Goal: Task Accomplishment & Management: Use online tool/utility

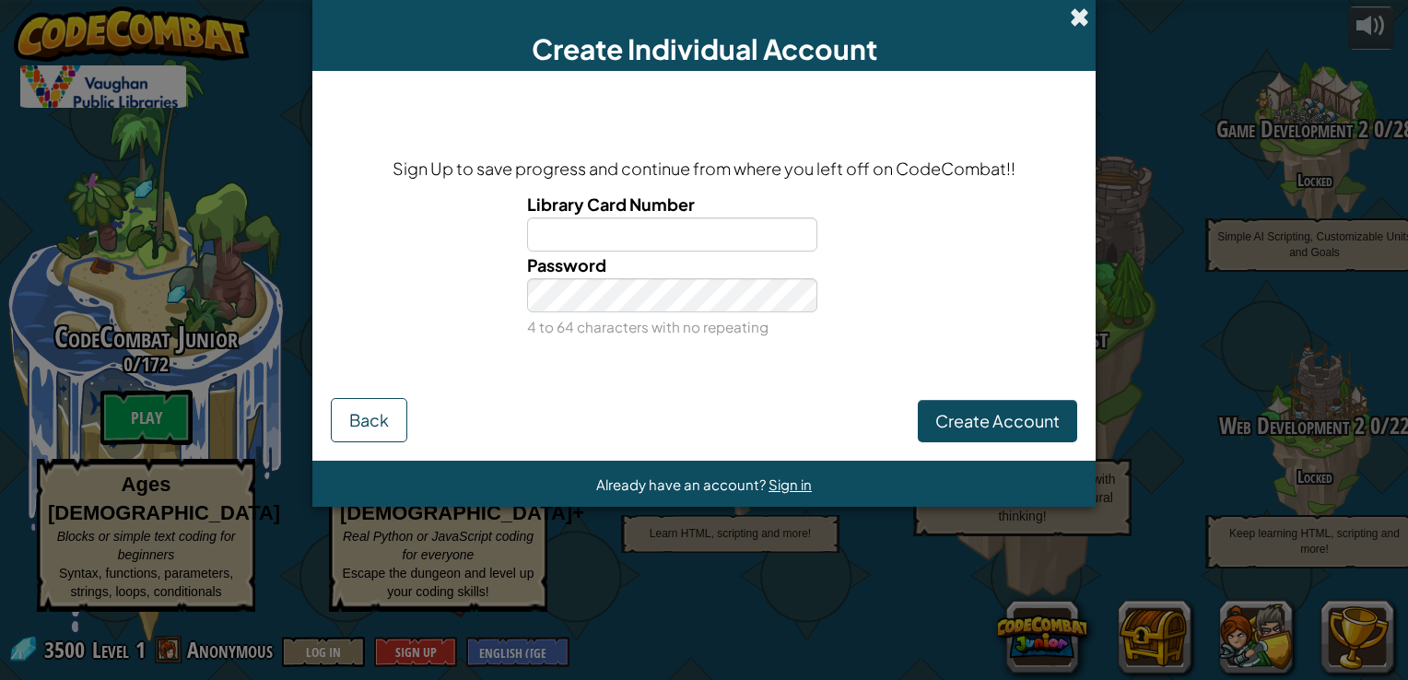
click at [1071, 22] on span at bounding box center [1079, 16] width 19 height 19
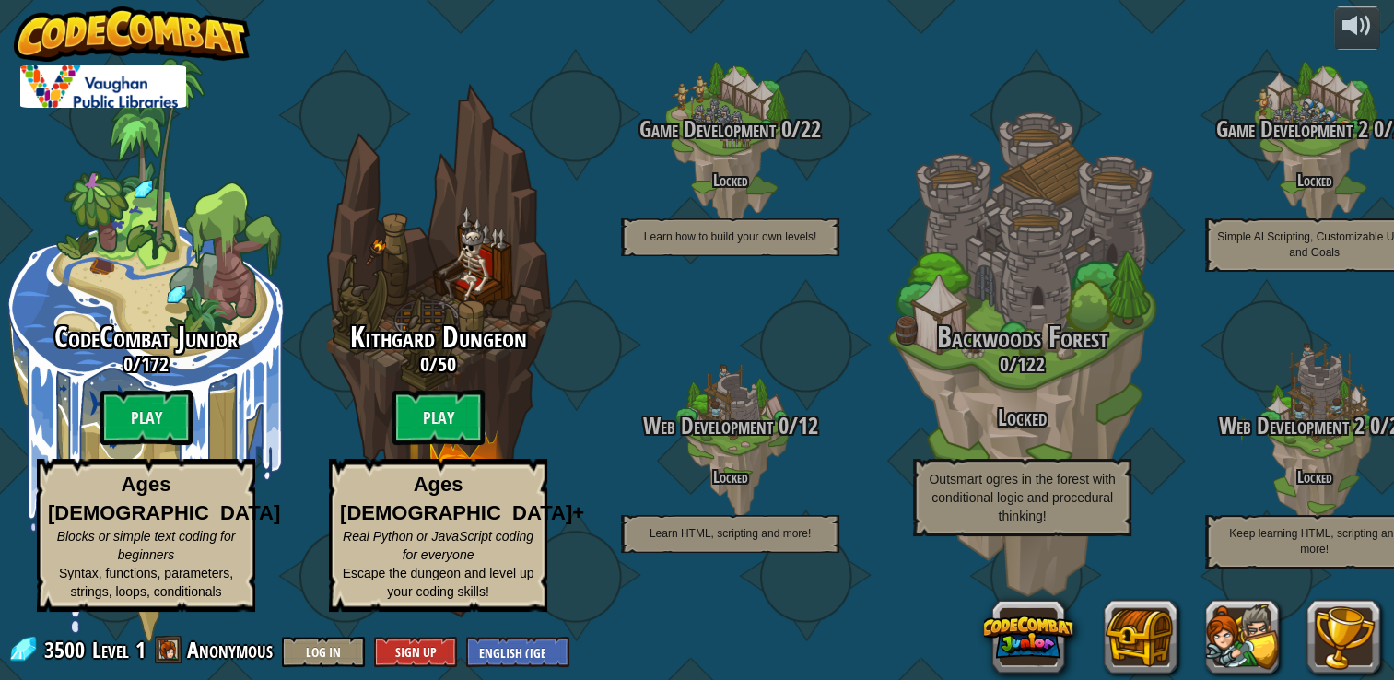
click at [450, 422] on btn "Play" at bounding box center [438, 417] width 92 height 55
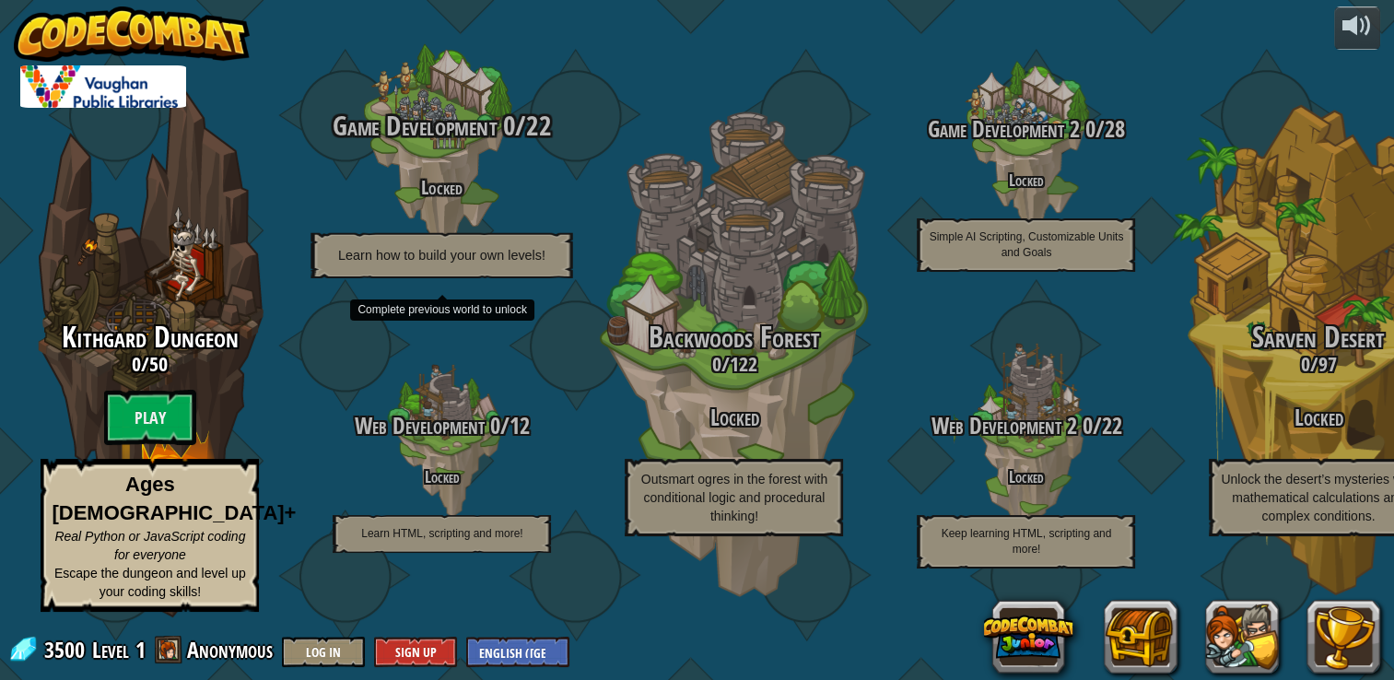
click at [531, 53] on div "Game Development 0 / 22 Locked Learn how to build your own levels!" at bounding box center [442, 146] width 350 height 350
click at [554, 98] on div "Game Development 0 / 22 Locked Learn how to build your own levels!" at bounding box center [442, 146] width 350 height 350
drag, startPoint x: 556, startPoint y: 79, endPoint x: 570, endPoint y: 74, distance: 15.7
click at [556, 79] on div "Game Development 0 / 22 Locked Learn how to build your own levels!" at bounding box center [442, 146] width 350 height 350
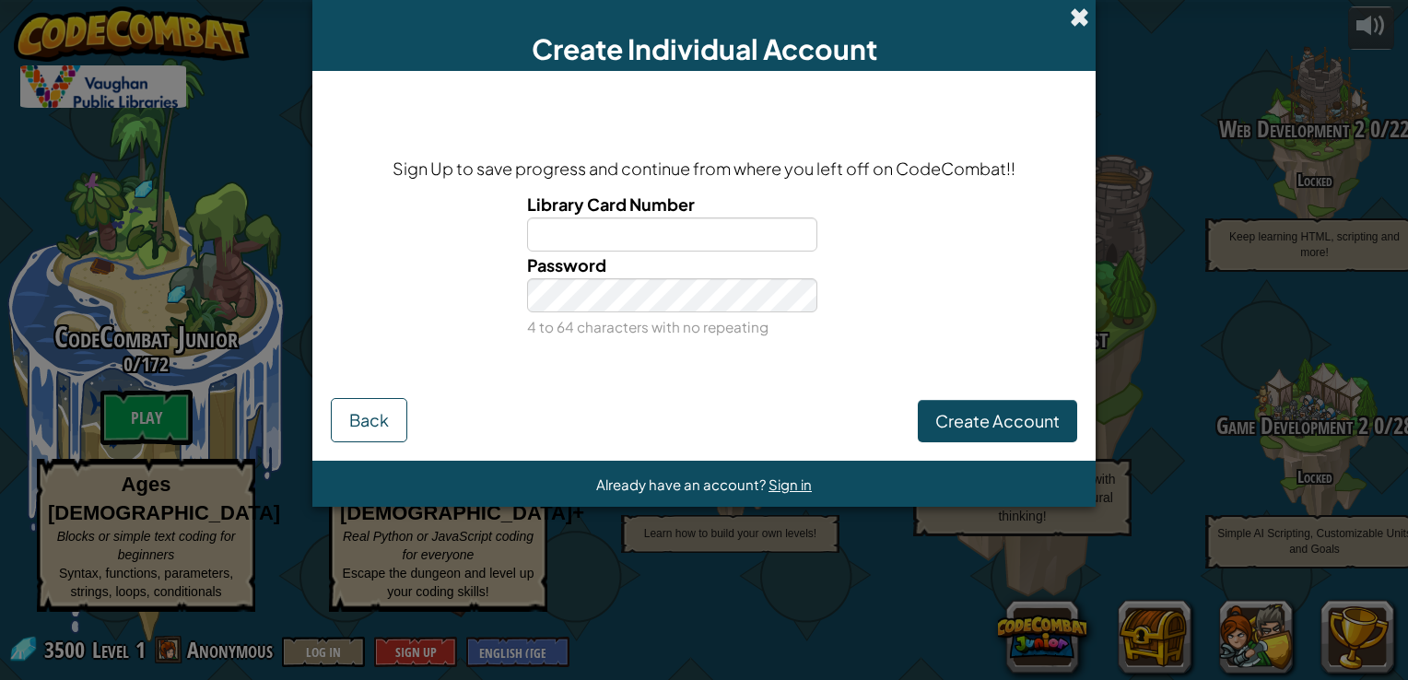
click at [1076, 14] on span at bounding box center [1079, 16] width 19 height 19
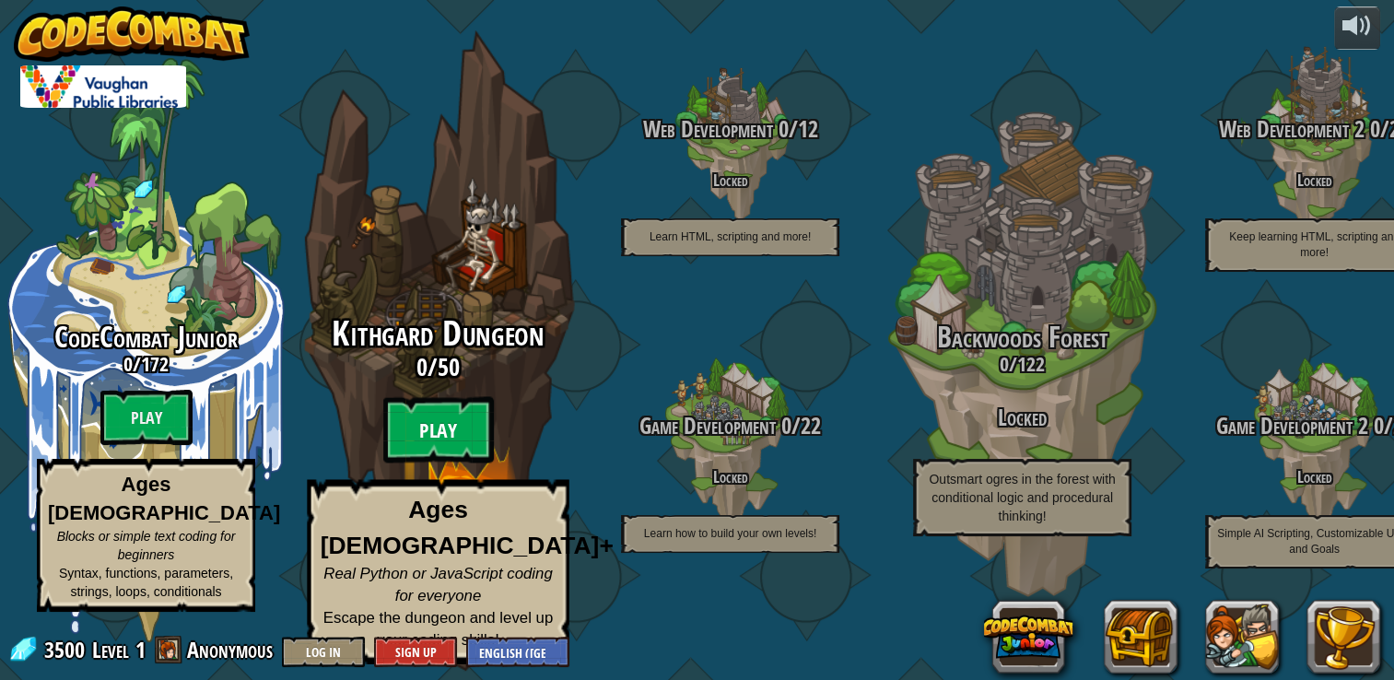
click at [422, 447] on btn "Play" at bounding box center [438, 430] width 111 height 66
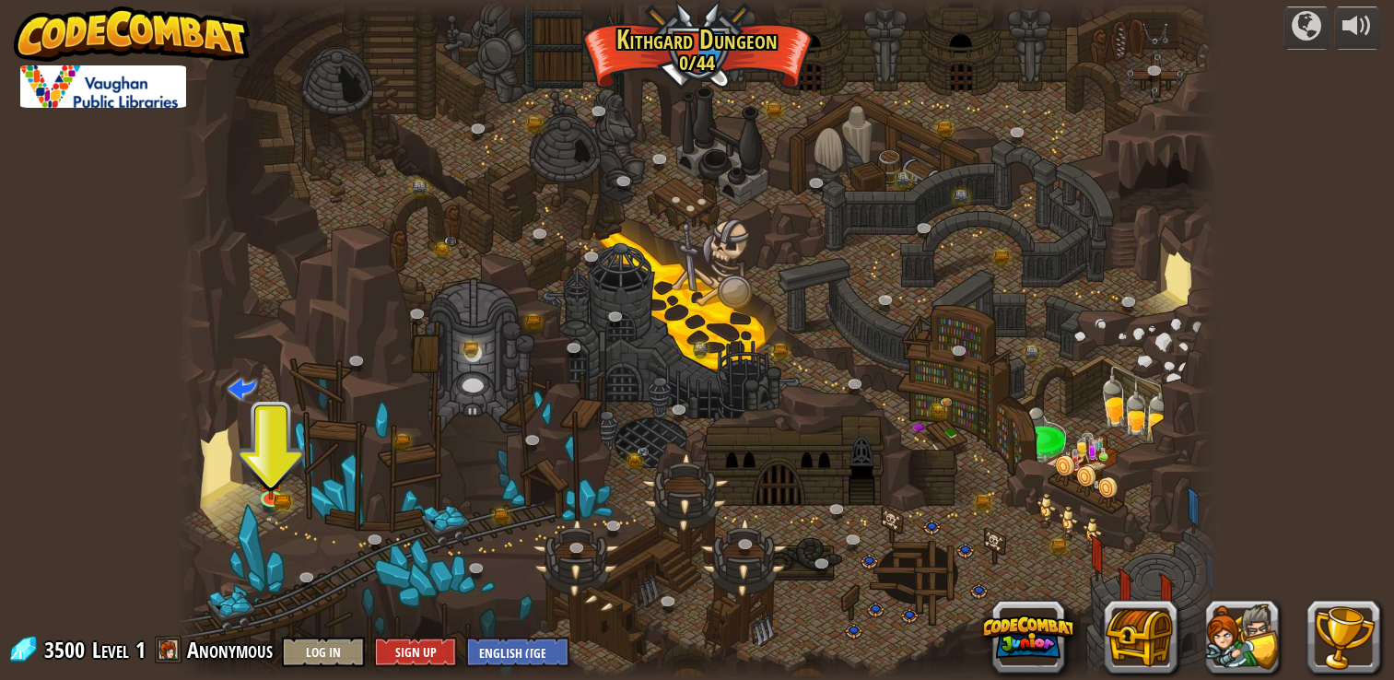
click at [250, 488] on div at bounding box center [697, 340] width 1040 height 680
click at [267, 486] on img at bounding box center [271, 467] width 26 height 57
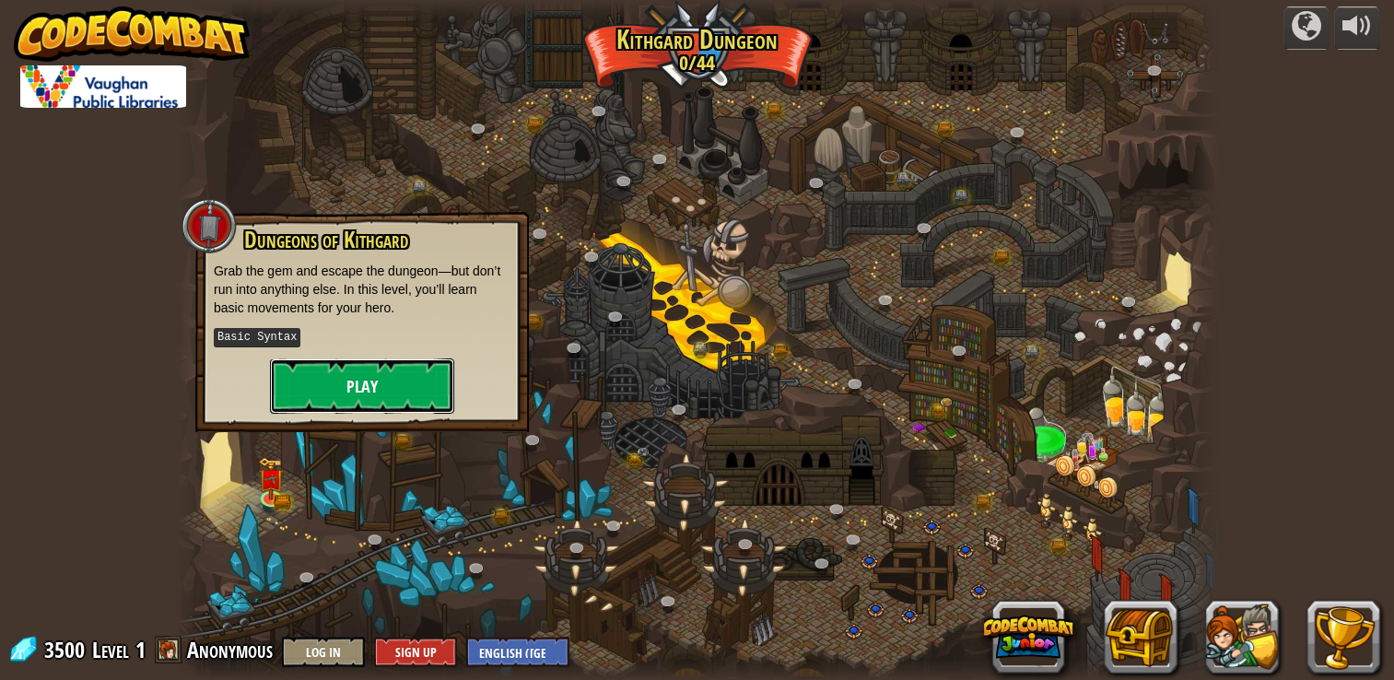
click at [357, 374] on button "Play" at bounding box center [362, 385] width 184 height 55
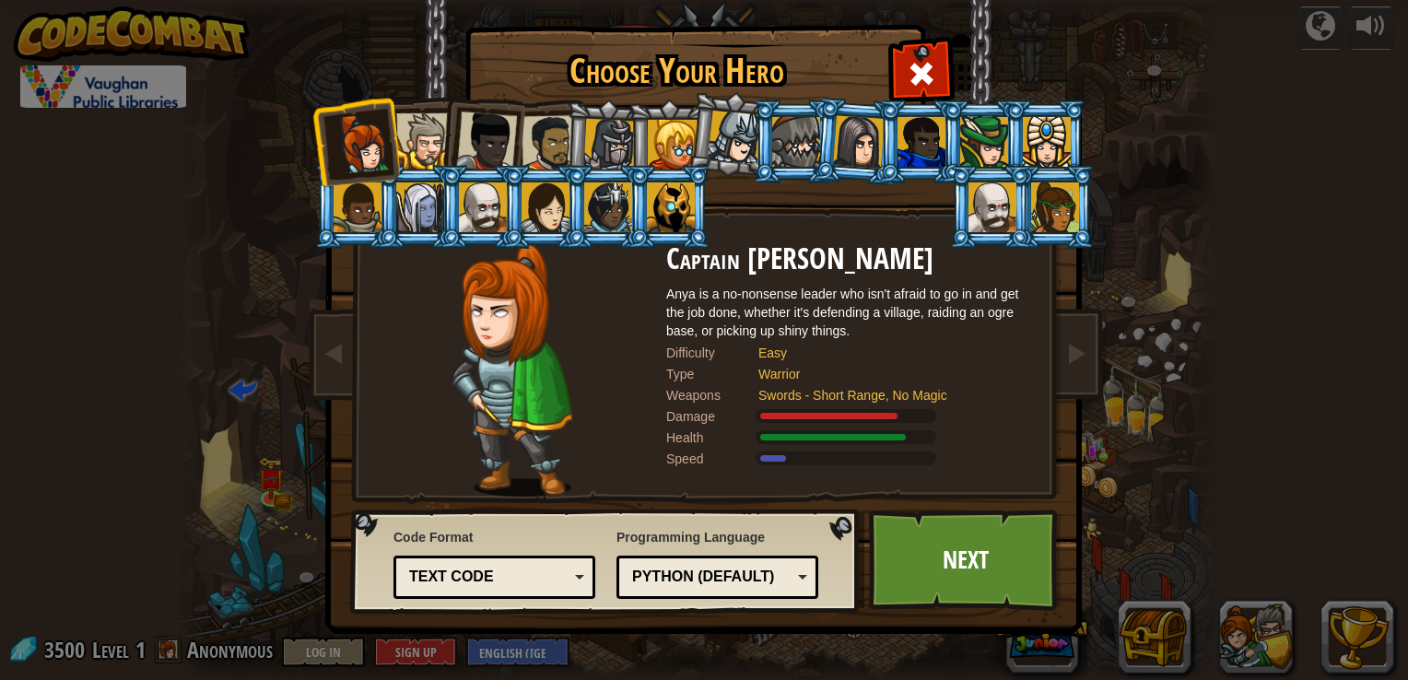
click at [685, 138] on div at bounding box center [673, 145] width 50 height 50
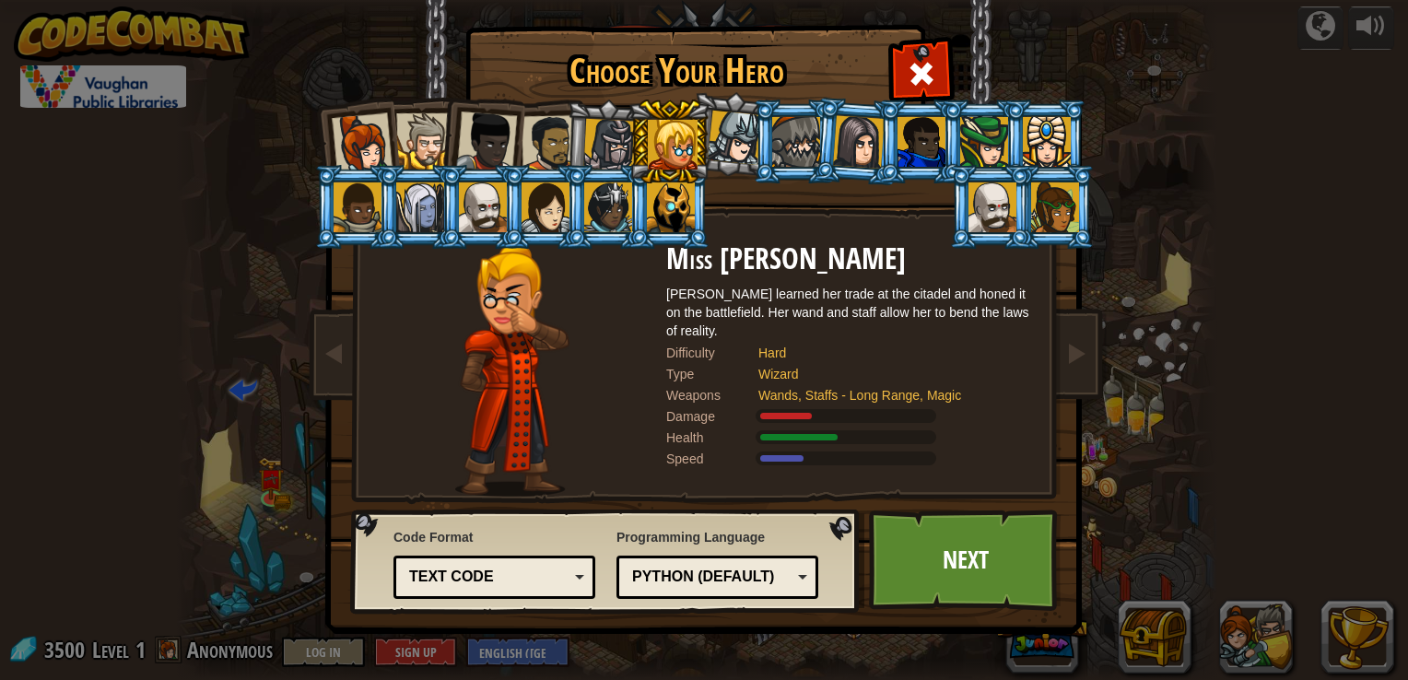
click at [1057, 205] on div at bounding box center [1055, 207] width 48 height 50
click at [674, 145] on div at bounding box center [673, 145] width 50 height 50
click at [553, 147] on div at bounding box center [549, 143] width 57 height 57
click at [599, 143] on div at bounding box center [609, 145] width 53 height 53
click at [709, 124] on li at bounding box center [730, 134] width 91 height 92
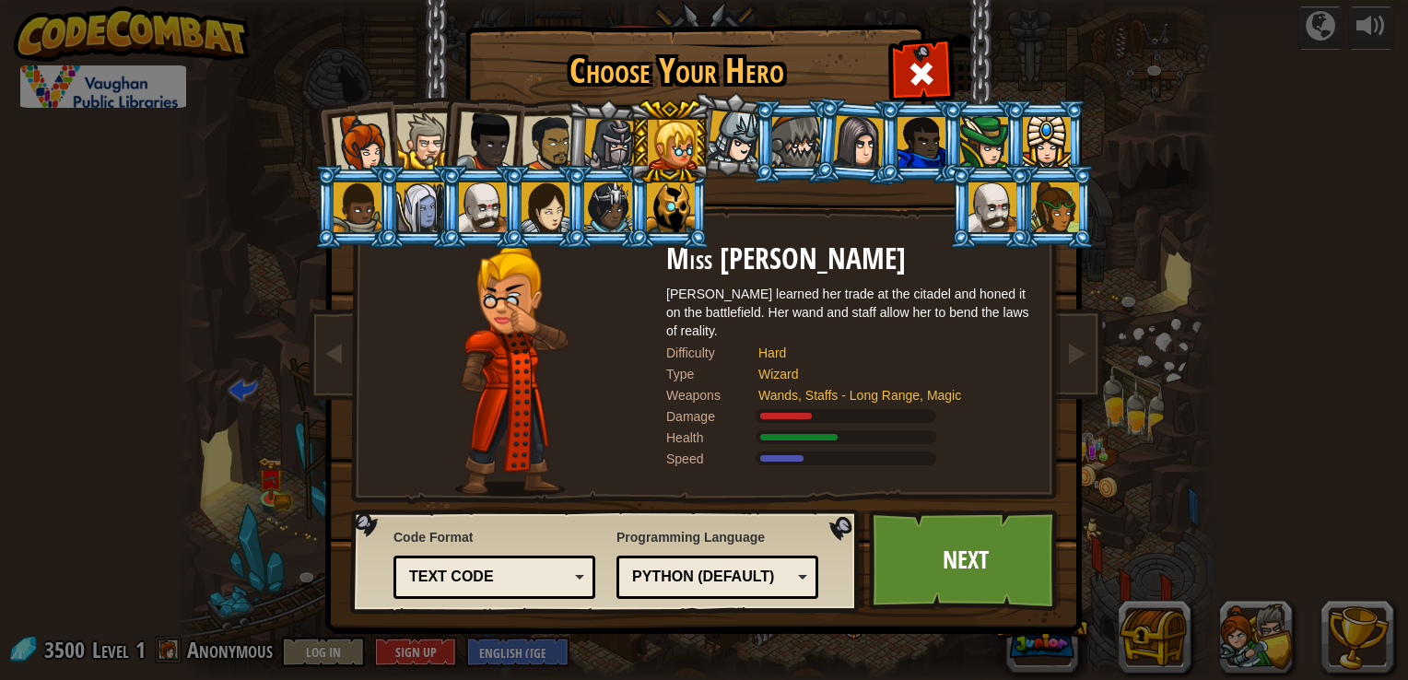
click at [615, 140] on div at bounding box center [609, 145] width 53 height 53
click at [929, 542] on link "Next" at bounding box center [965, 559] width 193 height 101
click div "Inventory 3500 Available Equip (double-click to equip) Locked Equip Unequip Sub…"
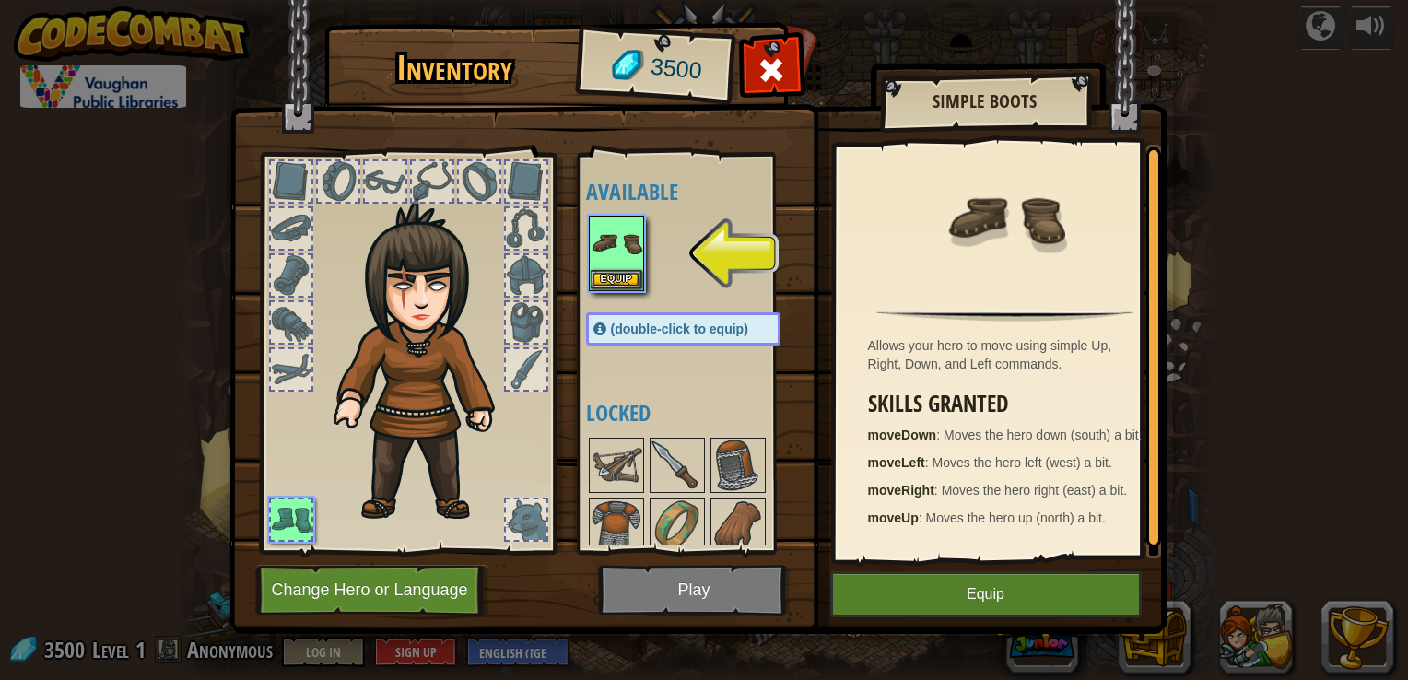
click at [976, 215] on img at bounding box center [1005, 218] width 120 height 120
click at [991, 596] on button "Equip" at bounding box center [985, 594] width 311 height 46
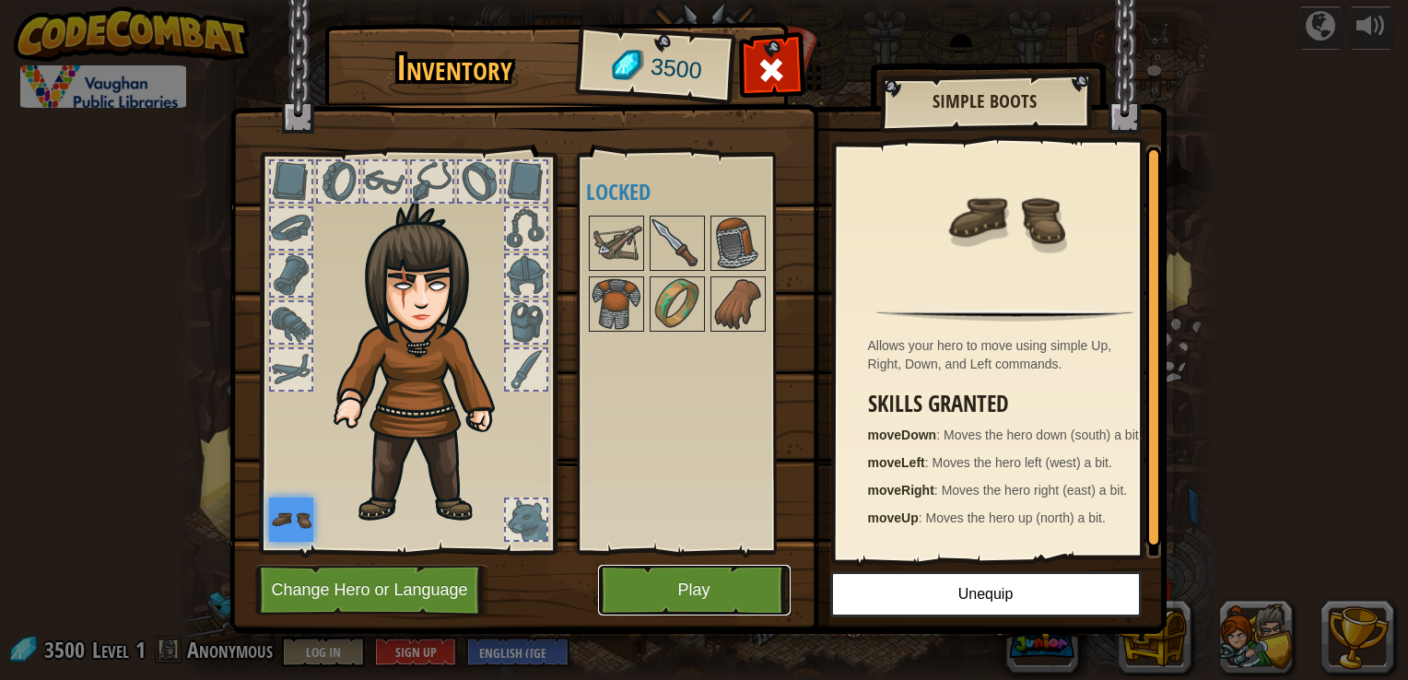
click at [686, 581] on button "Play" at bounding box center [694, 590] width 193 height 51
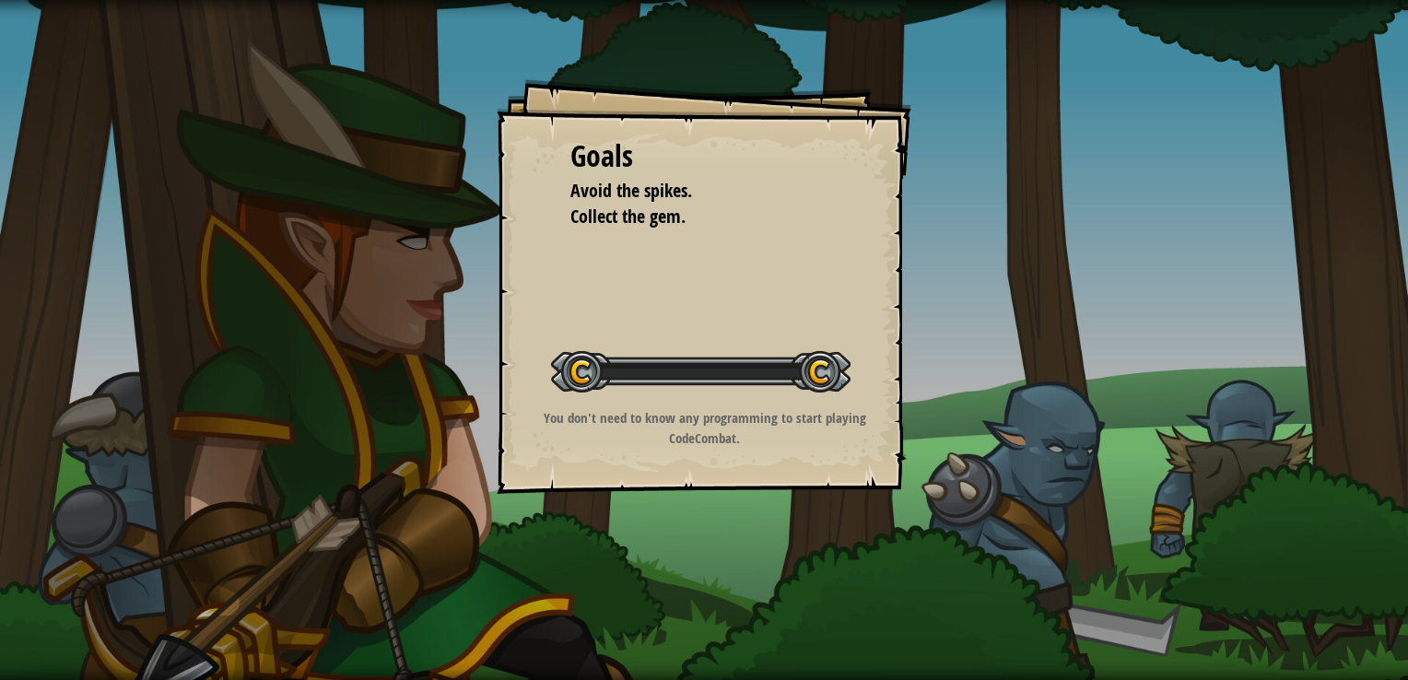
click at [678, 584] on div "Goals Avoid the spikes. Collect the gem. Start Level Error loading from server.…" at bounding box center [704, 340] width 1408 height 680
drag, startPoint x: 642, startPoint y: 346, endPoint x: 795, endPoint y: 429, distance: 174.0
click at [653, 346] on div "Start Level" at bounding box center [700, 370] width 299 height 74
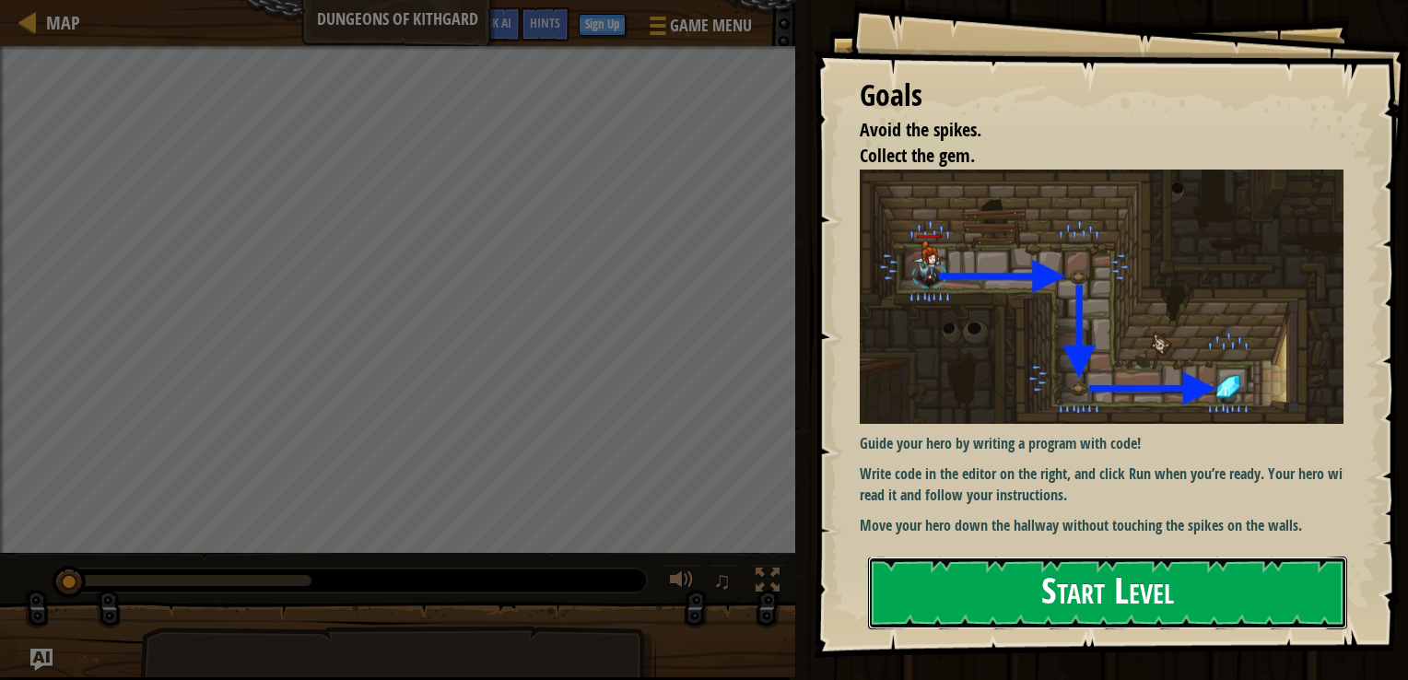
click at [999, 589] on button "Start Level" at bounding box center [1107, 592] width 479 height 73
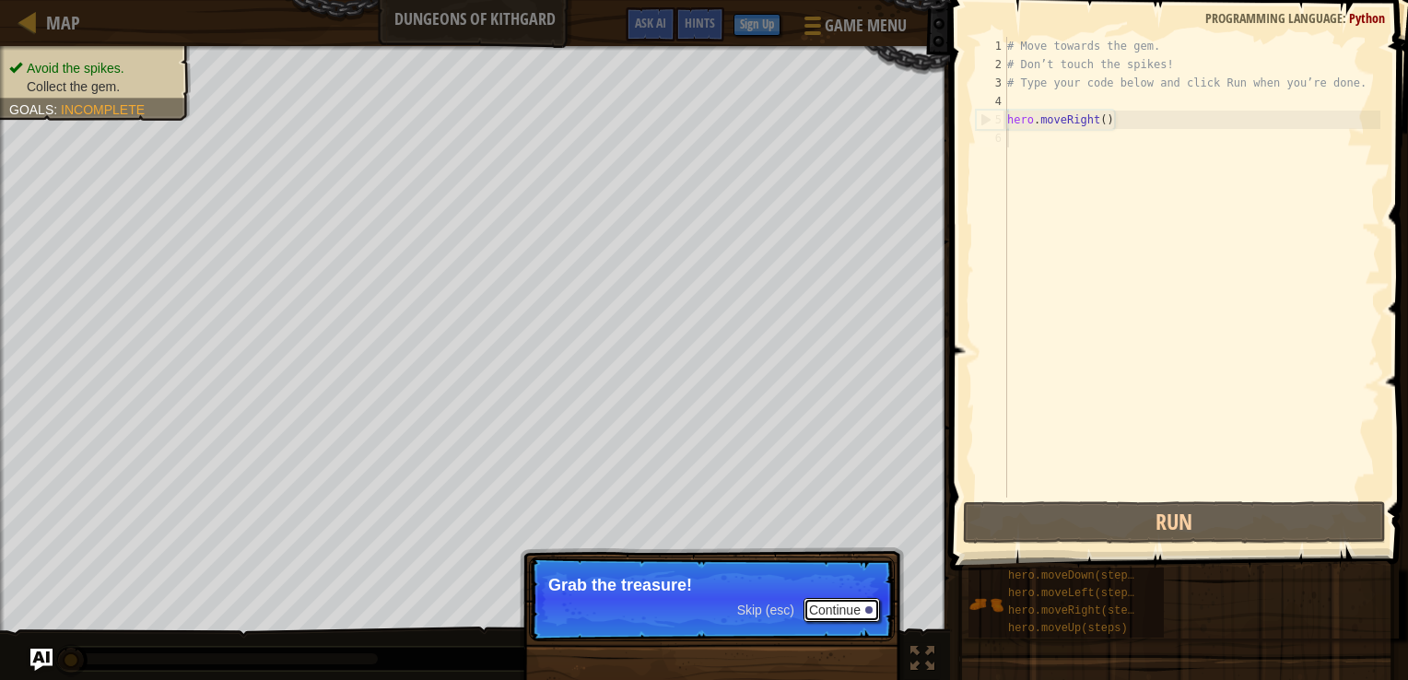
click at [856, 611] on button "Continue" at bounding box center [841, 610] width 76 height 24
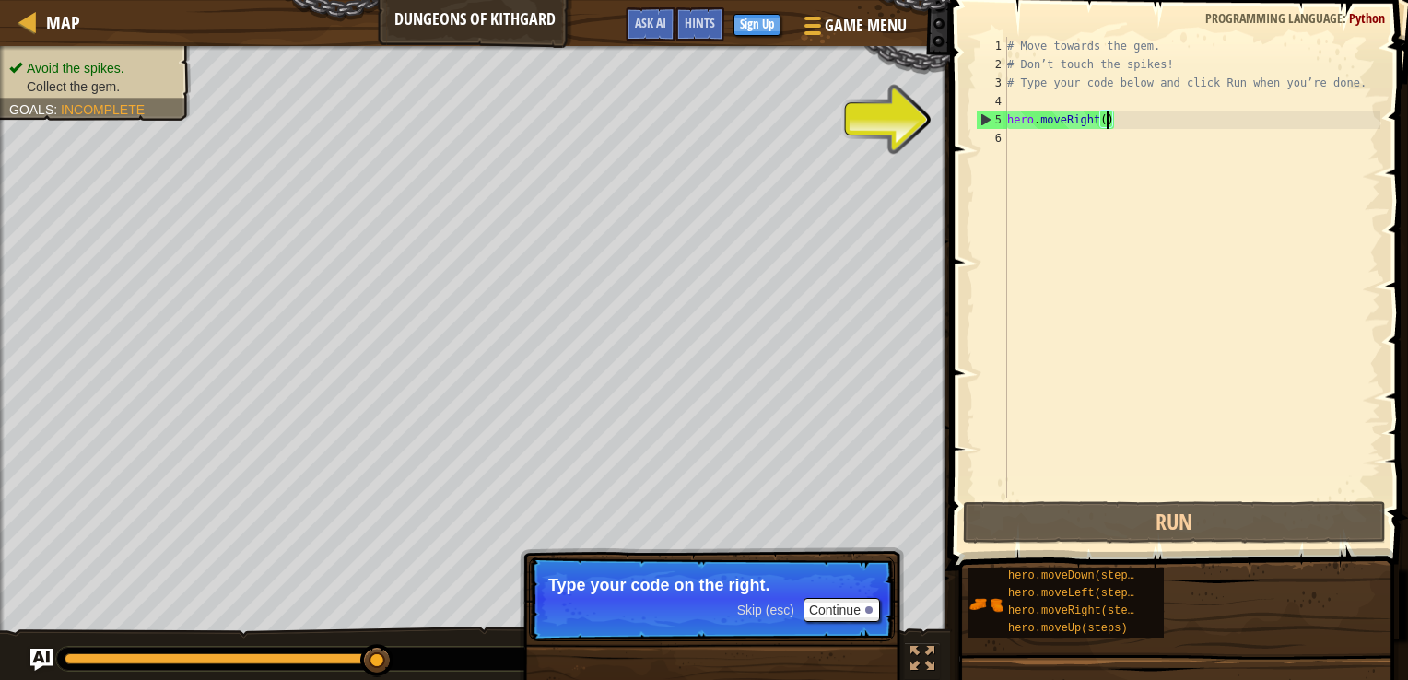
click at [1106, 113] on div "# Move towards the gem. # Don’t touch the spikes! # Type your code below and cl…" at bounding box center [1191, 285] width 377 height 497
click at [848, 603] on button "Continue" at bounding box center [841, 610] width 76 height 24
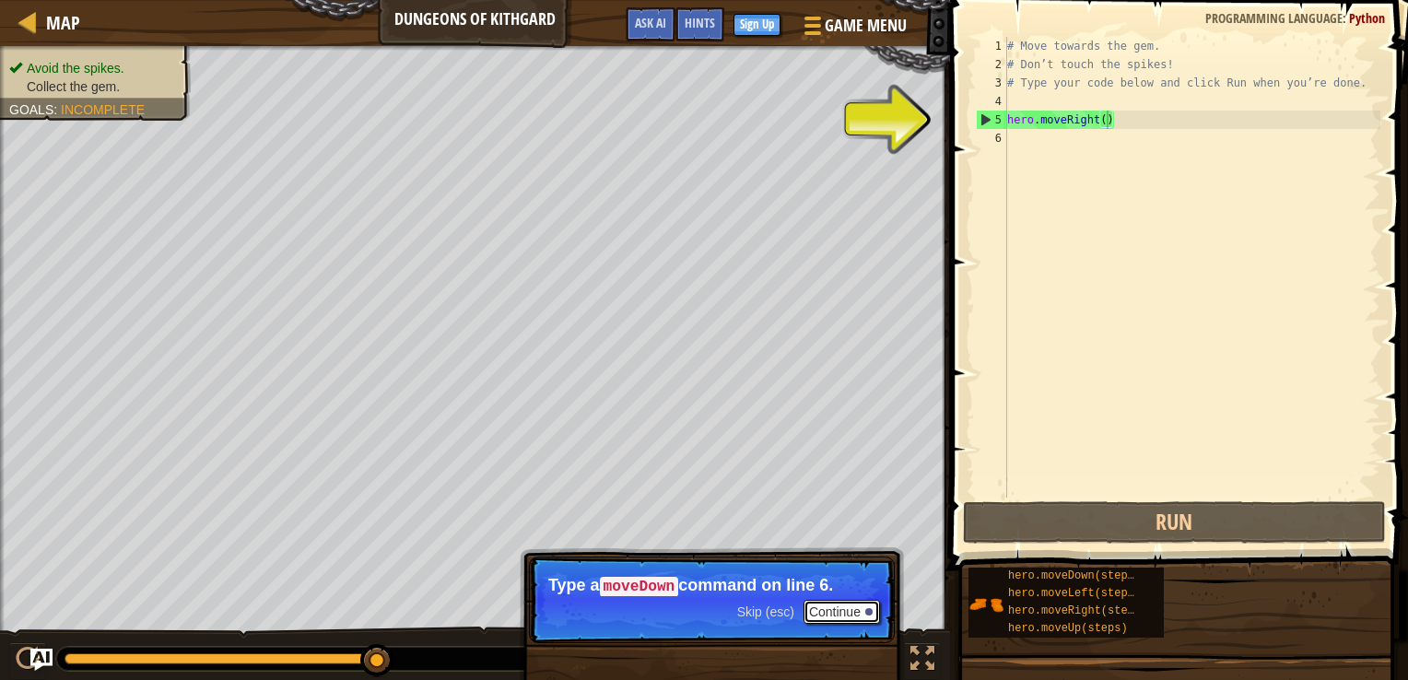
click at [832, 604] on button "Continue" at bounding box center [841, 612] width 76 height 24
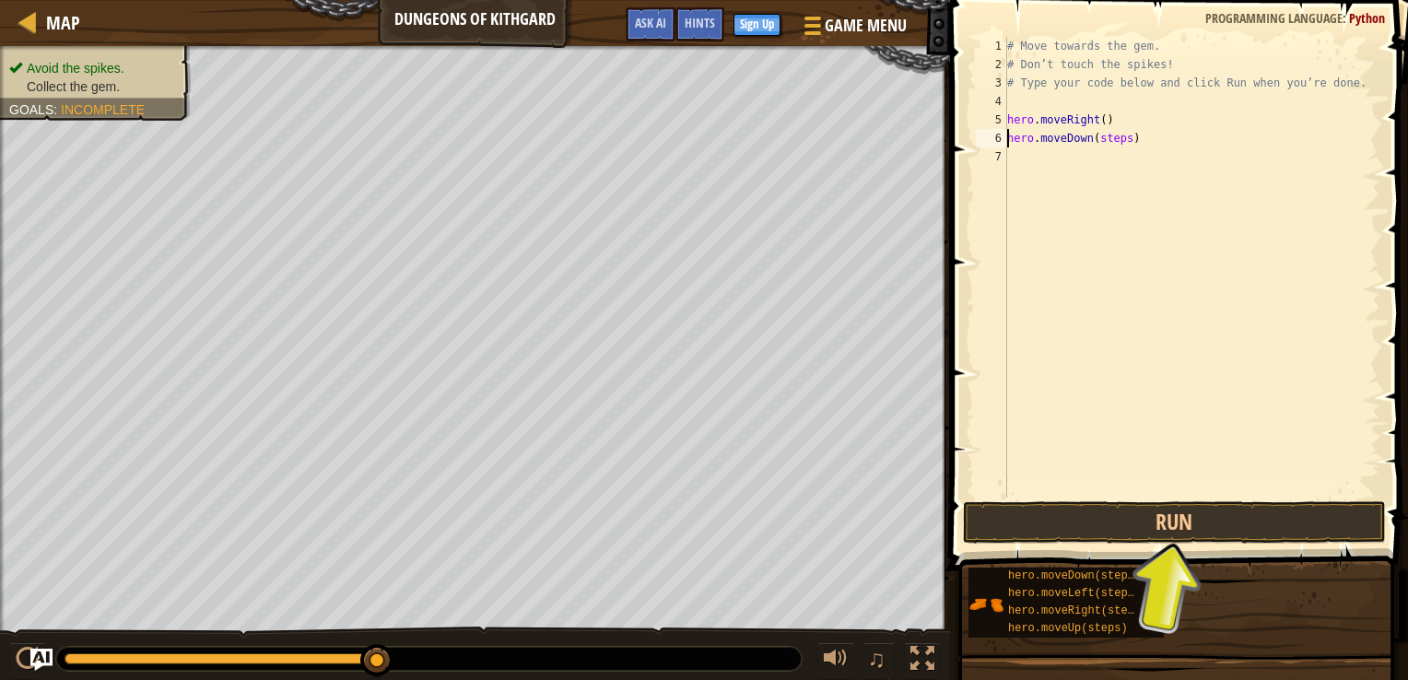
click at [1100, 124] on div "# Move towards the gem. # Don’t touch the spikes! # Type your code below and cl…" at bounding box center [1191, 285] width 377 height 497
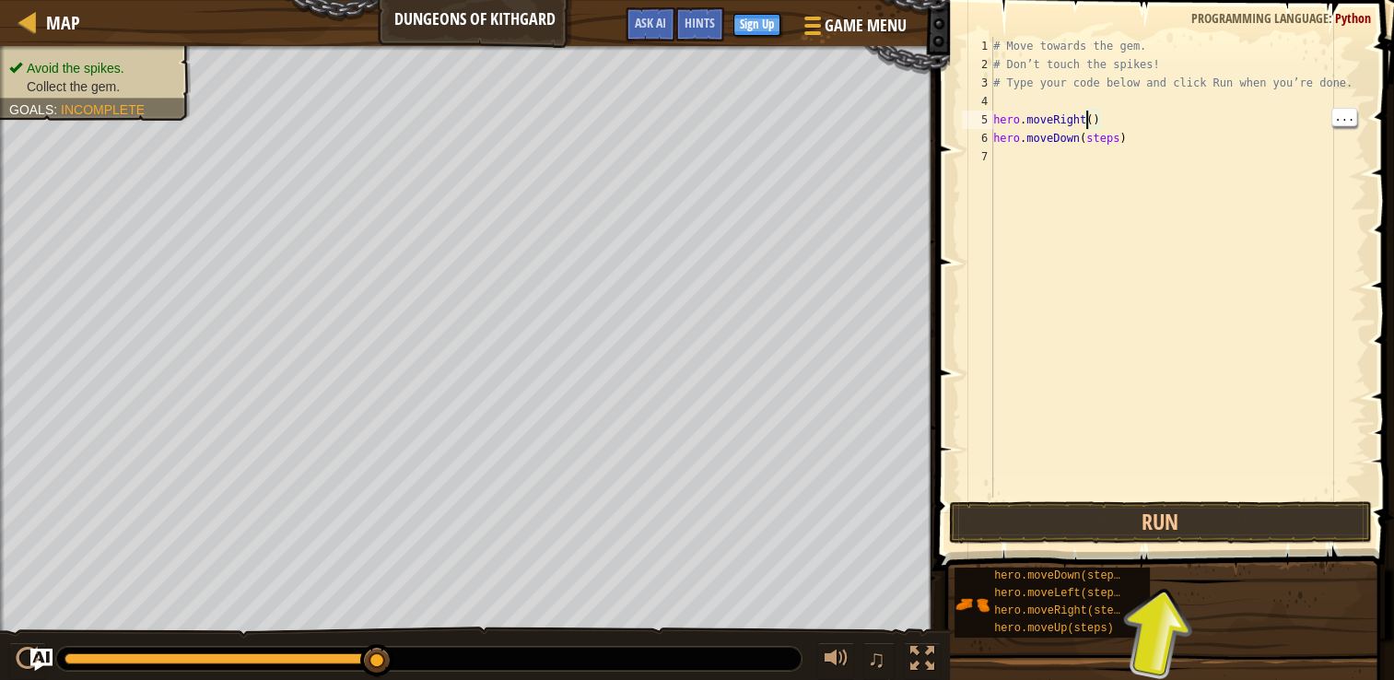
click at [1098, 122] on div "# Move towards the gem. # Don’t touch the spikes! # Type your code below and cl…" at bounding box center [1177, 285] width 377 height 497
click at [1099, 123] on div "# Move towards the gem. # Don’t touch the spikes! # Type your code below and cl…" at bounding box center [1177, 285] width 377 height 497
click at [1104, 126] on div "# Move towards the gem. # Don’t touch the spikes! # Type your code below and cl…" at bounding box center [1177, 285] width 377 height 497
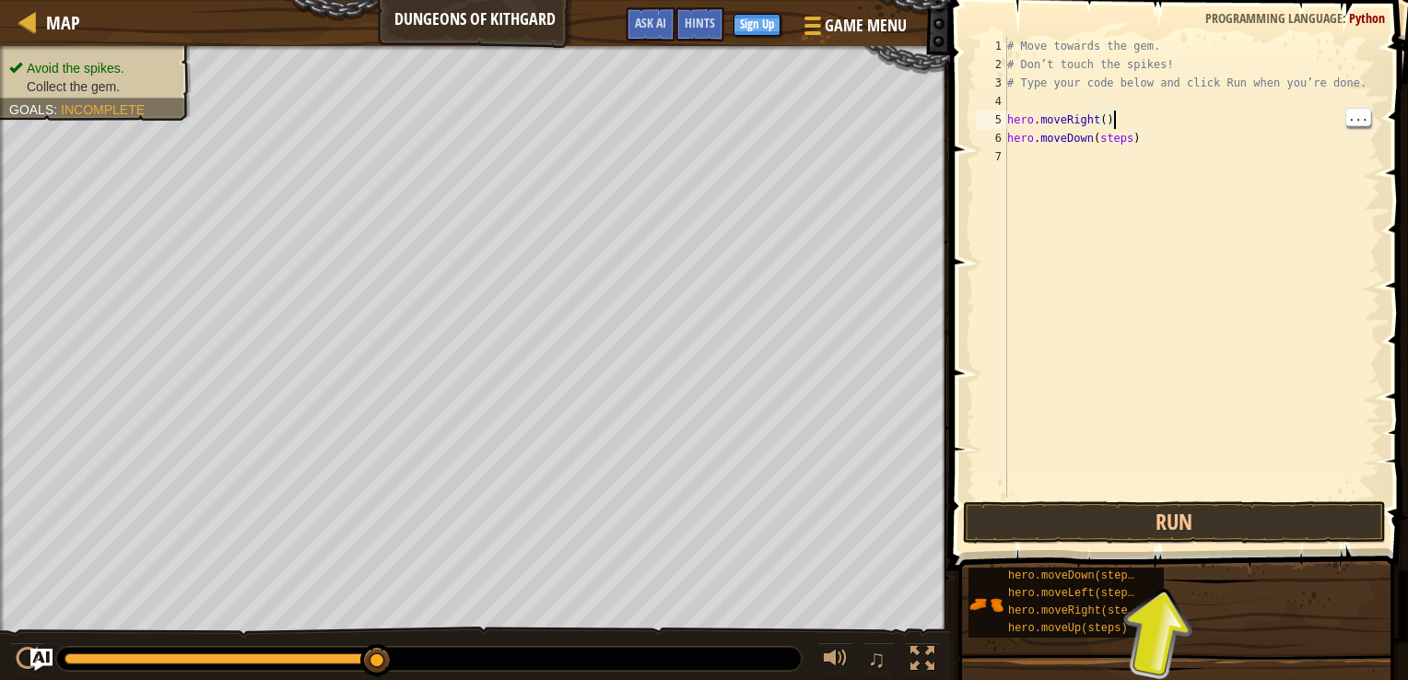
click at [1103, 127] on div "# Move towards the gem. # Don’t touch the spikes! # Type your code below and cl…" at bounding box center [1191, 285] width 377 height 497
click at [1092, 125] on div "# Move towards the gem. # Don’t touch the spikes! # Type your code below and cl…" at bounding box center [1191, 285] width 377 height 497
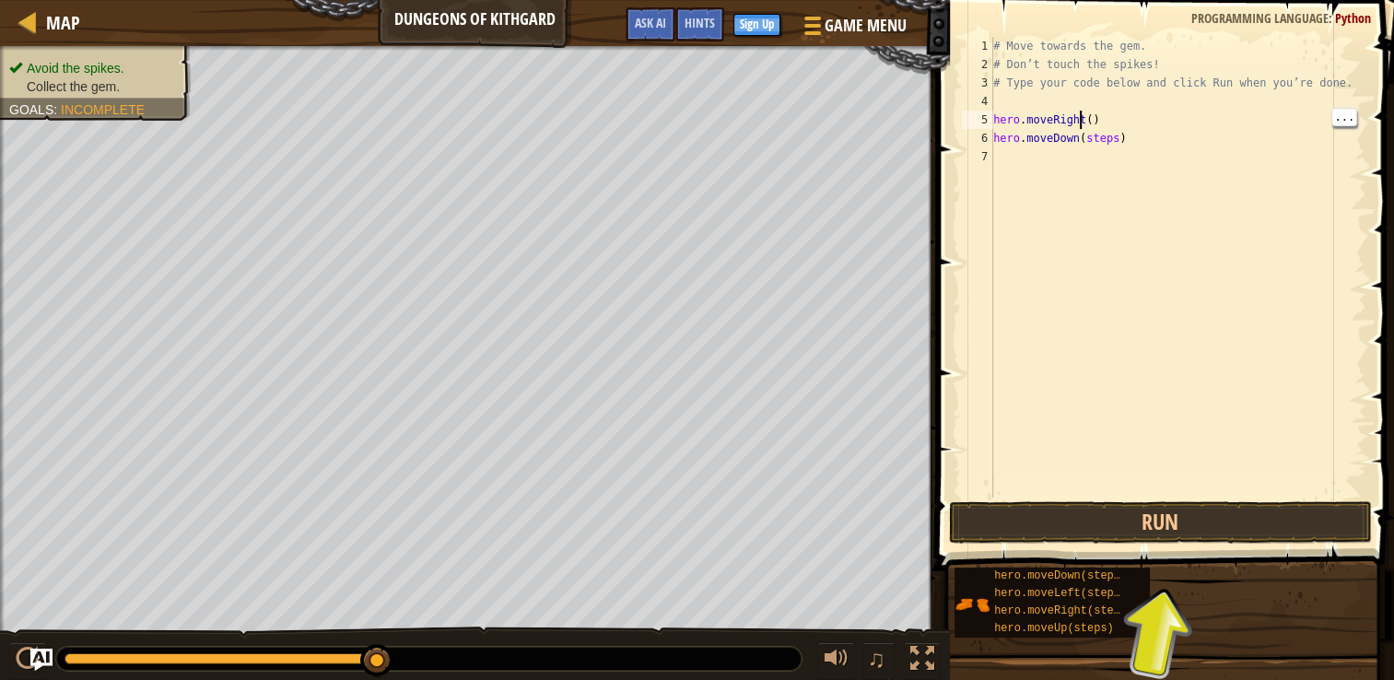
click at [1107, 125] on div "# Move towards the gem. # Don’t touch the spikes! # Type your code below and cl…" at bounding box center [1177, 285] width 377 height 497
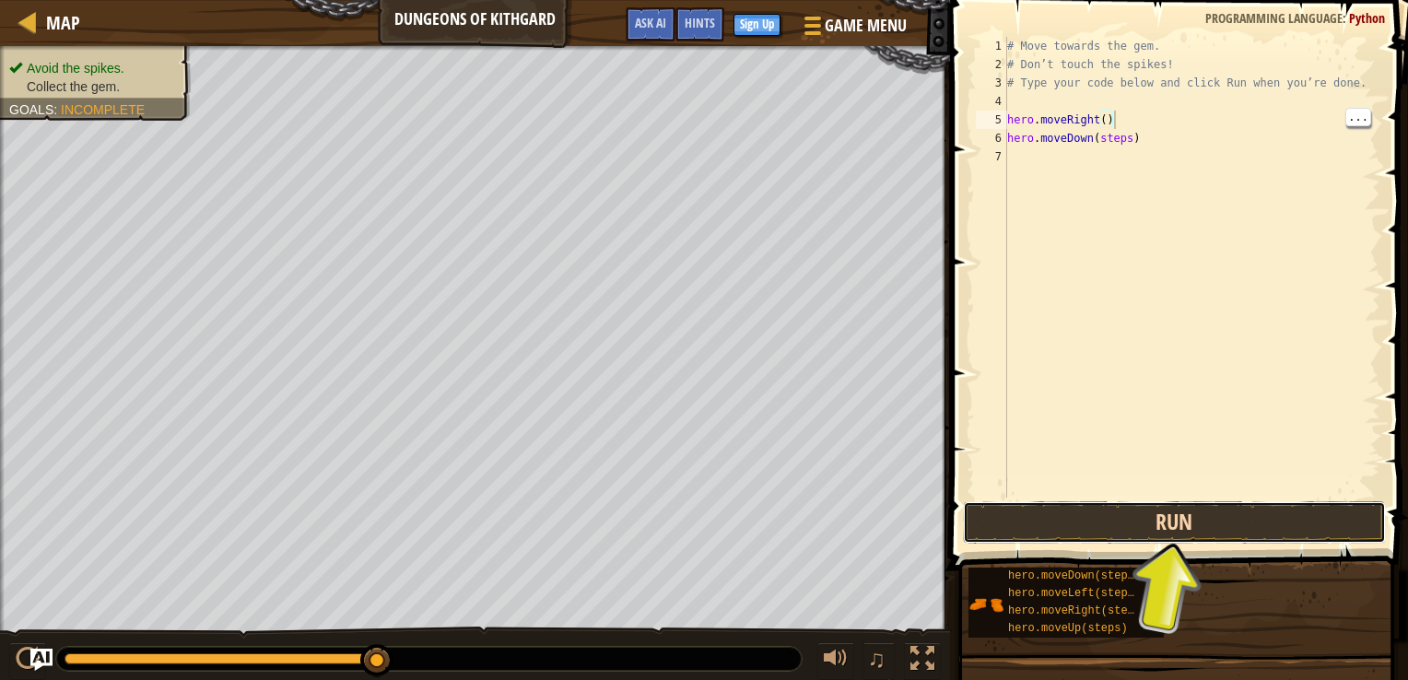
click at [1139, 511] on button "Run" at bounding box center [1174, 522] width 423 height 42
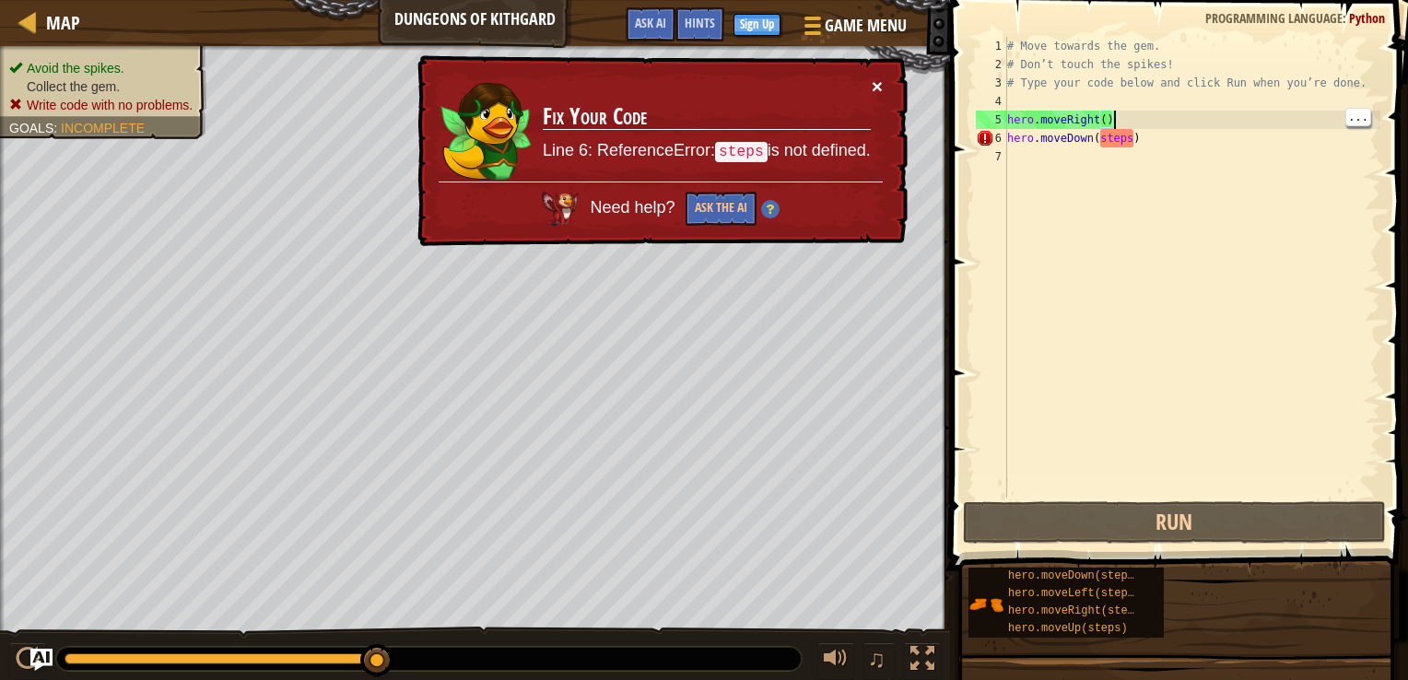
click at [872, 83] on button "×" at bounding box center [877, 85] width 11 height 19
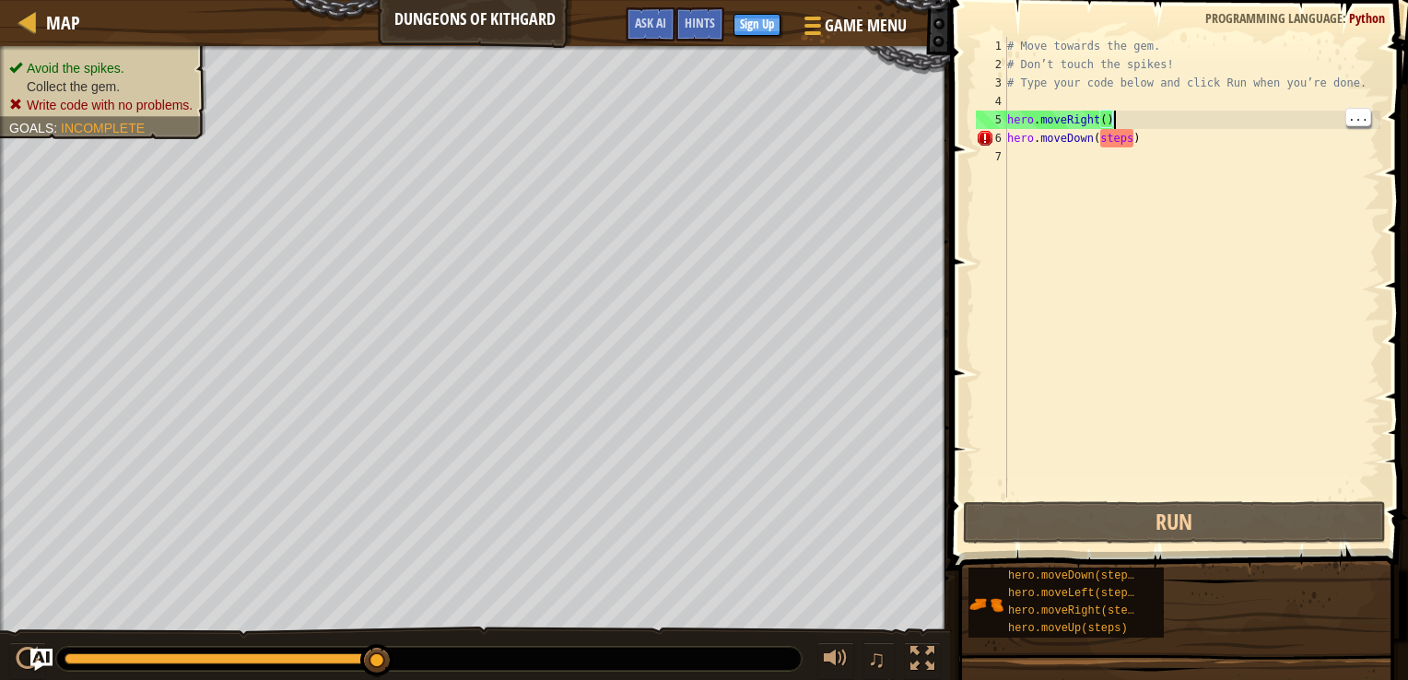
click at [1113, 140] on div "# Move towards the gem. # Don’t touch the spikes! # Type your code below and cl…" at bounding box center [1191, 285] width 377 height 497
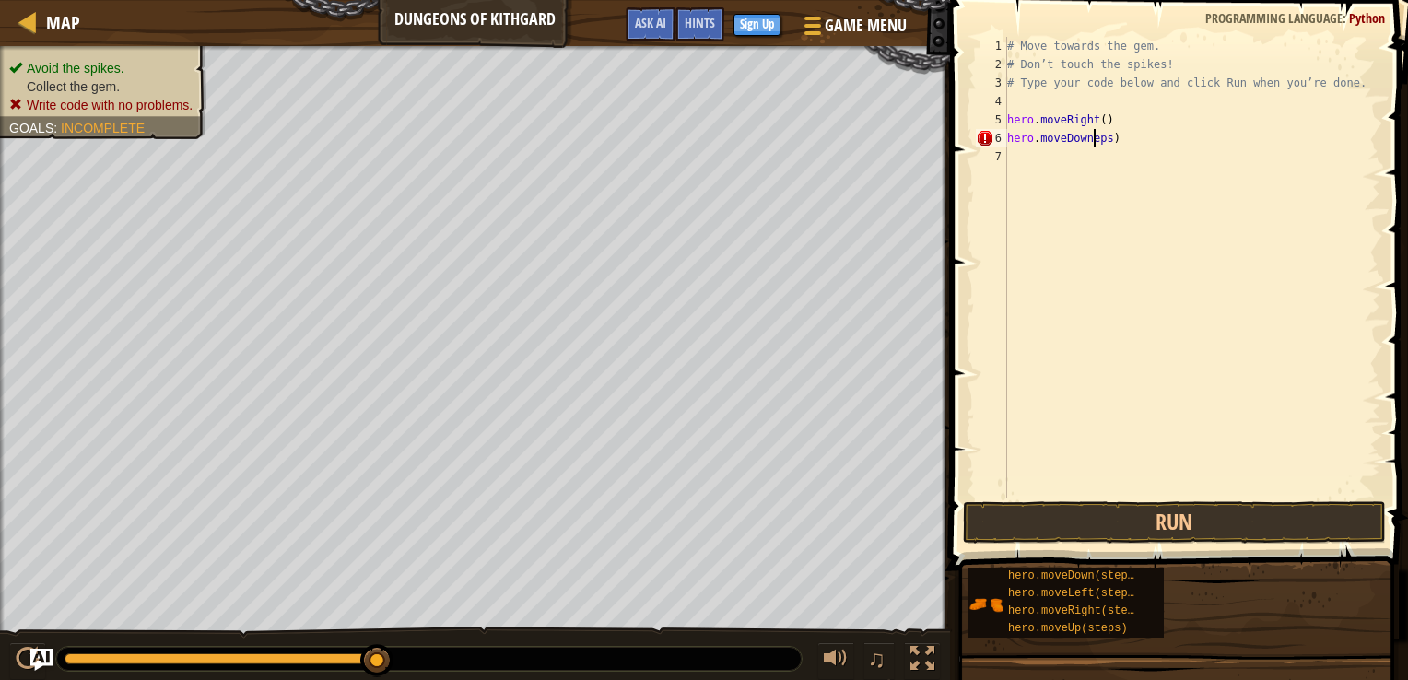
scroll to position [8, 7]
click at [1117, 141] on div "# Move towards the gem. # Don’t touch the spikes! # Type your code below and cl…" at bounding box center [1191, 285] width 377 height 497
click at [1118, 144] on div "# Move towards the gem. # Don’t touch the spikes! # Type your code below and cl…" at bounding box center [1191, 285] width 377 height 497
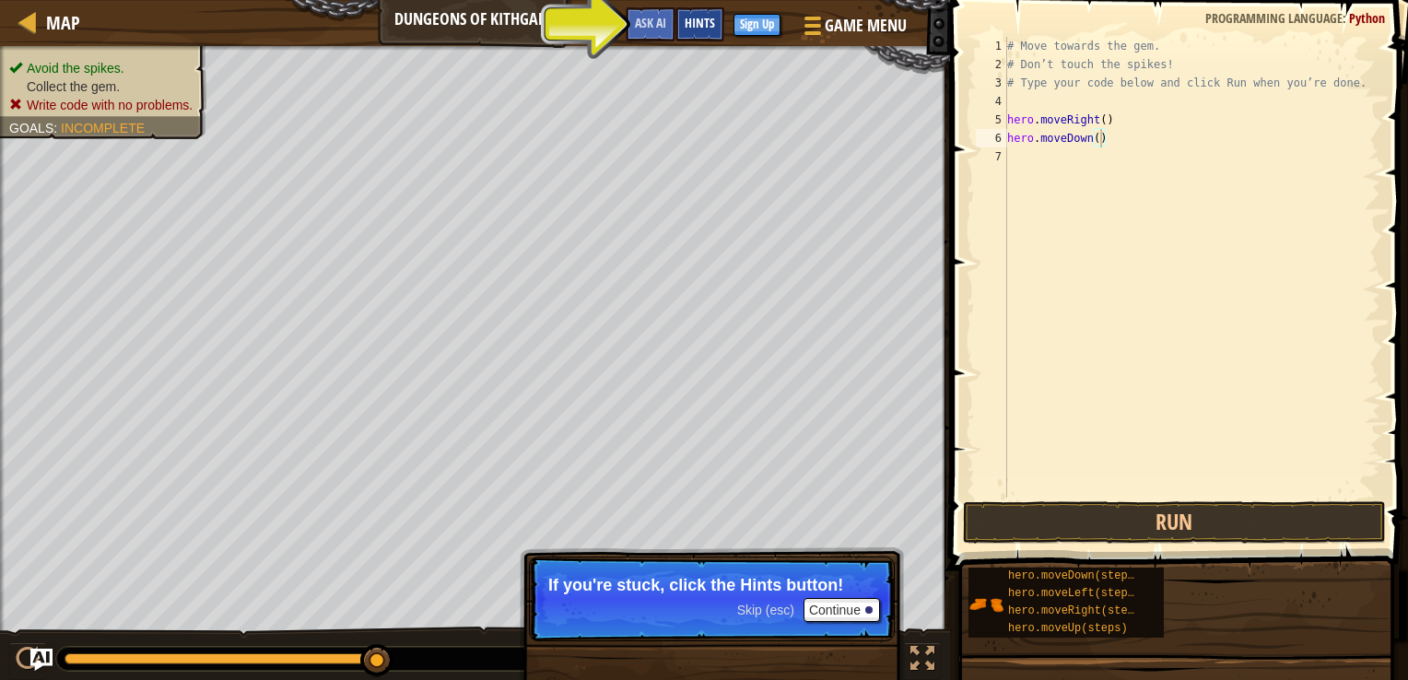
click at [696, 21] on span "Hints" at bounding box center [700, 23] width 30 height 18
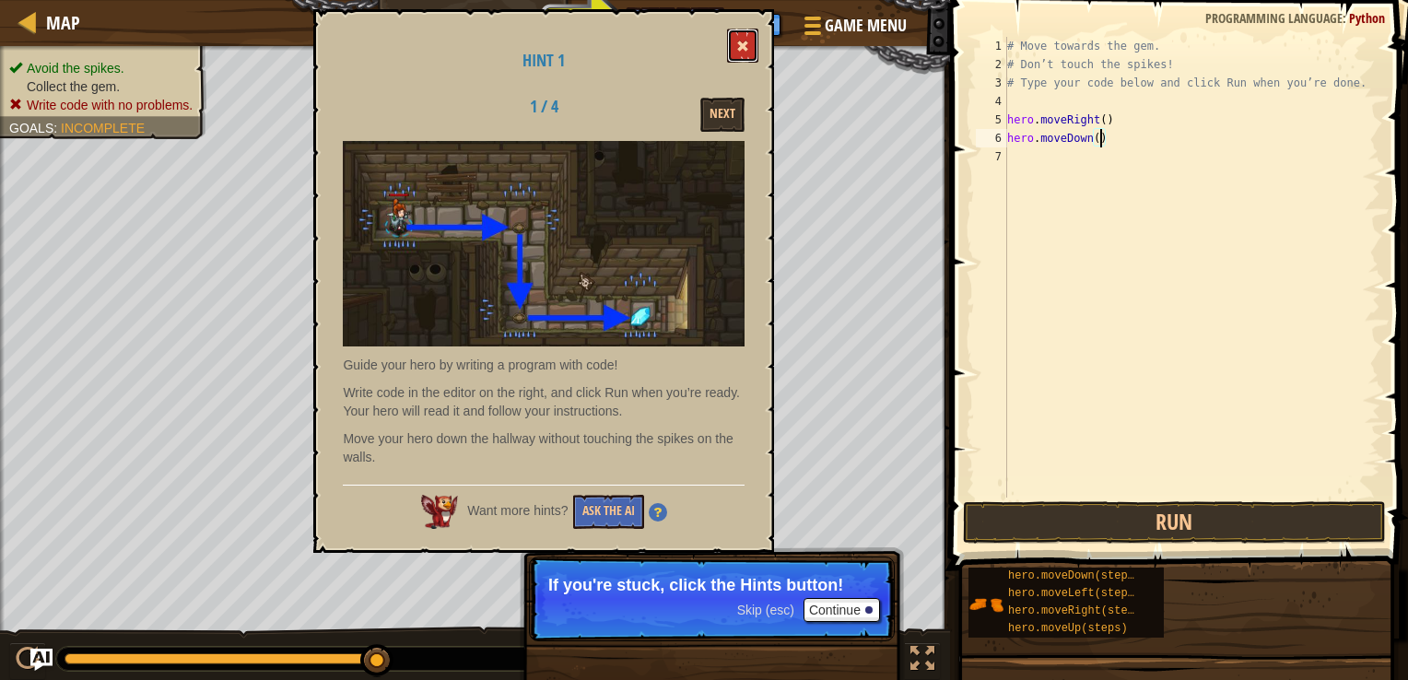
click at [740, 42] on span at bounding box center [742, 46] width 13 height 13
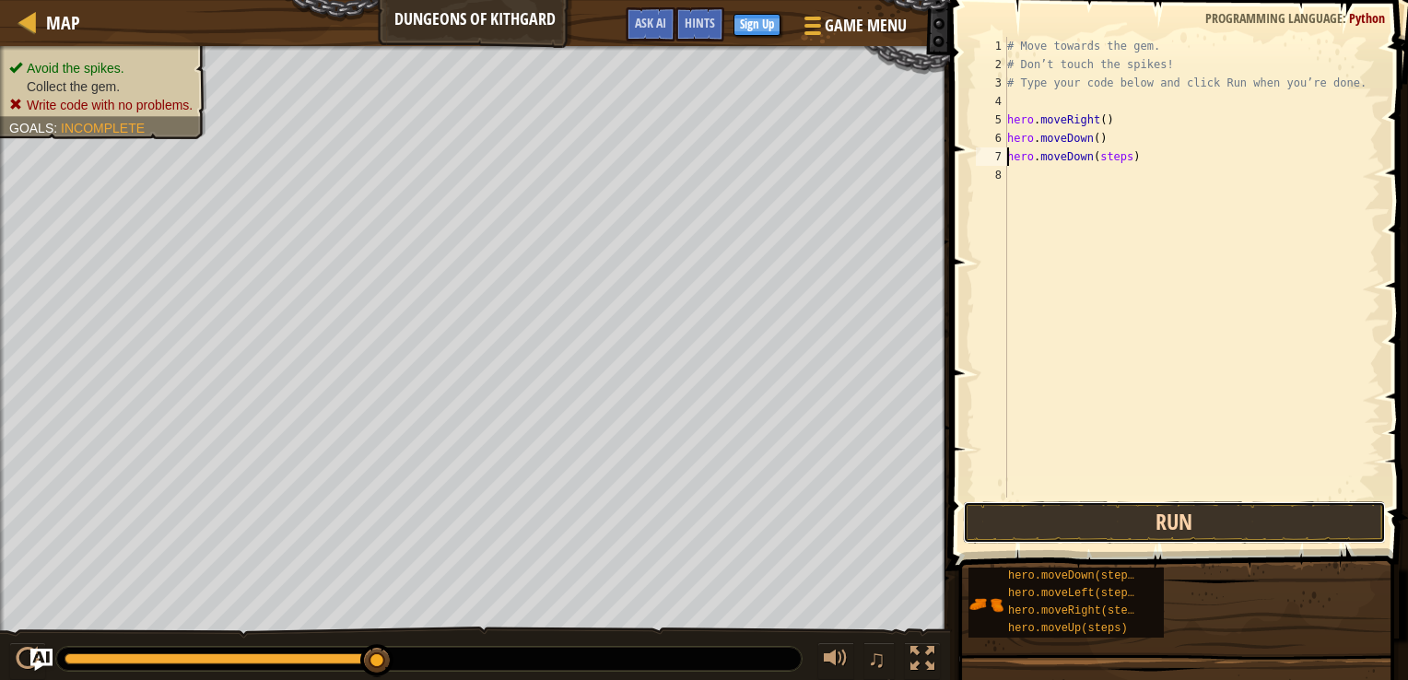
click at [1090, 515] on button "Run" at bounding box center [1174, 522] width 423 height 42
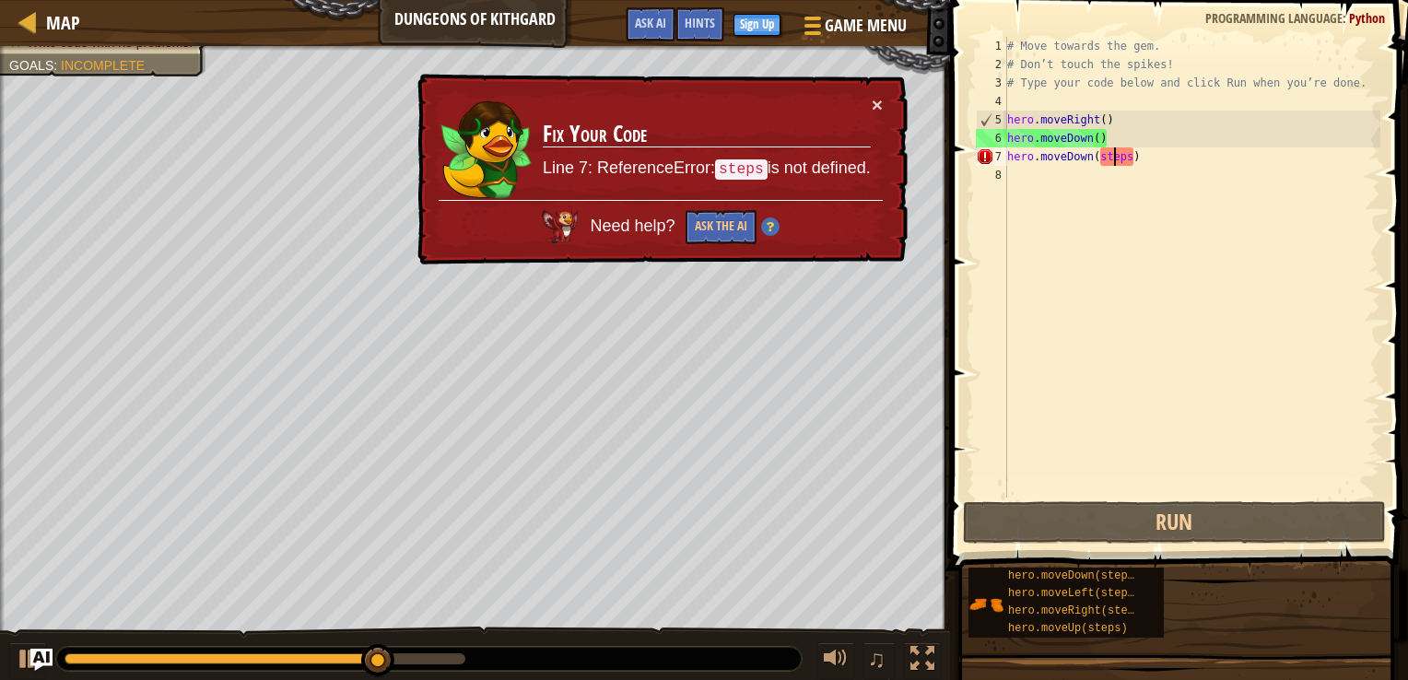
click at [1113, 155] on div "# Move towards the gem. # Don’t touch the spikes! # Type your code below and cl…" at bounding box center [1191, 285] width 377 height 497
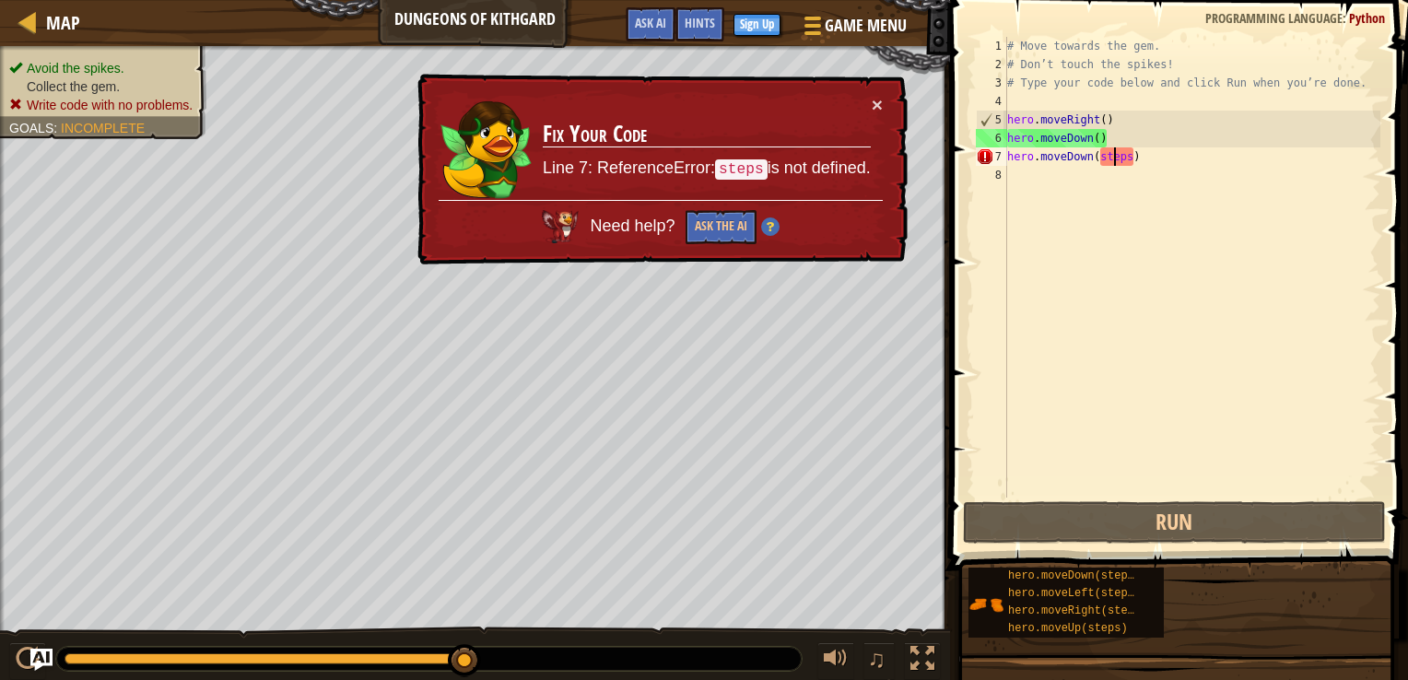
click at [1126, 159] on div "# Move towards the gem. # Don’t touch the spikes! # Type your code below and cl…" at bounding box center [1191, 285] width 377 height 497
click at [1130, 159] on div "# Move towards the gem. # Don’t touch the spikes! # Type your code below and cl…" at bounding box center [1191, 285] width 377 height 497
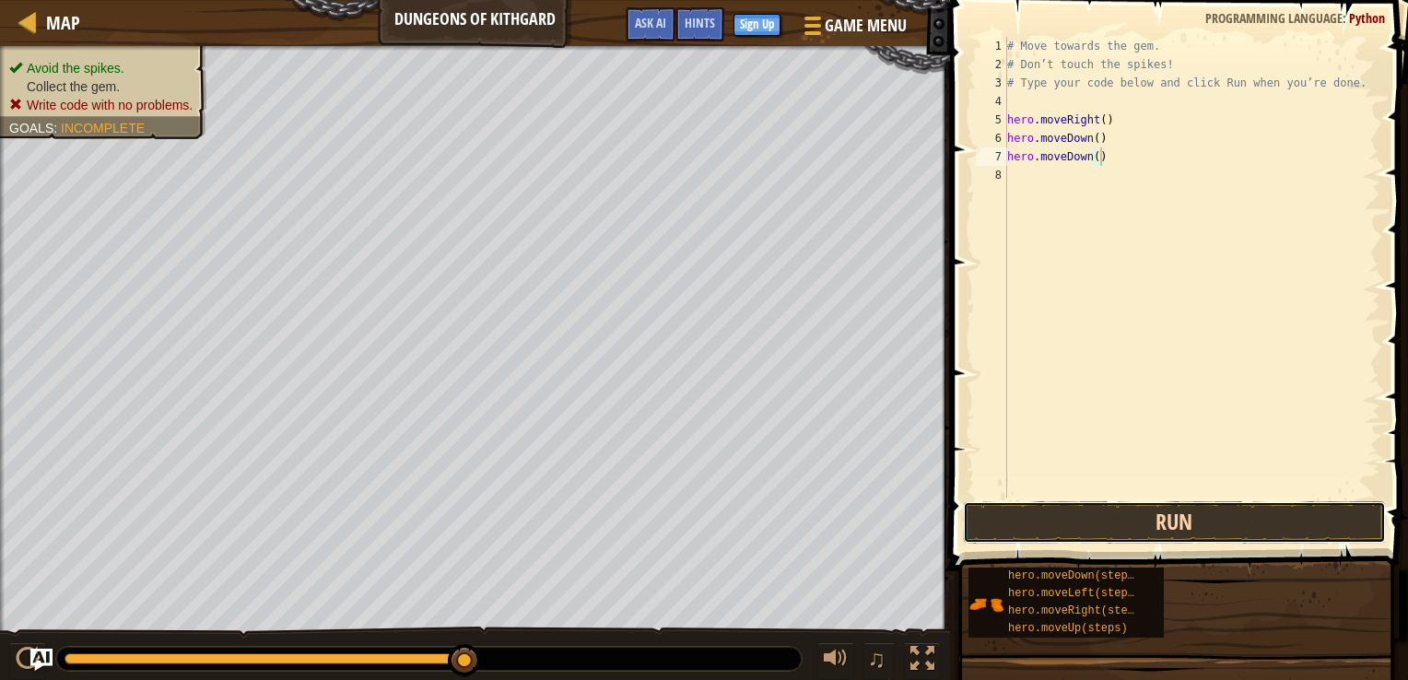
click at [1040, 526] on button "Run" at bounding box center [1174, 522] width 423 height 42
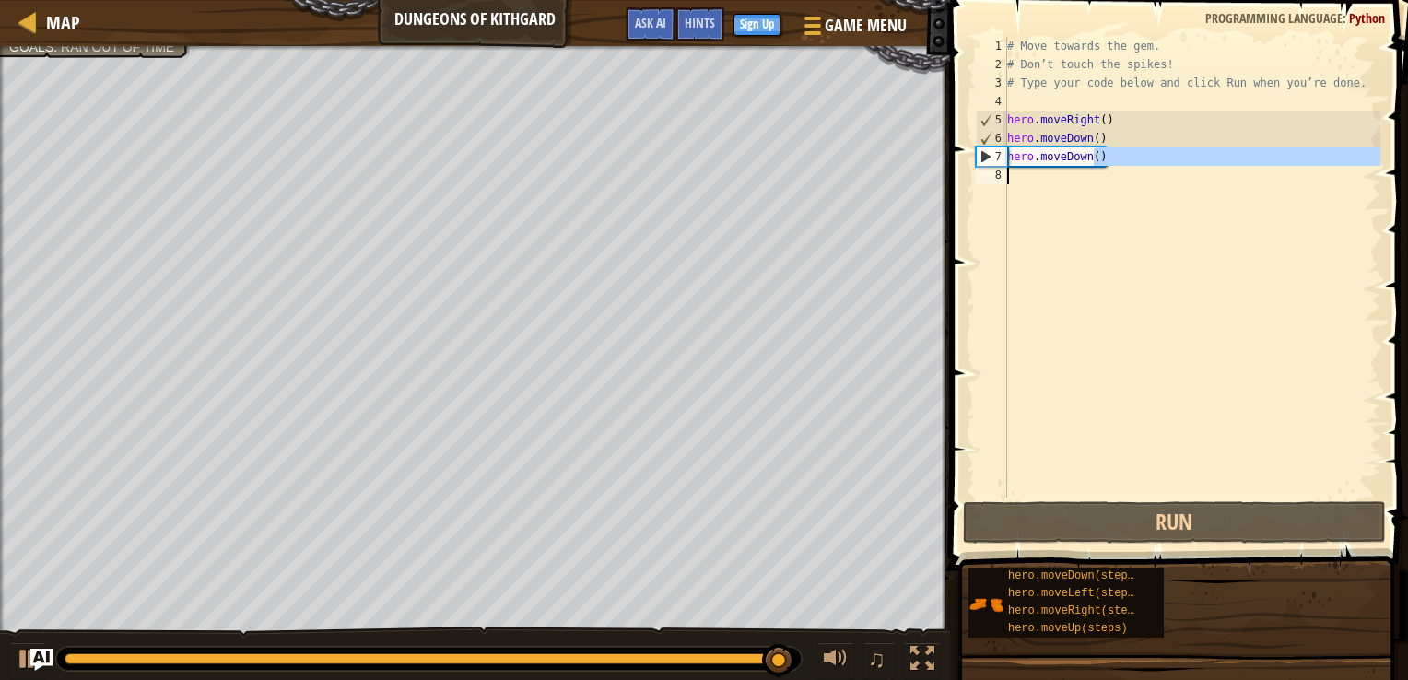
drag, startPoint x: 1094, startPoint y: 162, endPoint x: 1135, endPoint y: 476, distance: 316.9
click at [1135, 481] on div "# Move towards the gem. # Don’t touch the spikes! # Type your code below and cl…" at bounding box center [1191, 285] width 377 height 497
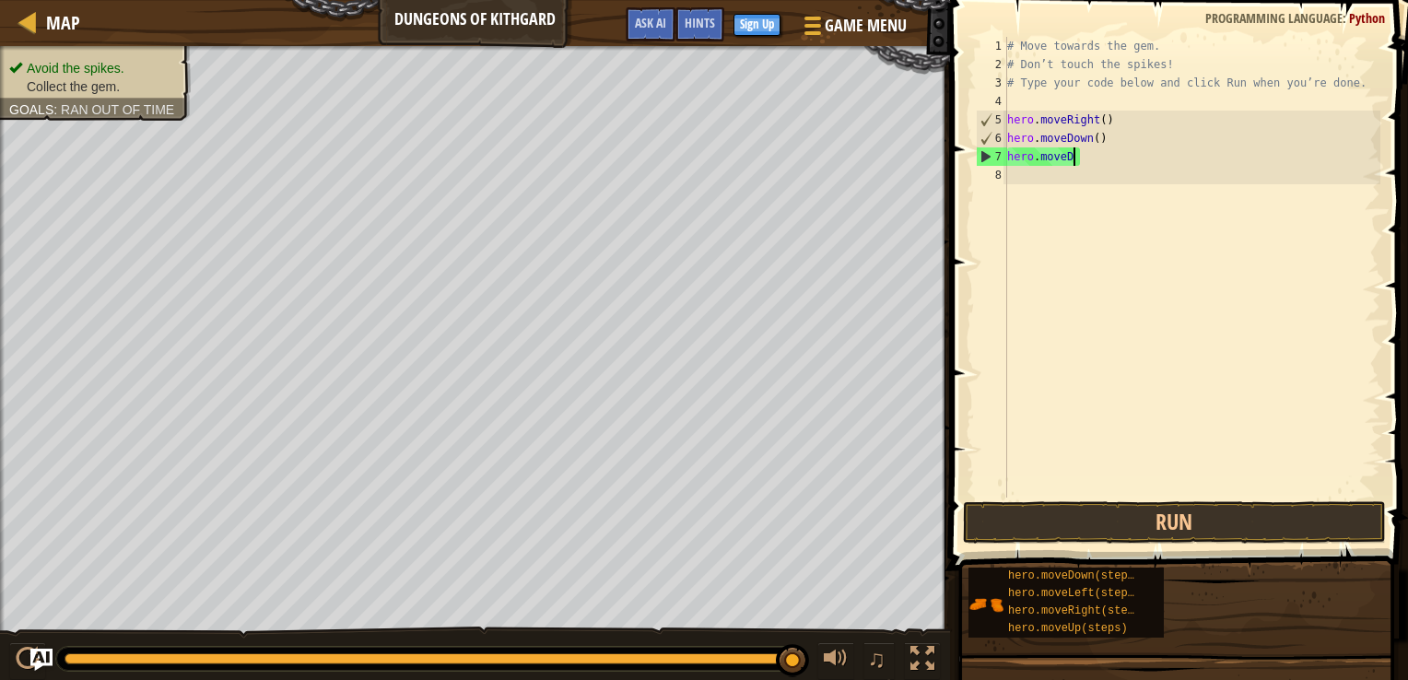
scroll to position [8, 4]
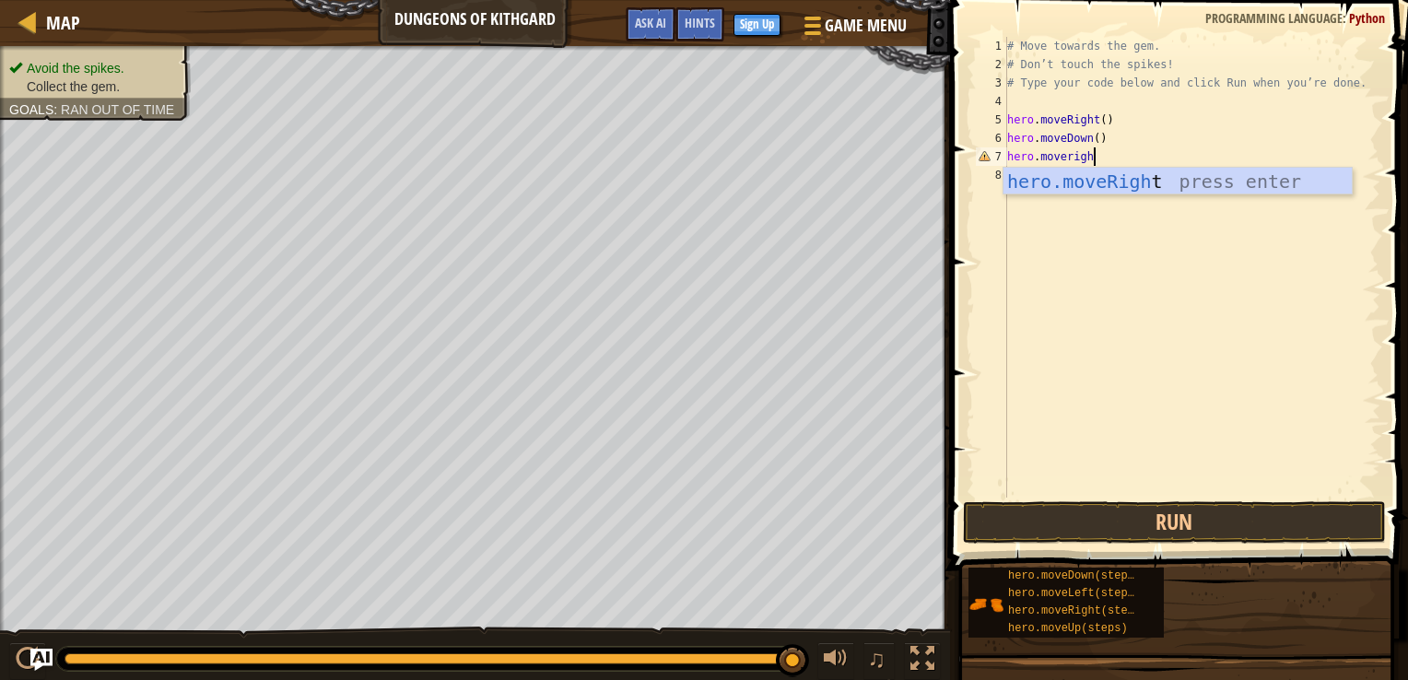
type textarea "hero.moveright"
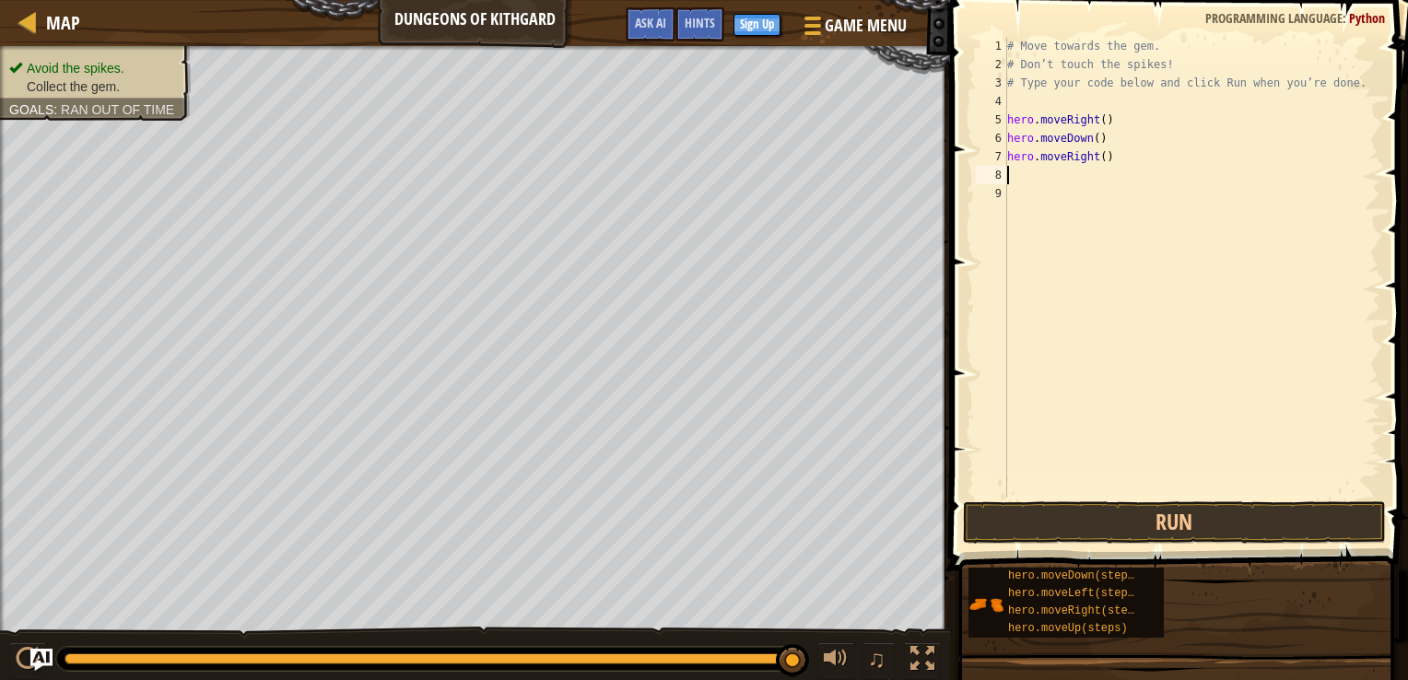
scroll to position [8, 0]
click at [1073, 521] on button "Run" at bounding box center [1174, 522] width 423 height 42
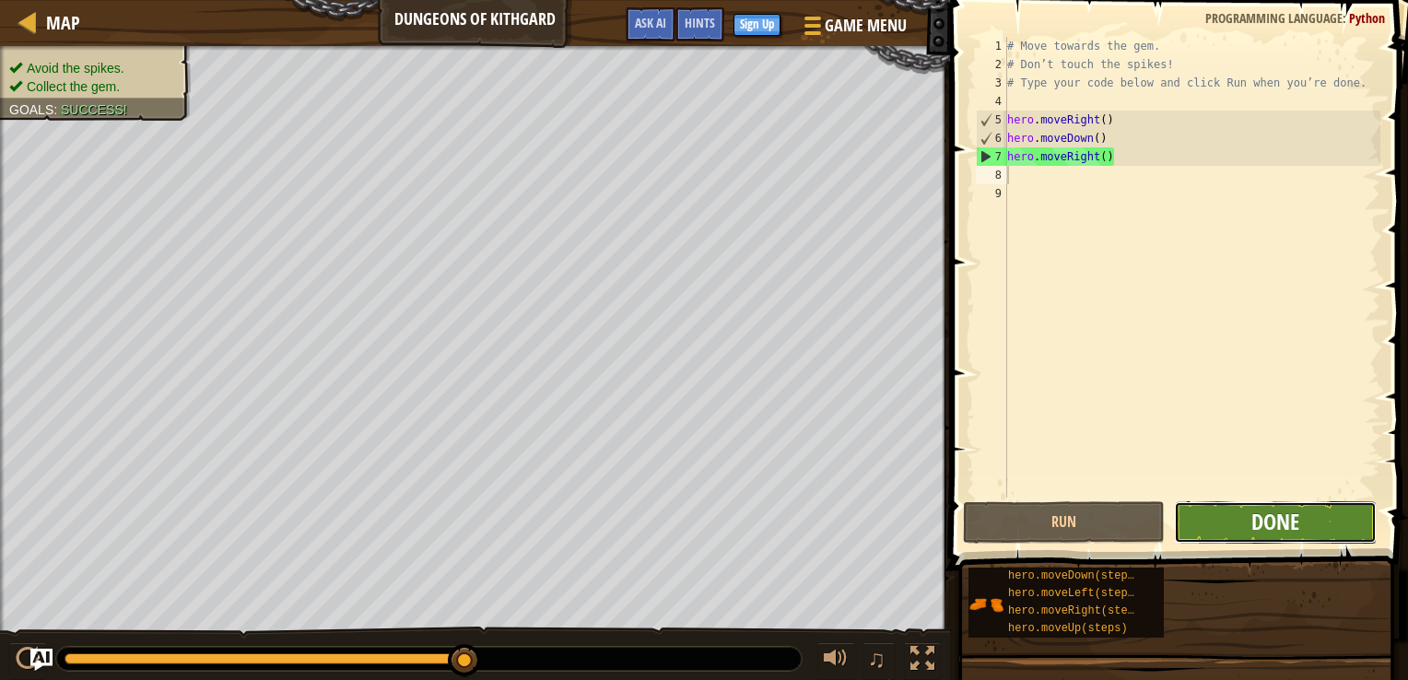
click at [1297, 522] on span "Done" at bounding box center [1275, 521] width 48 height 29
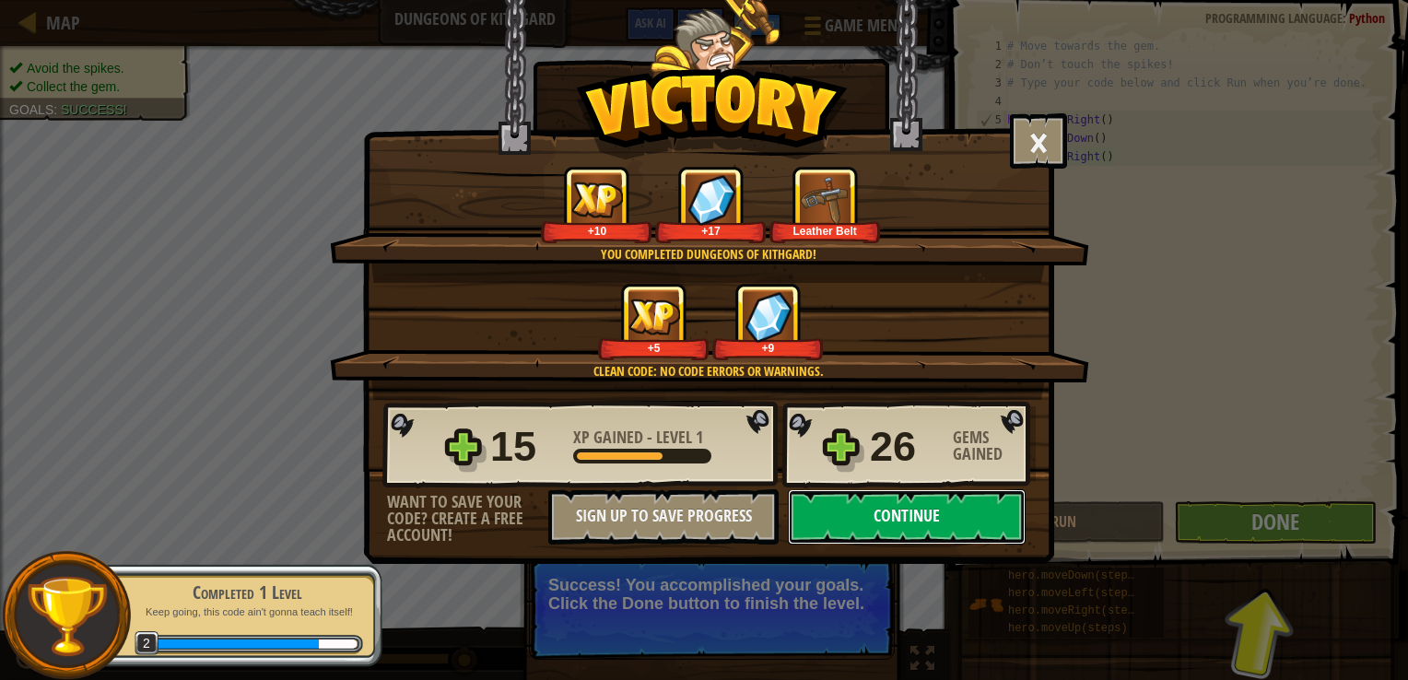
click at [902, 509] on button "Continue" at bounding box center [907, 516] width 238 height 55
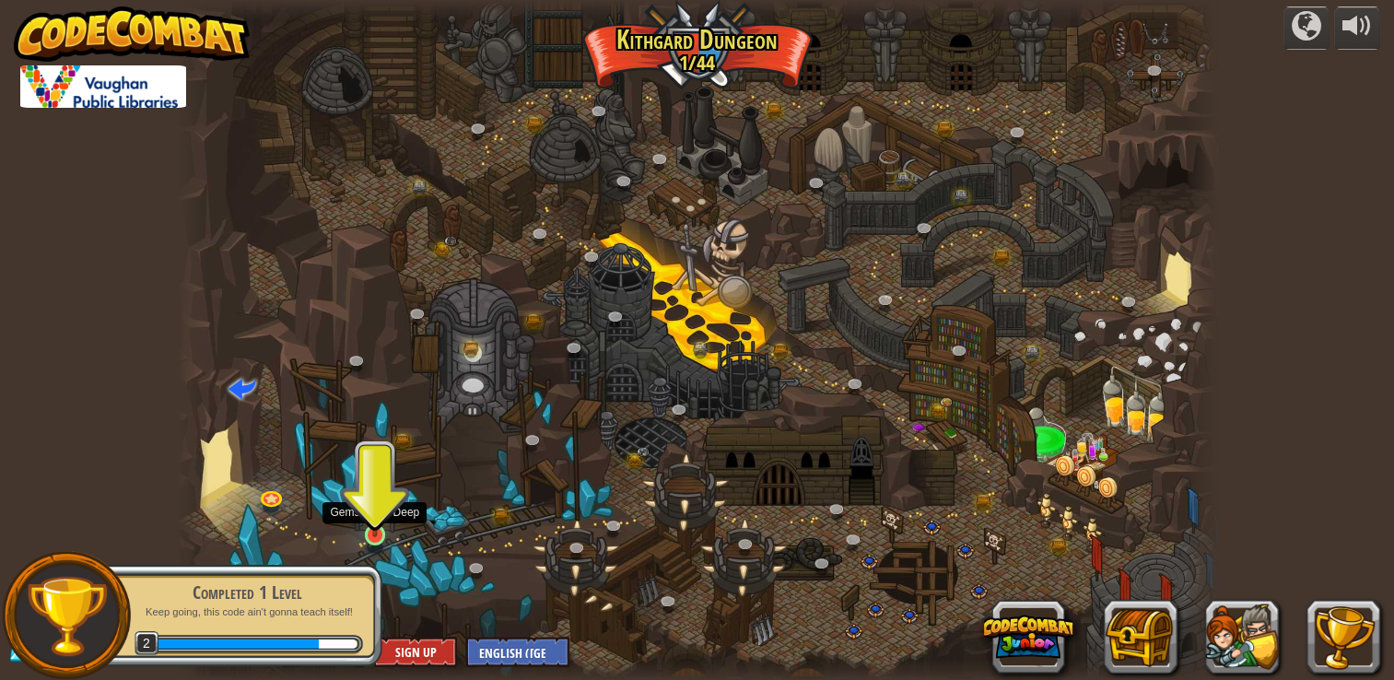
click at [376, 521] on img at bounding box center [375, 507] width 26 height 60
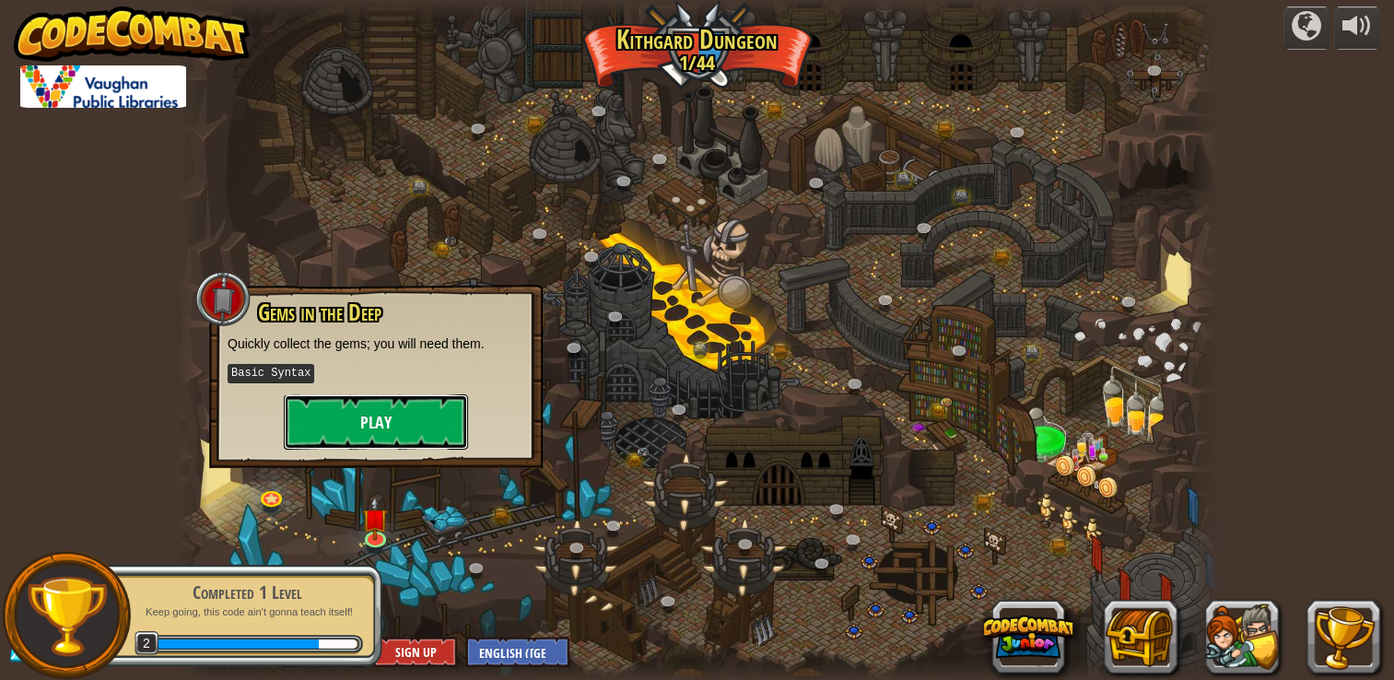
click at [367, 422] on button "Play" at bounding box center [376, 421] width 184 height 55
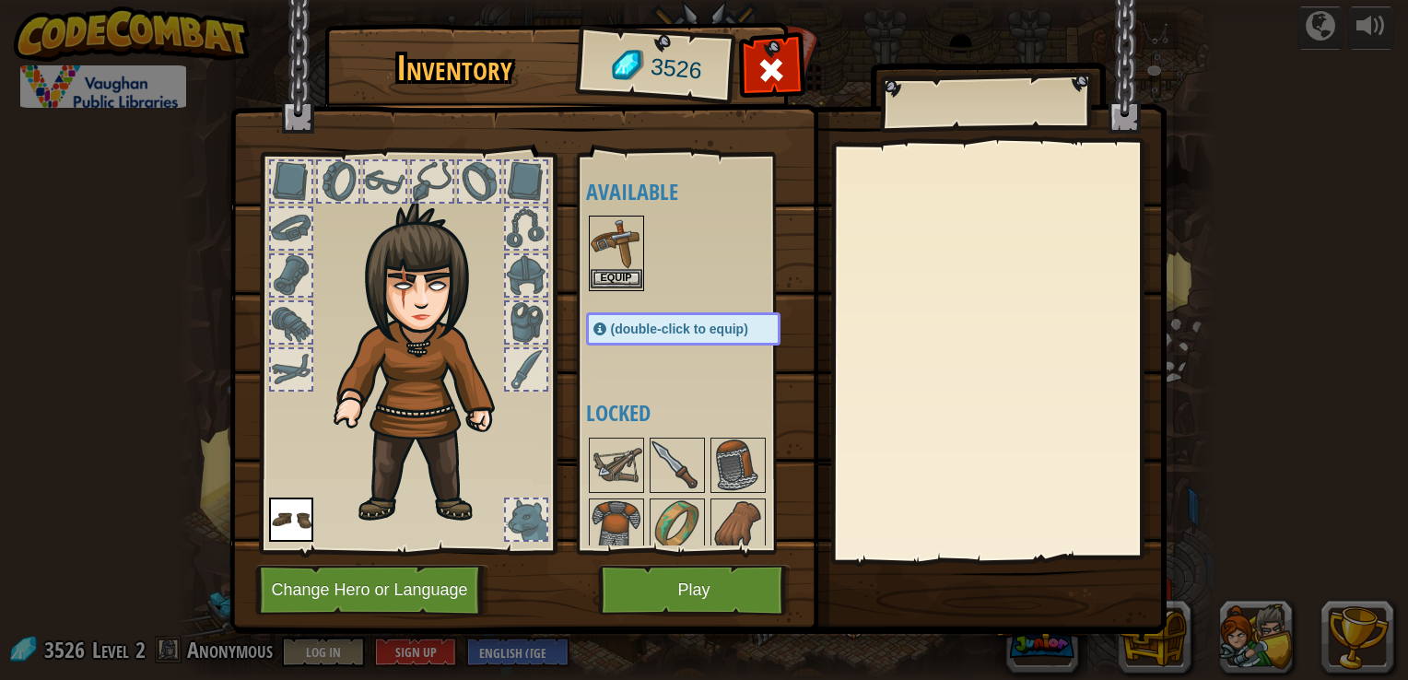
click at [614, 243] on img at bounding box center [617, 243] width 52 height 52
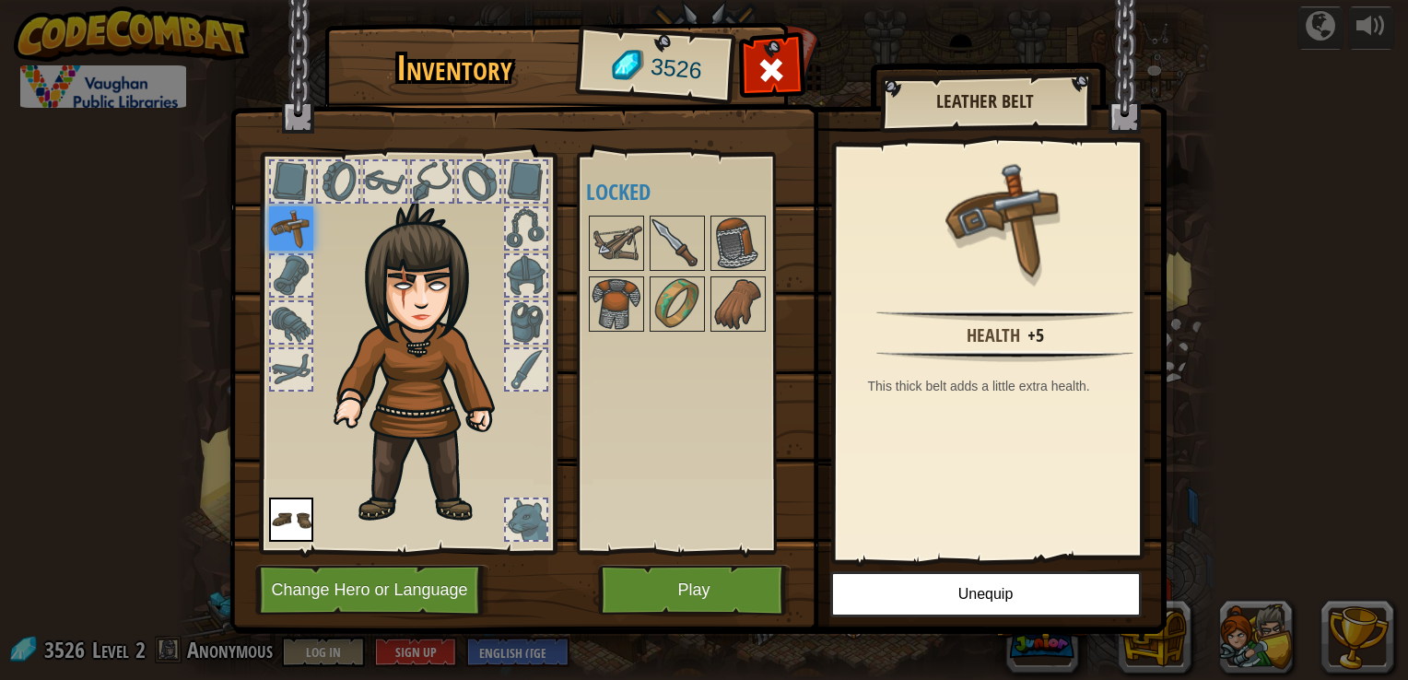
click at [295, 228] on img at bounding box center [291, 228] width 44 height 44
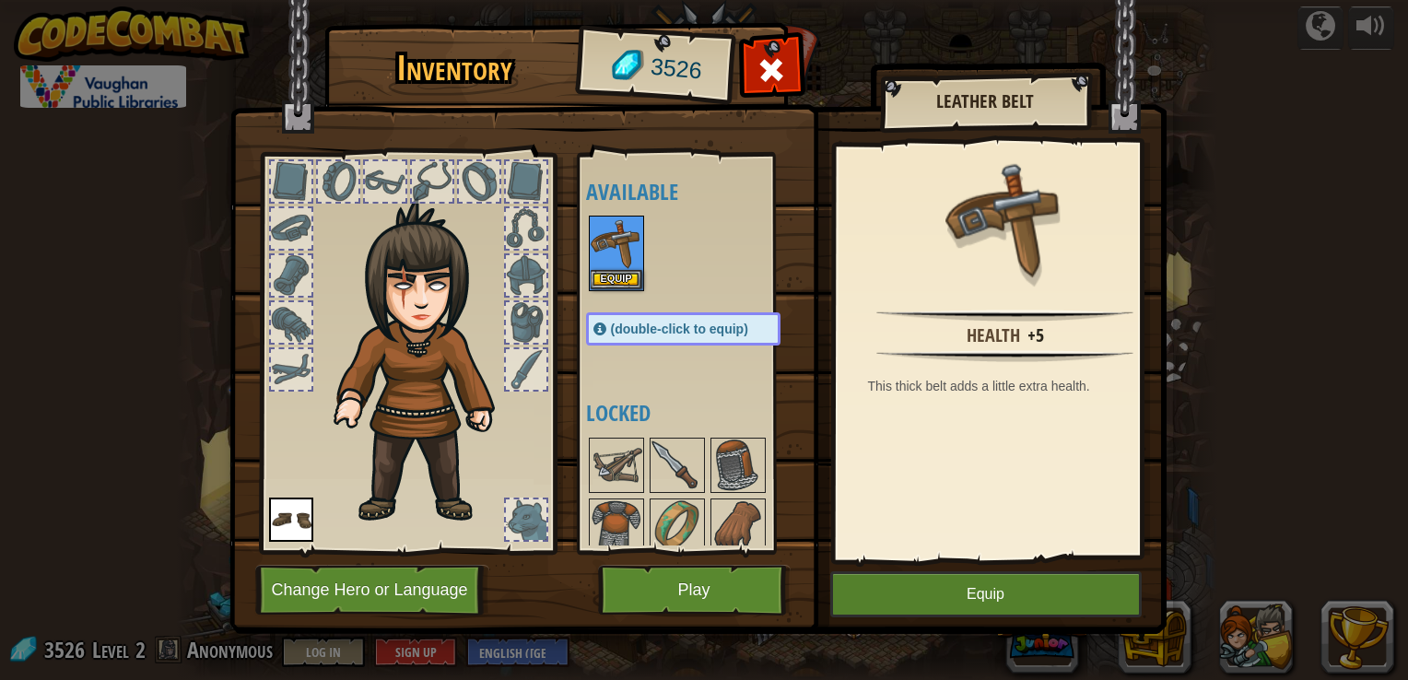
click at [642, 255] on div "Equip" at bounding box center [616, 254] width 55 height 76
click at [645, 254] on div at bounding box center [701, 253] width 231 height 81
click at [619, 275] on button "Equip" at bounding box center [617, 278] width 52 height 19
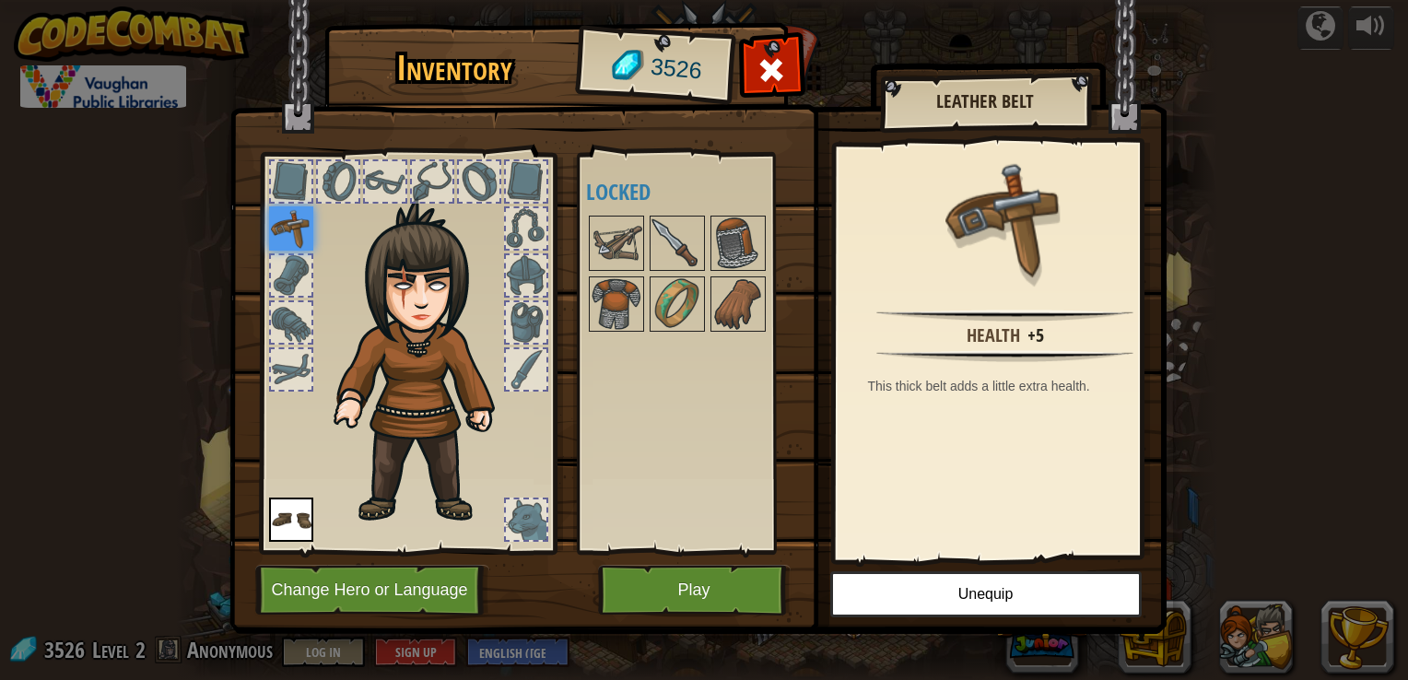
click at [283, 230] on img at bounding box center [291, 228] width 44 height 44
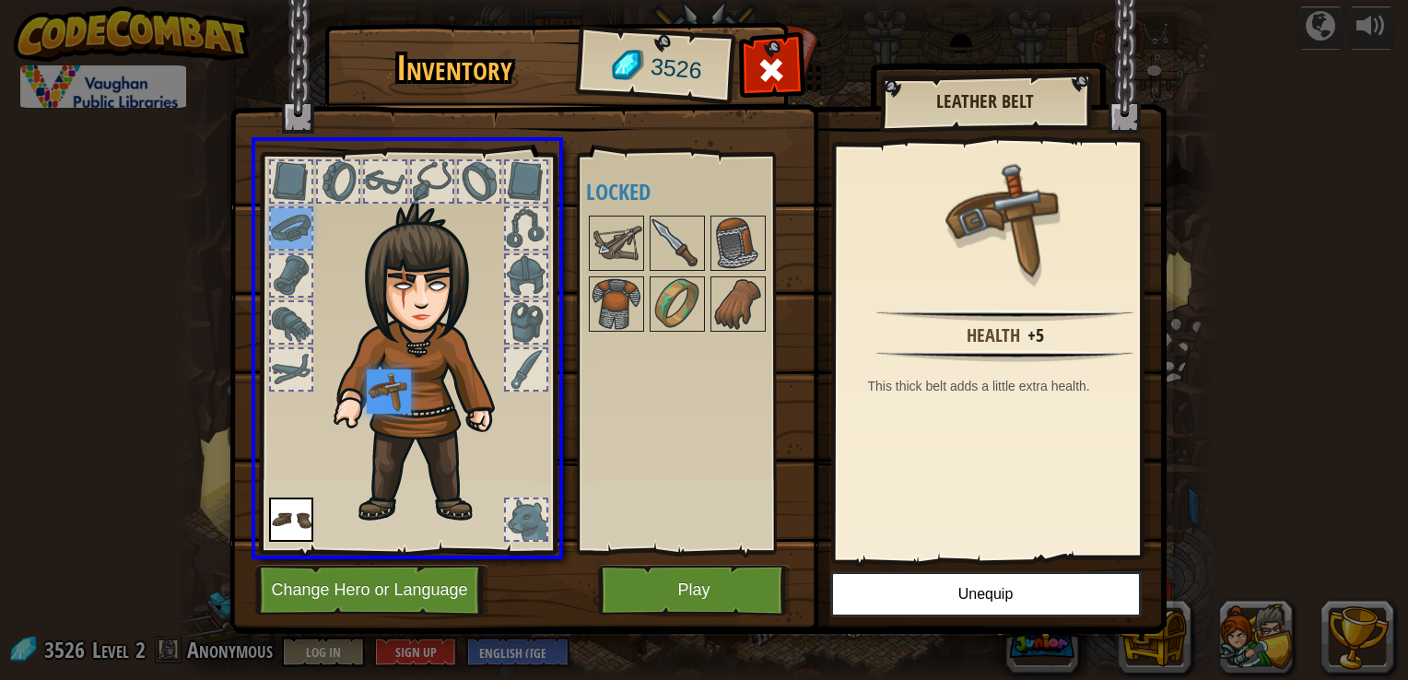
drag, startPoint x: 292, startPoint y: 222, endPoint x: 404, endPoint y: 401, distance: 210.6
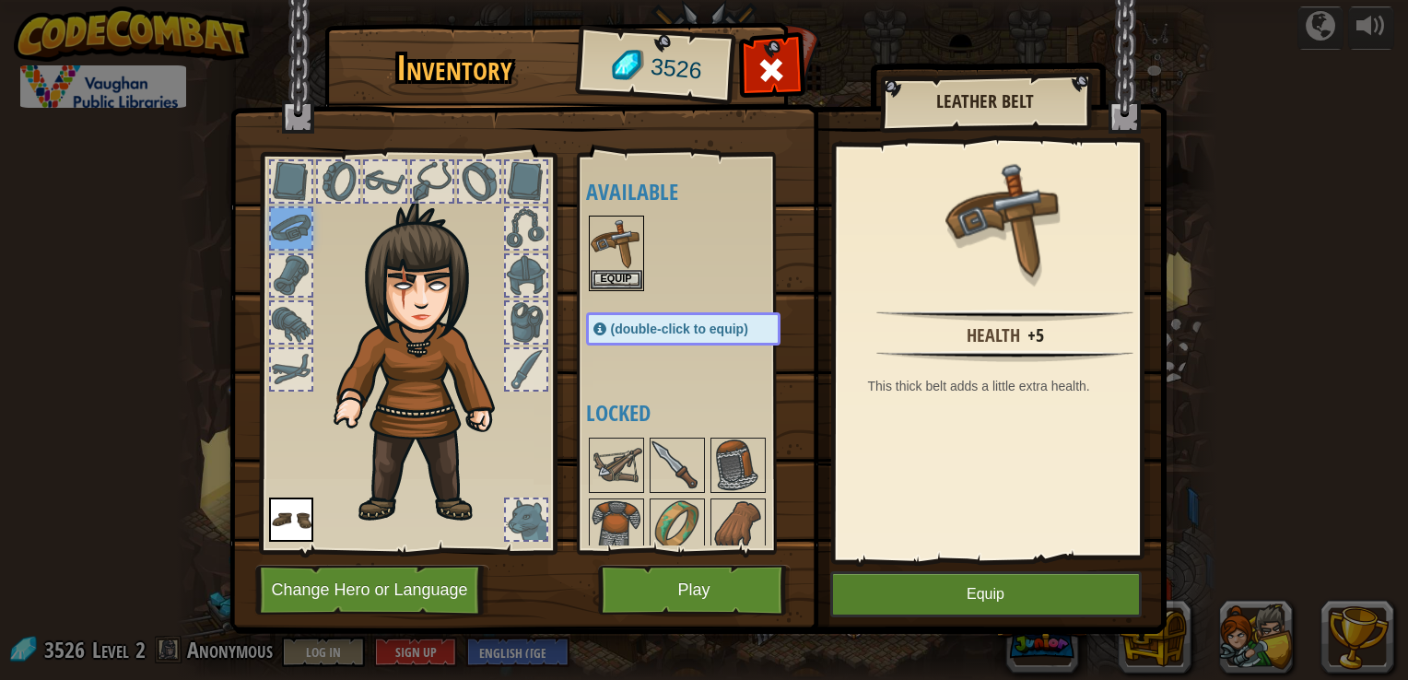
drag, startPoint x: 287, startPoint y: 229, endPoint x: 379, endPoint y: 351, distance: 152.0
click at [379, 351] on div at bounding box center [407, 348] width 304 height 415
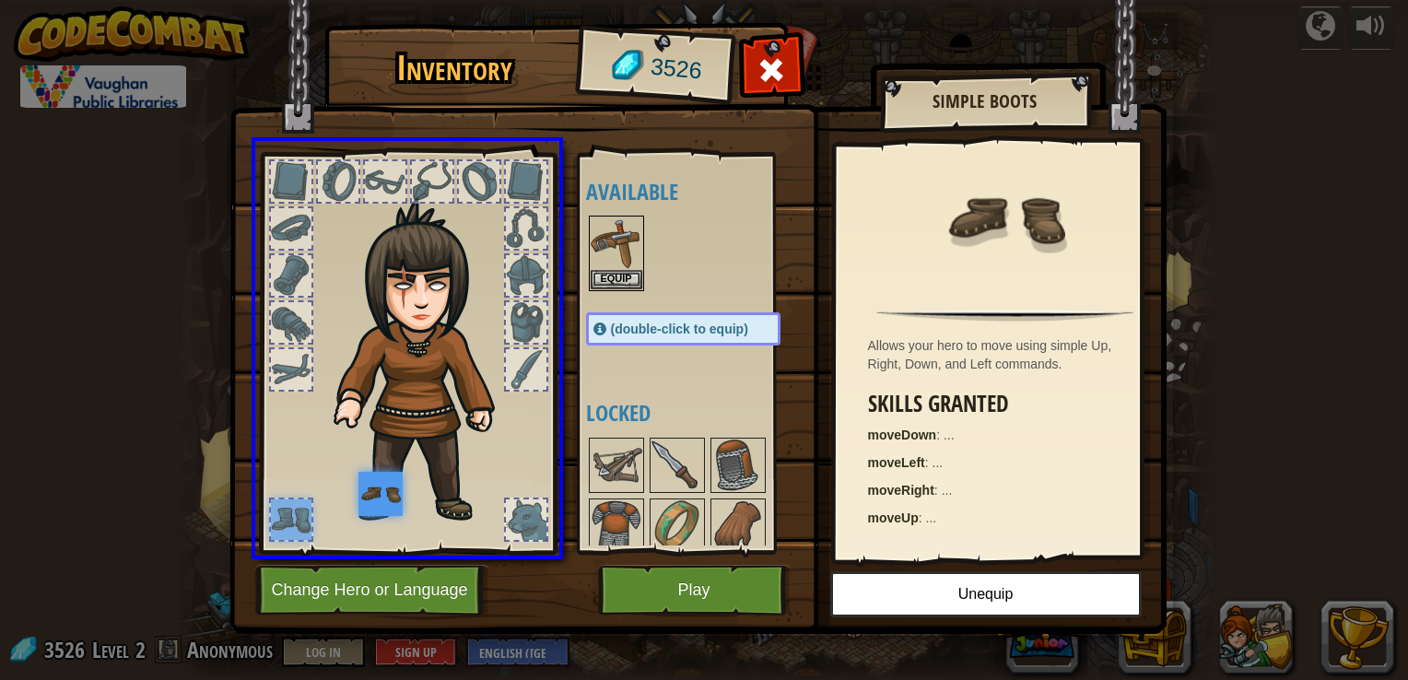
drag, startPoint x: 331, startPoint y: 509, endPoint x: 415, endPoint y: 503, distance: 85.0
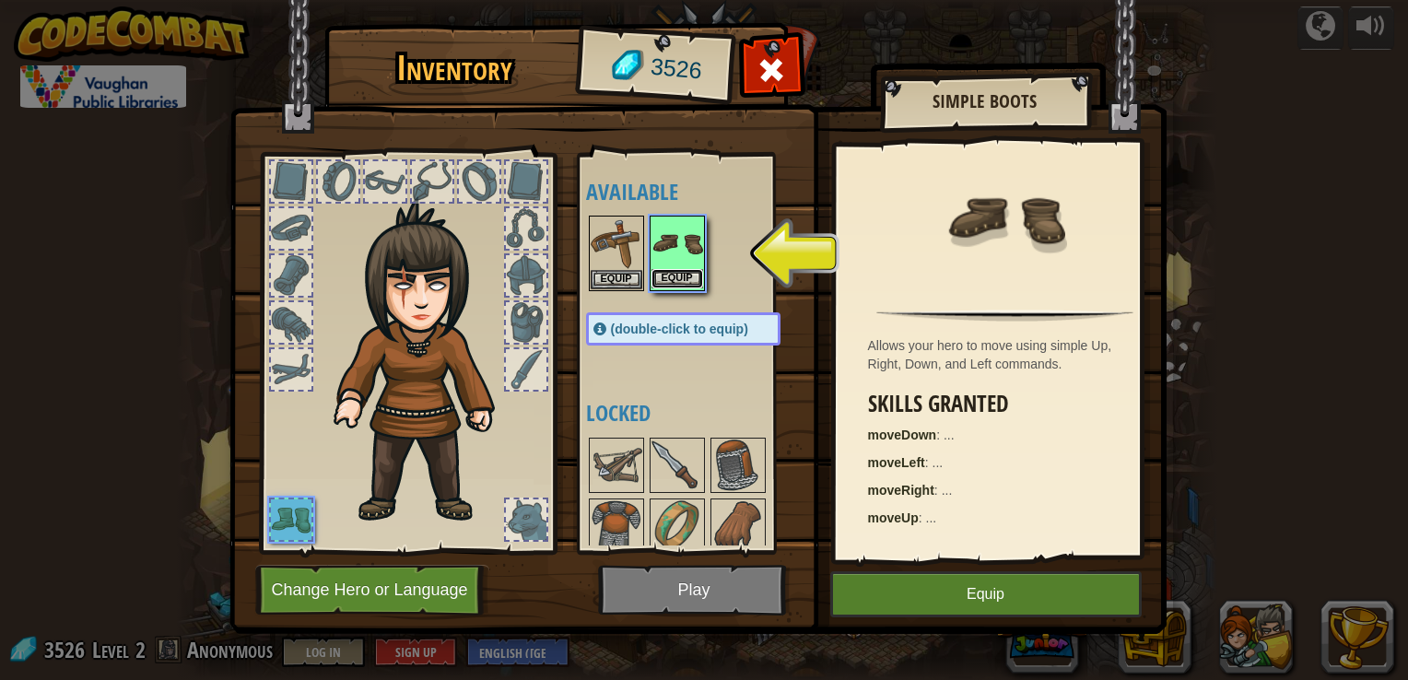
click at [678, 269] on button "Equip" at bounding box center [677, 278] width 52 height 19
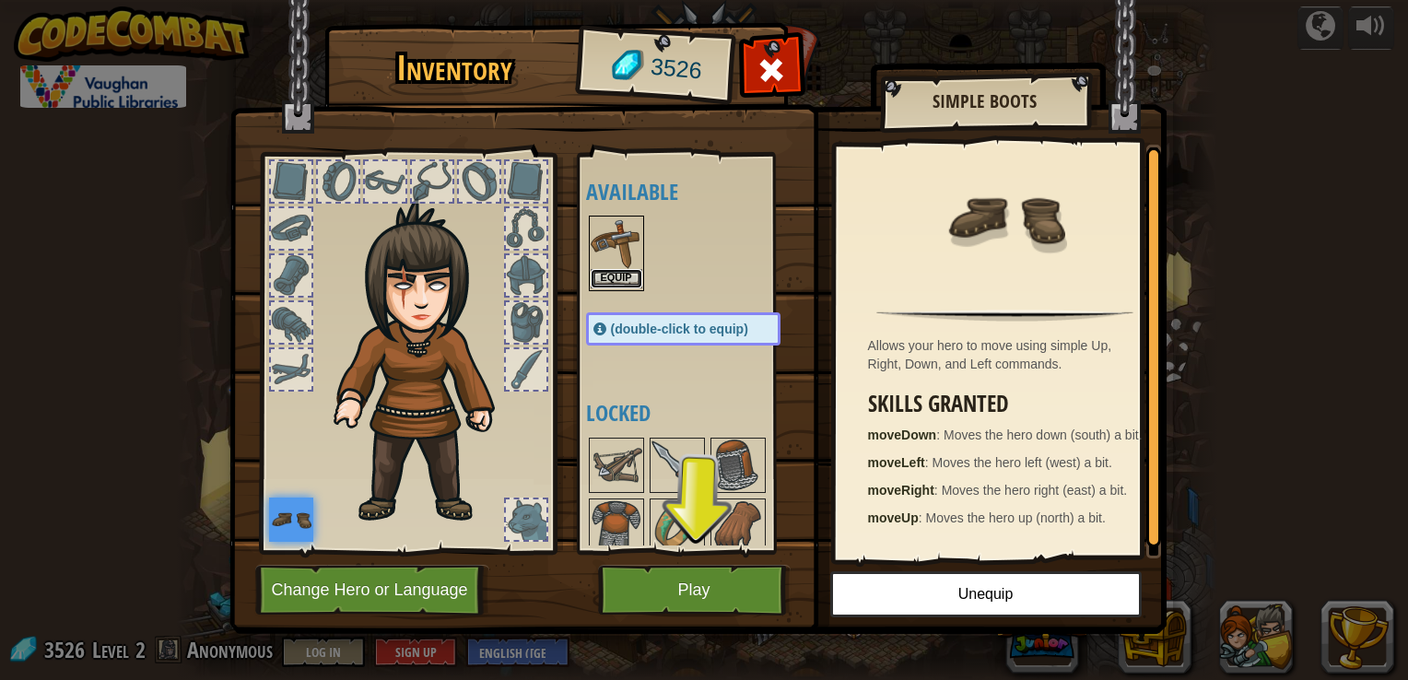
click at [601, 274] on button "Equip" at bounding box center [617, 278] width 52 height 19
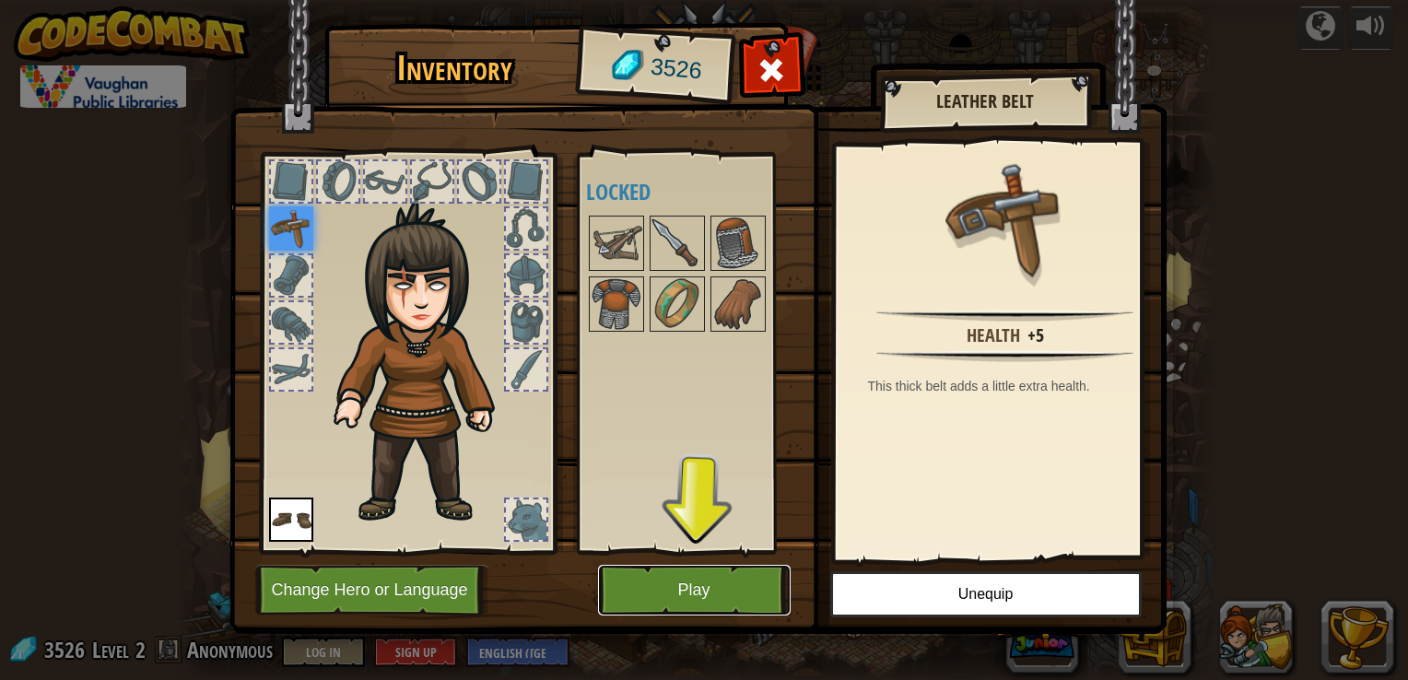
click at [704, 574] on button "Play" at bounding box center [694, 590] width 193 height 51
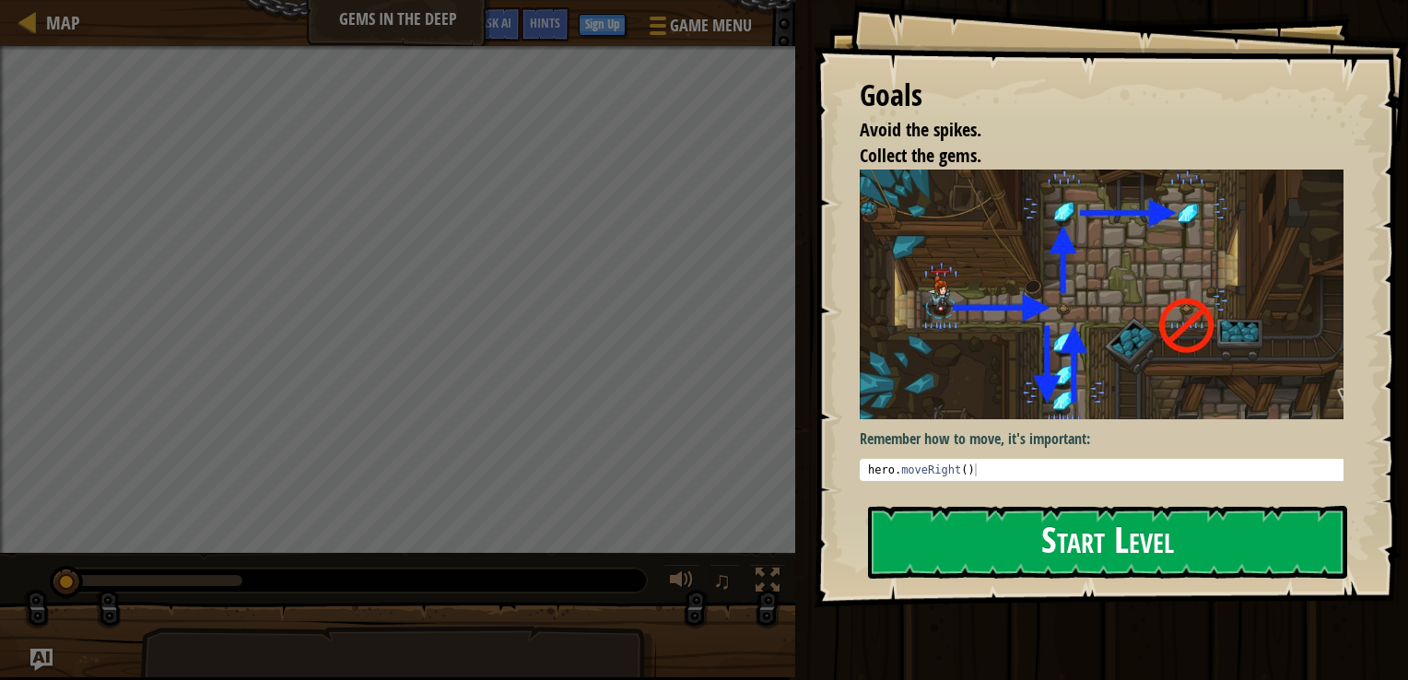
click at [1047, 529] on button "Start Level" at bounding box center [1107, 542] width 479 height 73
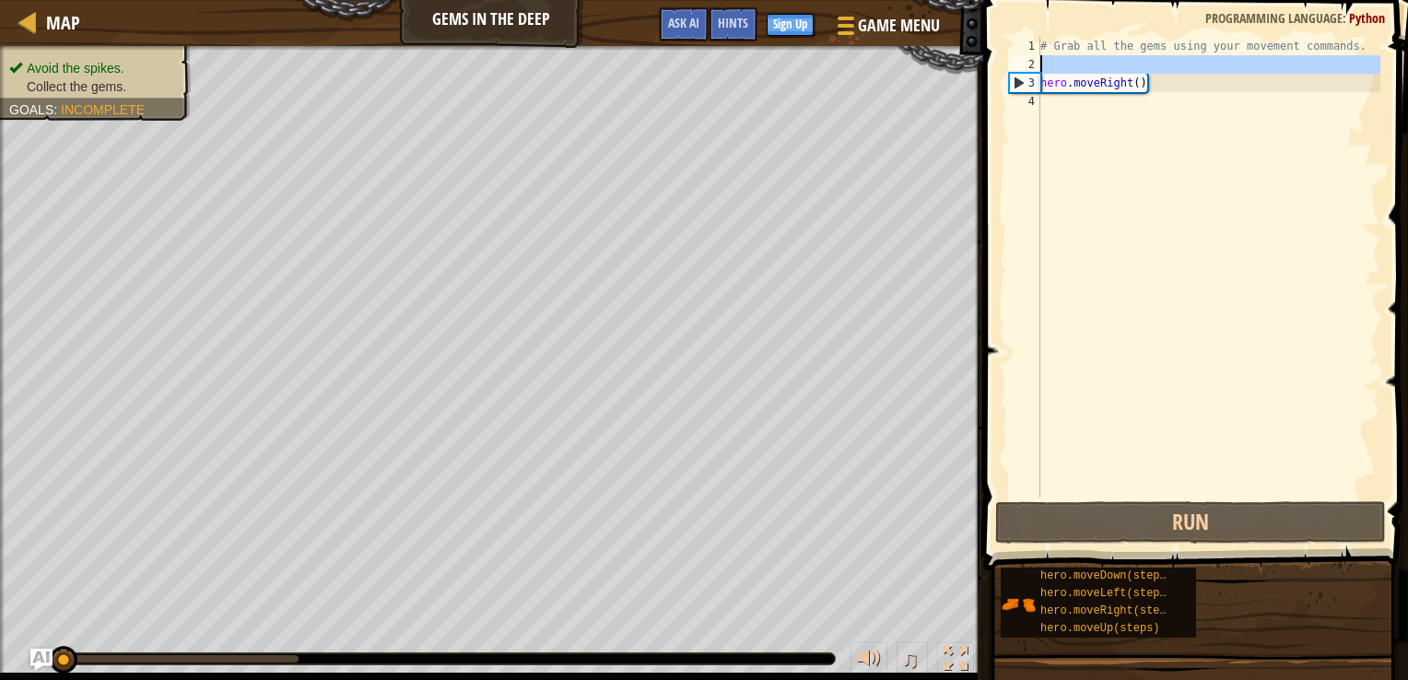
click at [1033, 63] on div "2" at bounding box center [1024, 64] width 31 height 18
type textarea "hero.moveRight()"
type textarea "~"
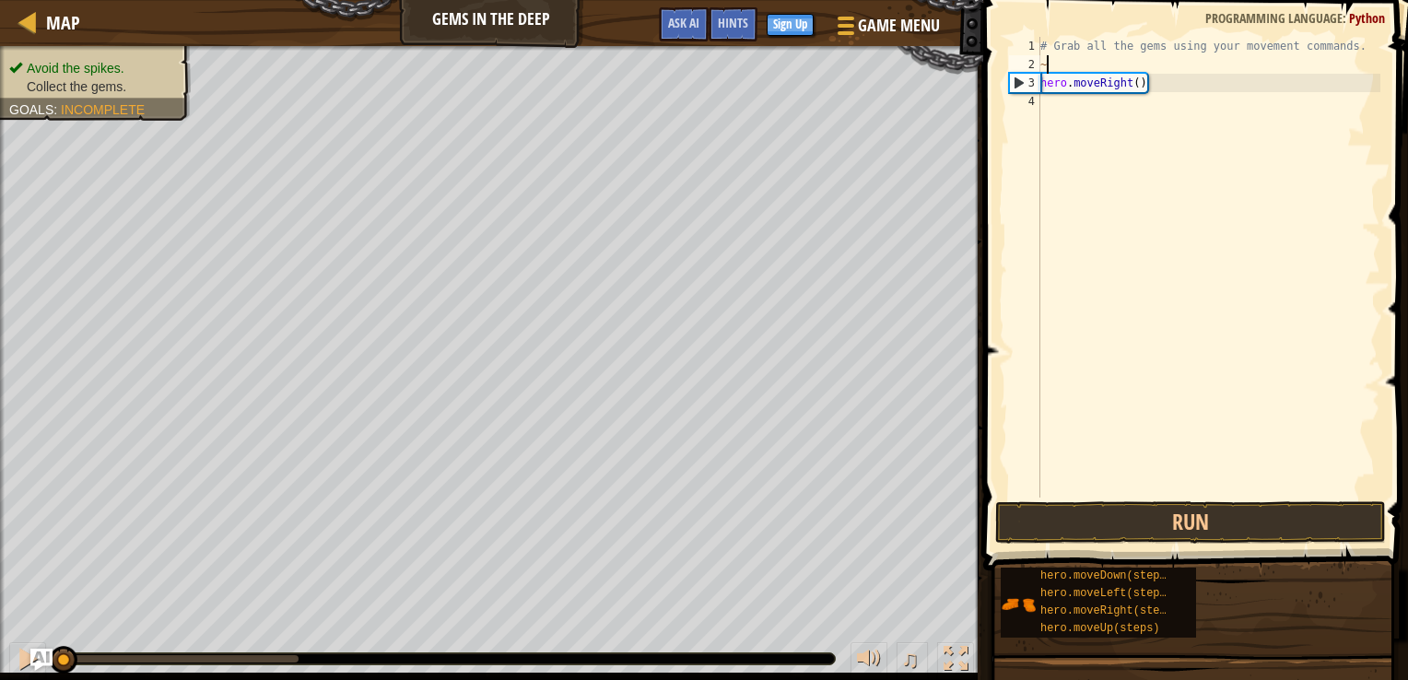
scroll to position [8, 0]
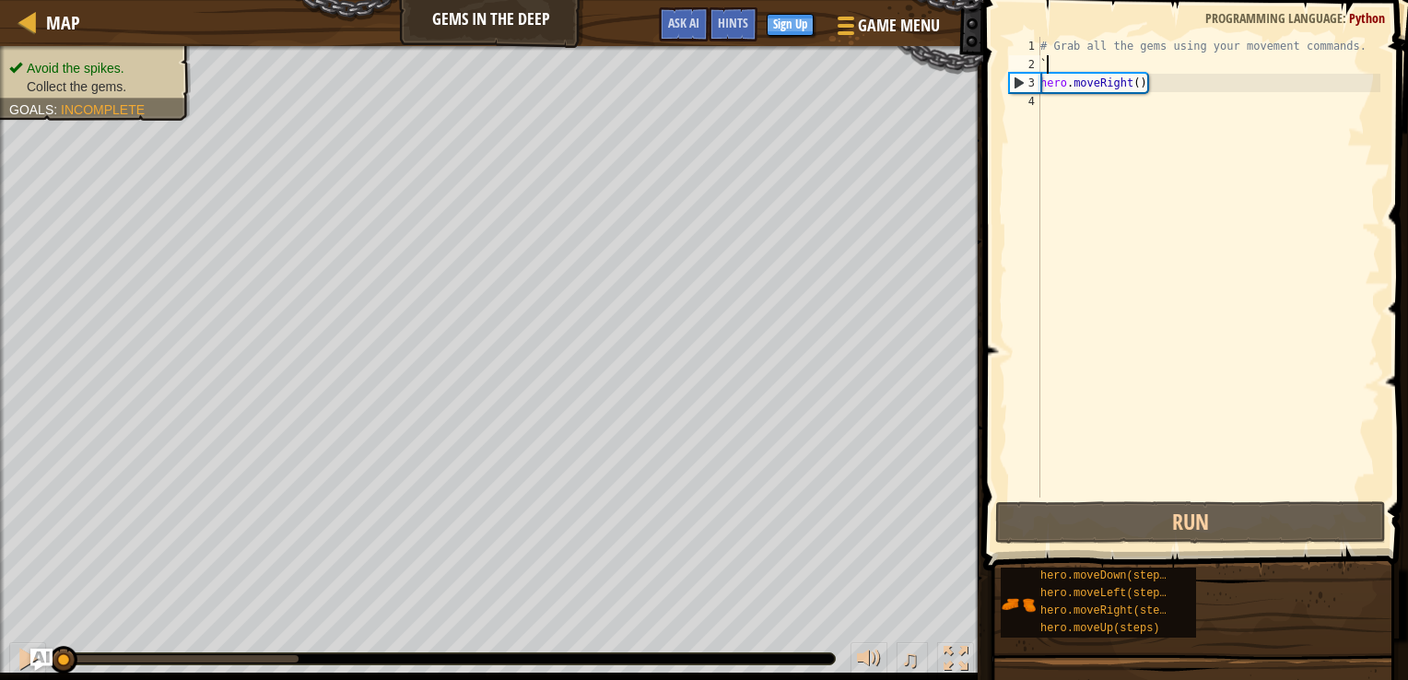
type textarea "`"
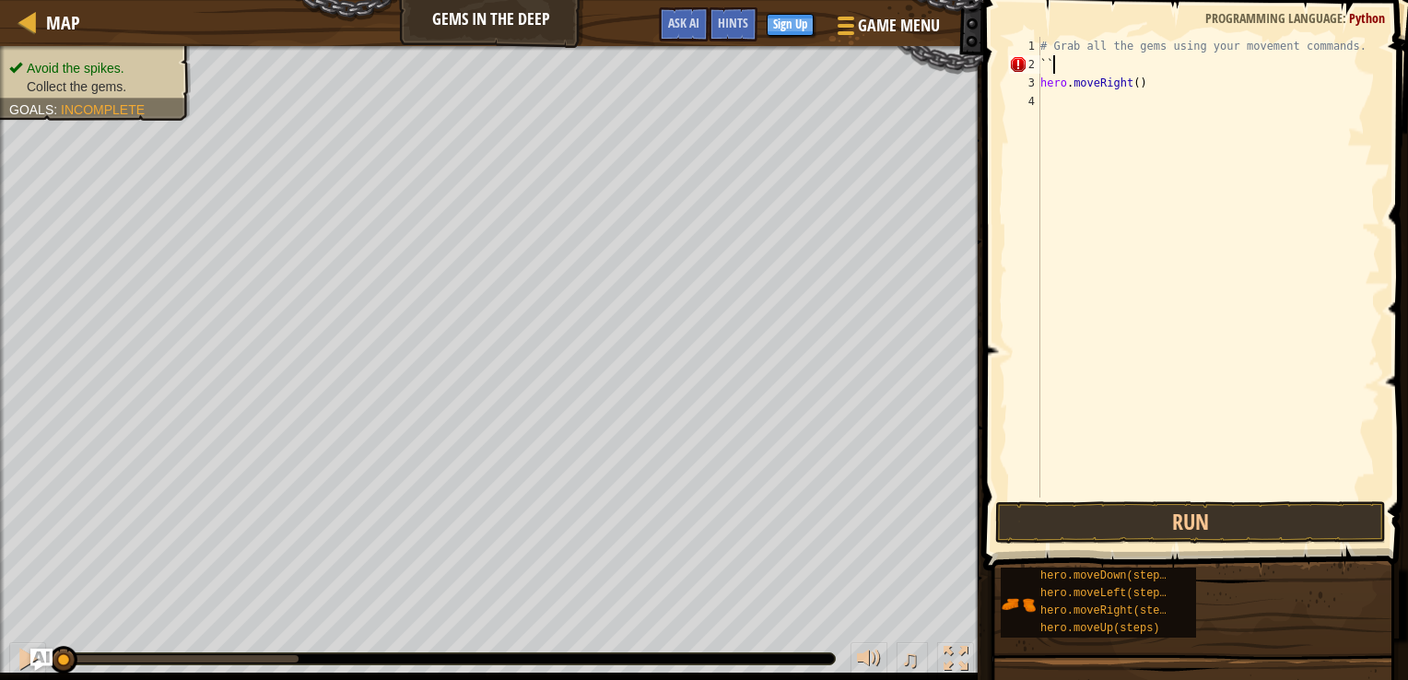
type textarea "`"
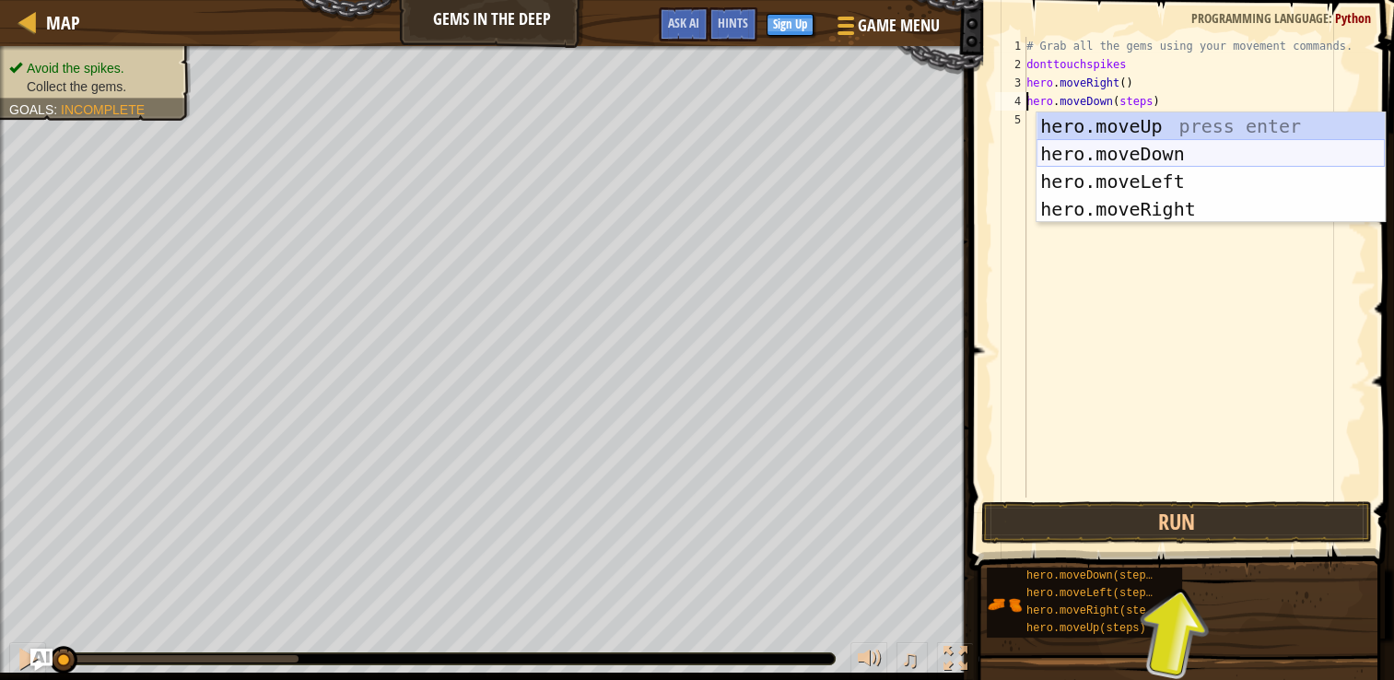
click at [1098, 147] on div "hero.moveUp press enter hero.moveDown press enter hero.moveLeft press enter her…" at bounding box center [1210, 195] width 348 height 166
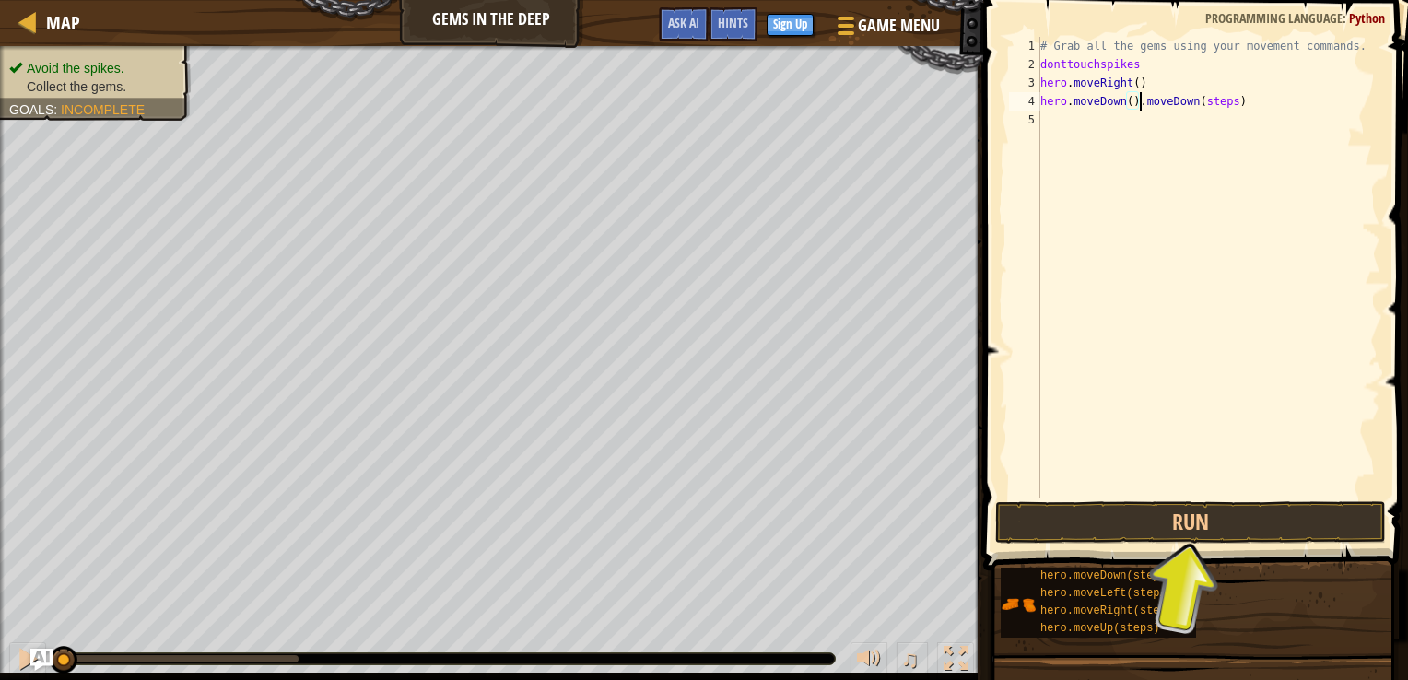
click at [1236, 101] on div "# Grab all the gems using your movement commands. donttouchspikes hero . moveRi…" at bounding box center [1208, 285] width 344 height 497
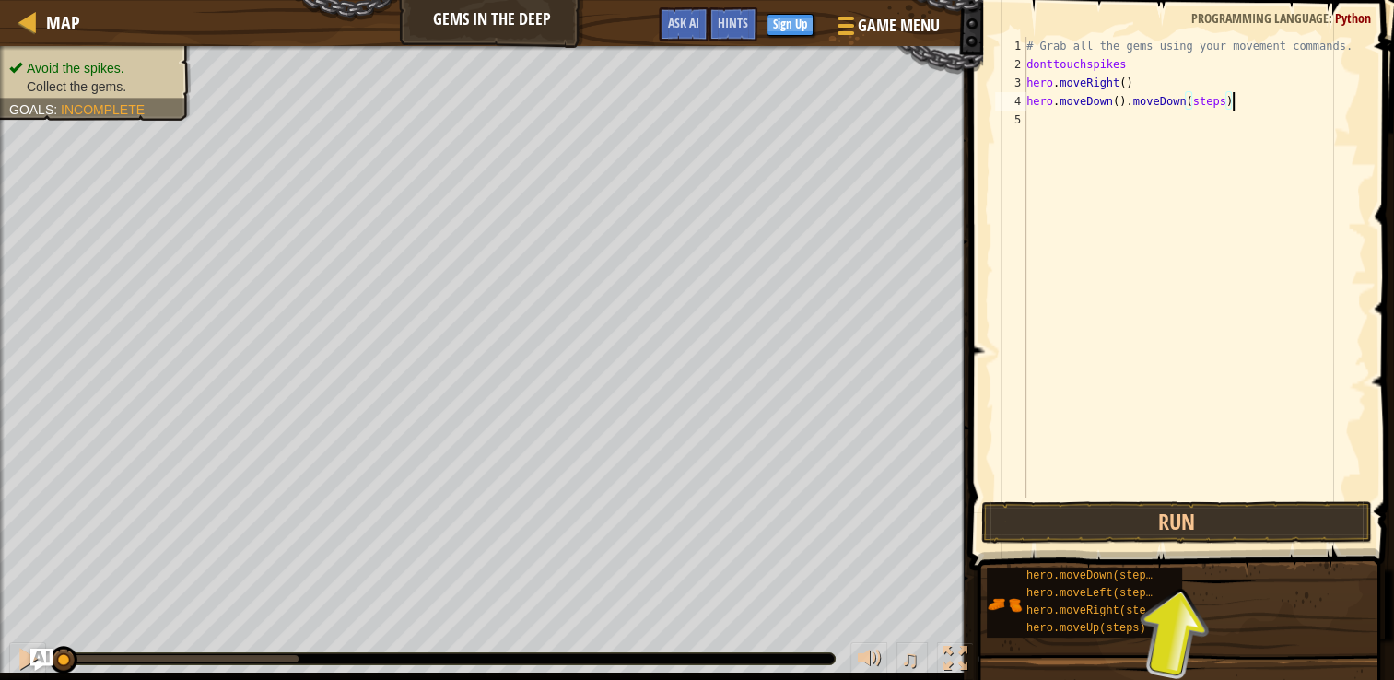
click at [1246, 100] on div "# Grab all the gems using your movement commands. donttouchspikes hero . moveRi…" at bounding box center [1195, 285] width 344 height 497
type textarea "hero.moveDown()"
click at [1037, 120] on div "hero.moveDown() 1 2 3 4 5 # Grab all the gems using your movement commands. don…" at bounding box center [1178, 267] width 375 height 461
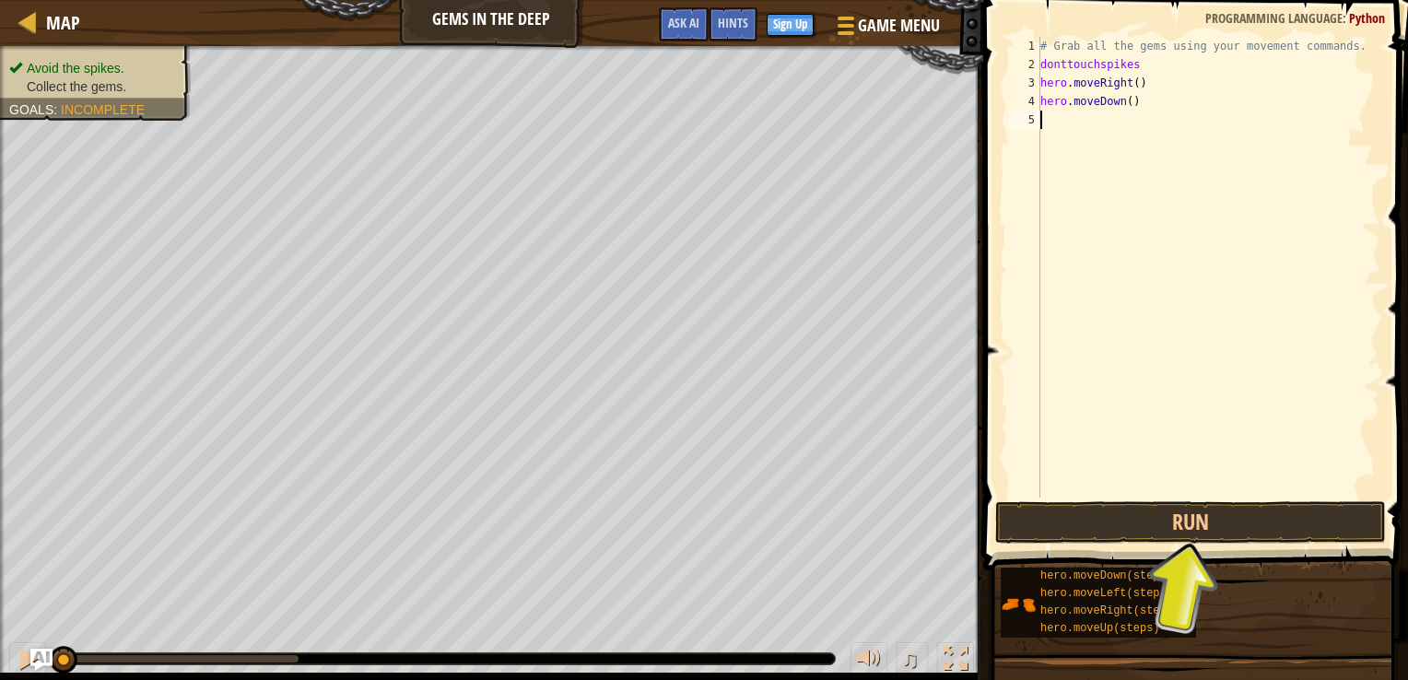
scroll to position [8, 0]
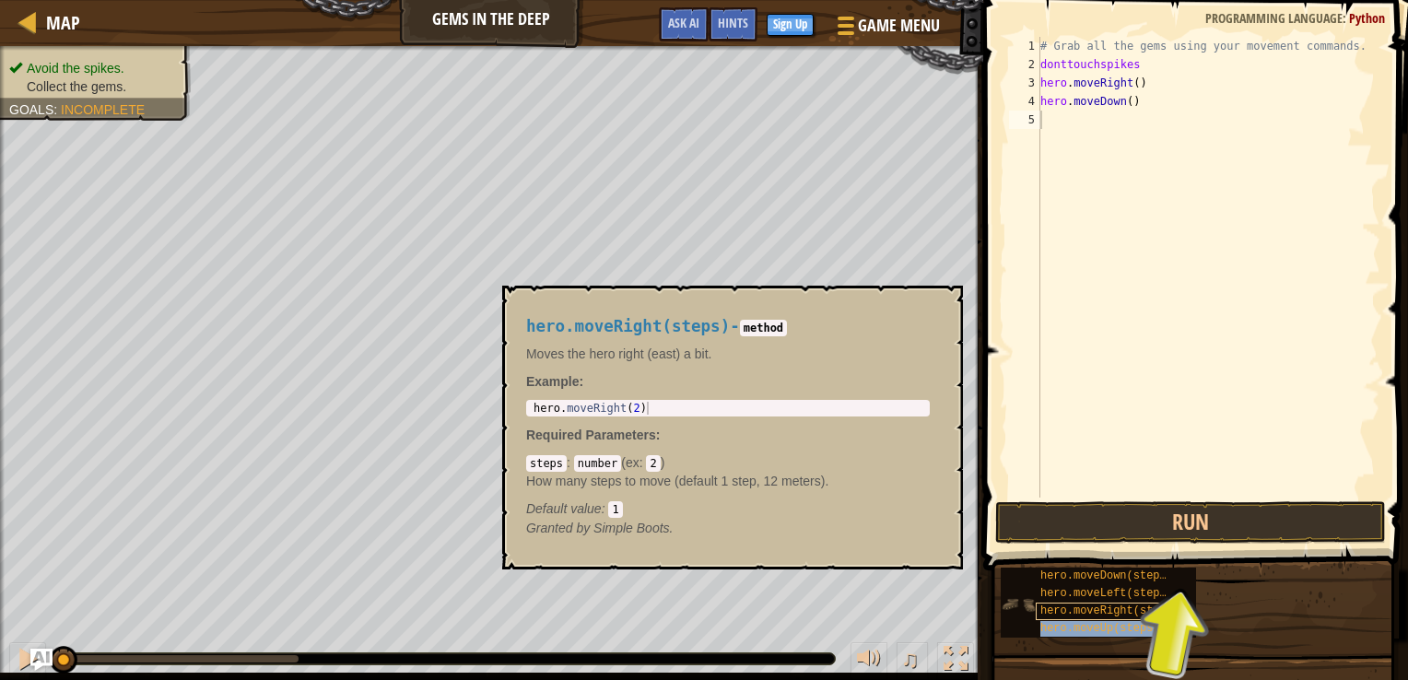
type textarea "hero.moveUp(steps)"
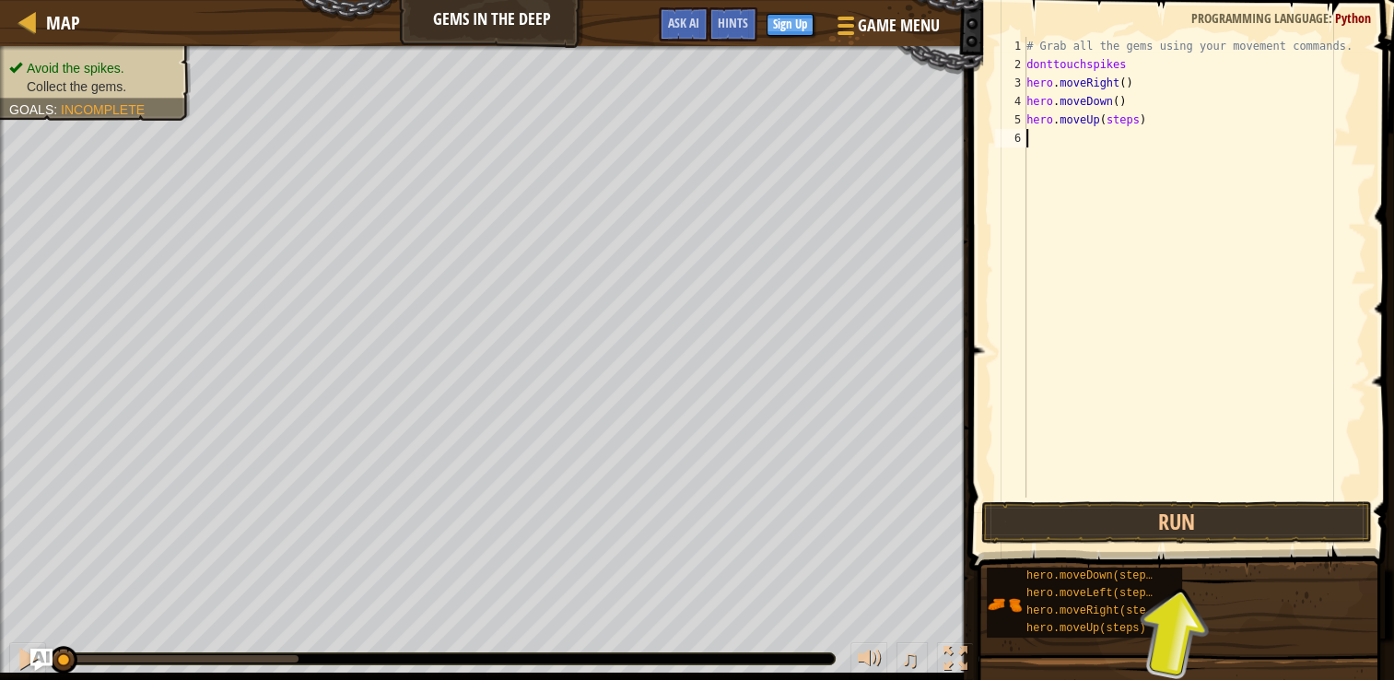
click at [1154, 298] on div "# Grab all the gems using your movement commands. donttouchspikes hero . moveRi…" at bounding box center [1195, 285] width 344 height 497
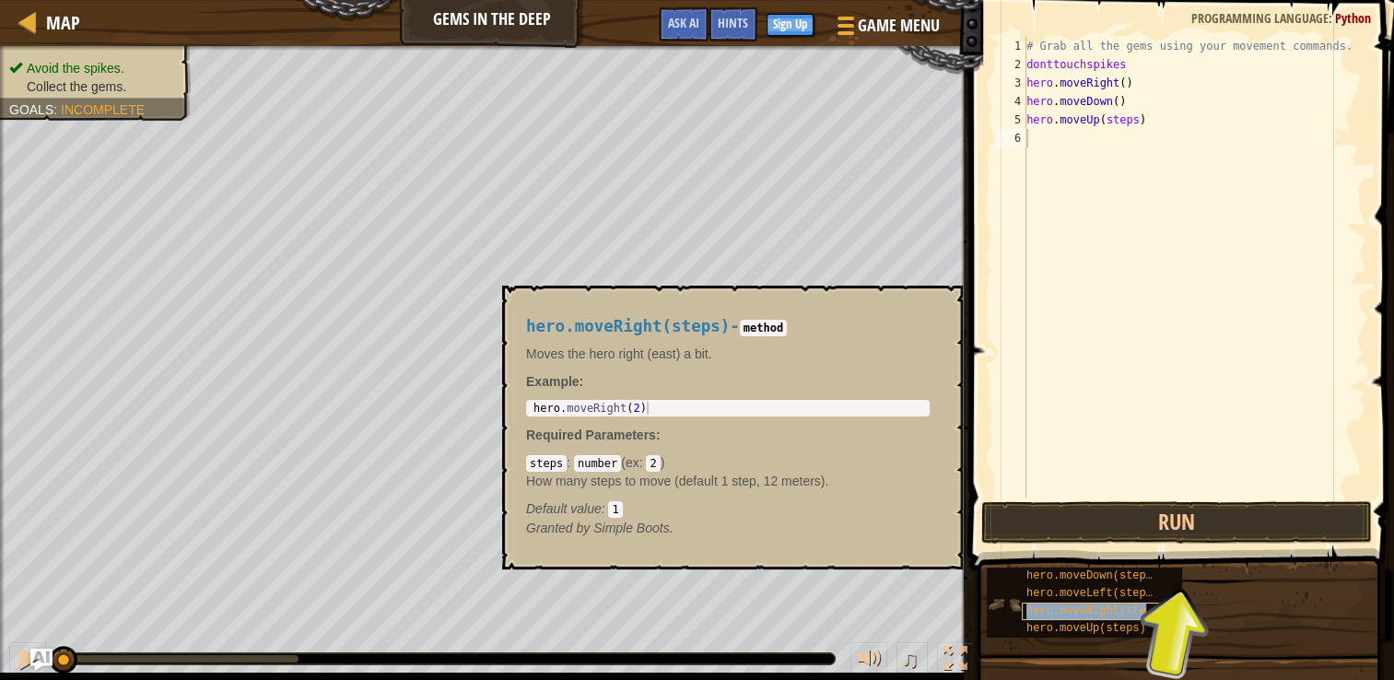
type textarea "hero.moveRight(steps)"
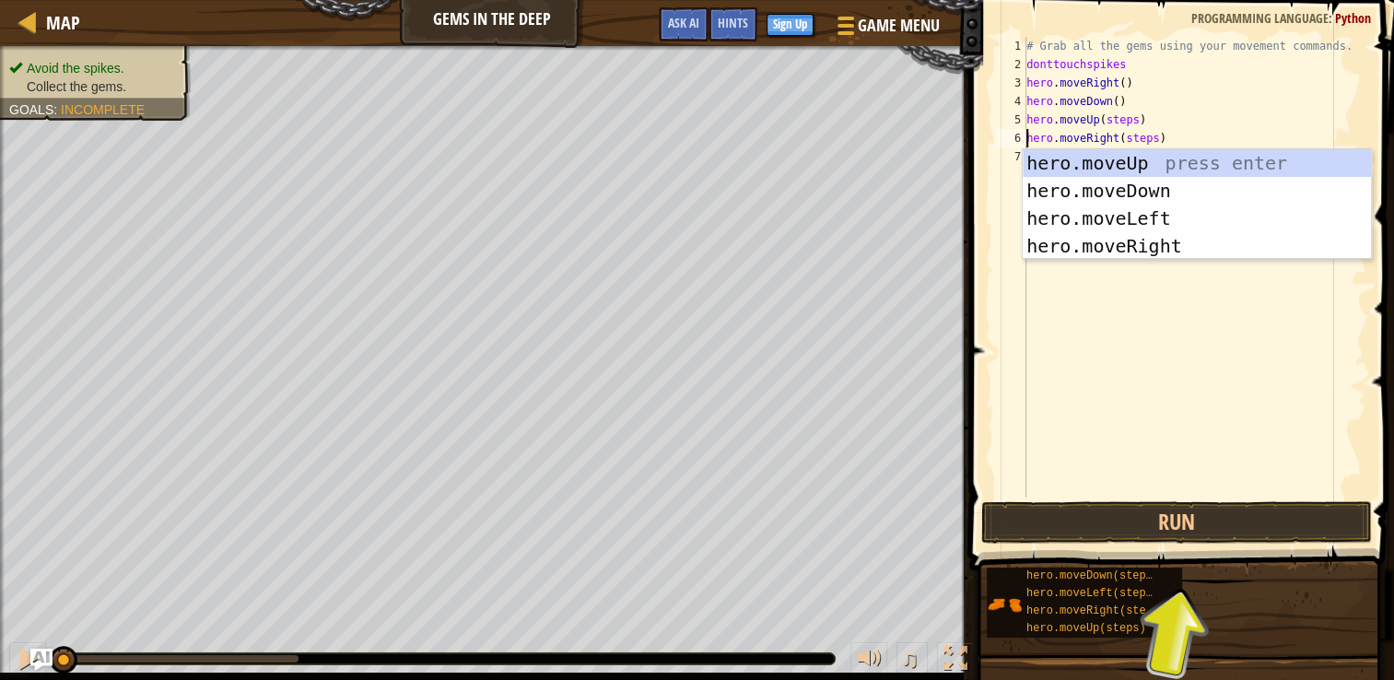
click at [1196, 343] on div "# Grab all the gems using your movement commands. donttouchspikes hero . moveRi…" at bounding box center [1195, 285] width 344 height 497
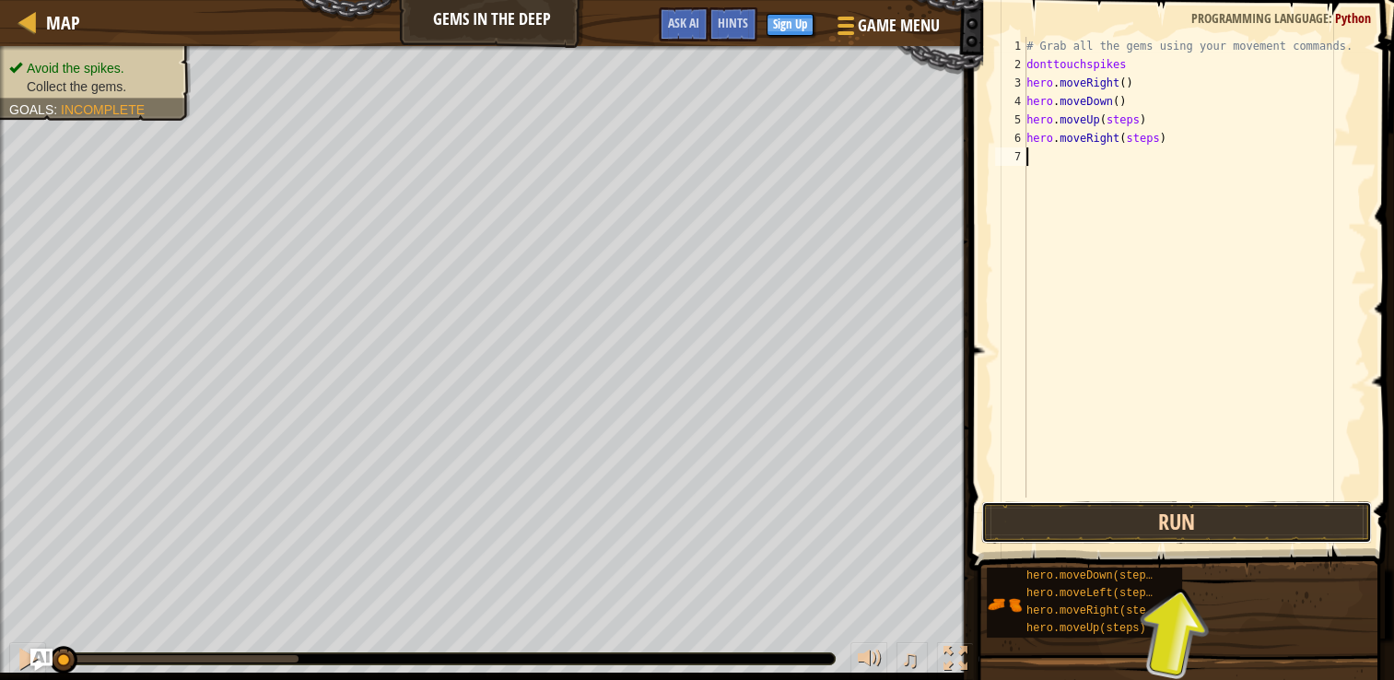
click at [1176, 517] on button "Run" at bounding box center [1176, 522] width 391 height 42
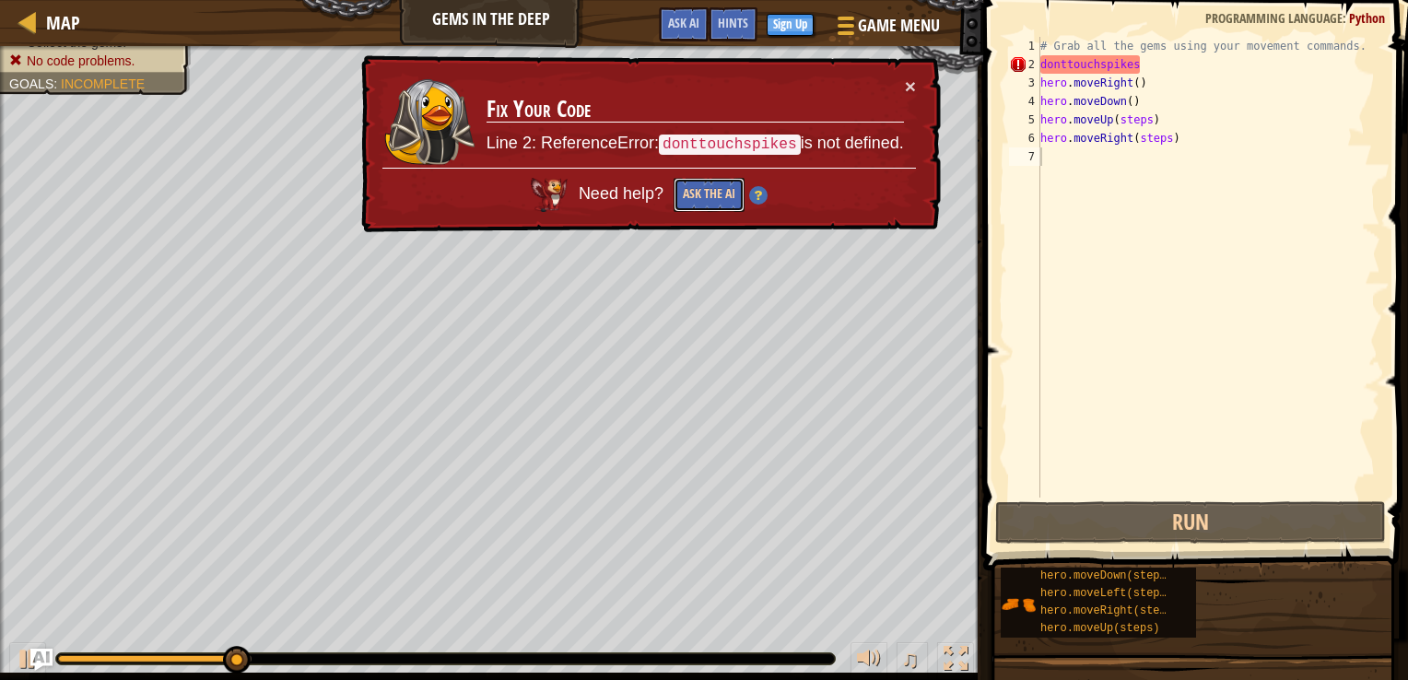
click at [702, 189] on button "Ask the AI" at bounding box center [708, 195] width 71 height 34
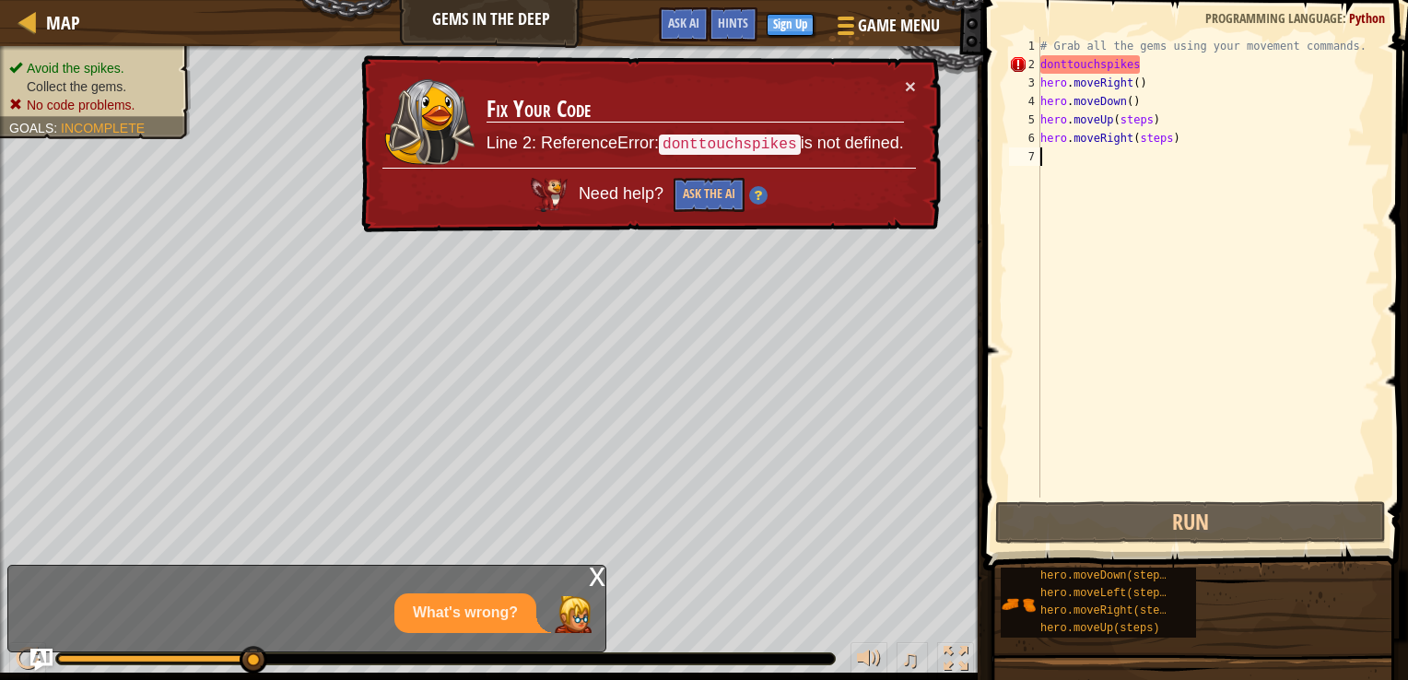
click at [1139, 64] on div "# Grab all the gems using your movement commands. donttouchspikes hero . moveRi…" at bounding box center [1208, 285] width 344 height 497
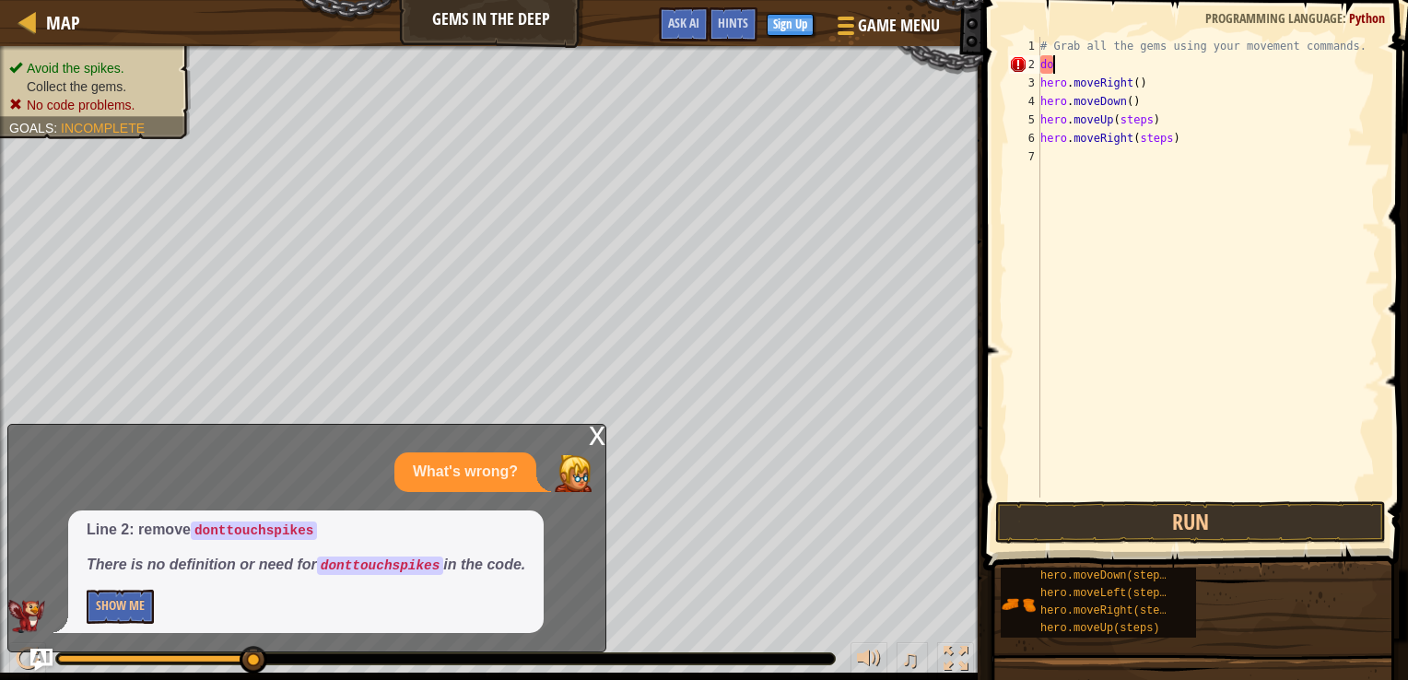
type textarea "d"
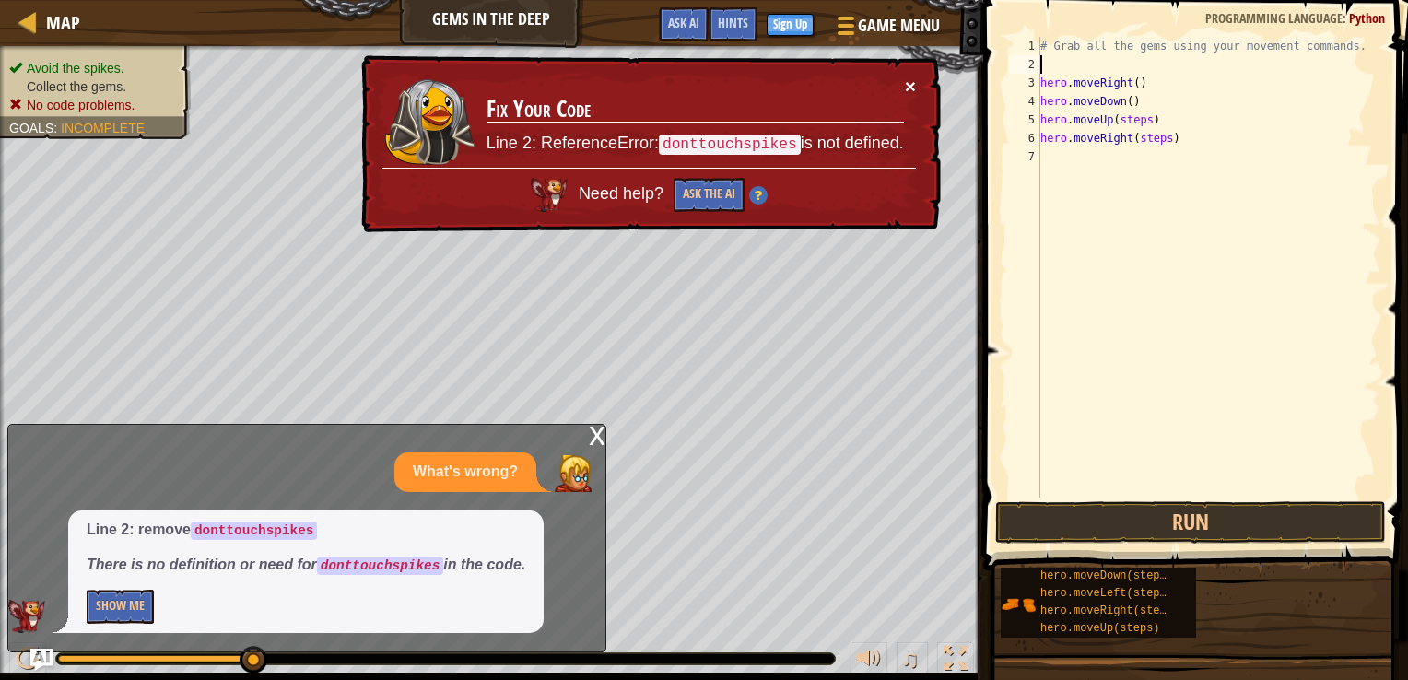
click at [907, 79] on button "×" at bounding box center [910, 85] width 11 height 19
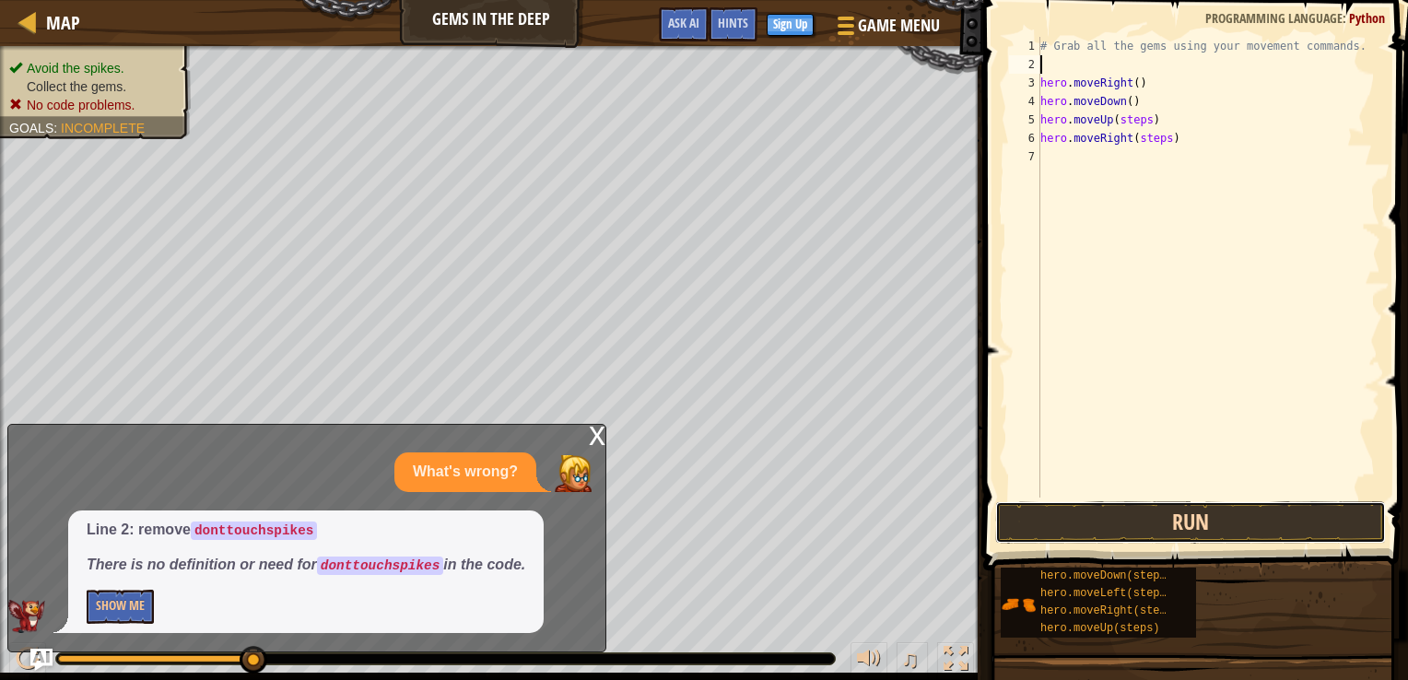
click at [1046, 523] on button "Run" at bounding box center [1190, 522] width 391 height 42
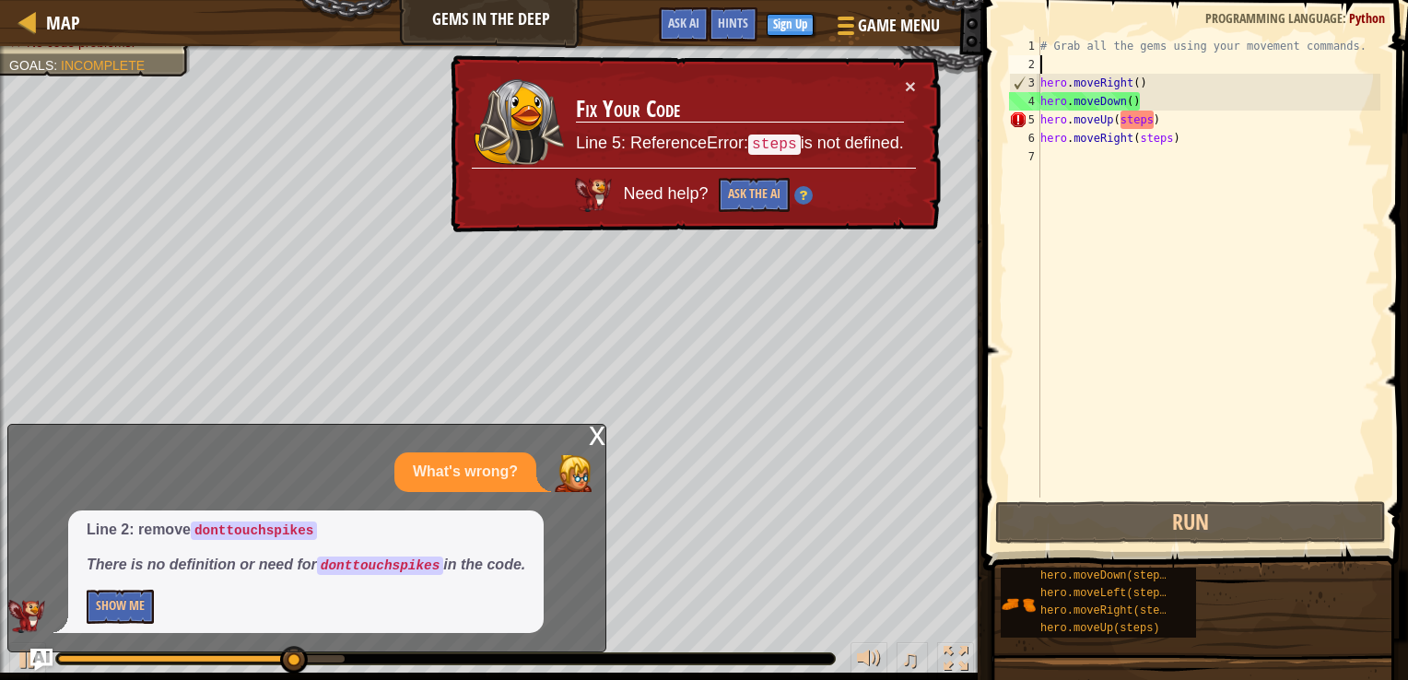
click at [587, 430] on div "x What's wrong? Line 2: remove donttouchspikes There is no definition or need f…" at bounding box center [306, 538] width 599 height 228
click at [592, 429] on div "x" at bounding box center [597, 434] width 17 height 18
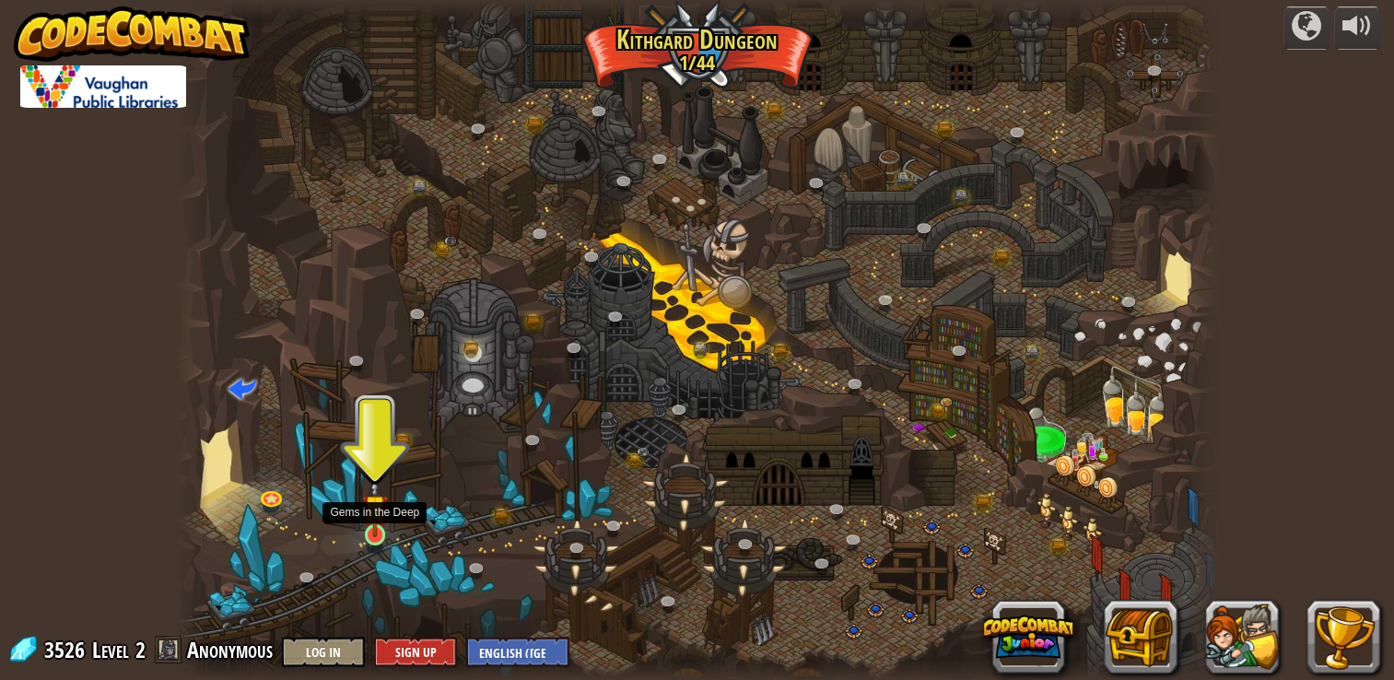
click at [370, 522] on img at bounding box center [375, 507] width 26 height 60
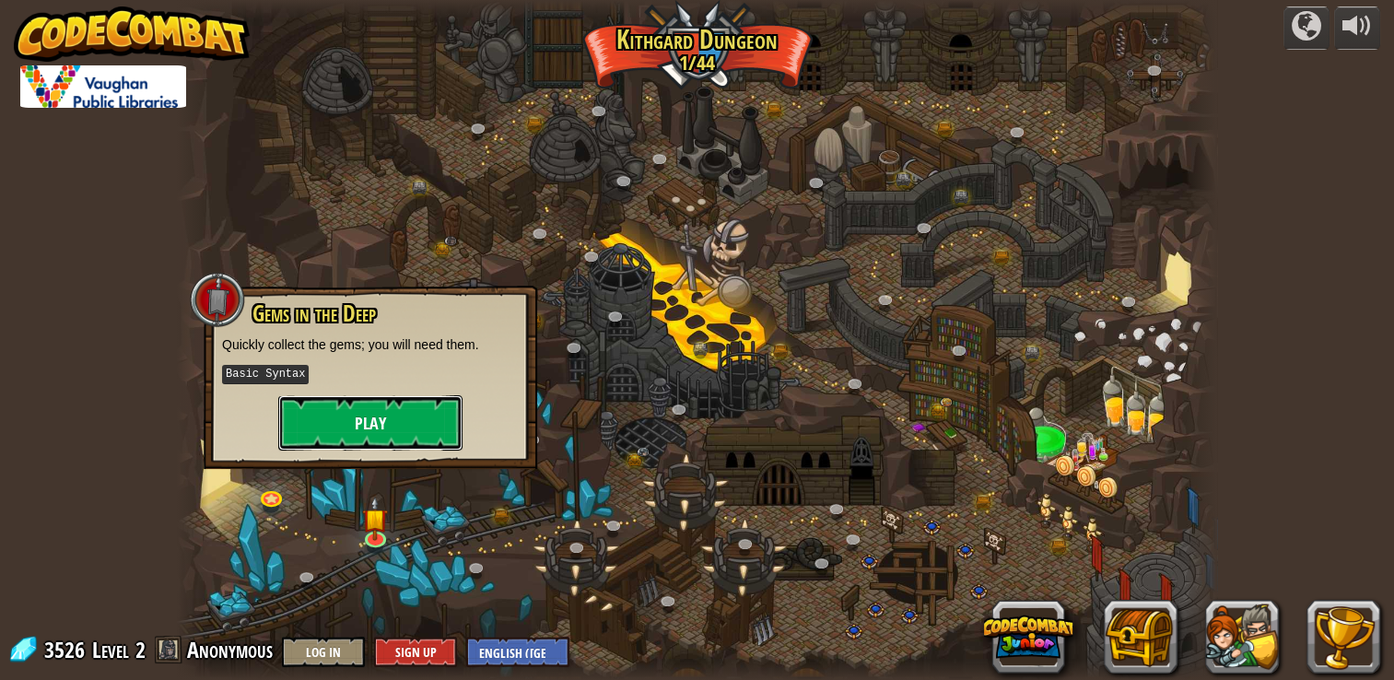
click at [390, 424] on button "Play" at bounding box center [370, 422] width 184 height 55
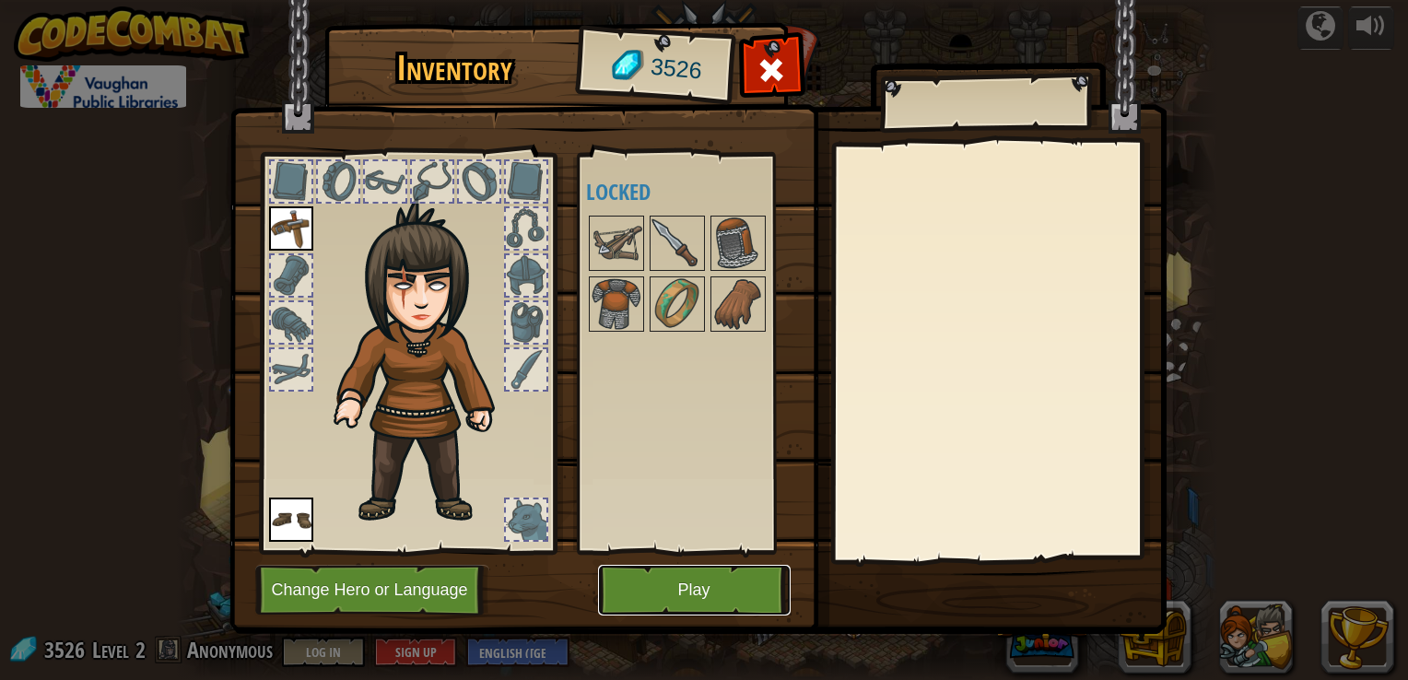
click at [626, 588] on button "Play" at bounding box center [694, 590] width 193 height 51
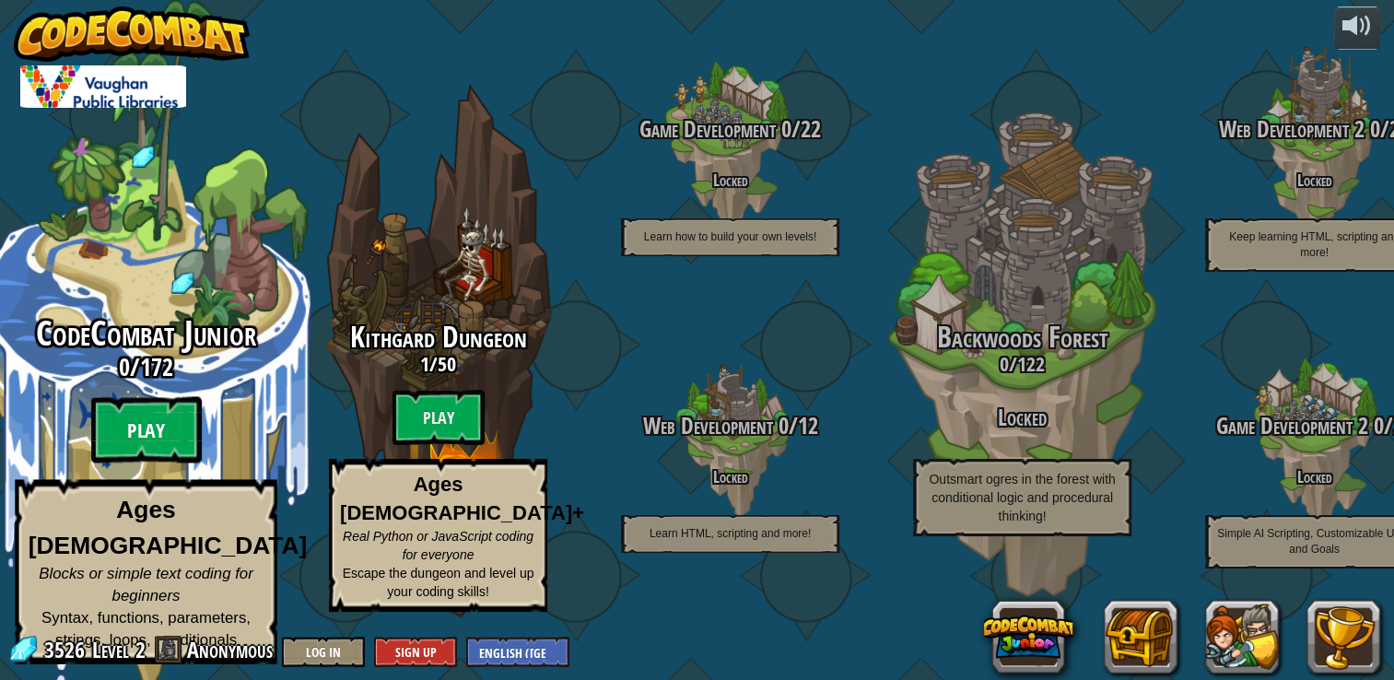
click at [144, 448] on btn "Play" at bounding box center [146, 430] width 111 height 66
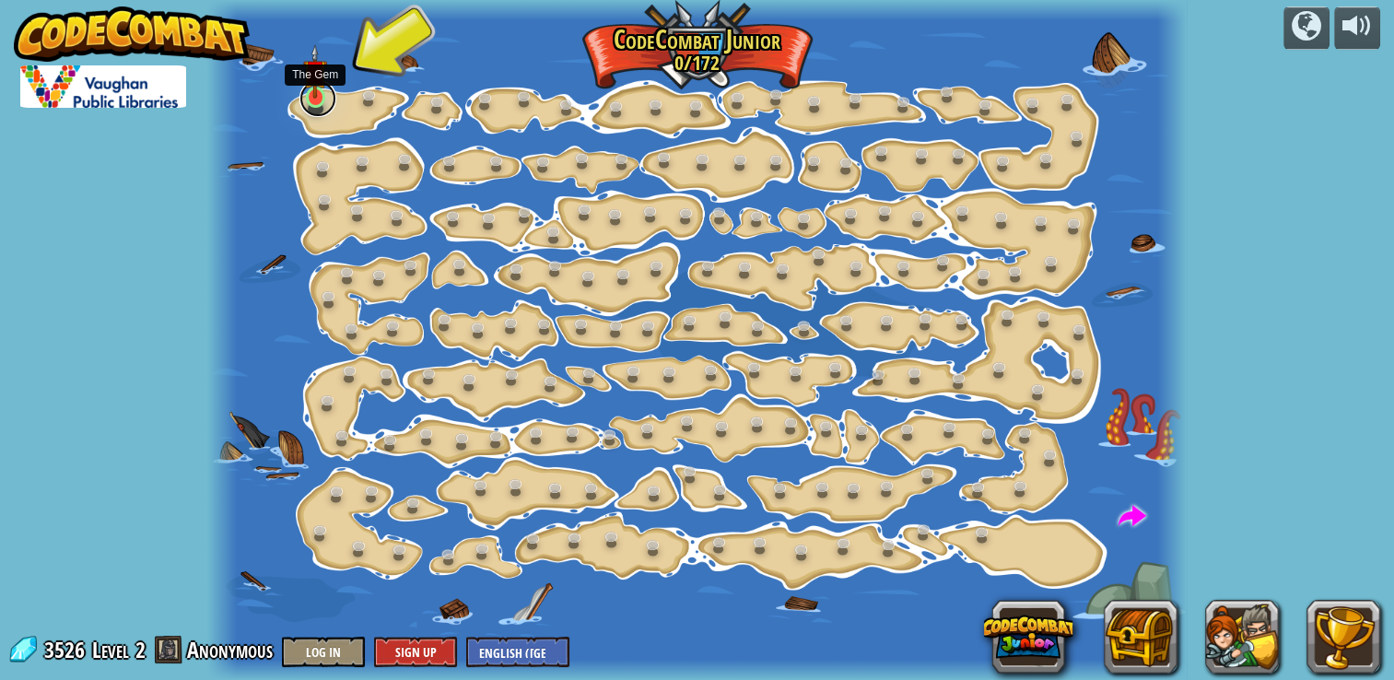
click at [313, 99] on link at bounding box center [317, 98] width 37 height 37
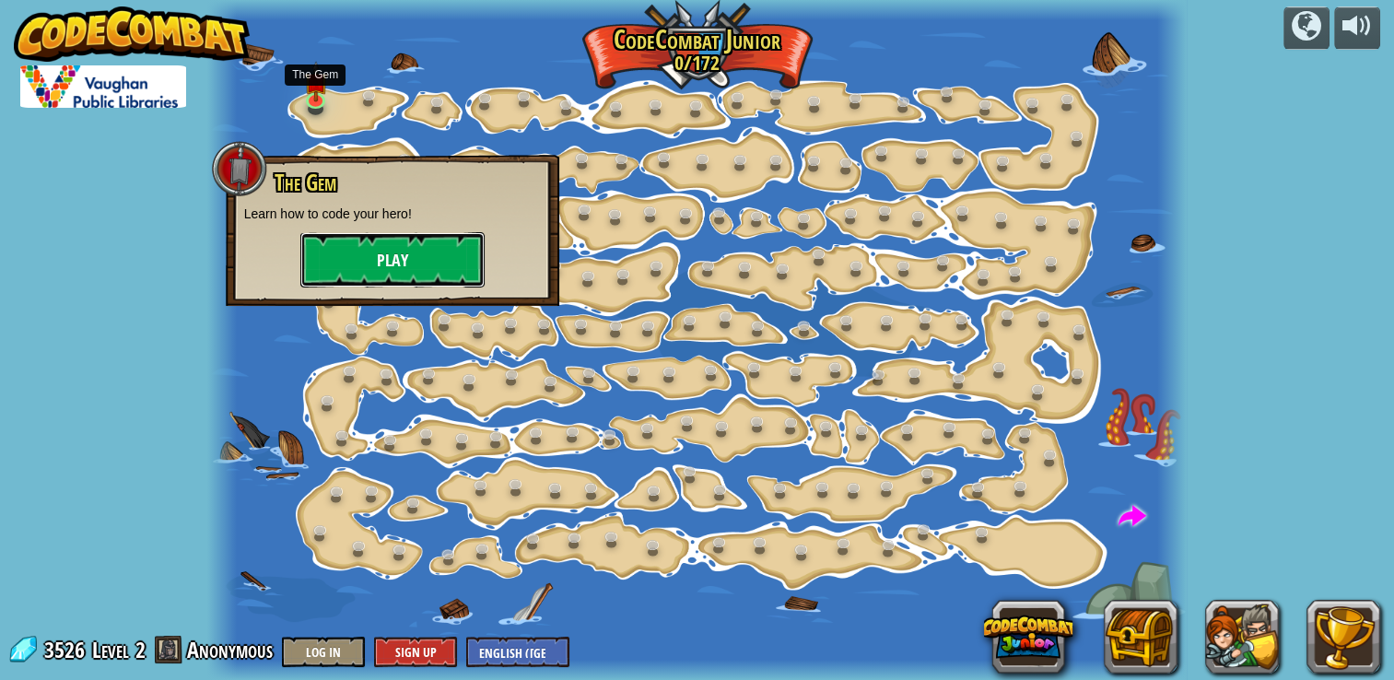
click at [340, 275] on button "Play" at bounding box center [392, 259] width 184 height 55
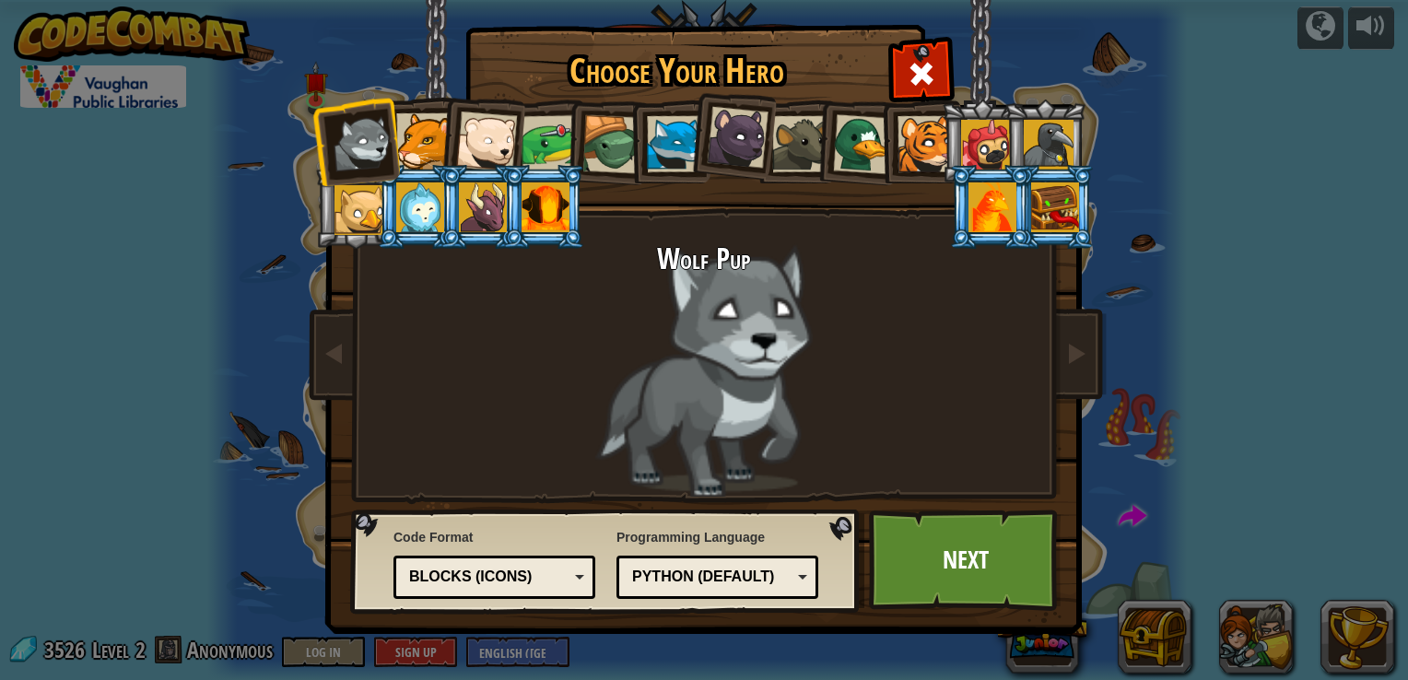
click at [427, 124] on div at bounding box center [424, 141] width 56 height 56
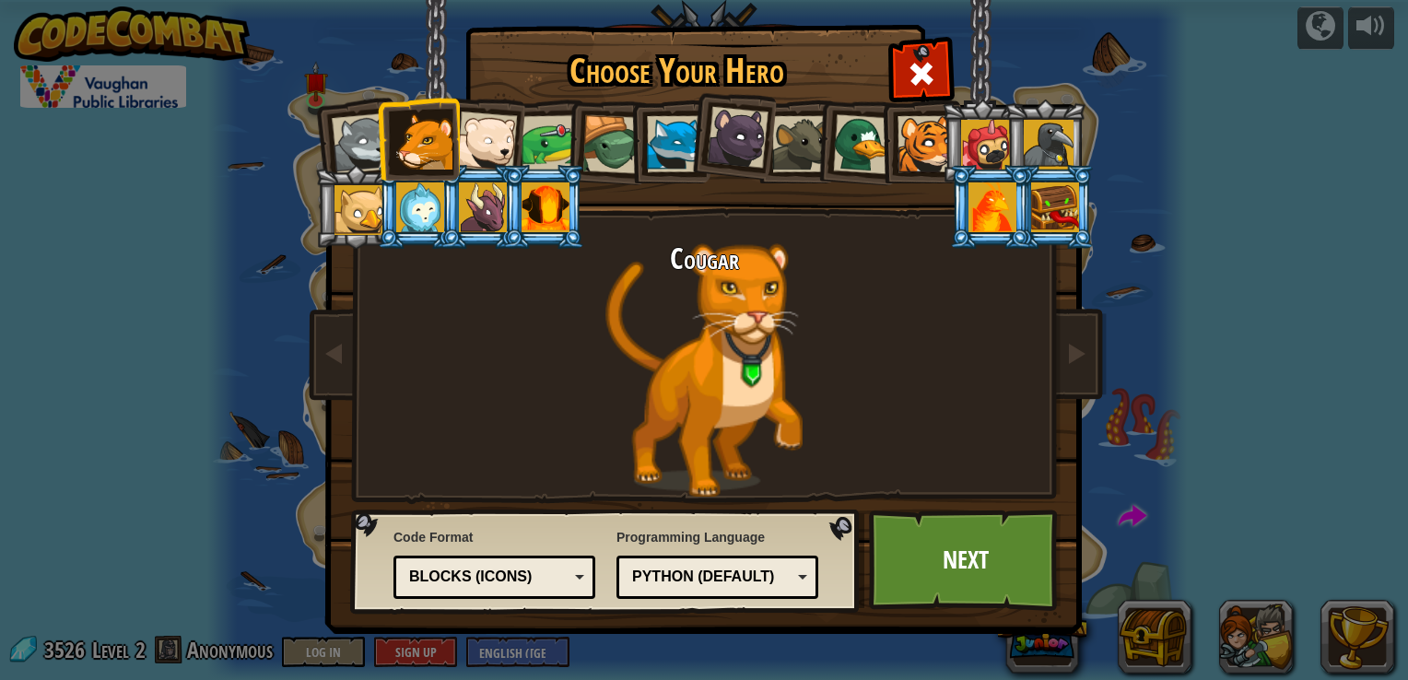
click at [481, 142] on div at bounding box center [486, 141] width 61 height 61
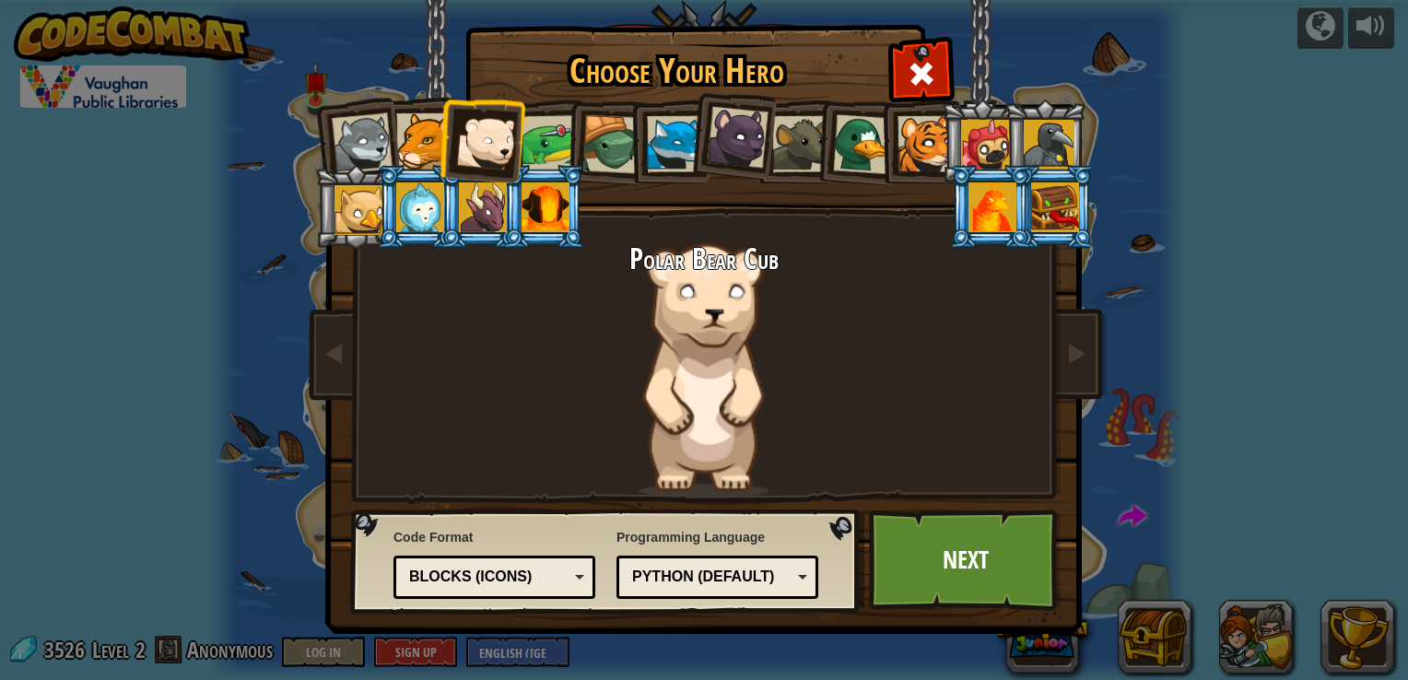
click at [553, 146] on div at bounding box center [549, 143] width 57 height 57
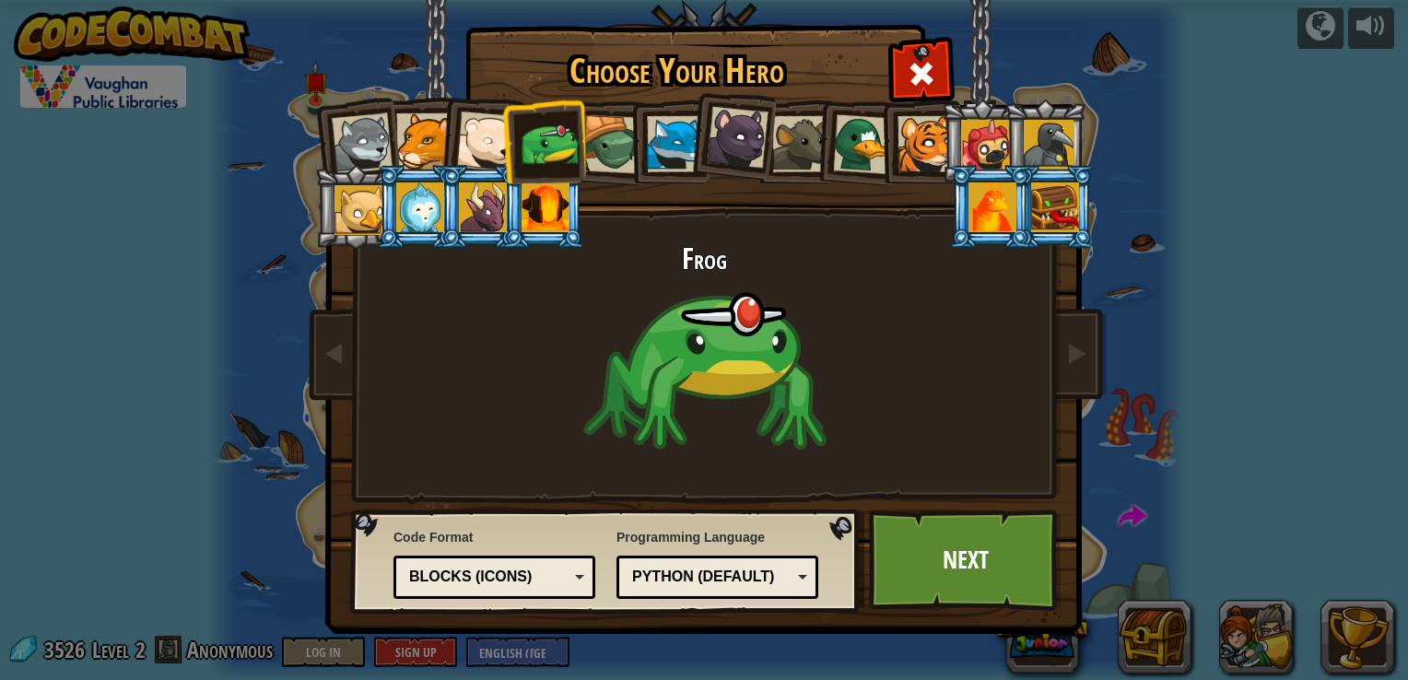
click at [420, 193] on div at bounding box center [420, 207] width 48 height 50
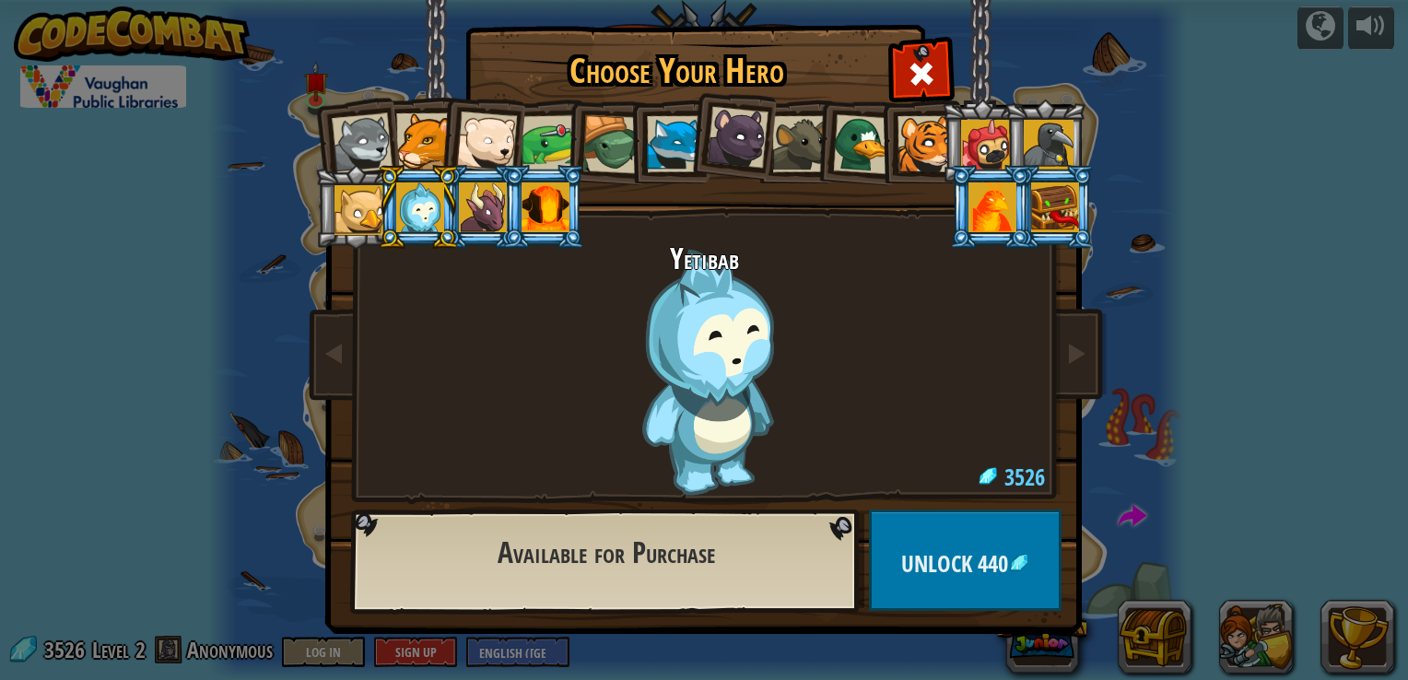
click at [365, 207] on div at bounding box center [359, 210] width 50 height 50
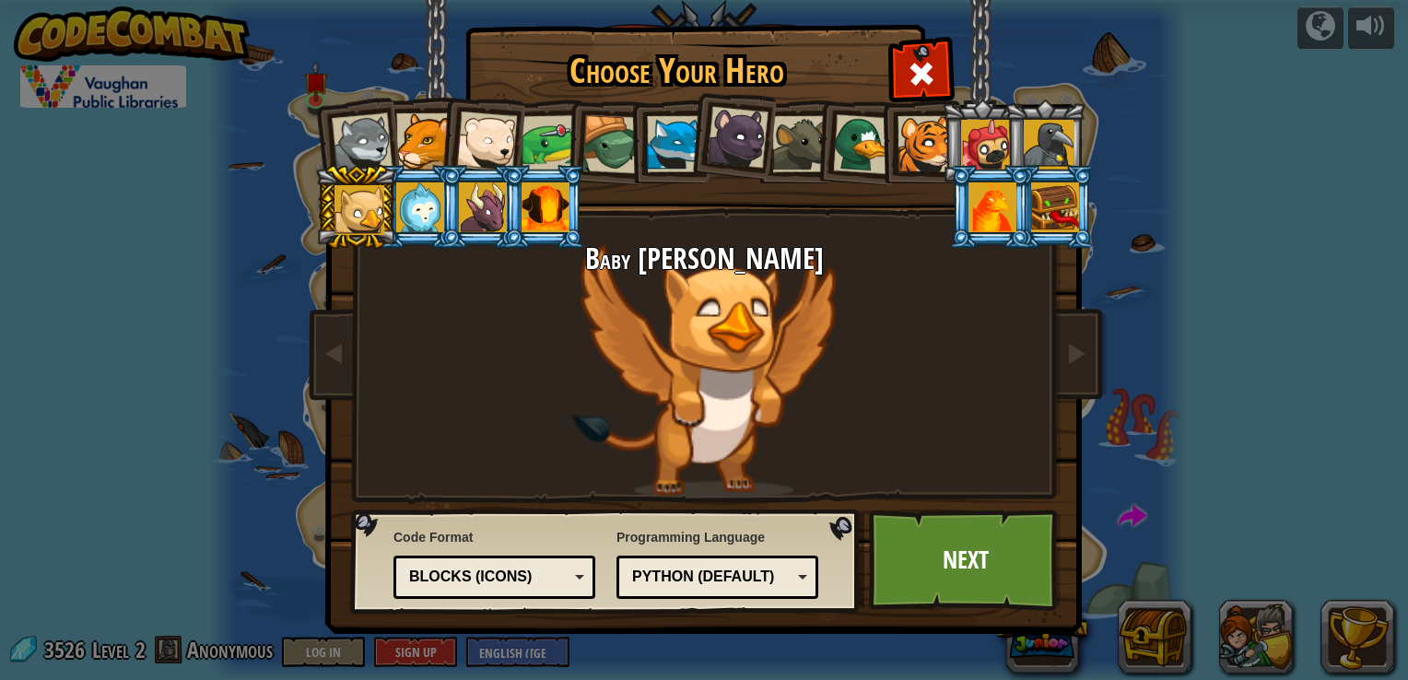
click at [973, 208] on div at bounding box center [992, 207] width 48 height 50
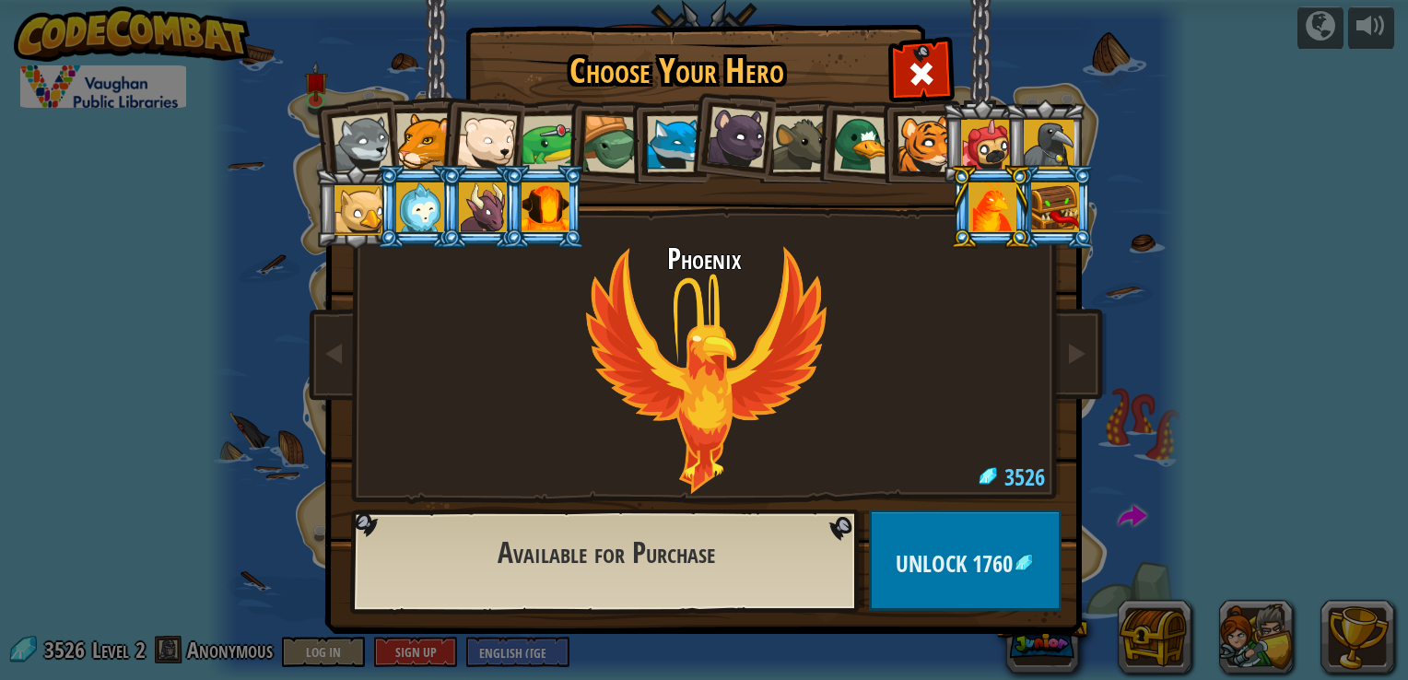
click at [1059, 208] on div at bounding box center [1055, 207] width 48 height 50
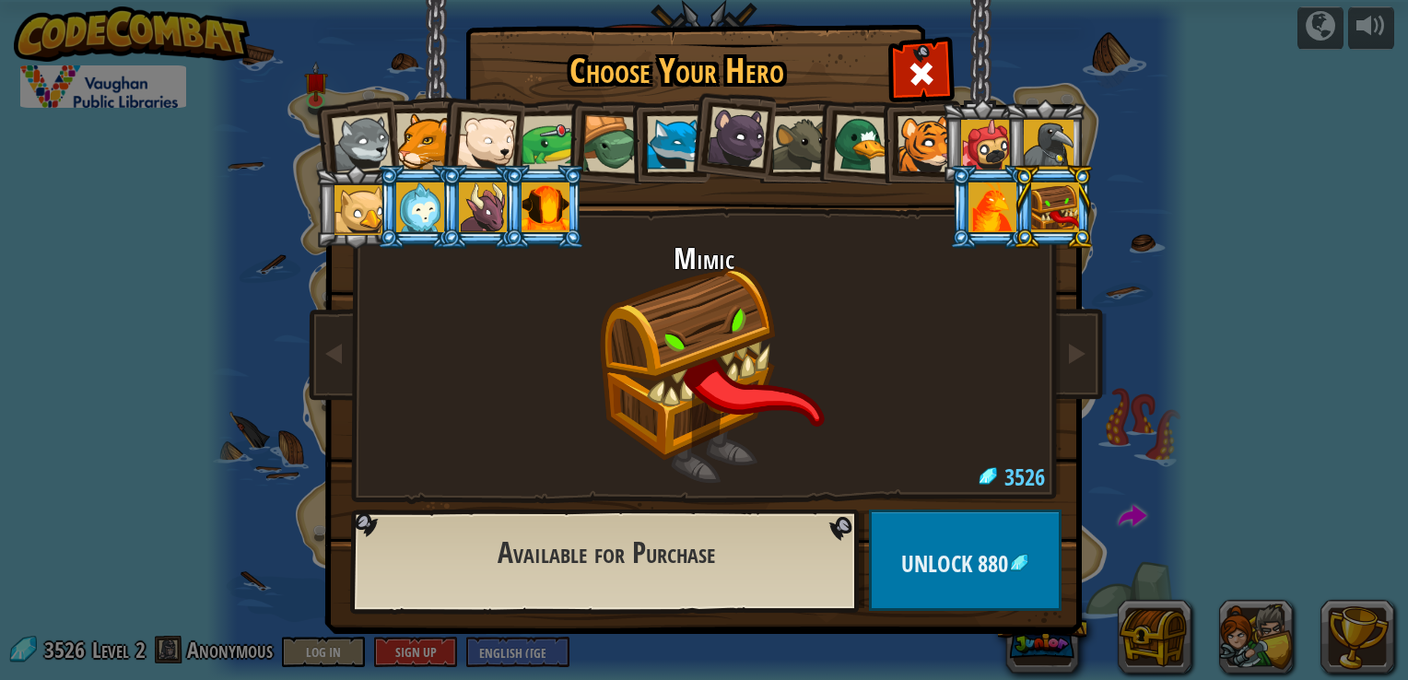
click at [693, 153] on li at bounding box center [730, 134] width 91 height 92
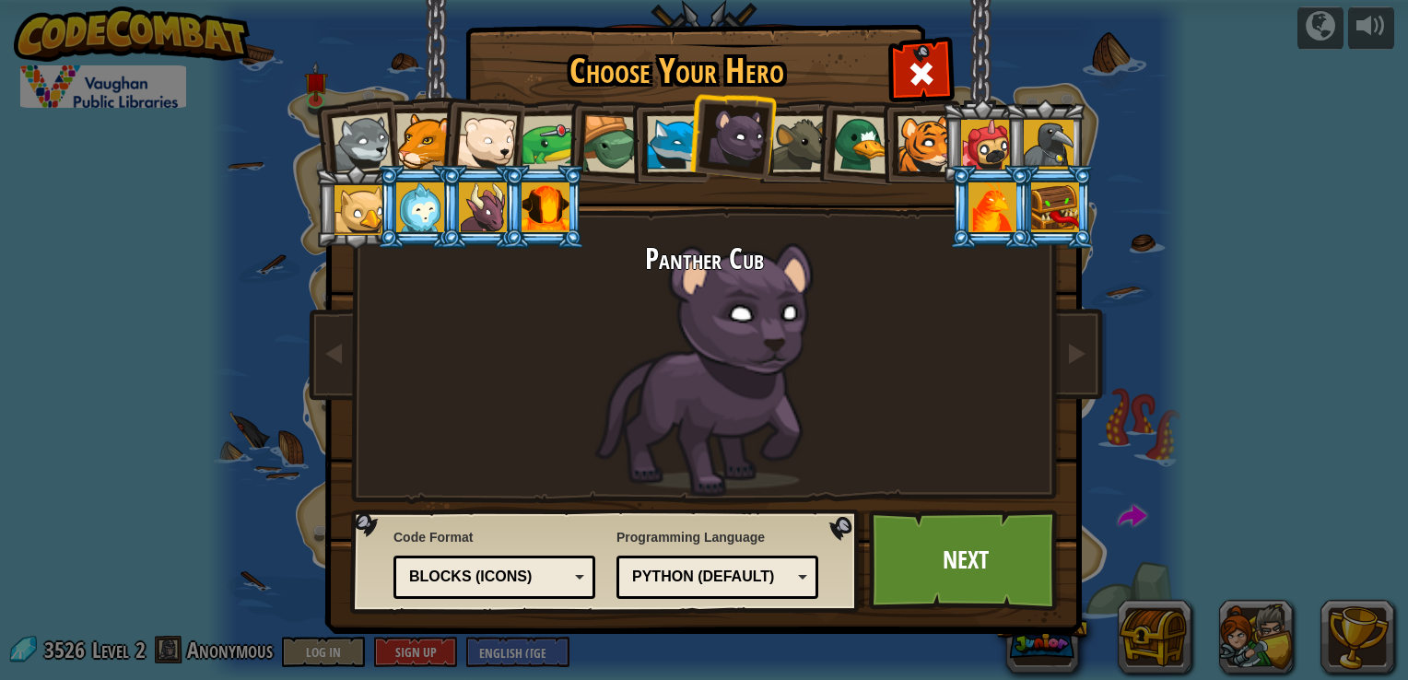
click at [633, 151] on li at bounding box center [668, 141] width 83 height 84
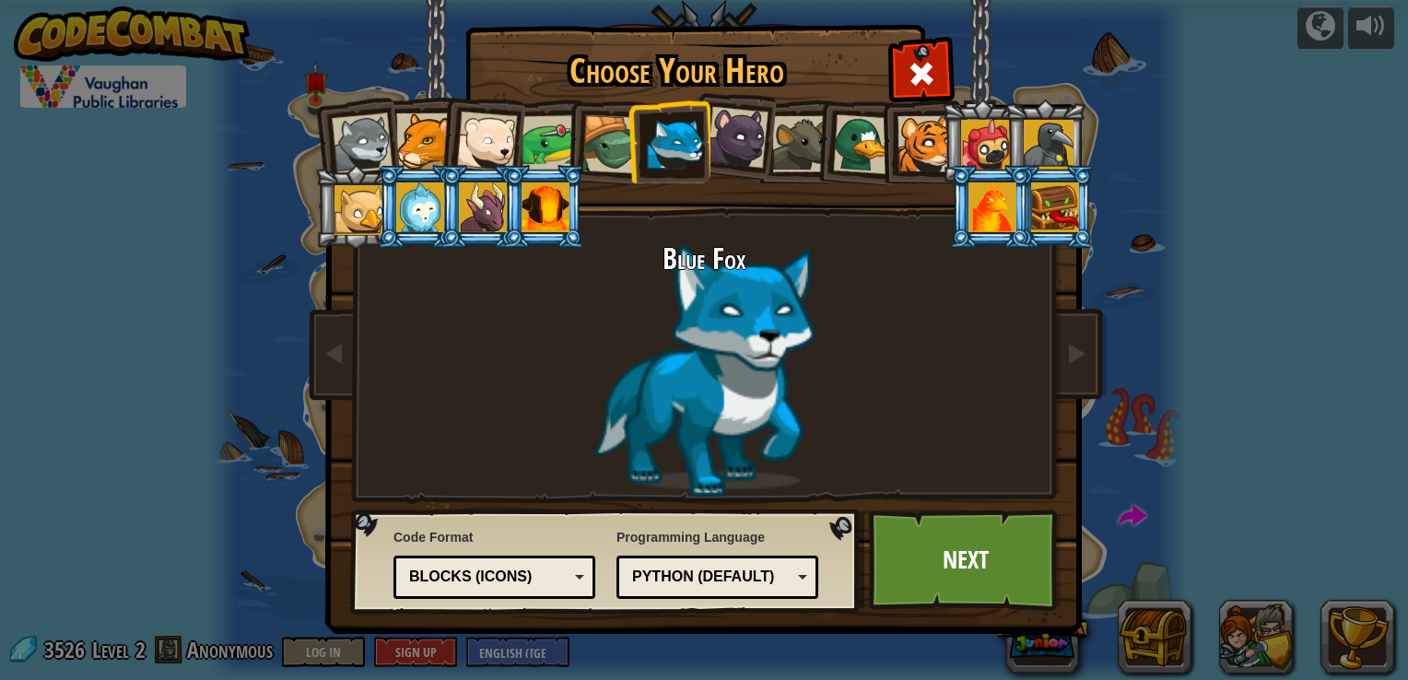
click at [605, 144] on div at bounding box center [611, 144] width 59 height 59
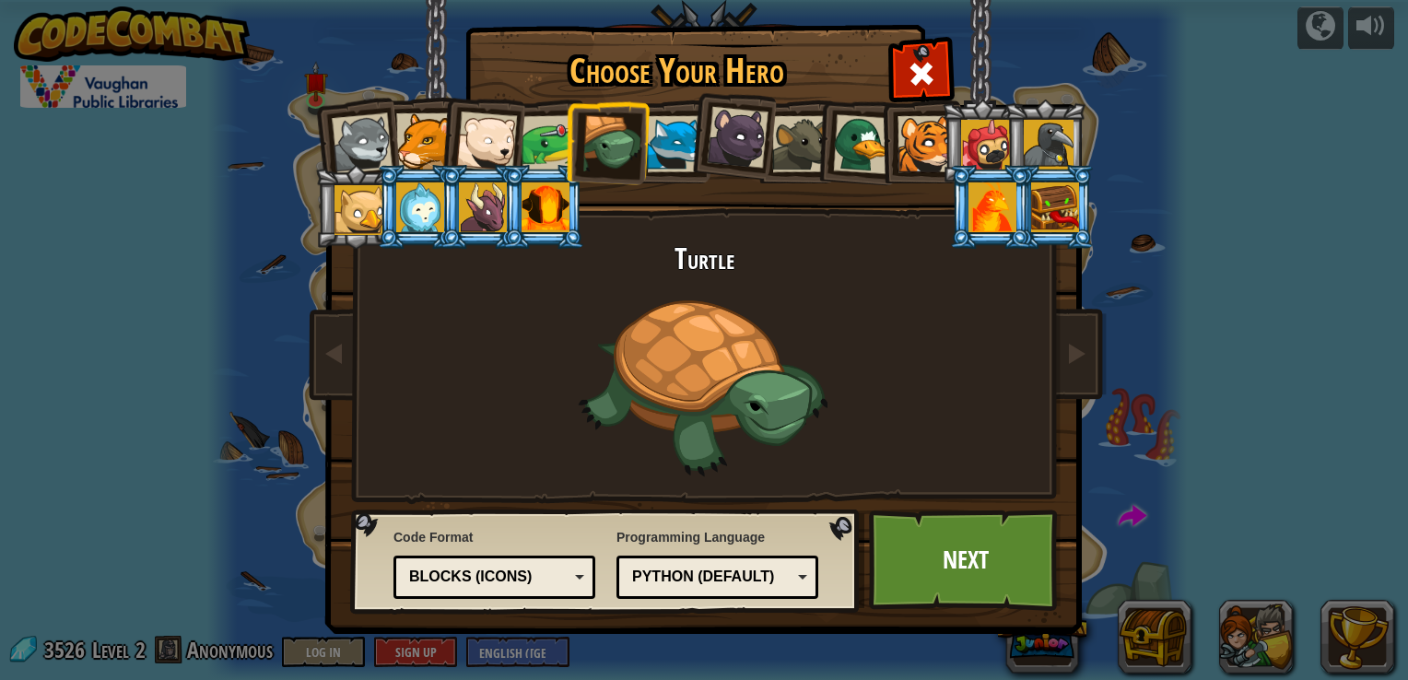
click at [374, 126] on div at bounding box center [362, 143] width 61 height 61
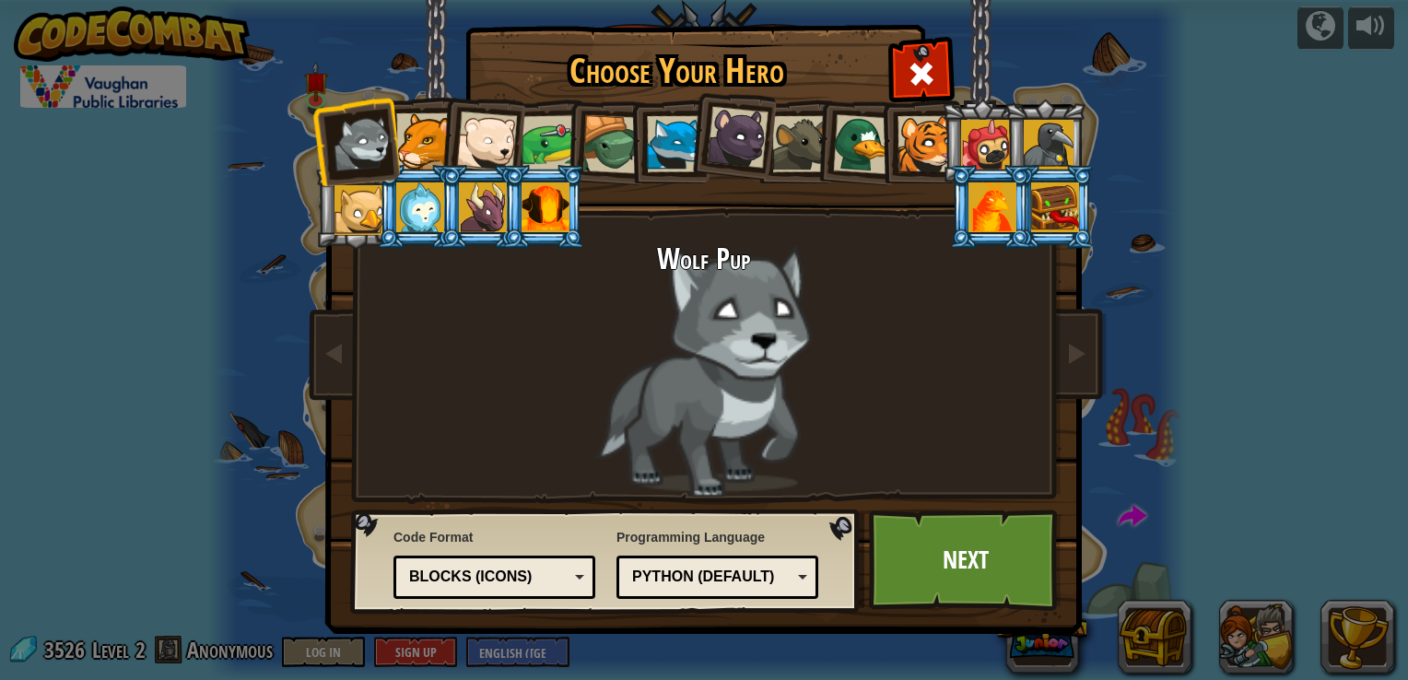
click at [674, 158] on div at bounding box center [675, 144] width 56 height 56
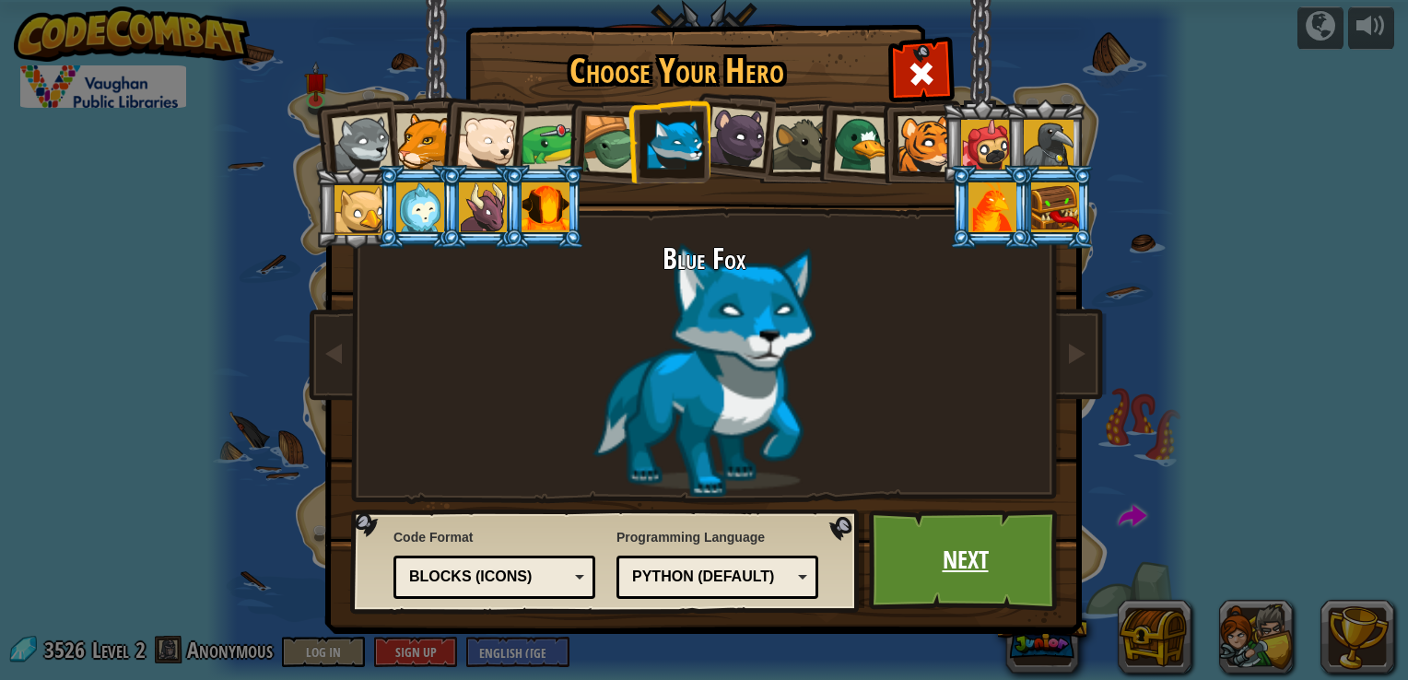
click at [943, 546] on link "Next" at bounding box center [965, 559] width 193 height 101
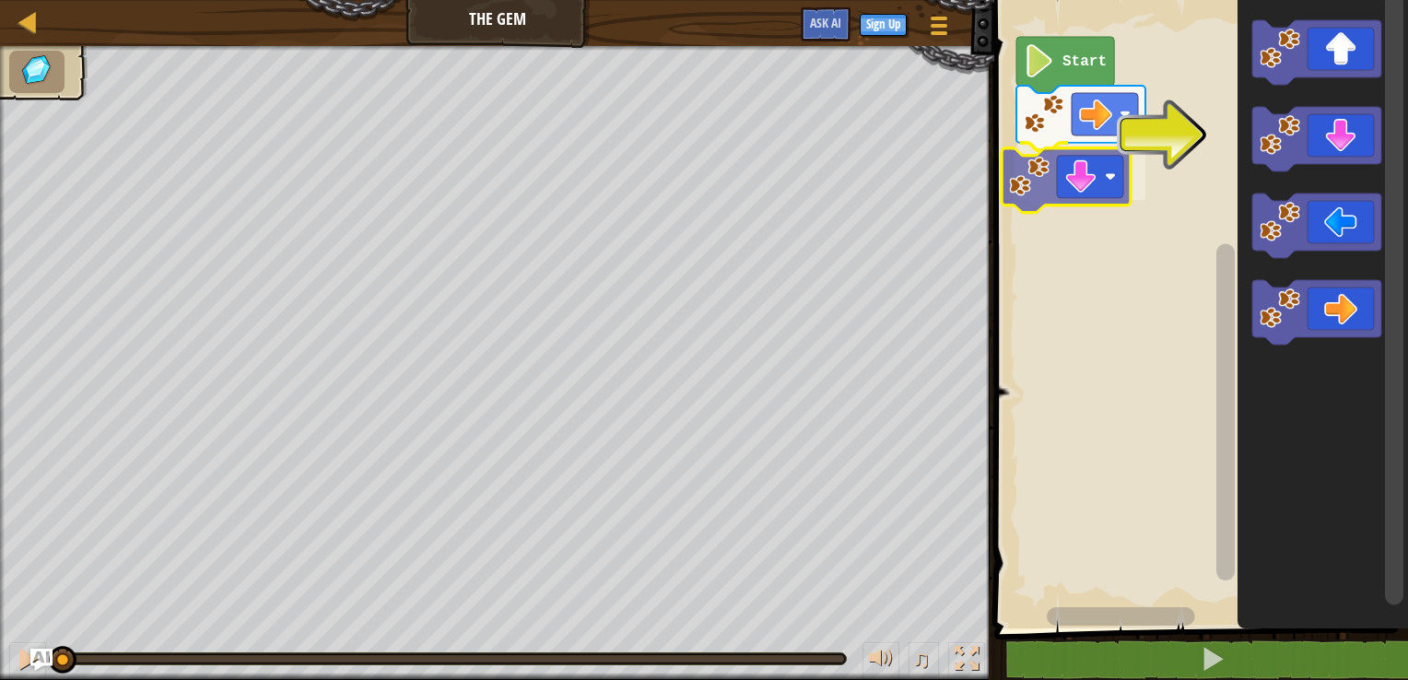
click at [1098, 182] on div "Start" at bounding box center [1198, 310] width 419 height 638
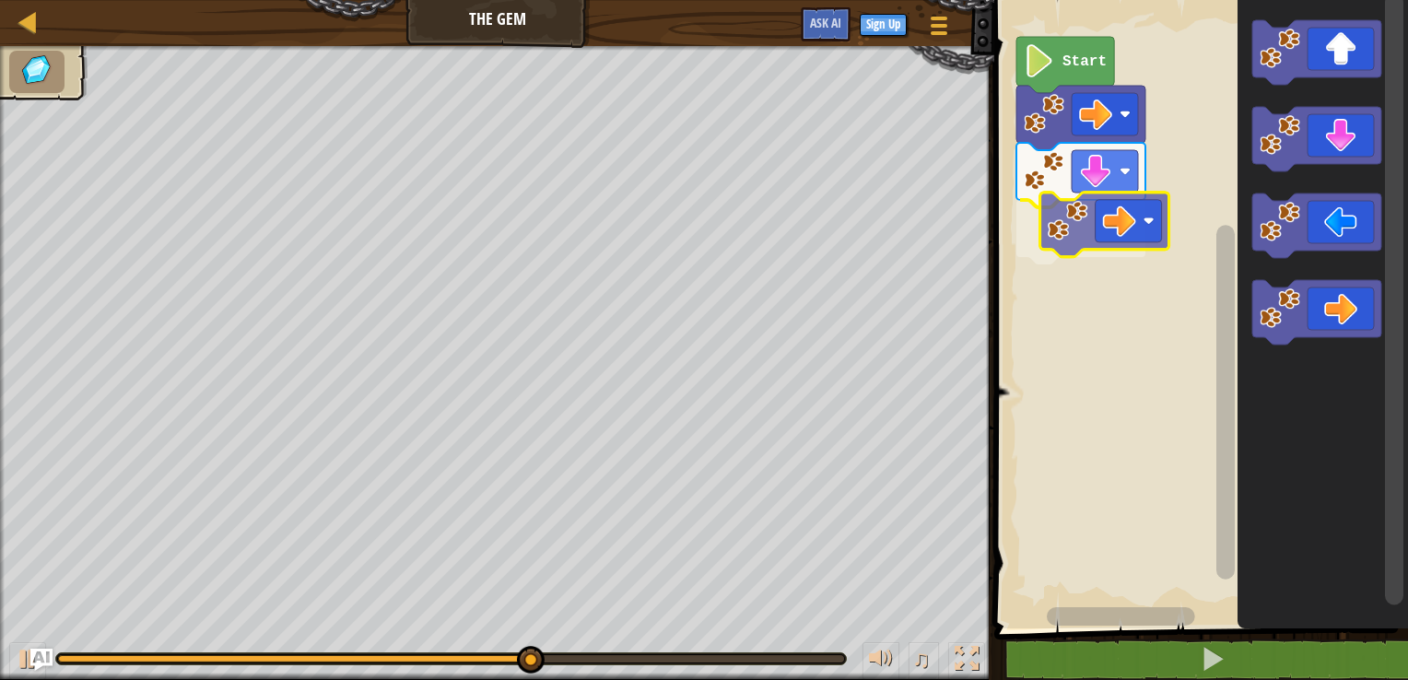
click at [1080, 235] on div "Start" at bounding box center [1198, 310] width 419 height 638
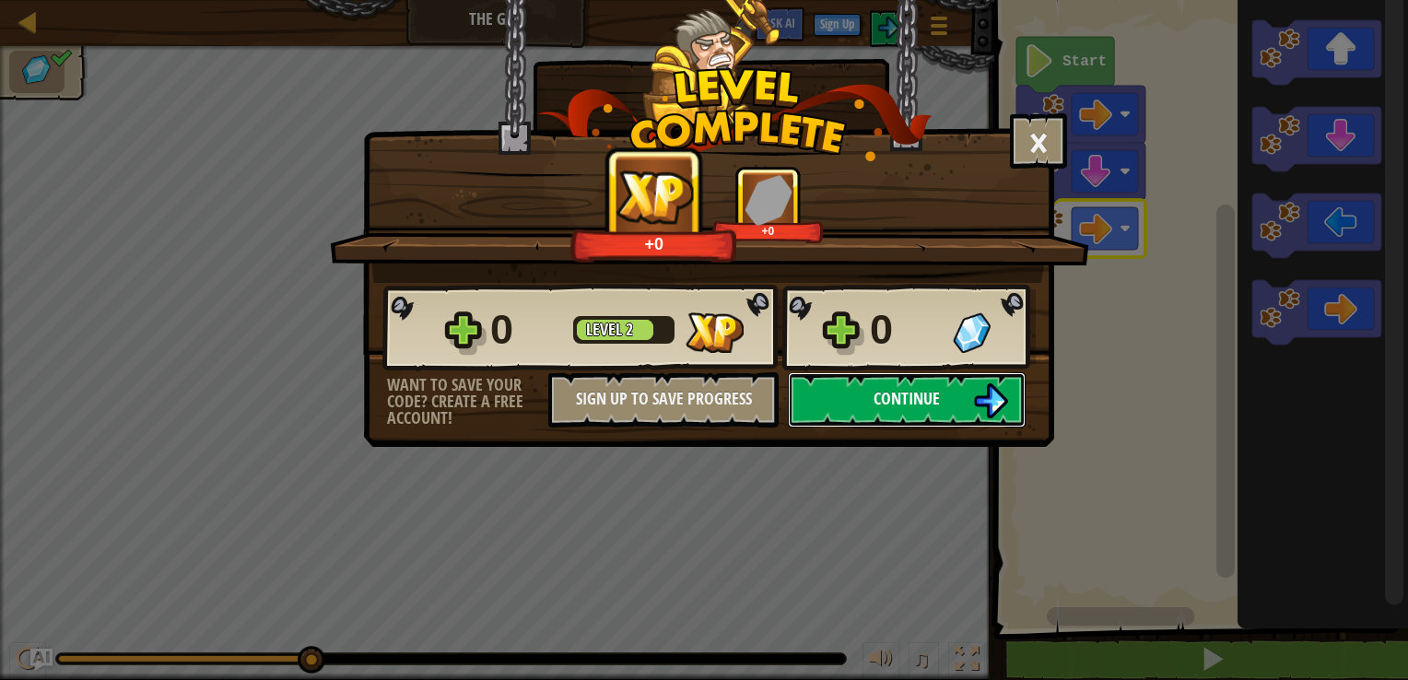
click at [907, 387] on span "Continue" at bounding box center [906, 398] width 66 height 23
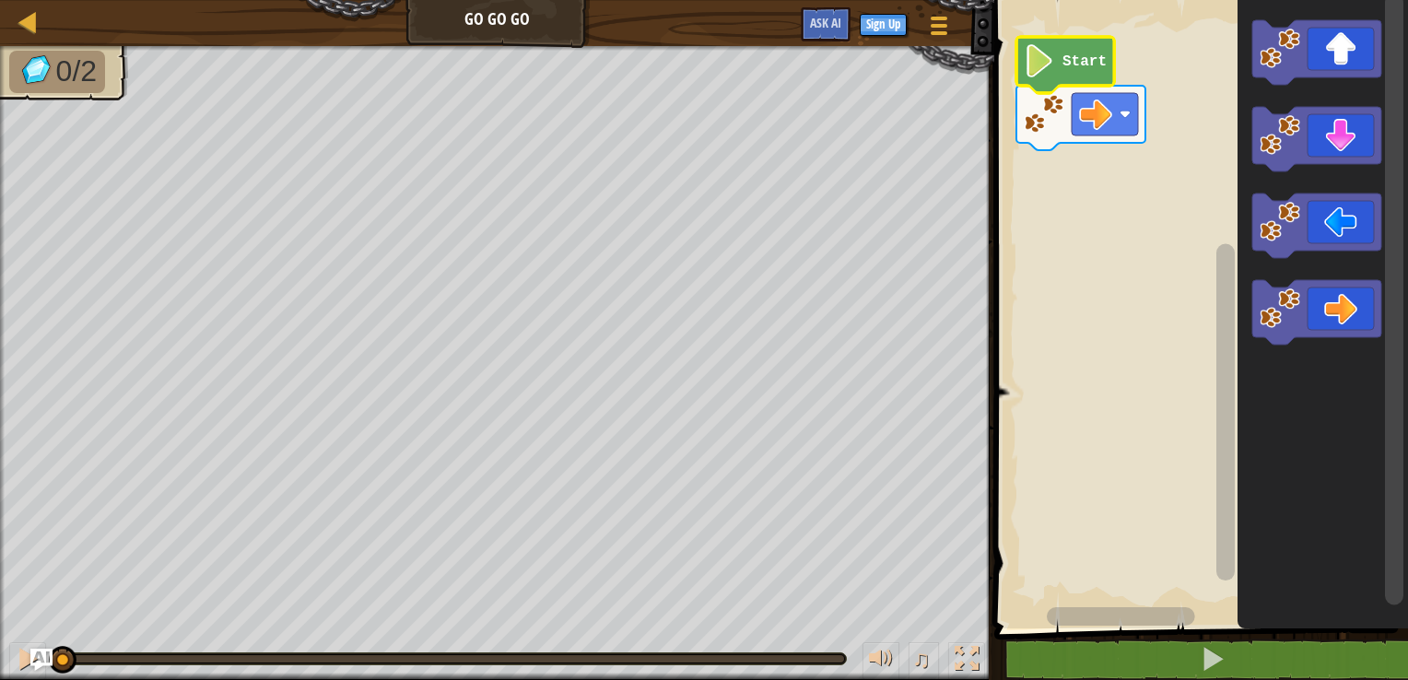
click at [1069, 54] on text "Start" at bounding box center [1084, 61] width 44 height 17
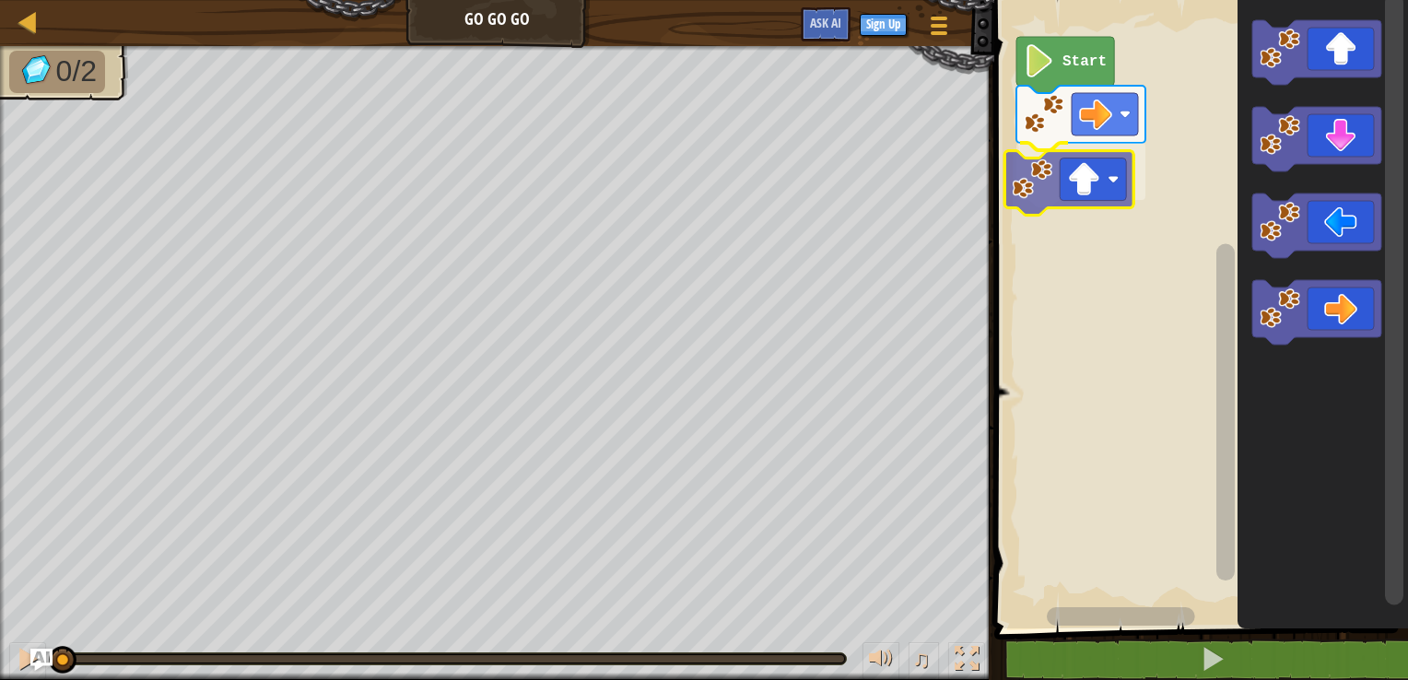
click at [1081, 194] on div "Start" at bounding box center [1198, 310] width 419 height 638
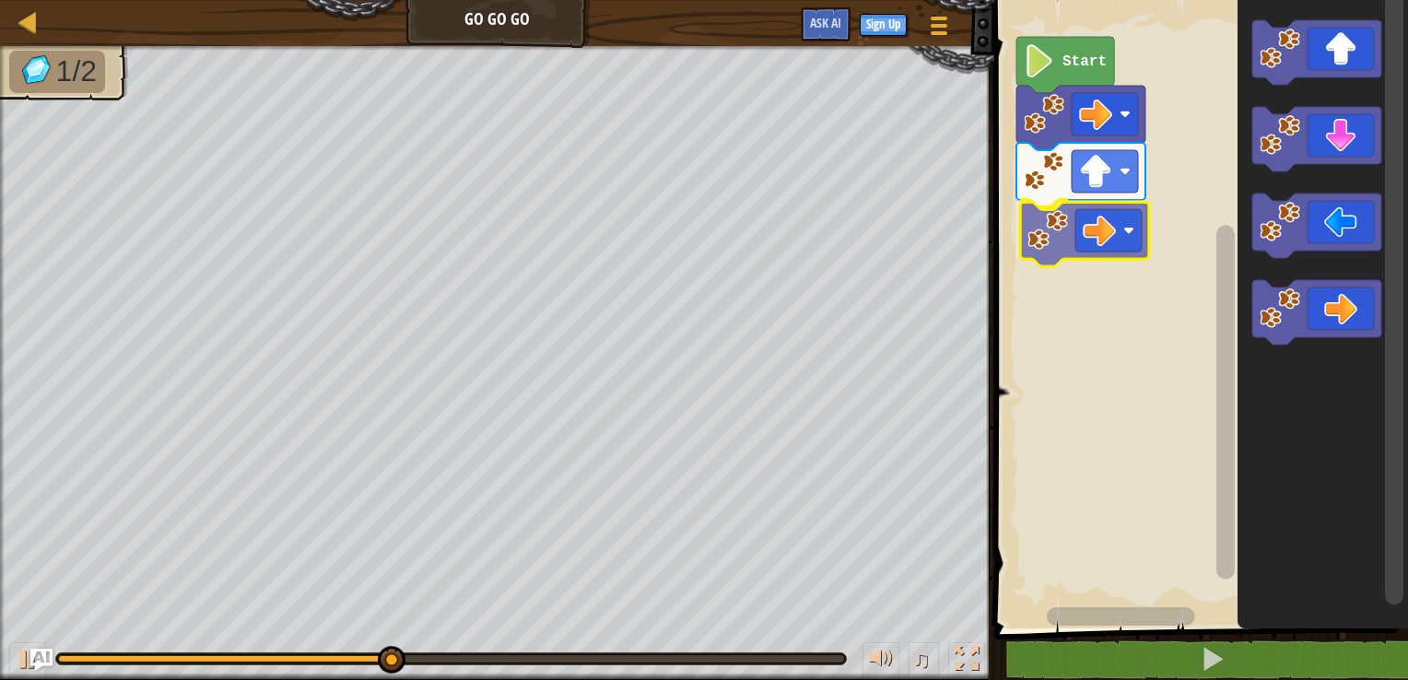
click at [1055, 231] on div "Start" at bounding box center [1198, 310] width 419 height 638
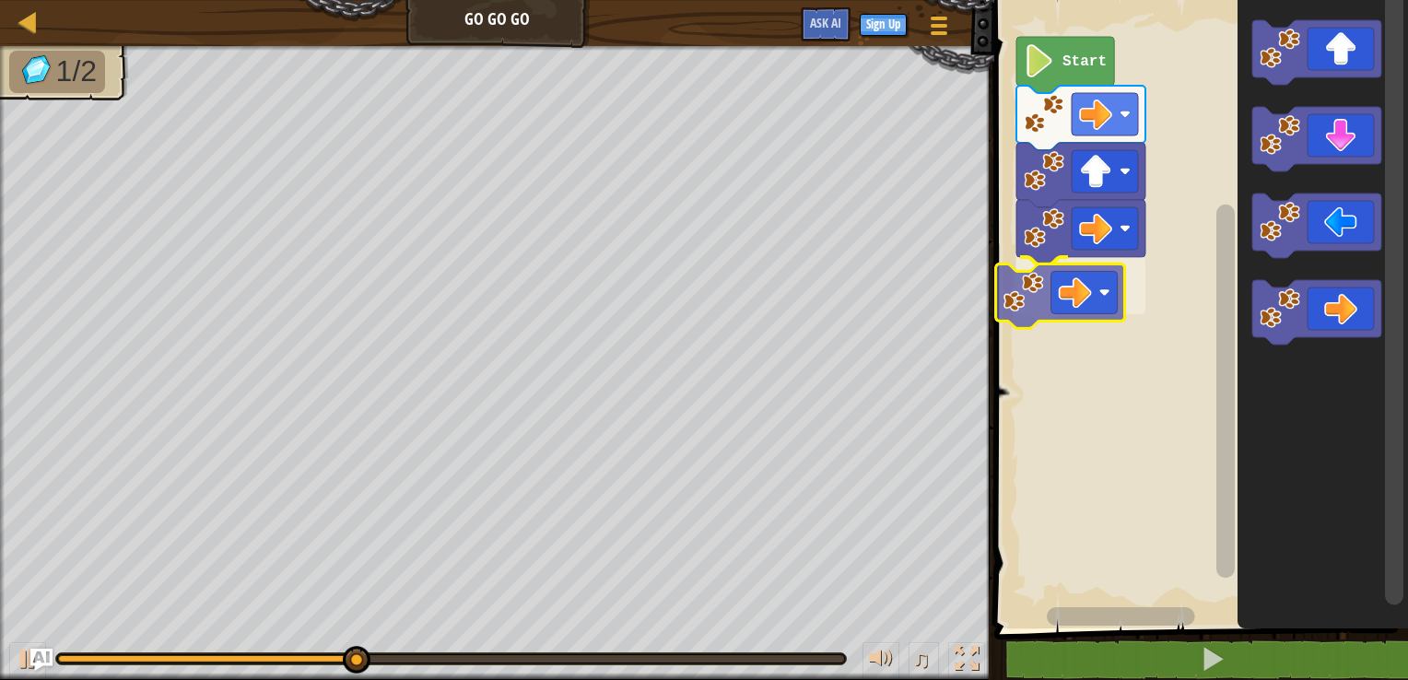
click at [1030, 303] on div "Start" at bounding box center [1198, 310] width 419 height 638
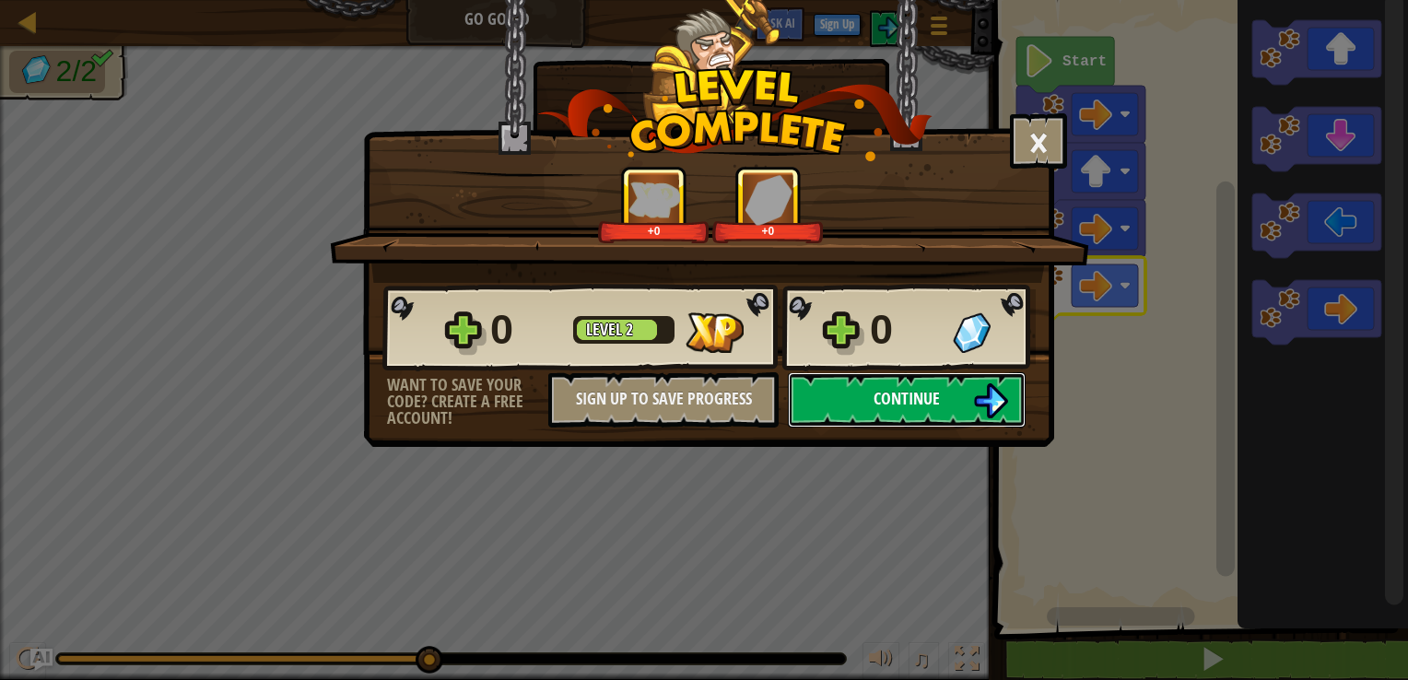
click at [958, 385] on button "Continue" at bounding box center [907, 399] width 238 height 55
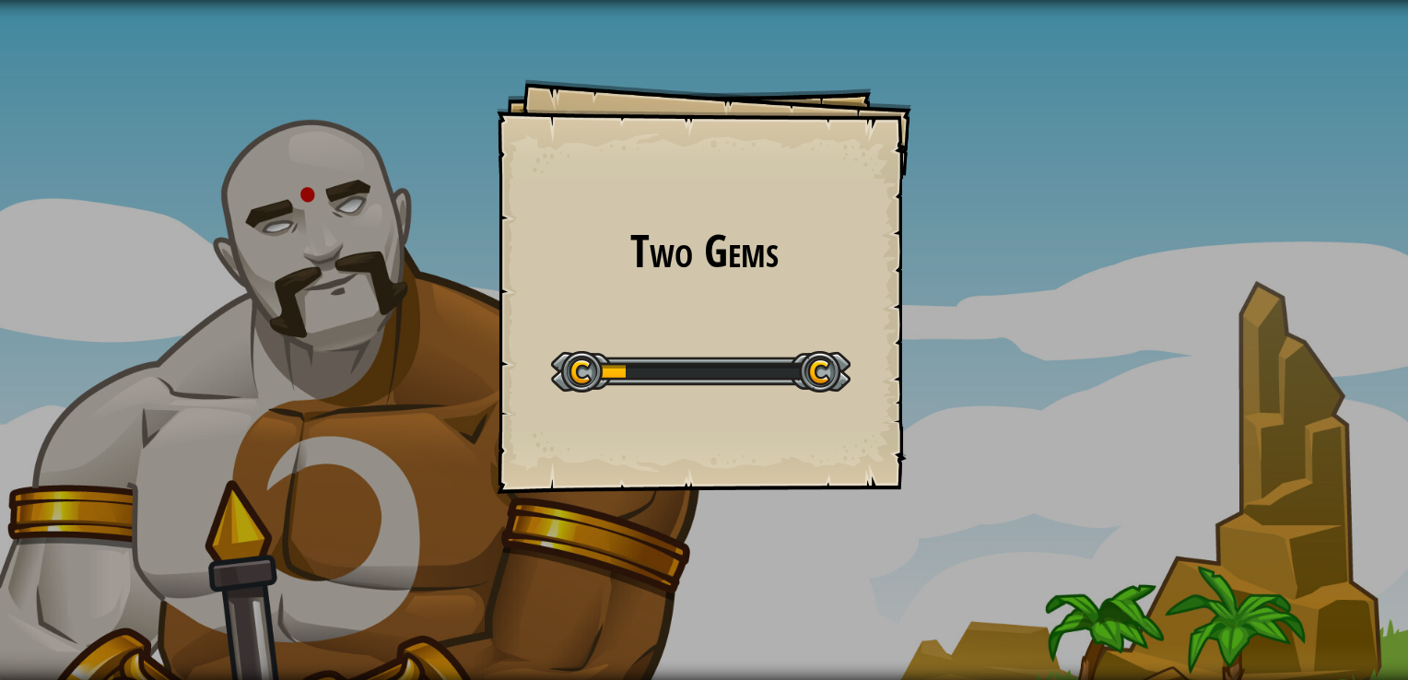
drag, startPoint x: 754, startPoint y: 308, endPoint x: 752, endPoint y: 298, distance: 9.4
click at [754, 306] on div "Two Gems Goals Start Level Error loading from server. Try refreshing the page. …" at bounding box center [704, 286] width 415 height 415
click at [752, 299] on div "Two Gems Goals Start Level Error loading from server. Try refreshing the page. …" at bounding box center [704, 286] width 415 height 415
click at [787, 603] on div "0/2 ♫" at bounding box center [704, 361] width 1408 height 631
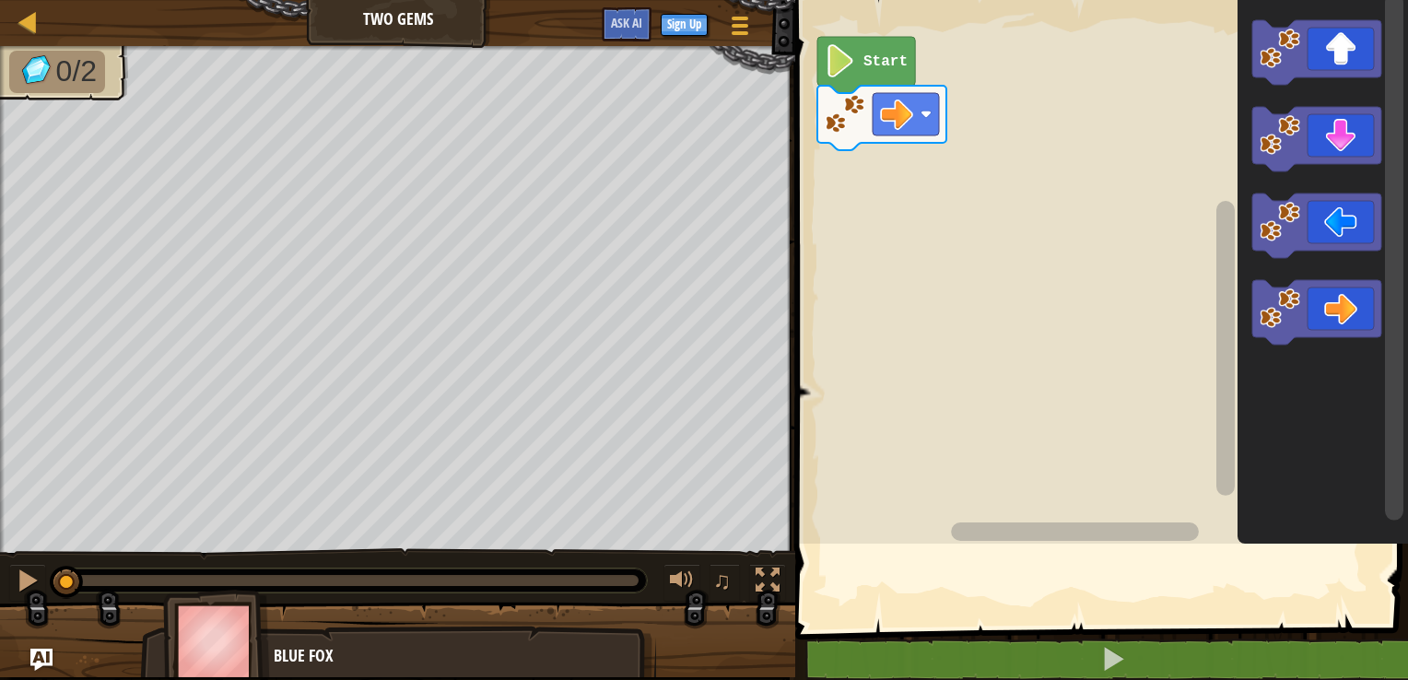
click at [790, 359] on div "Blocks 1 2 go ( 'right' ) ההההההההההההההההההההההההההההההההההההההההההההההההההההה…" at bounding box center [1099, 340] width 618 height 680
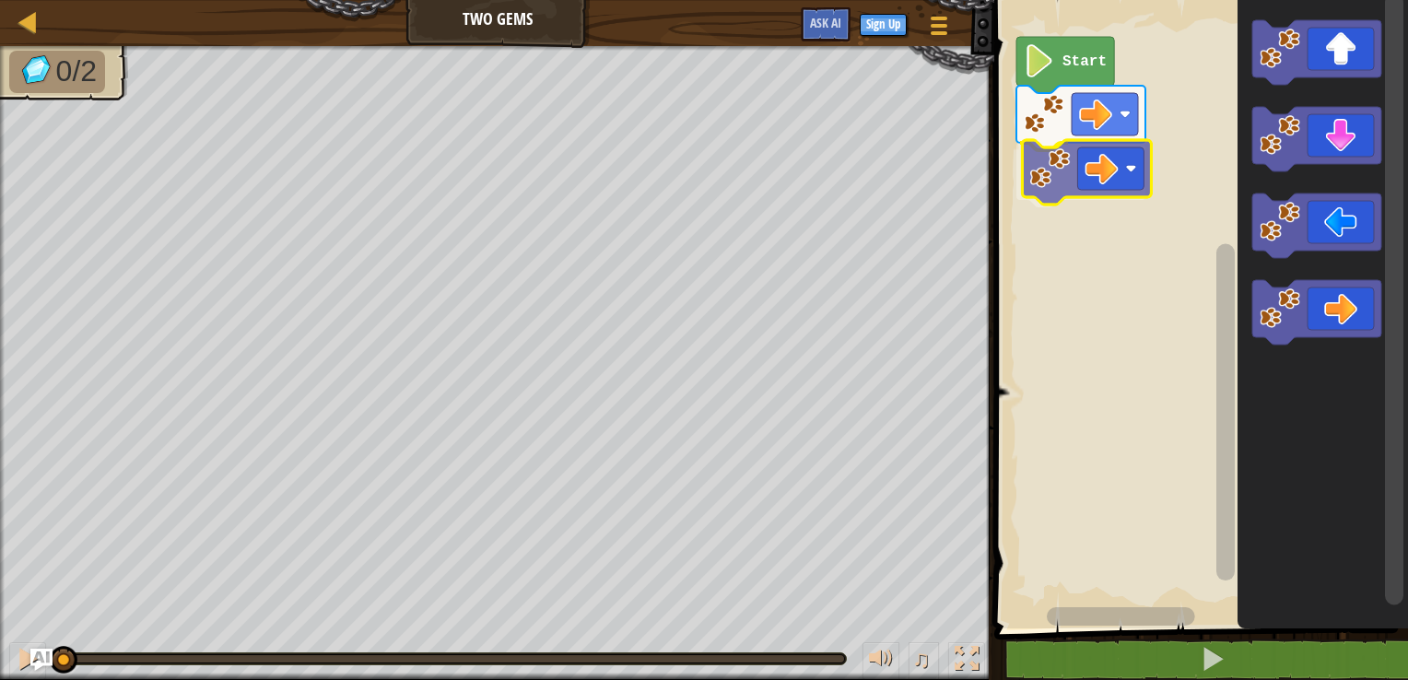
click at [1064, 166] on div "Start" at bounding box center [1198, 310] width 419 height 638
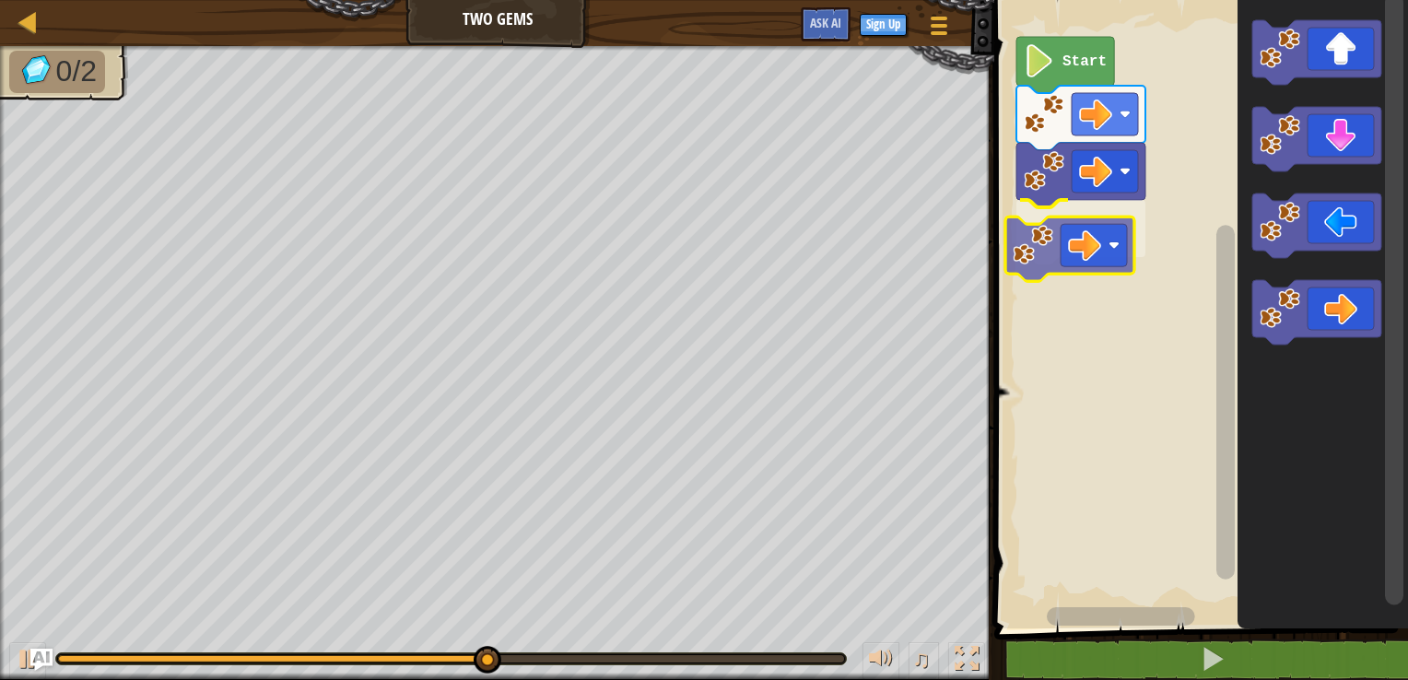
click at [1076, 246] on div "Start" at bounding box center [1198, 310] width 419 height 638
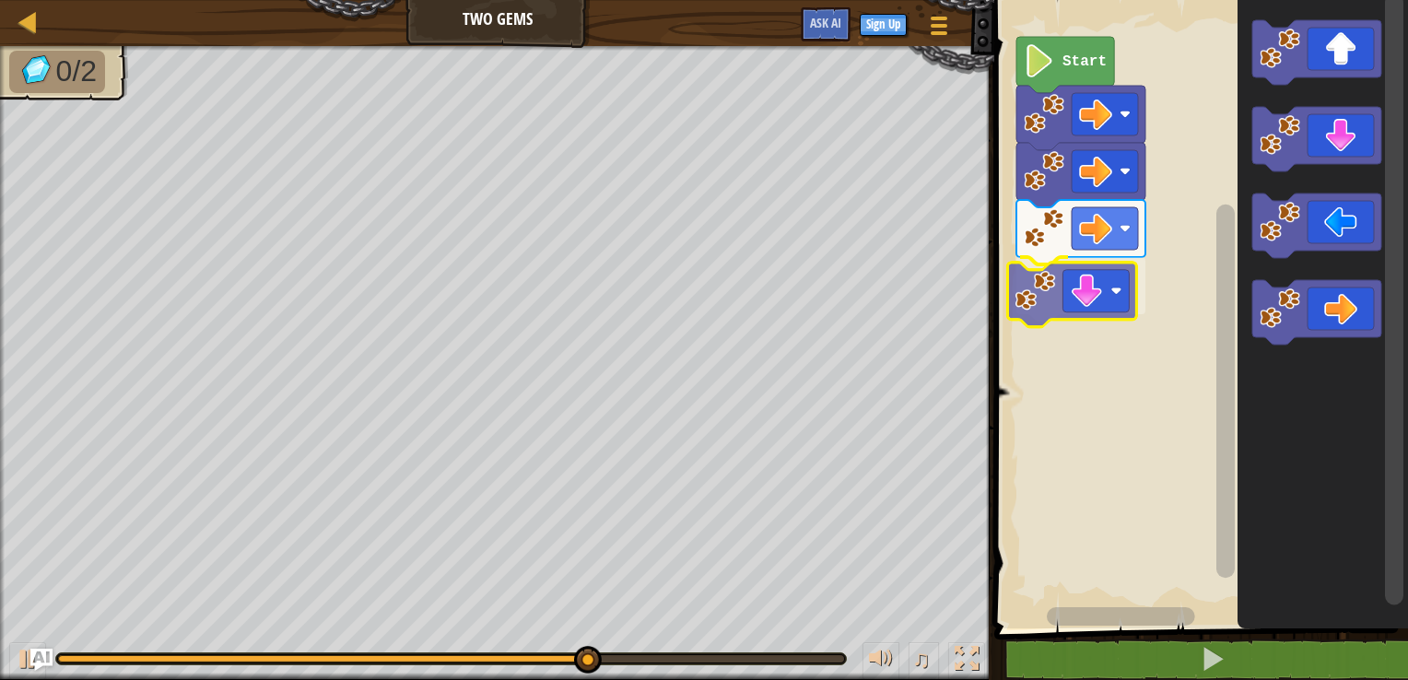
click at [1113, 301] on div "Start" at bounding box center [1198, 310] width 419 height 638
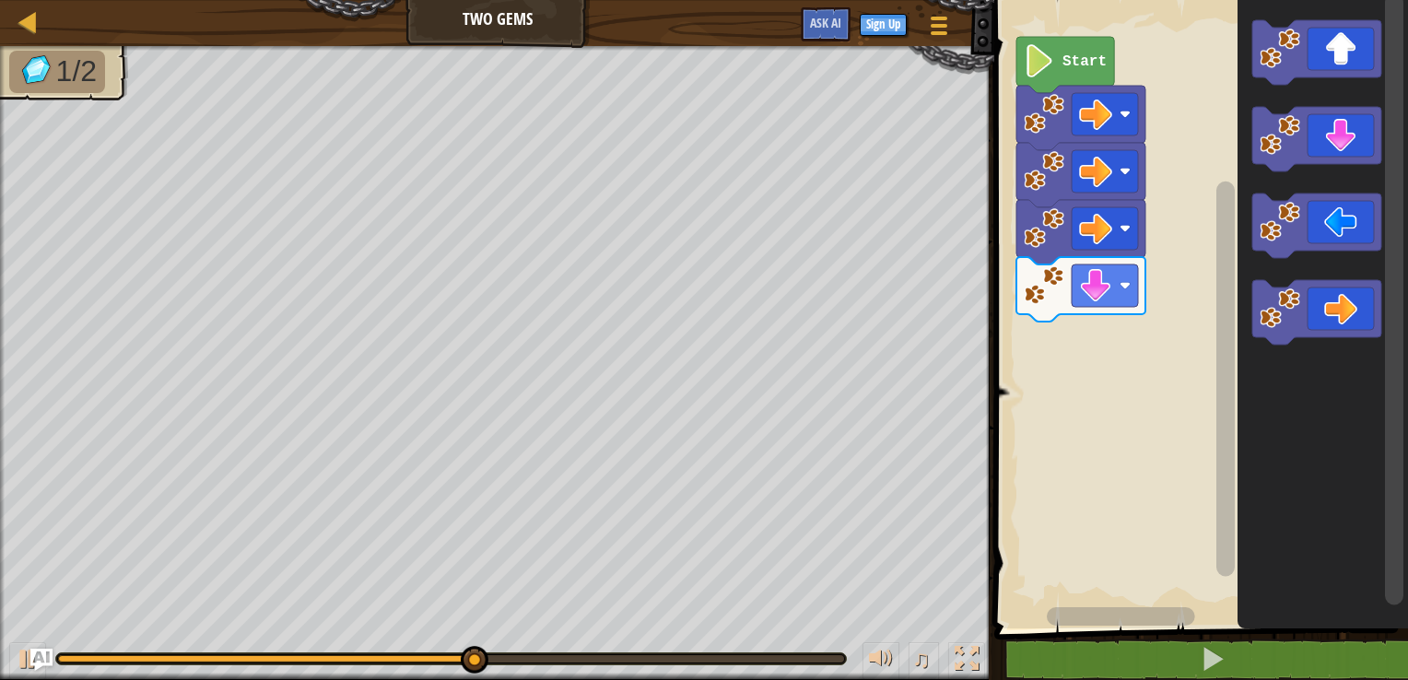
click at [1143, 265] on div "Start" at bounding box center [1198, 310] width 419 height 638
click at [1097, 318] on div "Start" at bounding box center [1198, 310] width 419 height 638
click at [1221, 168] on div "Start" at bounding box center [1198, 310] width 419 height 638
click at [1267, 85] on icon "Blockly Workspace" at bounding box center [1322, 310] width 170 height 638
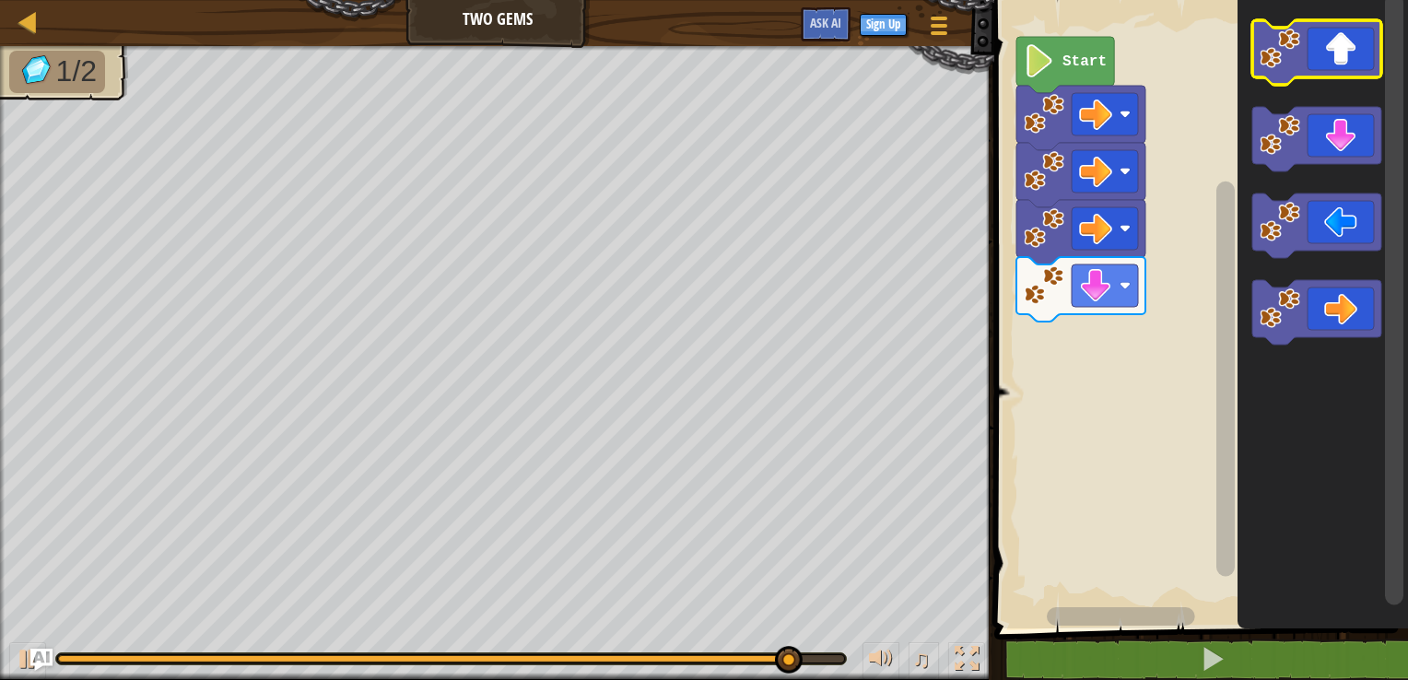
click at [1271, 61] on image "Blockly Workspace" at bounding box center [1279, 49] width 41 height 41
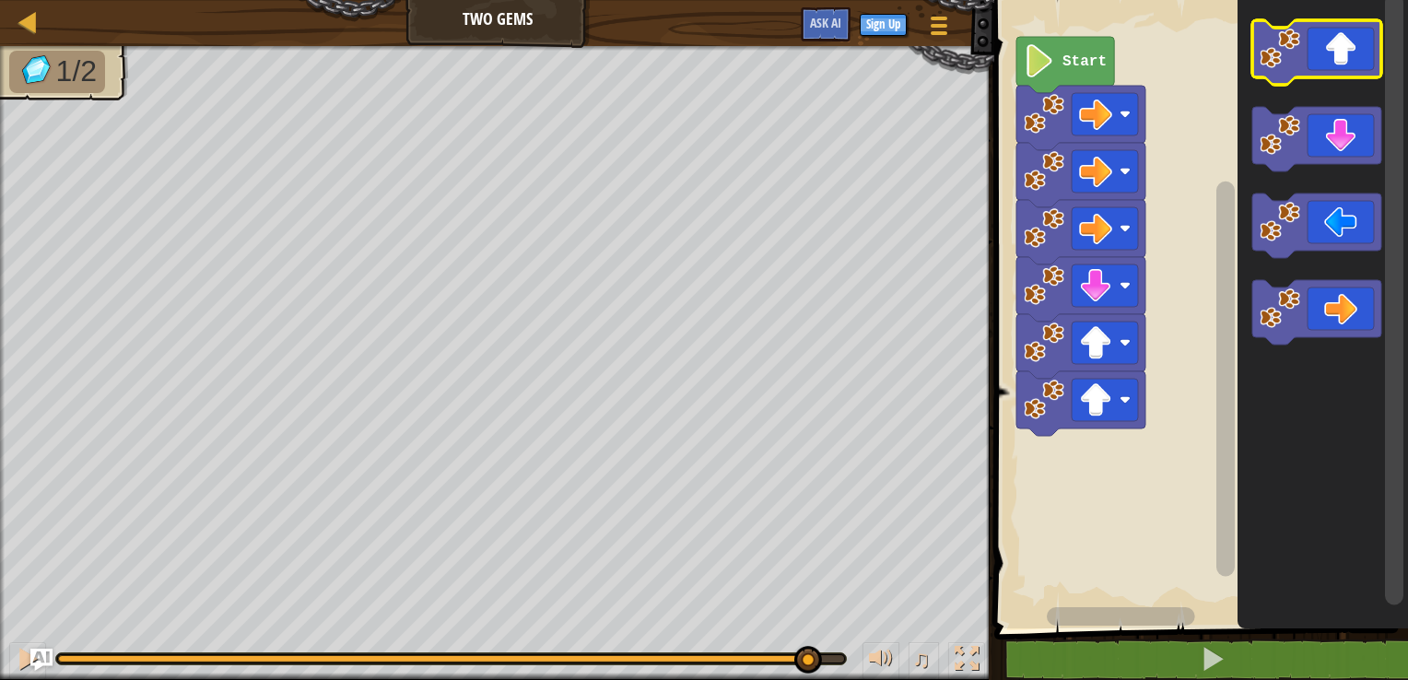
click at [1271, 61] on image "Blockly Workspace" at bounding box center [1279, 49] width 41 height 41
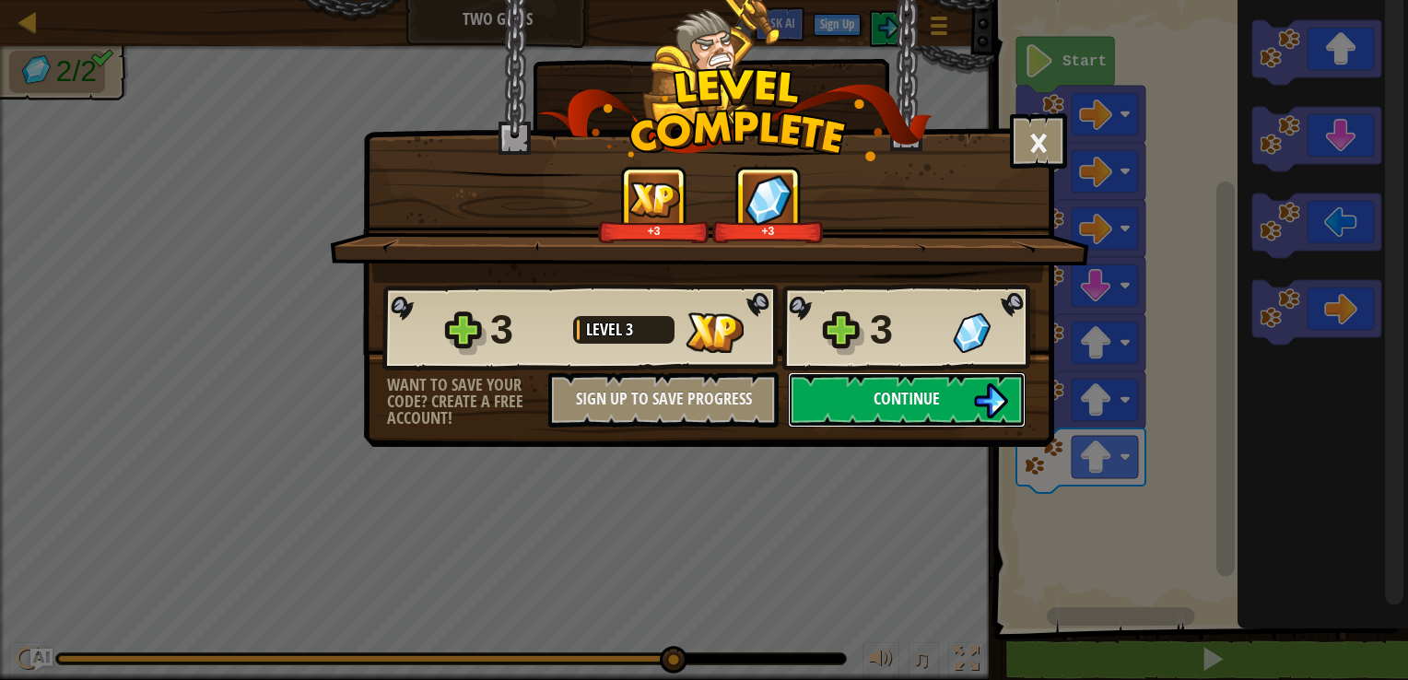
click at [907, 391] on span "Continue" at bounding box center [906, 398] width 66 height 23
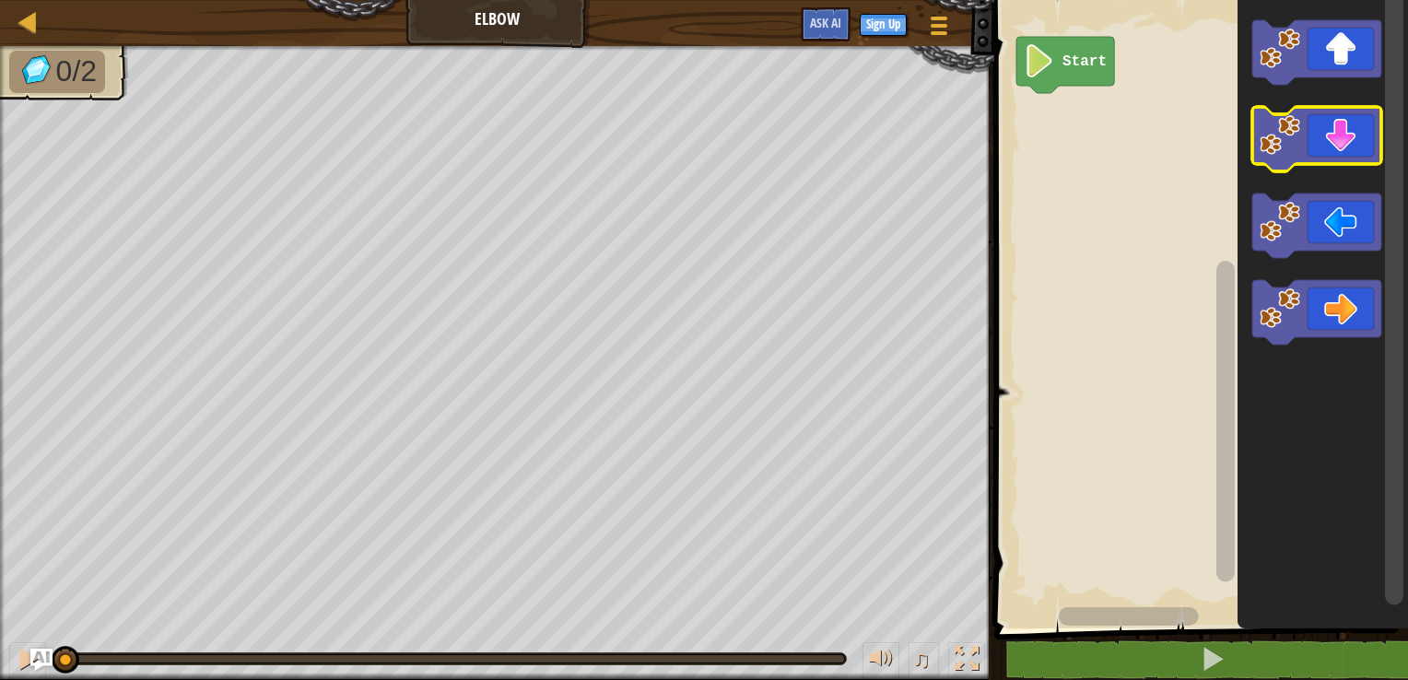
click at [1332, 141] on icon "Blockly Workspace" at bounding box center [1316, 139] width 129 height 64
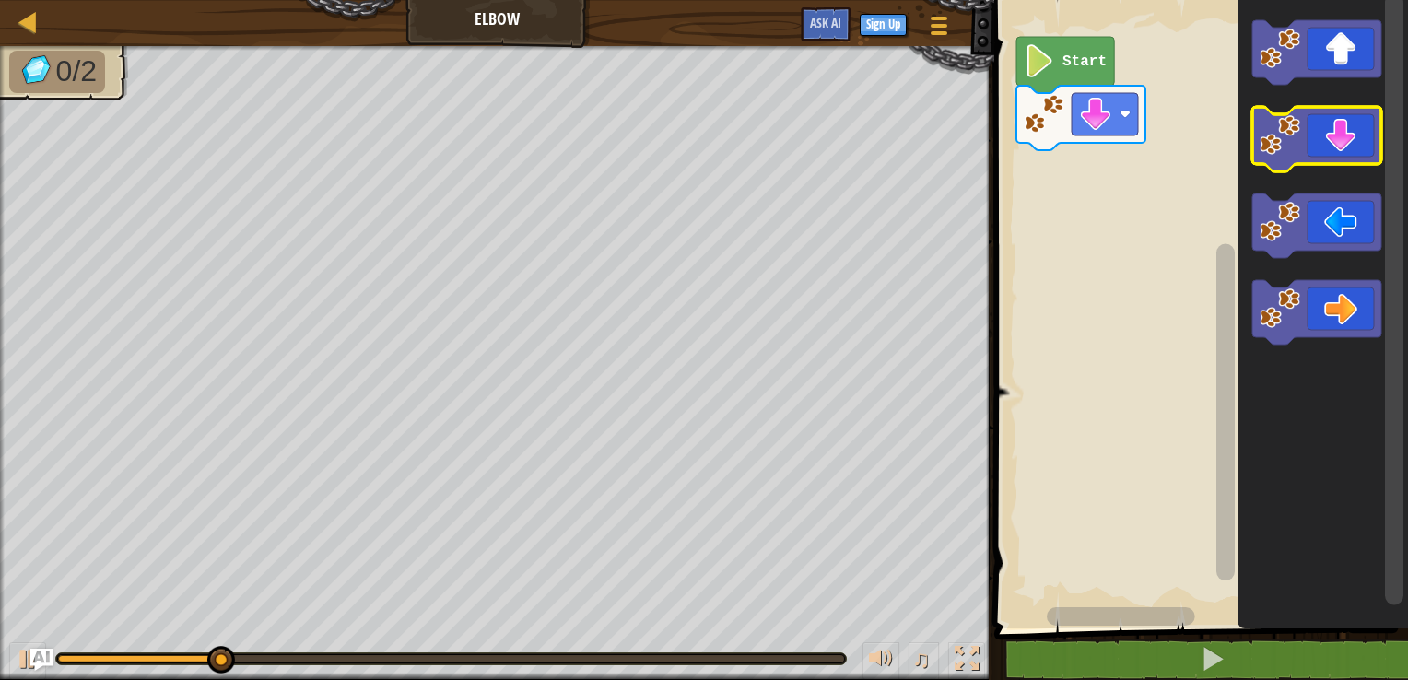
click at [1329, 149] on icon "Blockly Workspace" at bounding box center [1316, 139] width 129 height 64
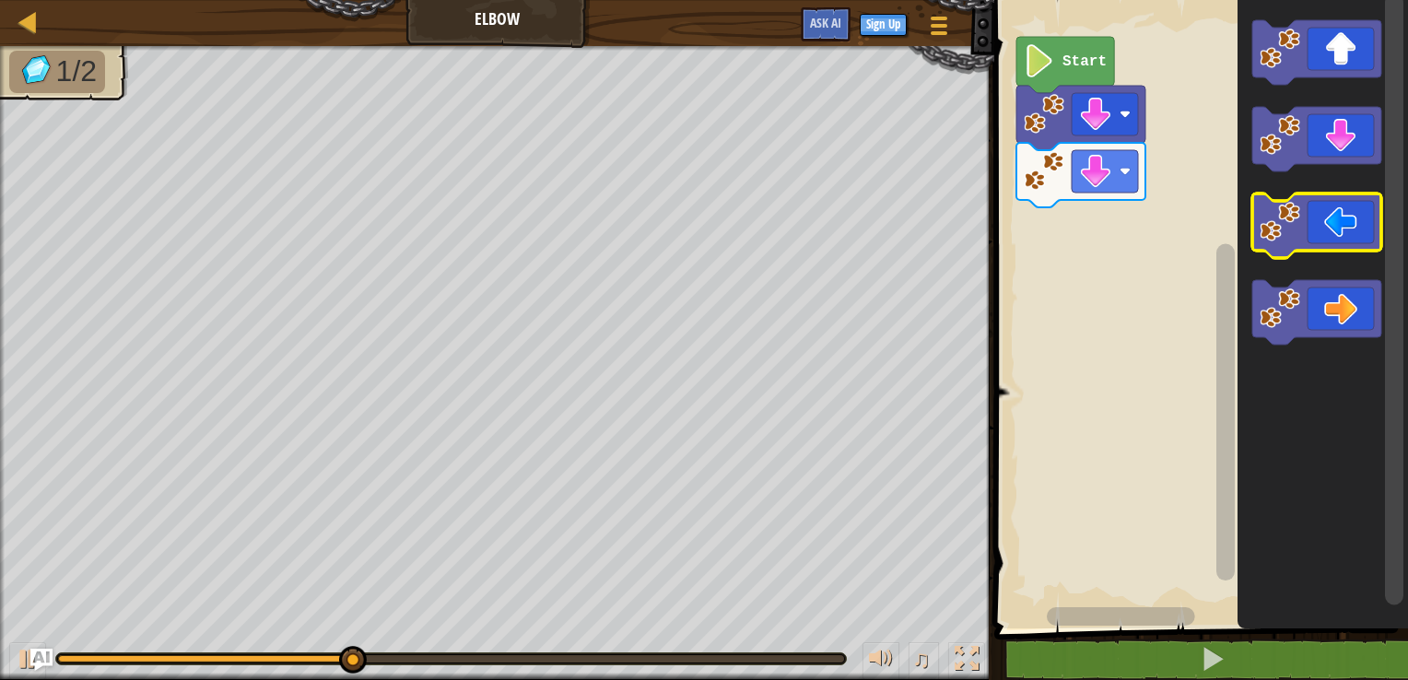
click at [1324, 240] on icon "Blockly Workspace" at bounding box center [1316, 225] width 129 height 64
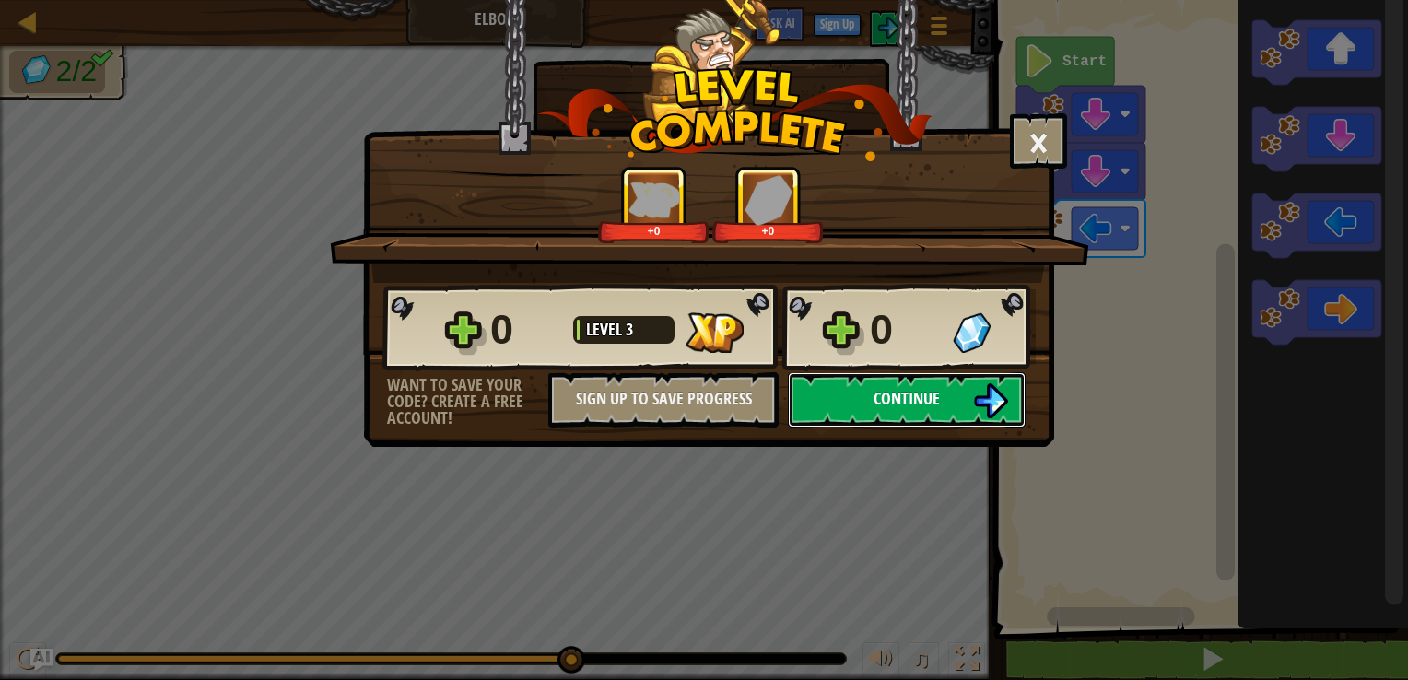
click at [907, 390] on span "Continue" at bounding box center [906, 398] width 66 height 23
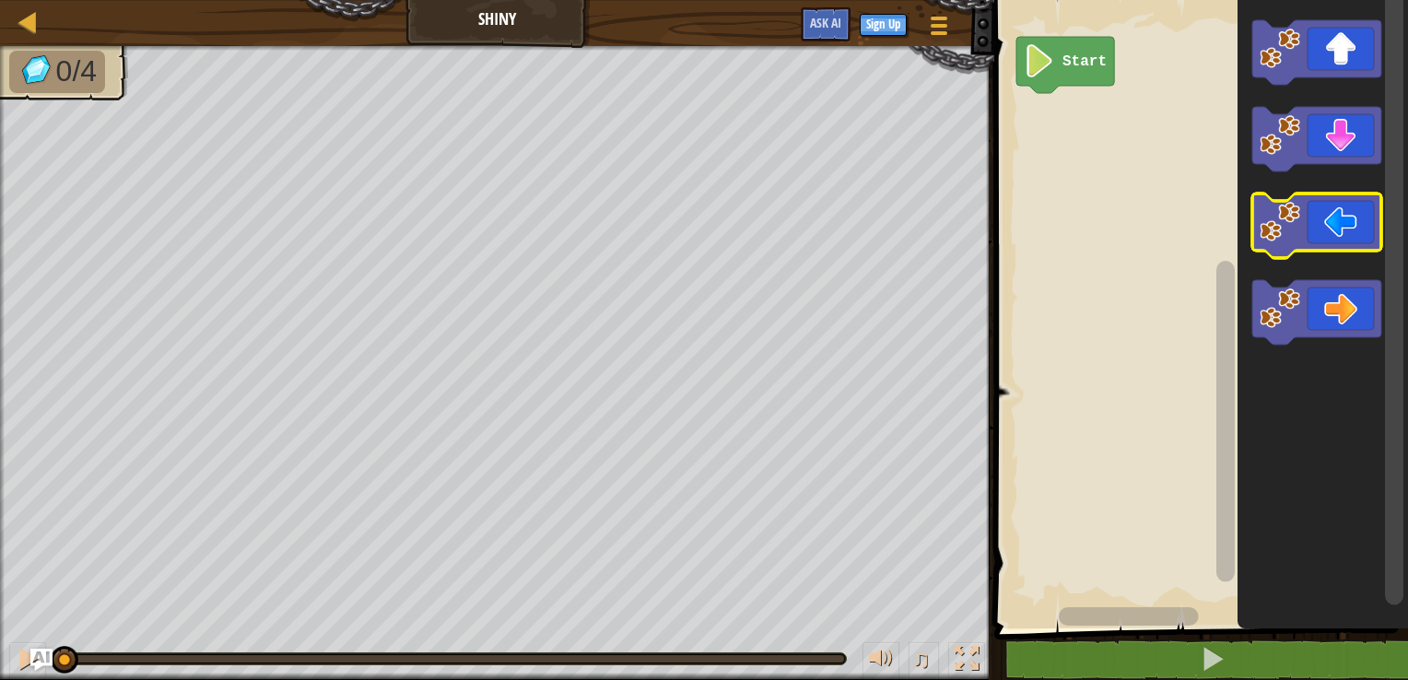
click at [1324, 233] on icon "Blockly Workspace" at bounding box center [1316, 225] width 129 height 64
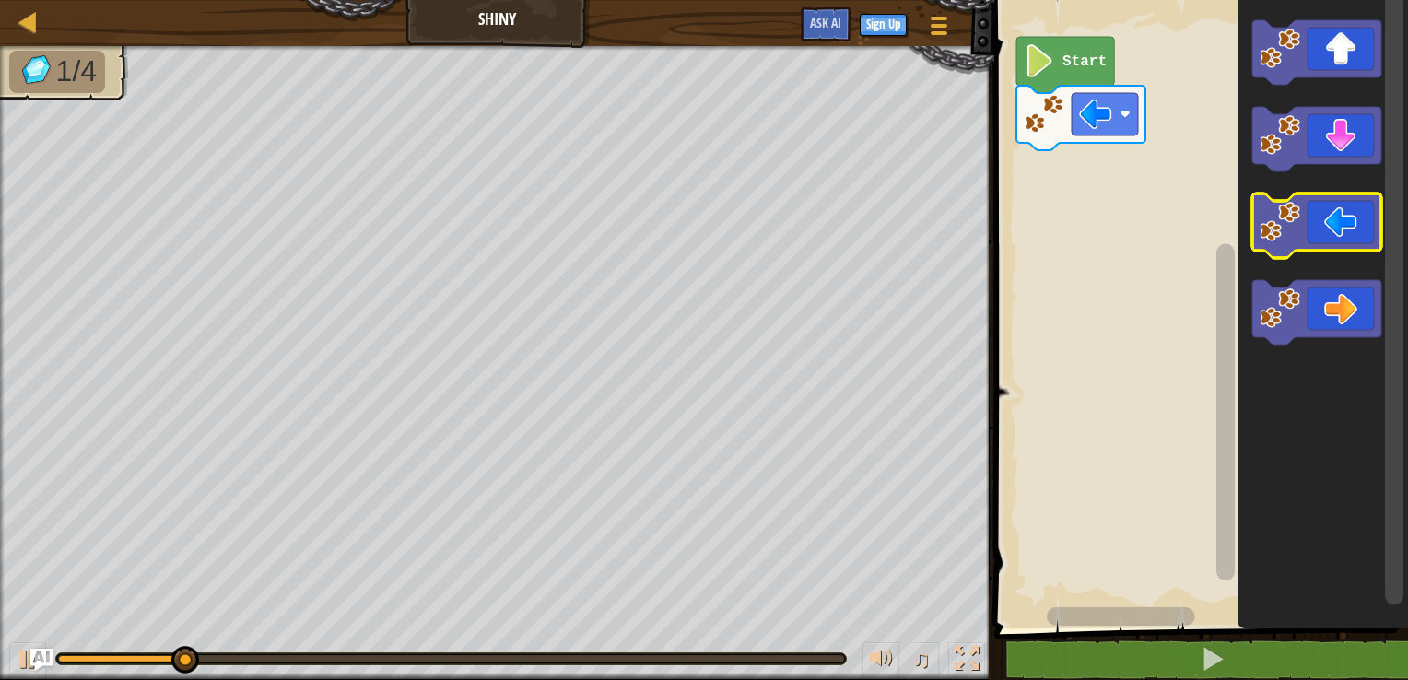
click at [1324, 232] on icon "Blockly Workspace" at bounding box center [1316, 225] width 129 height 64
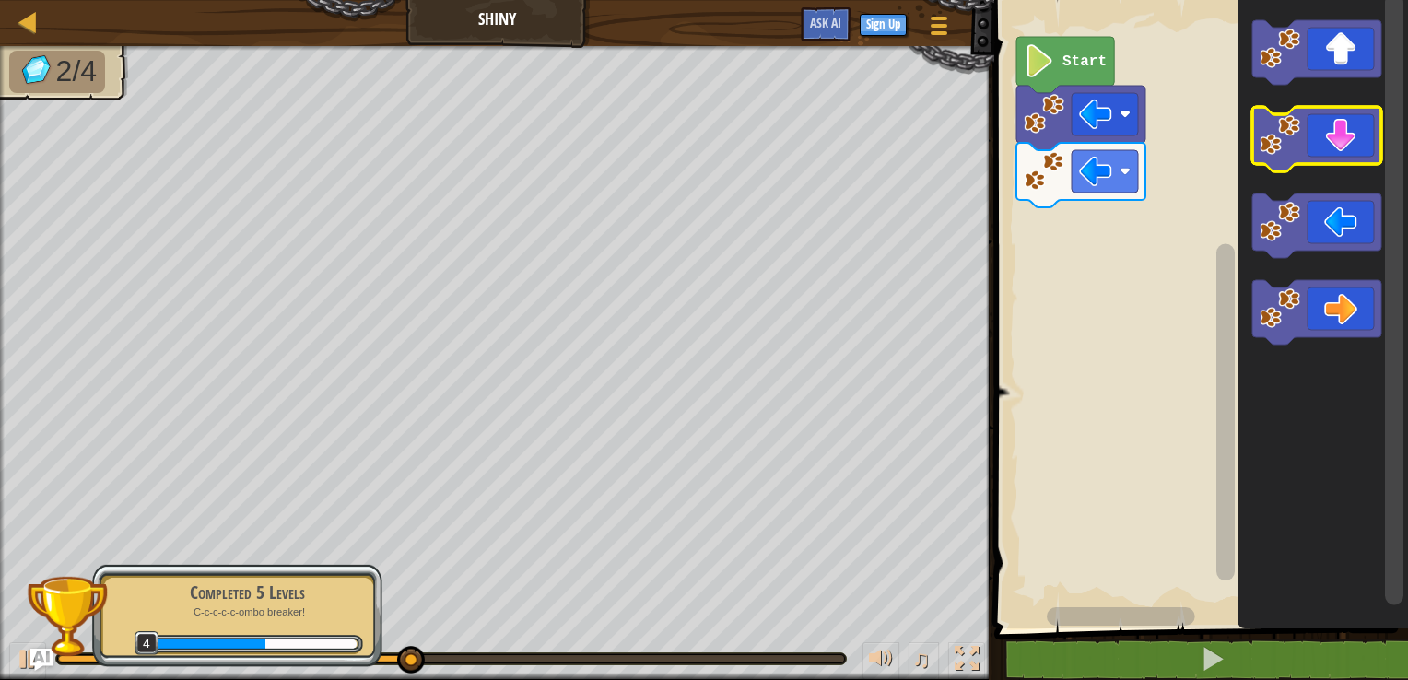
click at [1349, 153] on icon "Blockly Workspace" at bounding box center [1316, 139] width 129 height 64
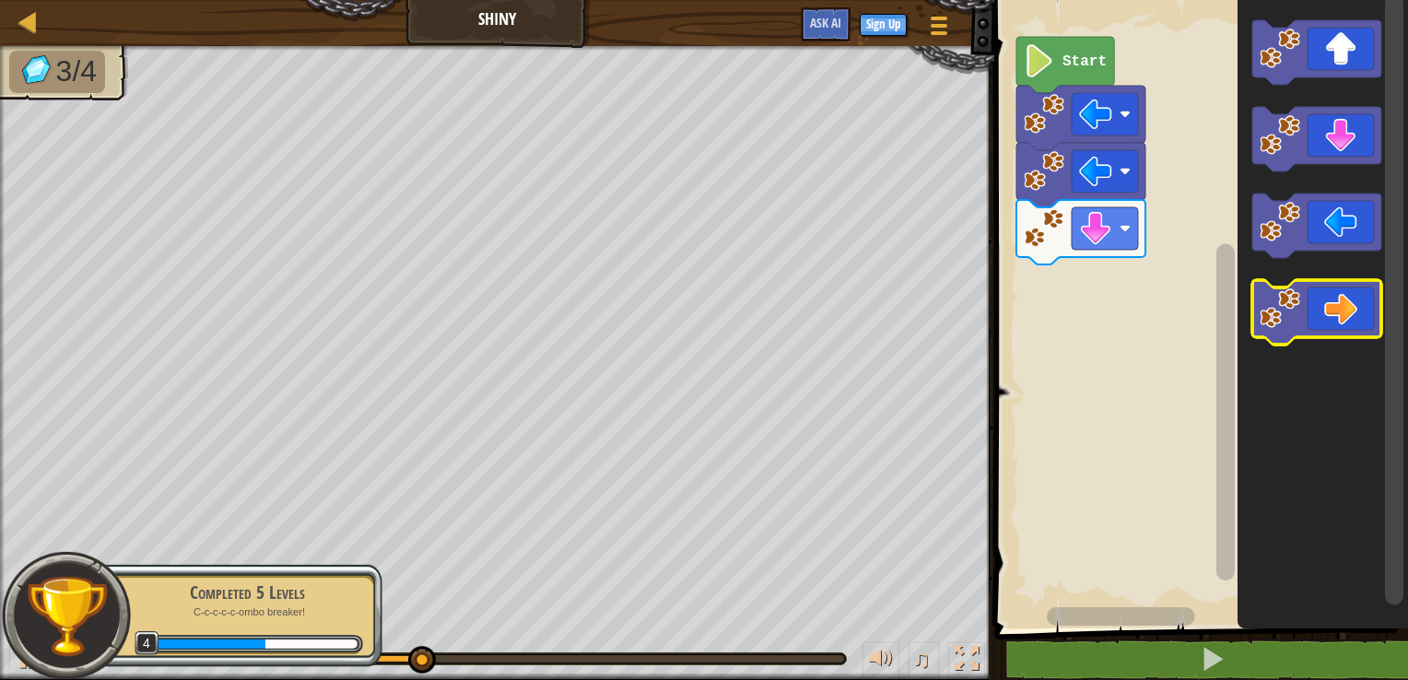
click at [1330, 316] on icon "Blockly Workspace" at bounding box center [1316, 312] width 129 height 64
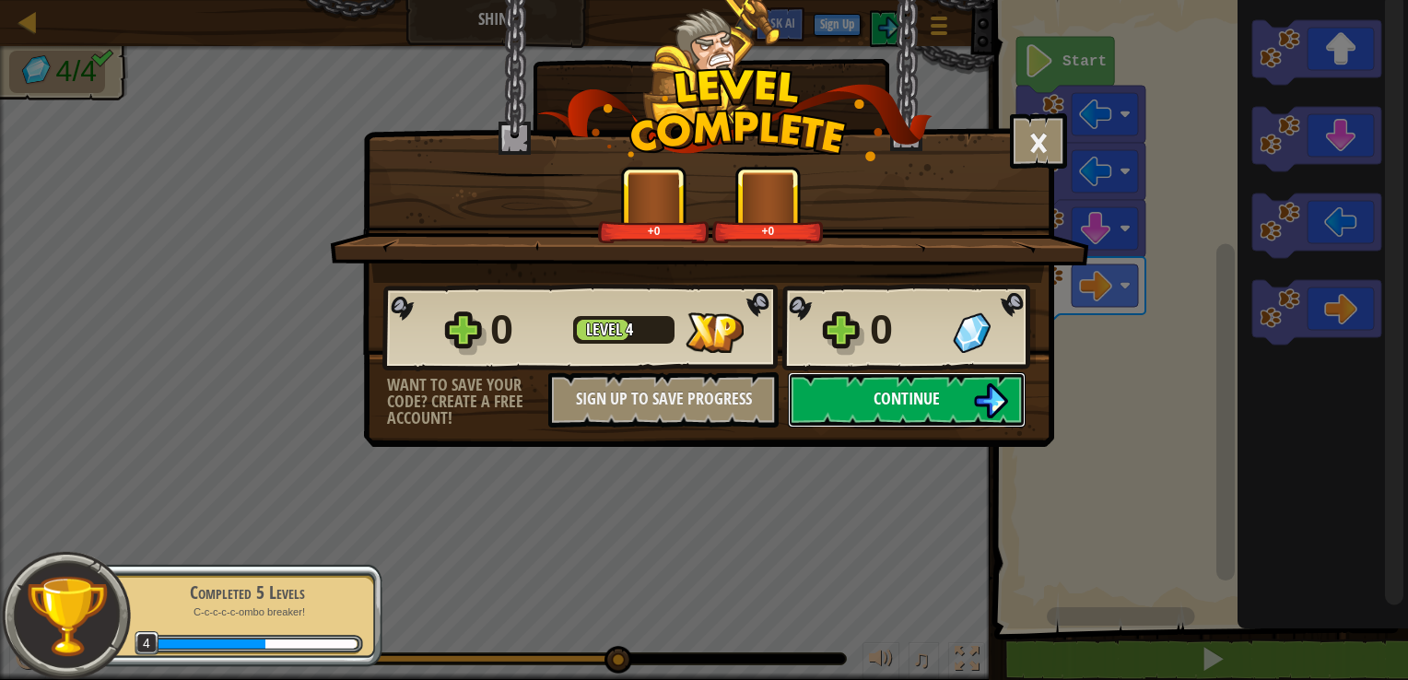
click at [975, 392] on img at bounding box center [990, 400] width 35 height 35
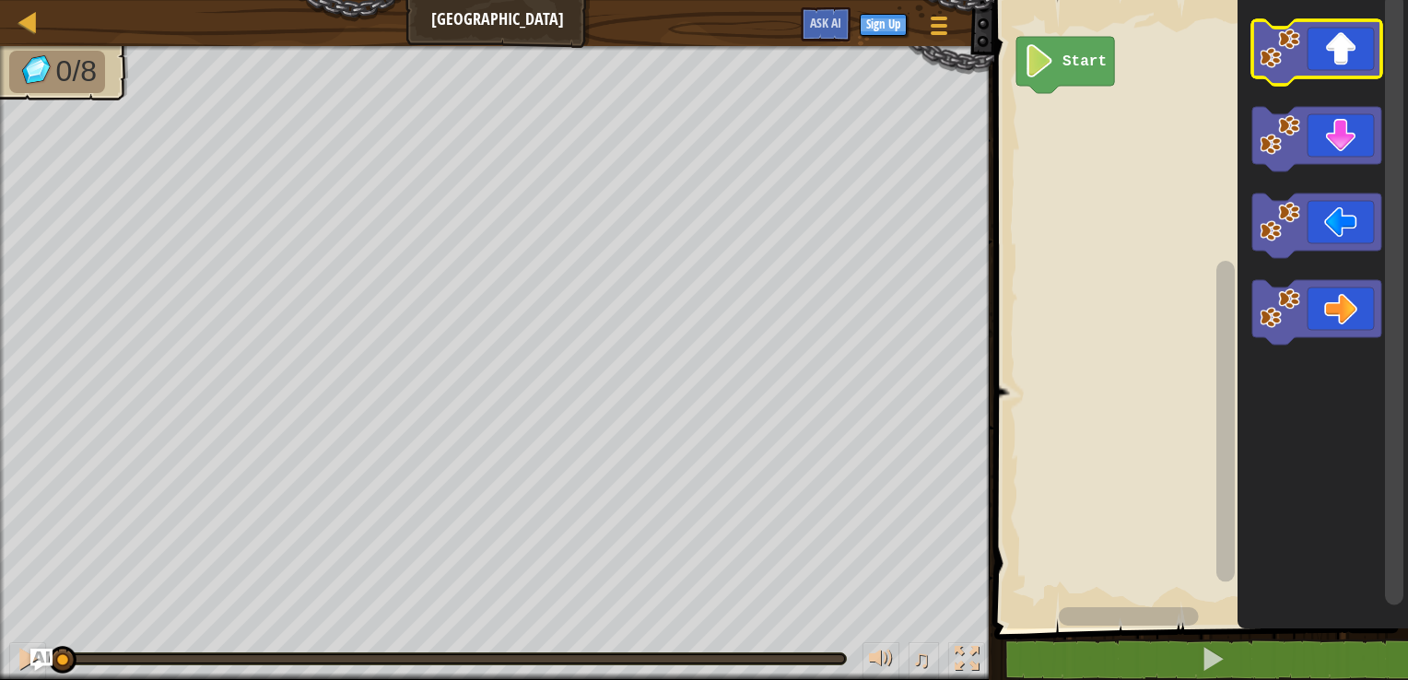
click at [1315, 54] on icon "Blockly Workspace" at bounding box center [1316, 52] width 129 height 64
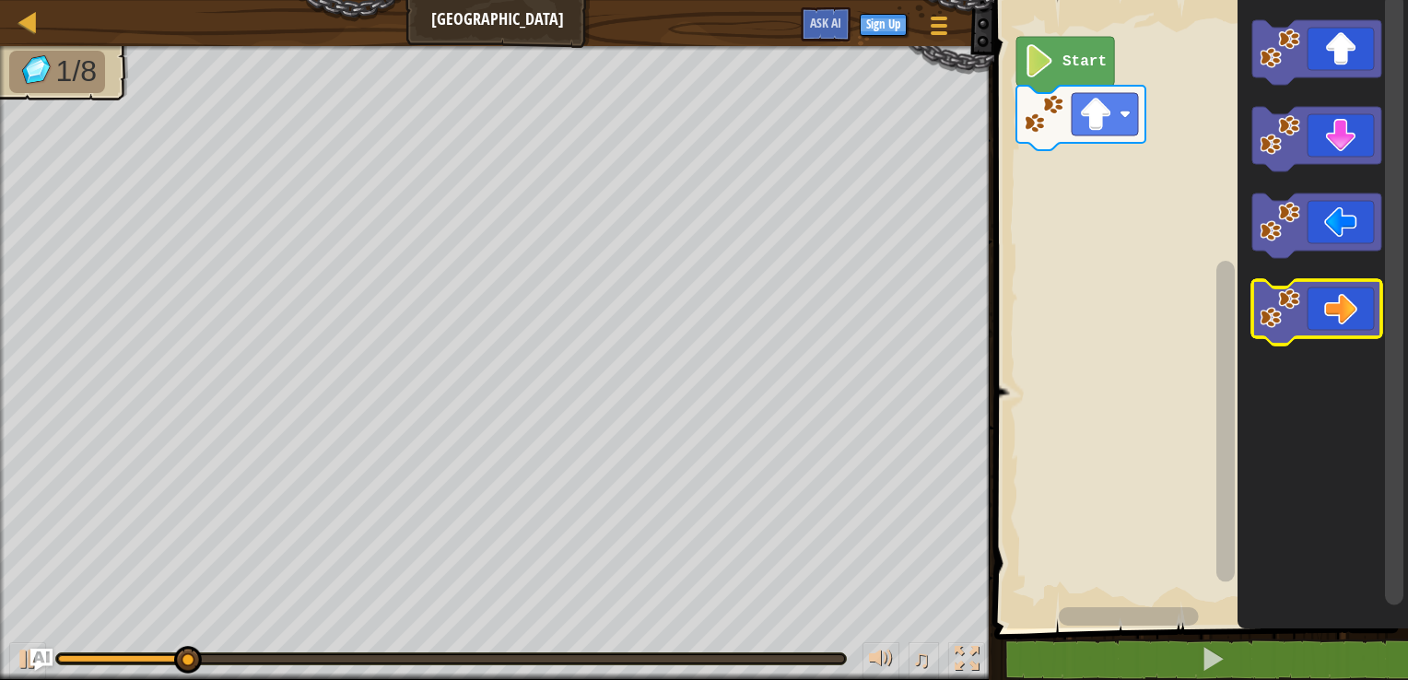
click at [1337, 299] on icon "Blockly Workspace" at bounding box center [1316, 312] width 129 height 64
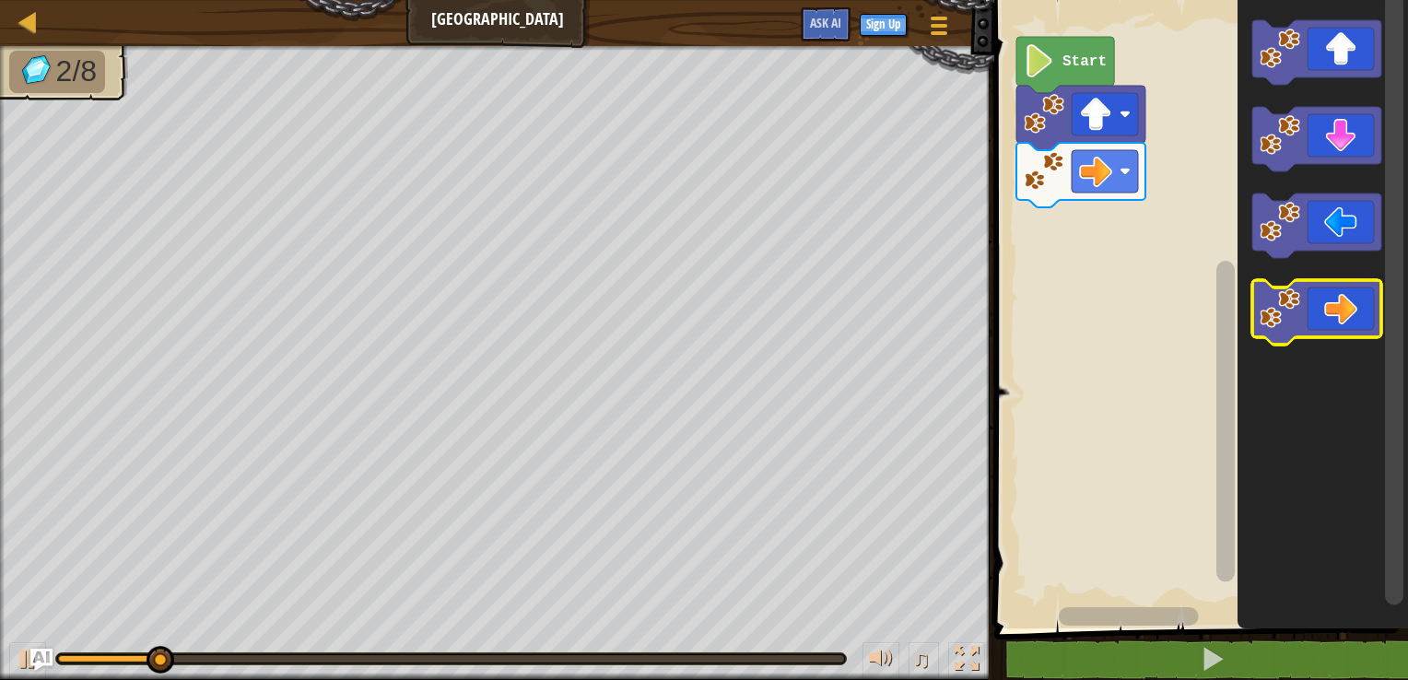
click at [1337, 308] on icon "Blockly Workspace" at bounding box center [1316, 312] width 129 height 64
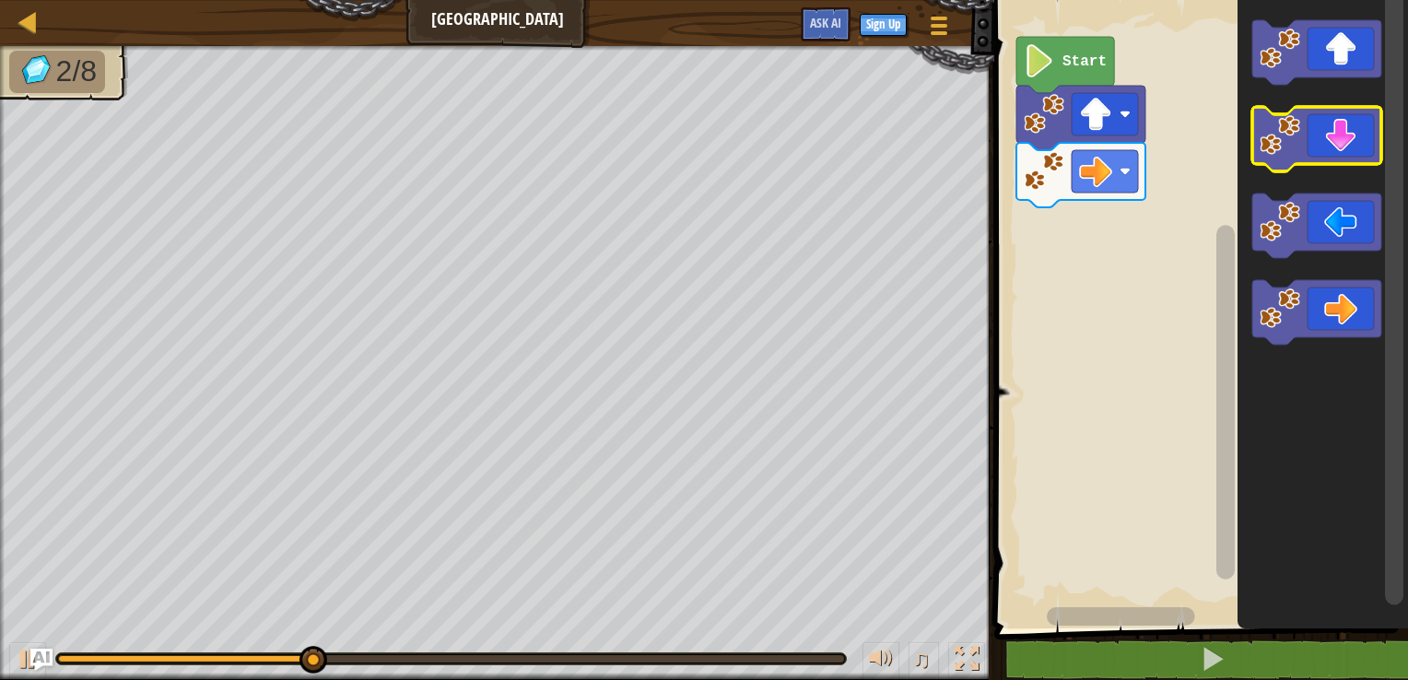
click at [1349, 146] on icon "Blockly Workspace" at bounding box center [1316, 139] width 129 height 64
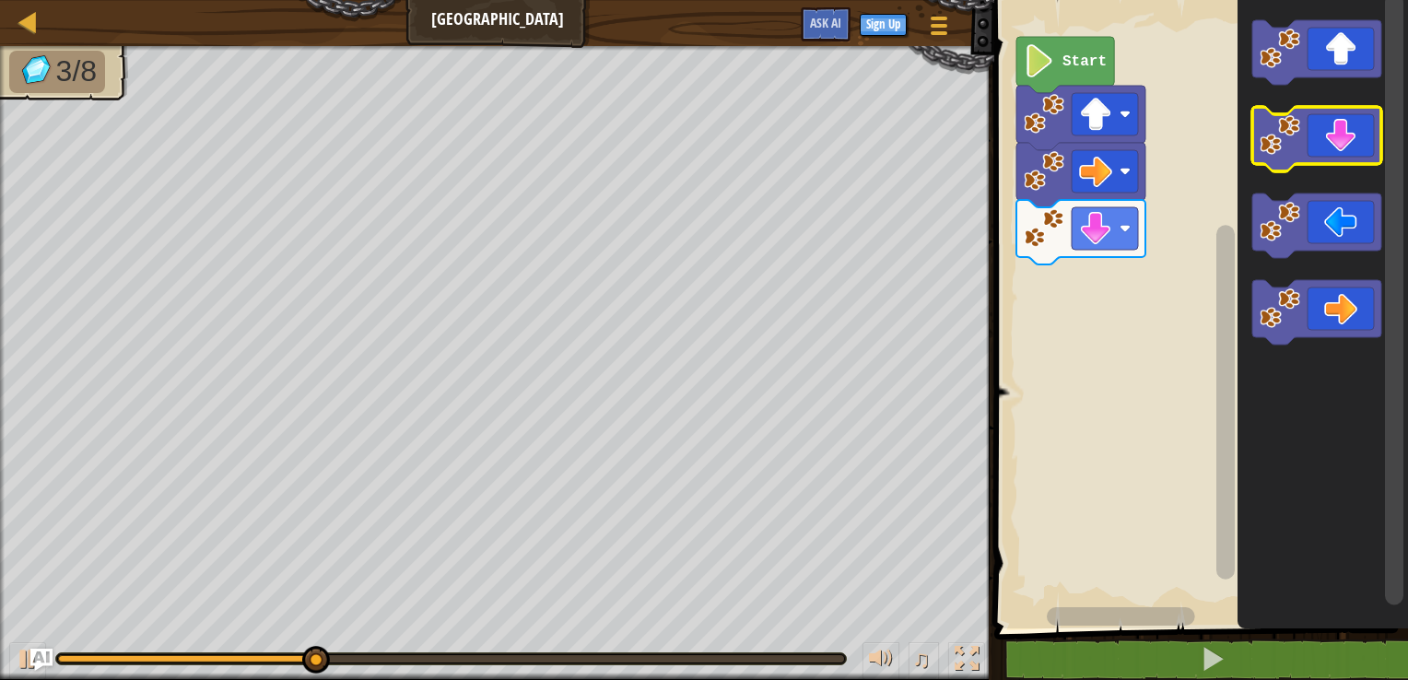
click at [1348, 138] on icon "Blockly Workspace" at bounding box center [1316, 139] width 129 height 64
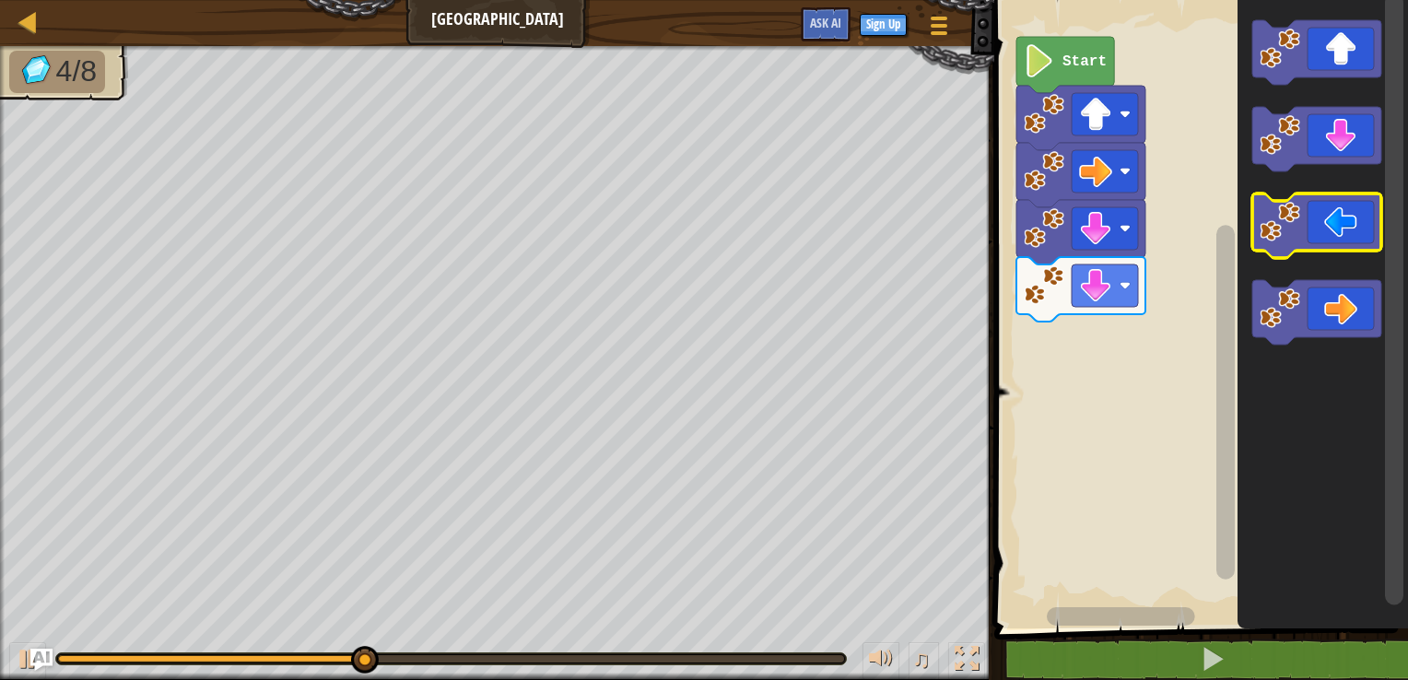
click at [1319, 228] on icon "Blockly Workspace" at bounding box center [1316, 225] width 129 height 64
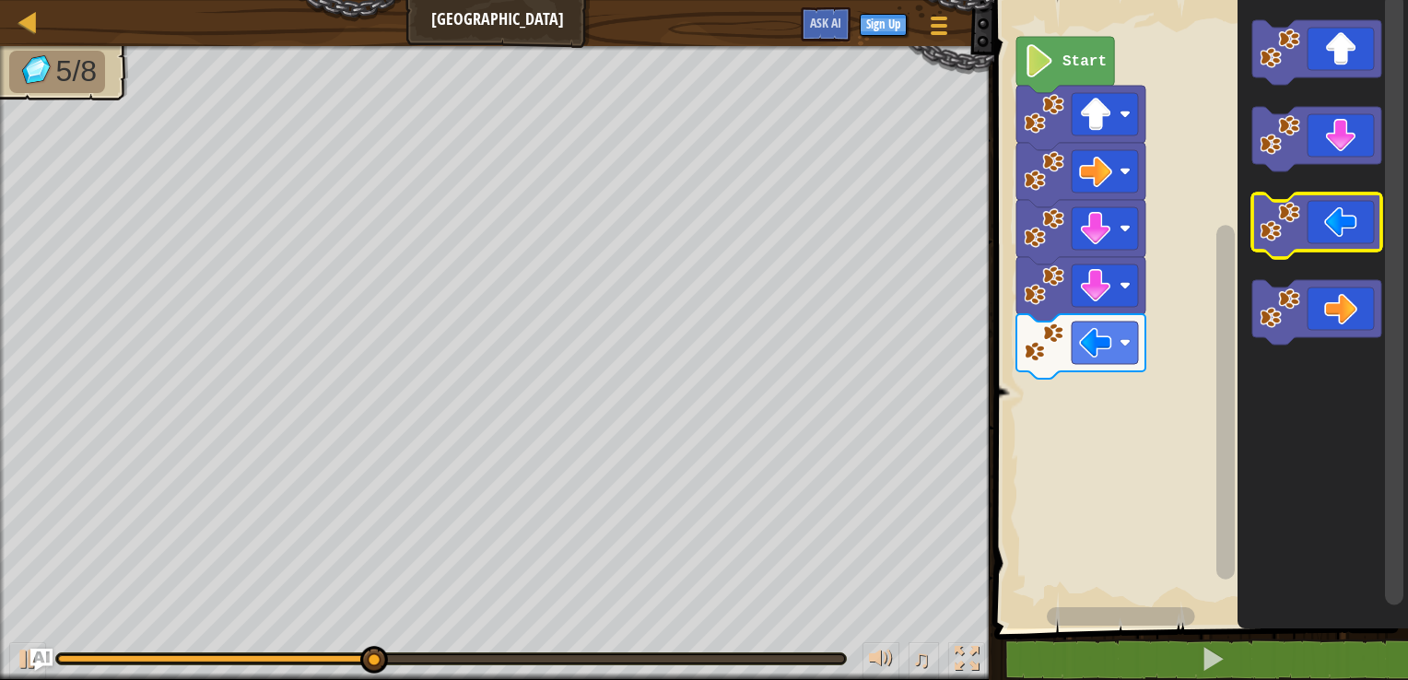
click at [1319, 228] on icon "Blockly Workspace" at bounding box center [1316, 225] width 129 height 64
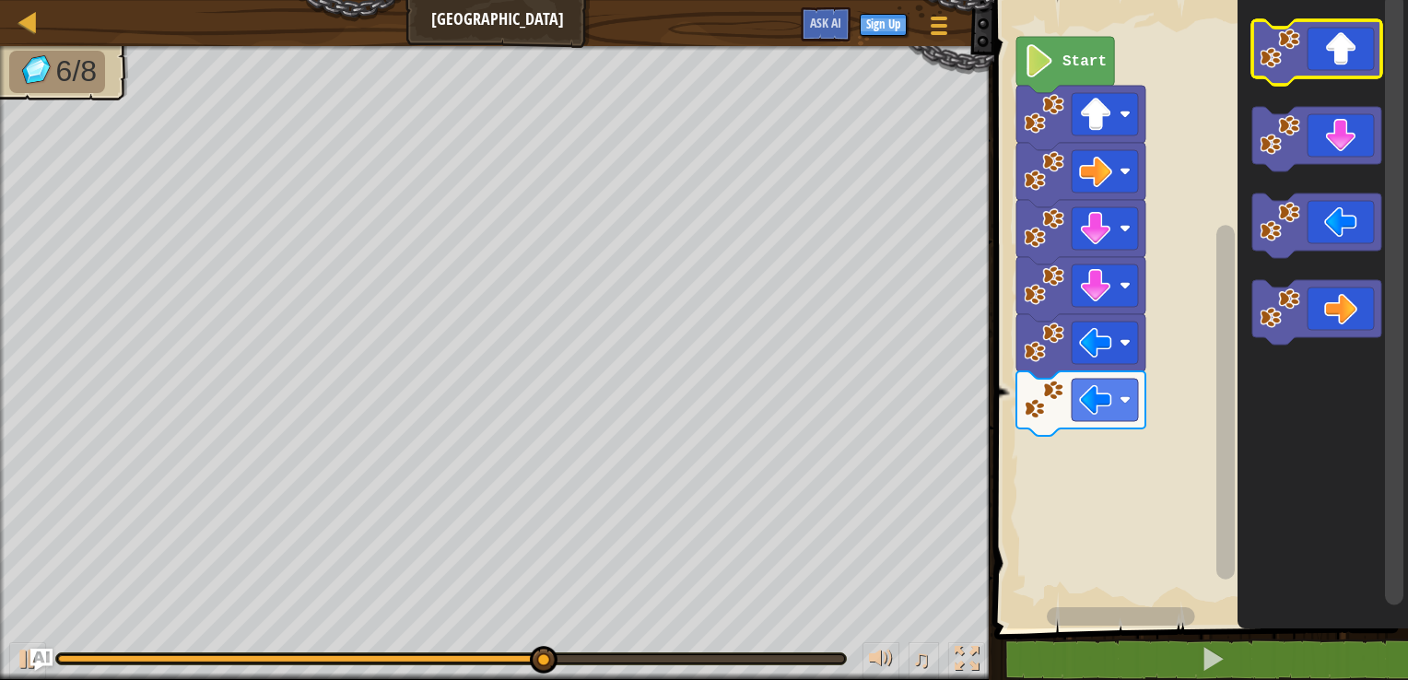
click at [1352, 60] on icon "Blockly Workspace" at bounding box center [1316, 52] width 129 height 64
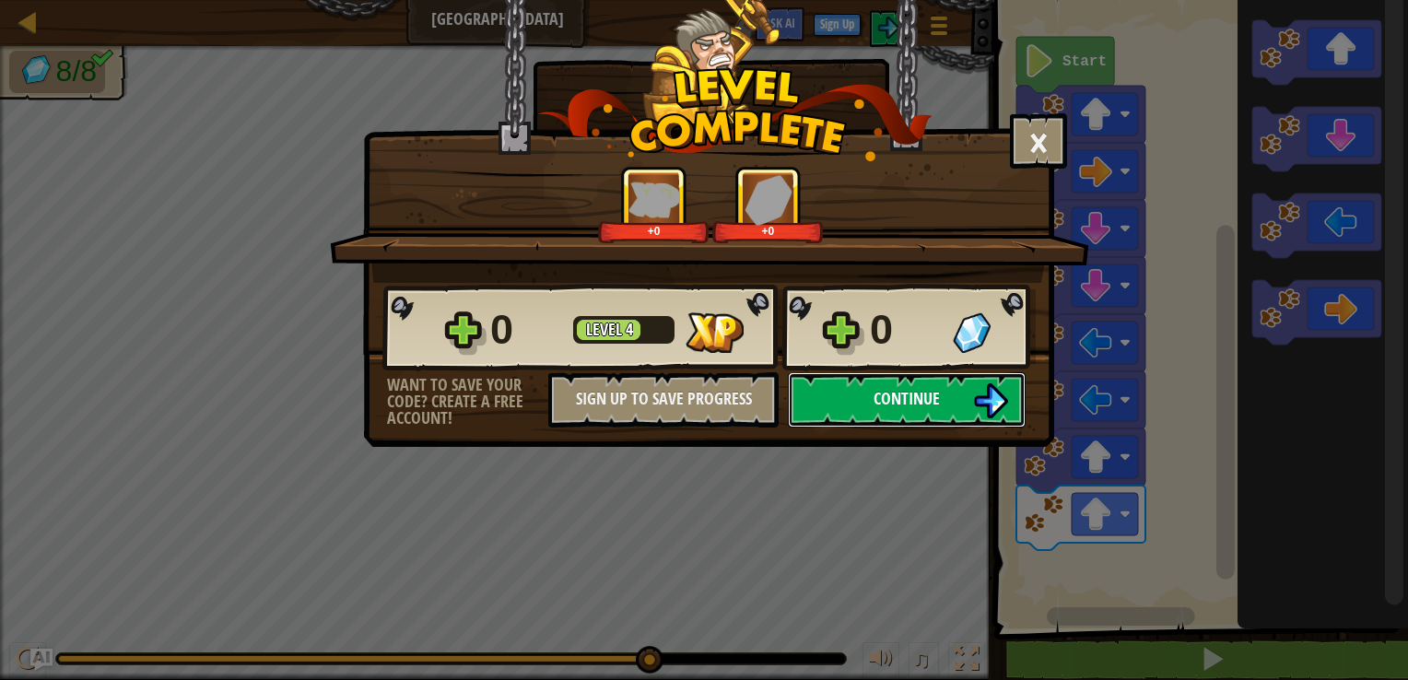
click at [958, 396] on button "Continue" at bounding box center [907, 399] width 238 height 55
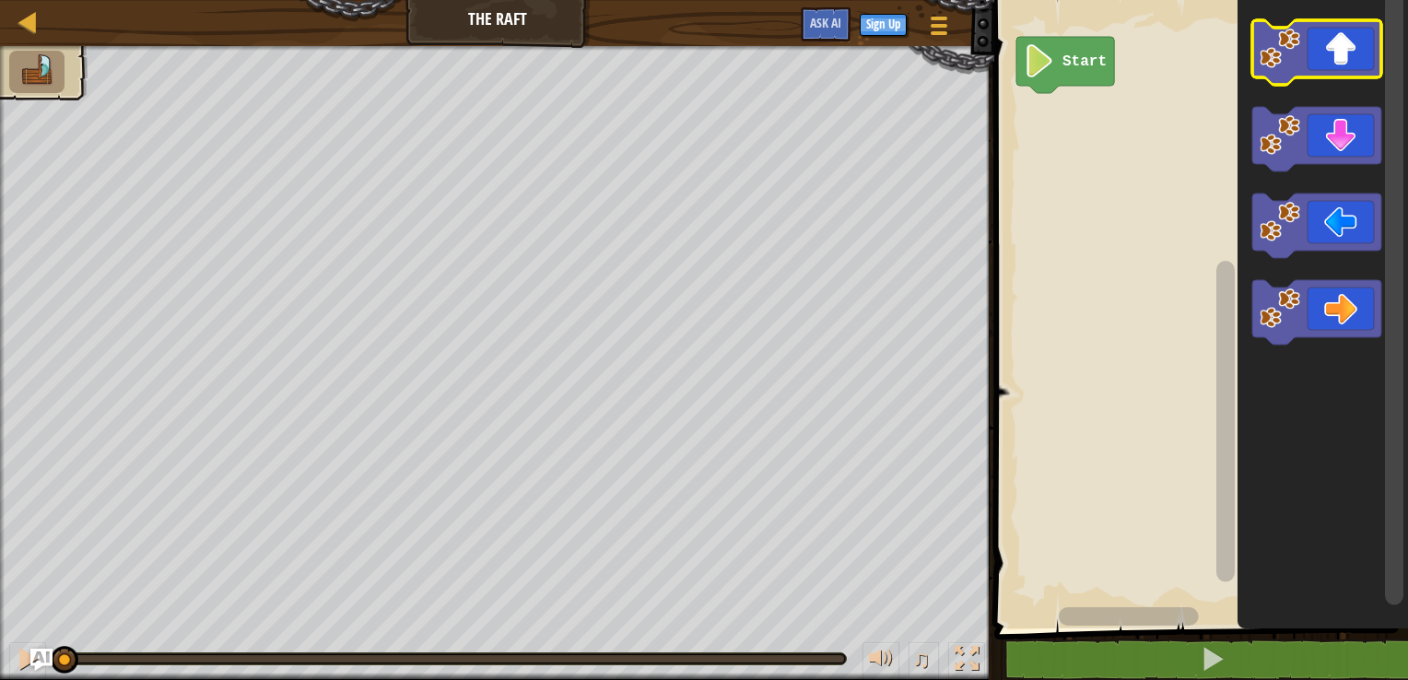
click at [1301, 53] on icon "Blockly Workspace" at bounding box center [1316, 52] width 129 height 64
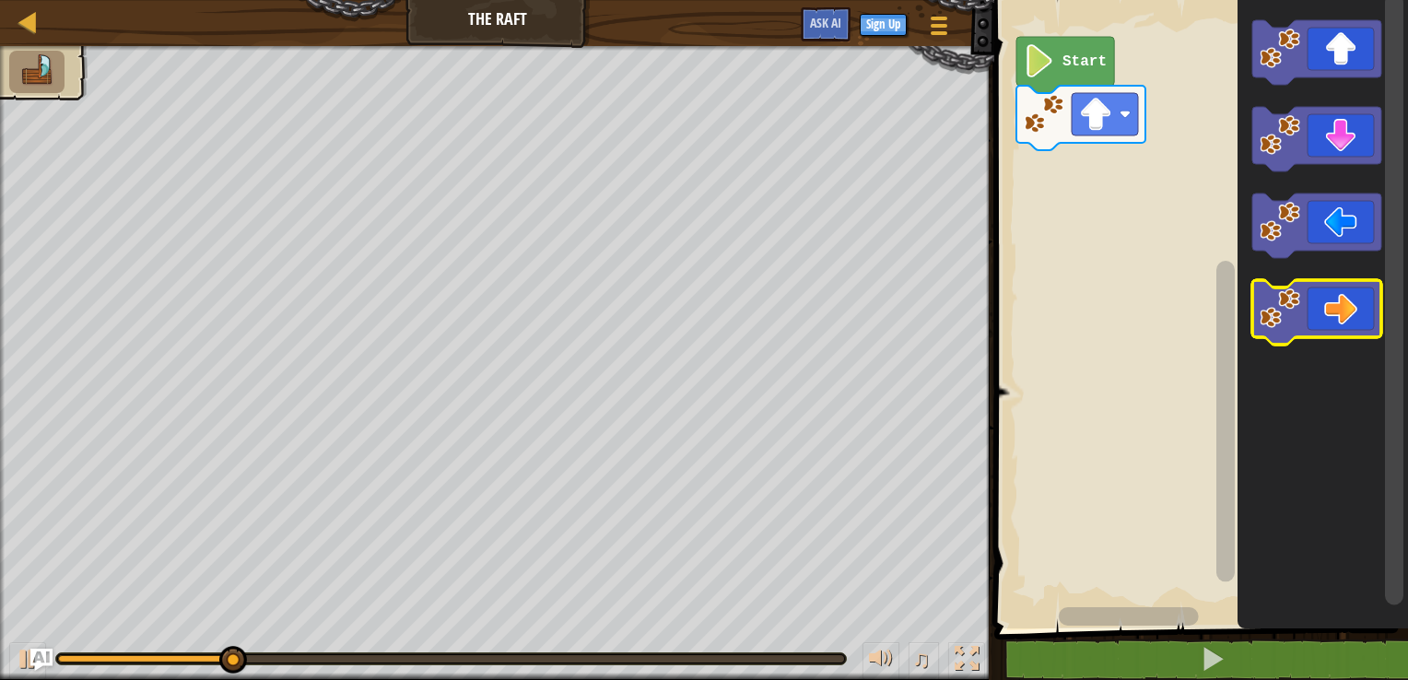
click at [1334, 307] on icon "Blockly Workspace" at bounding box center [1316, 312] width 129 height 64
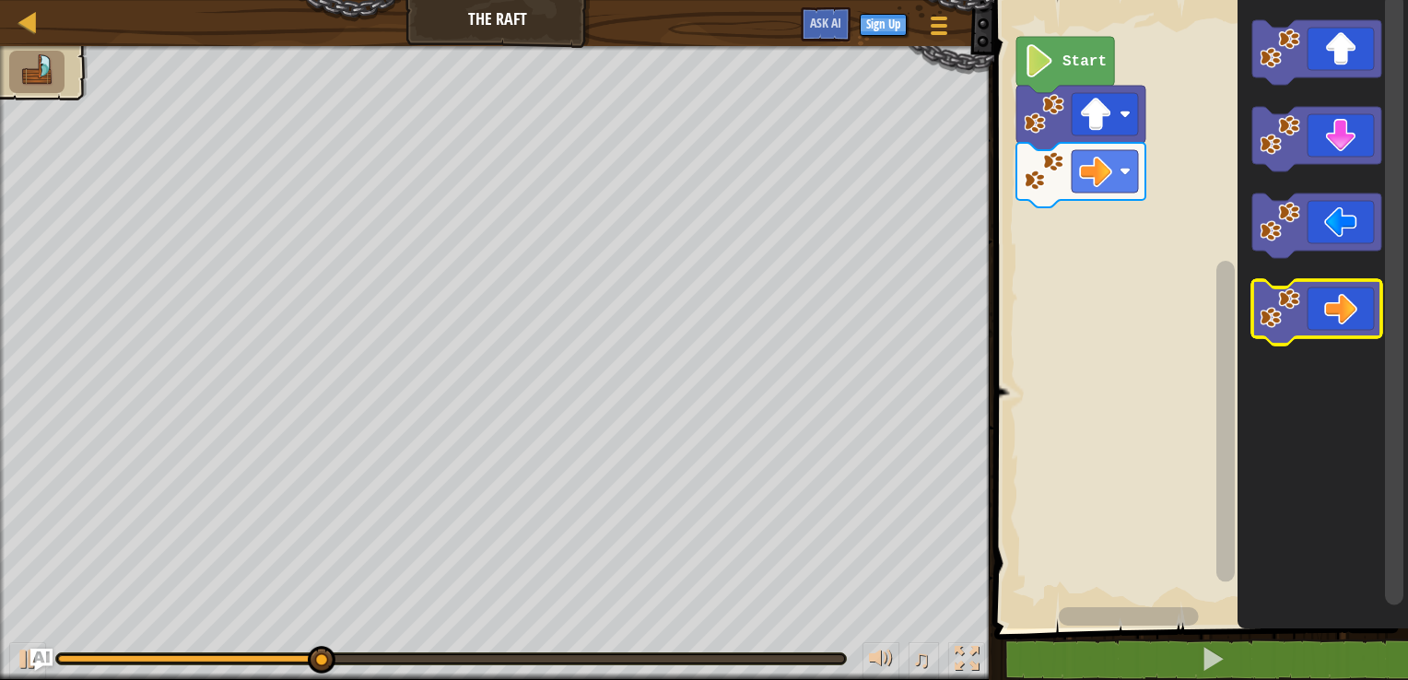
click at [1338, 312] on icon "Blockly Workspace" at bounding box center [1316, 312] width 129 height 64
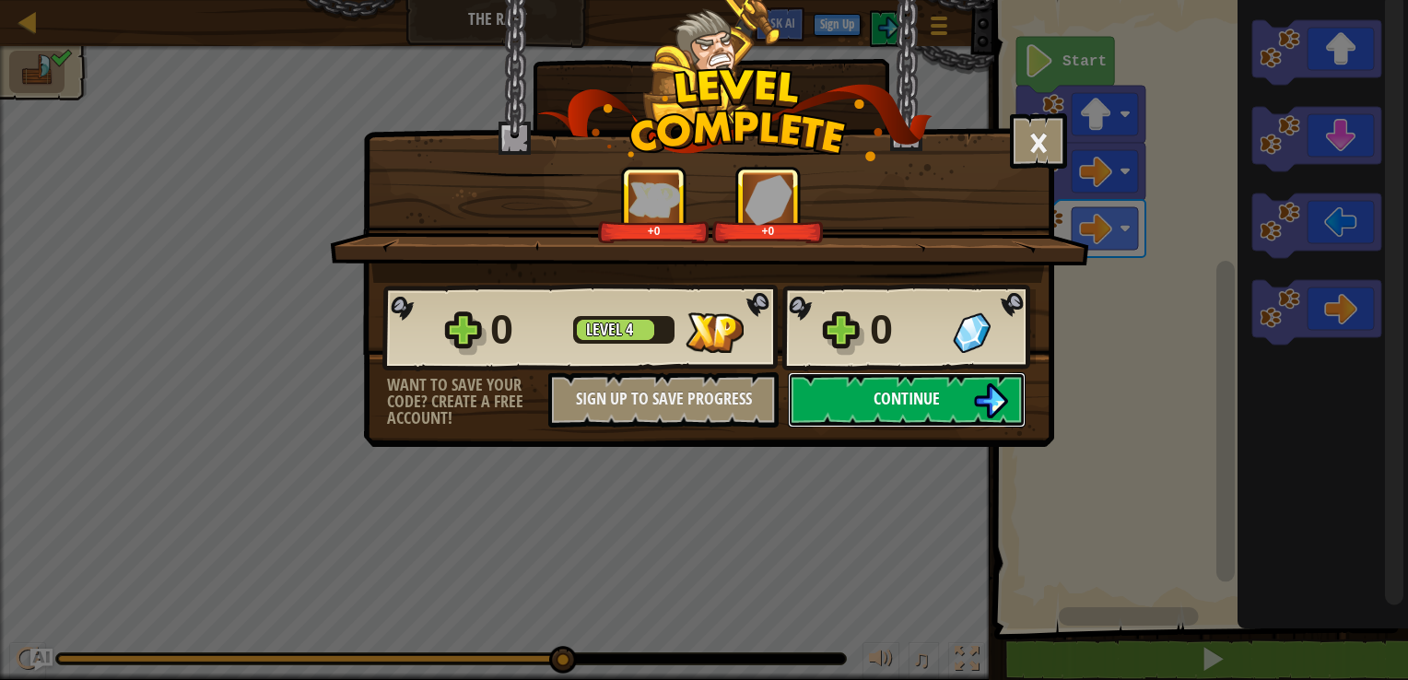
click at [905, 383] on button "Continue" at bounding box center [907, 399] width 238 height 55
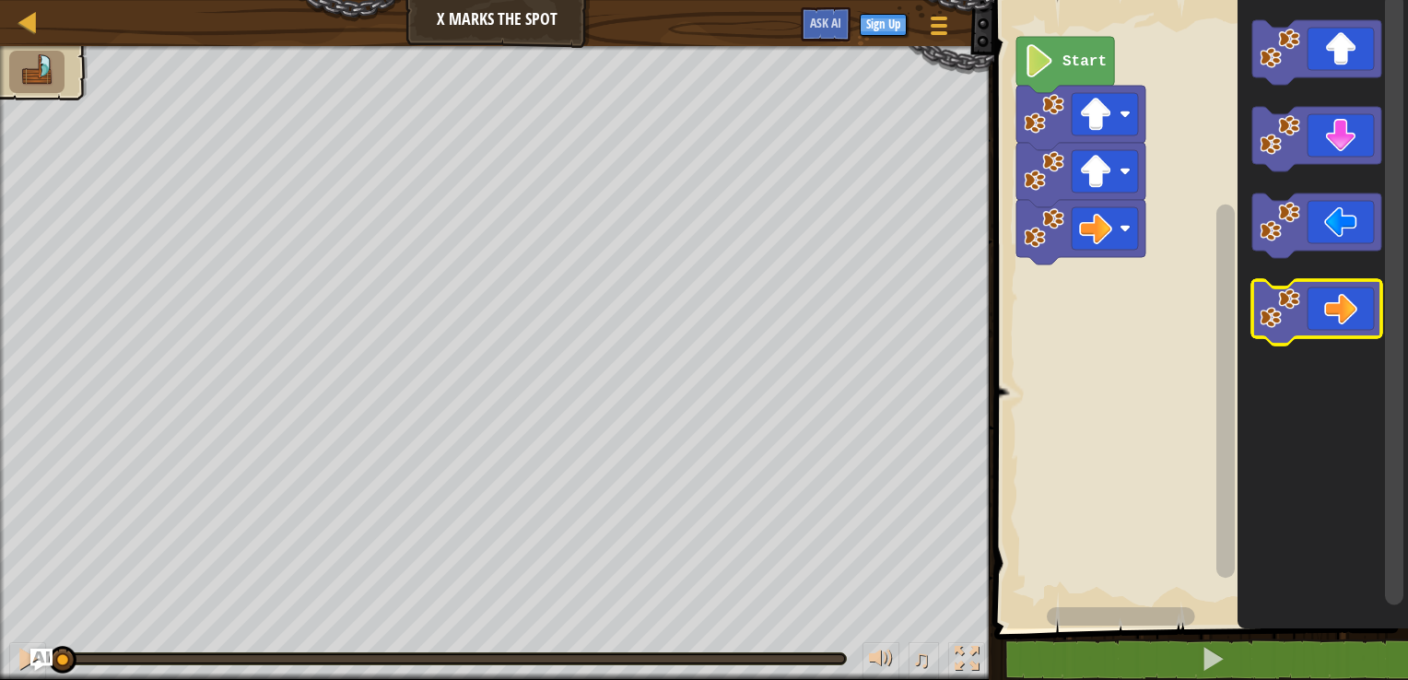
click at [1334, 297] on icon "Blockly Workspace" at bounding box center [1316, 312] width 129 height 64
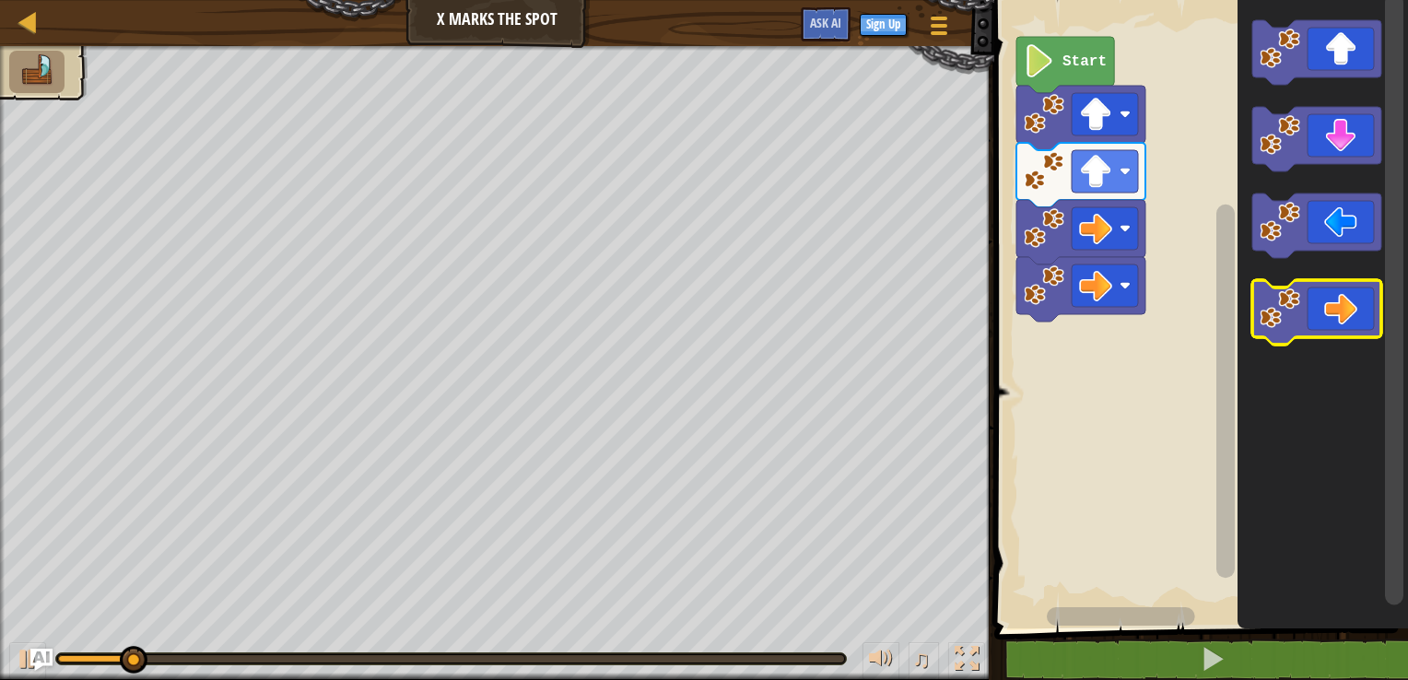
click at [1334, 302] on icon "Blockly Workspace" at bounding box center [1316, 312] width 129 height 64
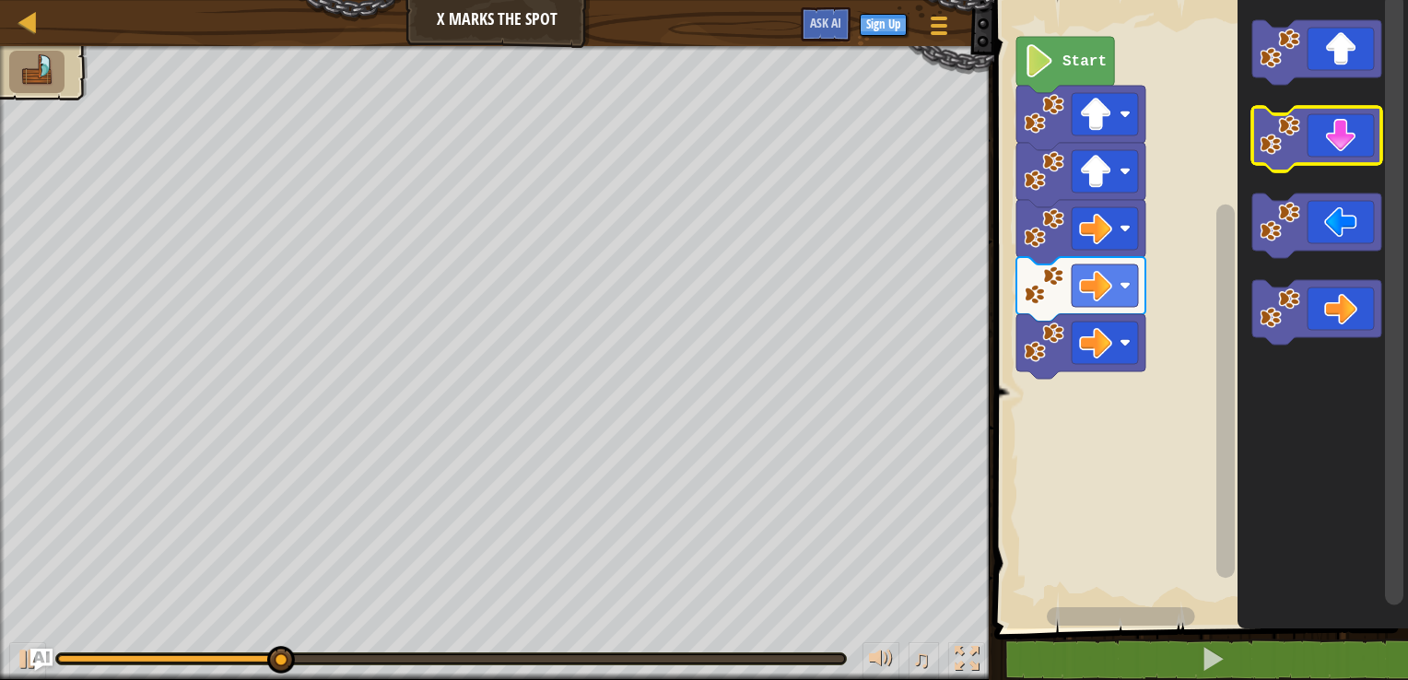
click at [1333, 140] on icon "Blockly Workspace" at bounding box center [1316, 139] width 129 height 64
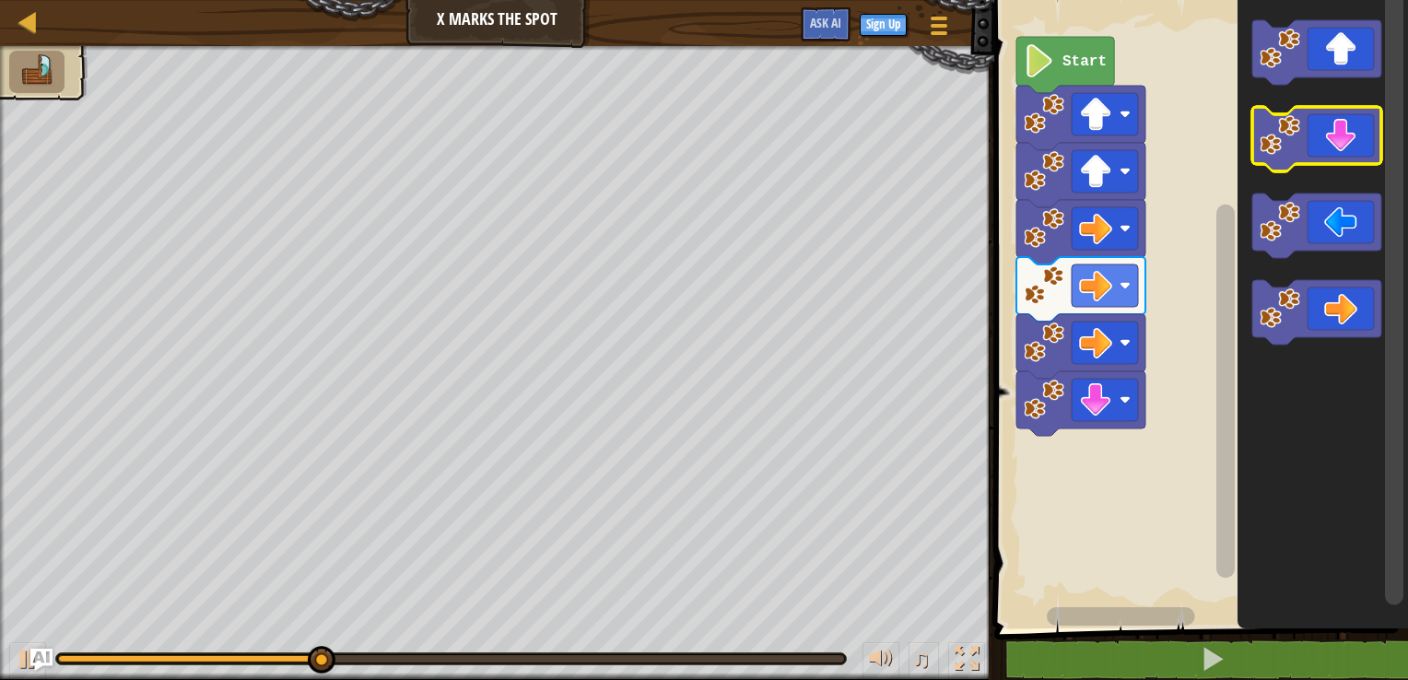
click at [1333, 140] on icon "Blockly Workspace" at bounding box center [1316, 139] width 129 height 64
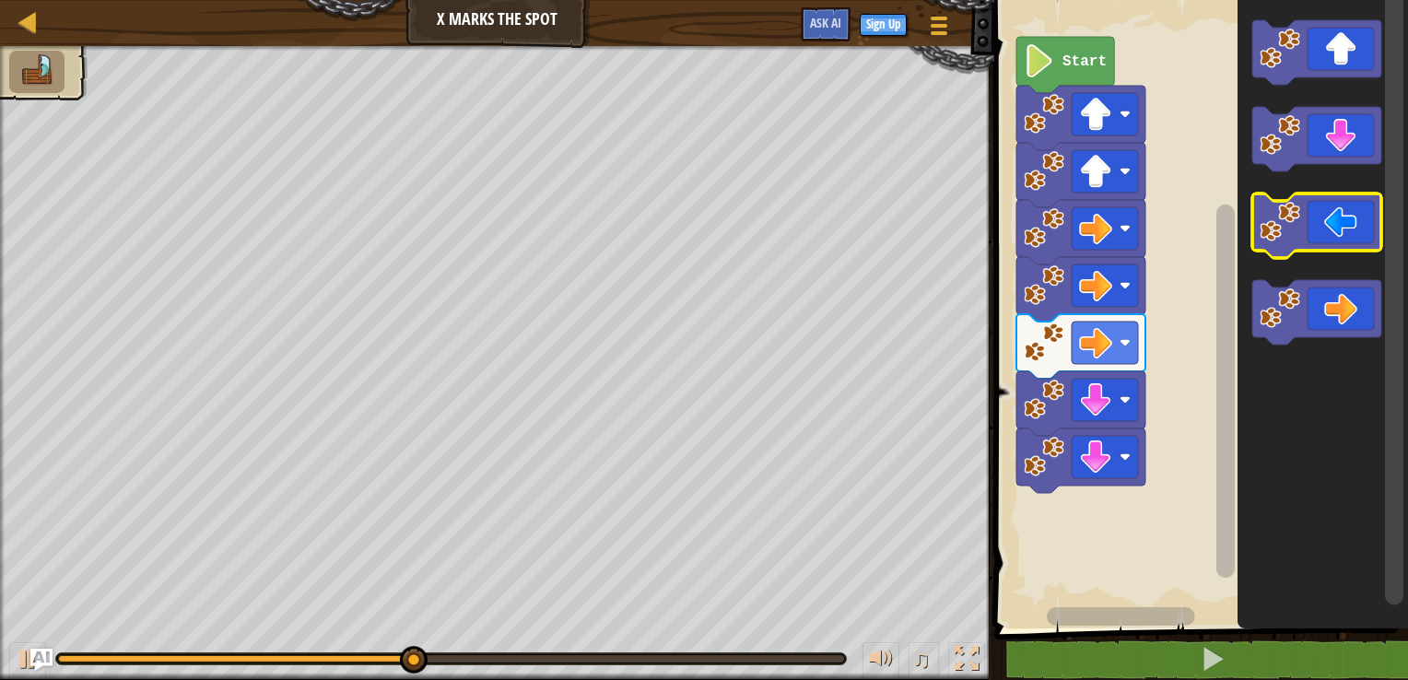
click at [1300, 205] on image "Blockly Workspace" at bounding box center [1279, 222] width 41 height 41
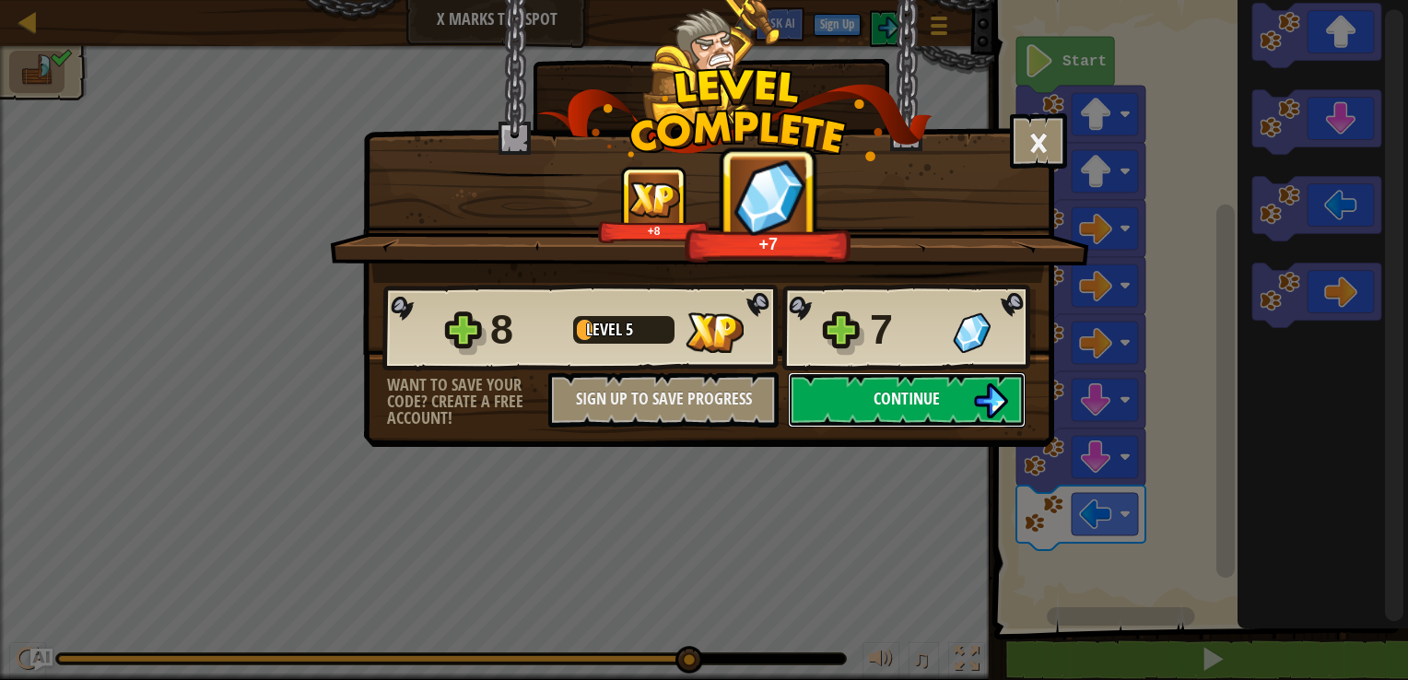
click at [901, 395] on span "Continue" at bounding box center [906, 398] width 66 height 23
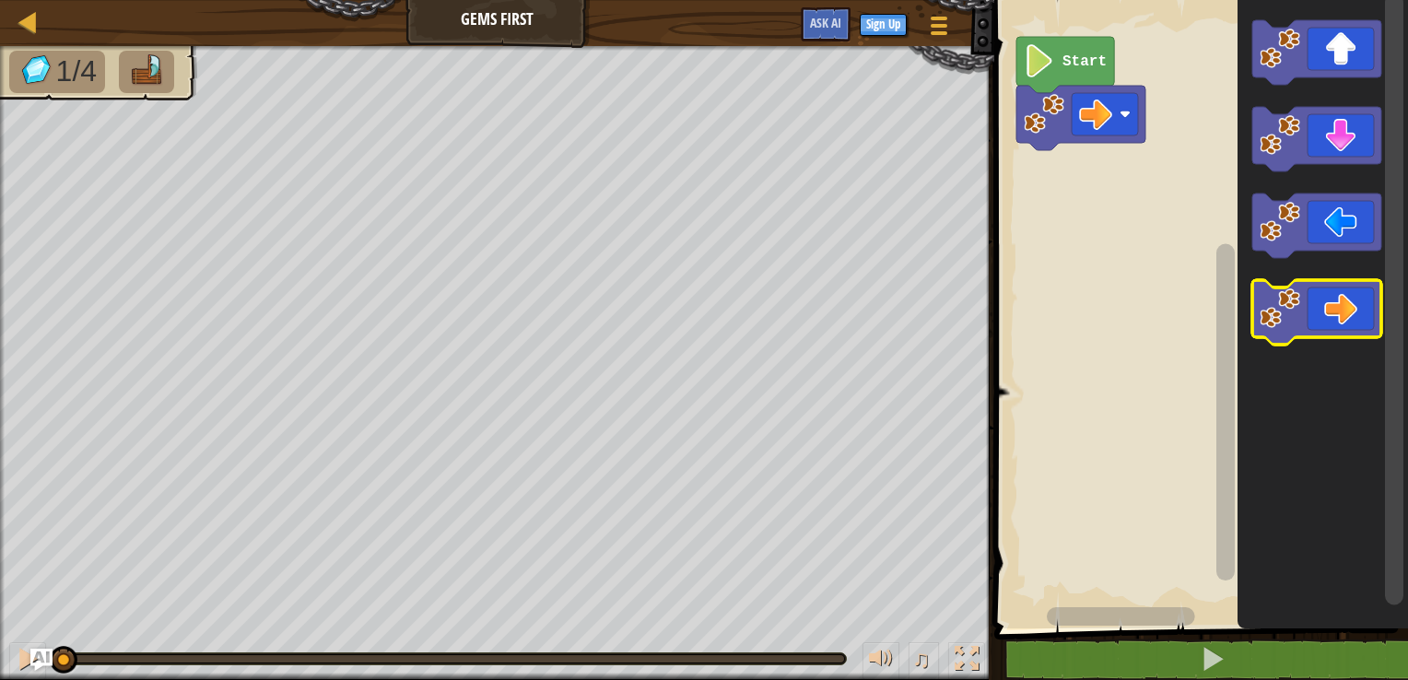
click at [1282, 311] on image "Blockly Workspace" at bounding box center [1279, 308] width 41 height 41
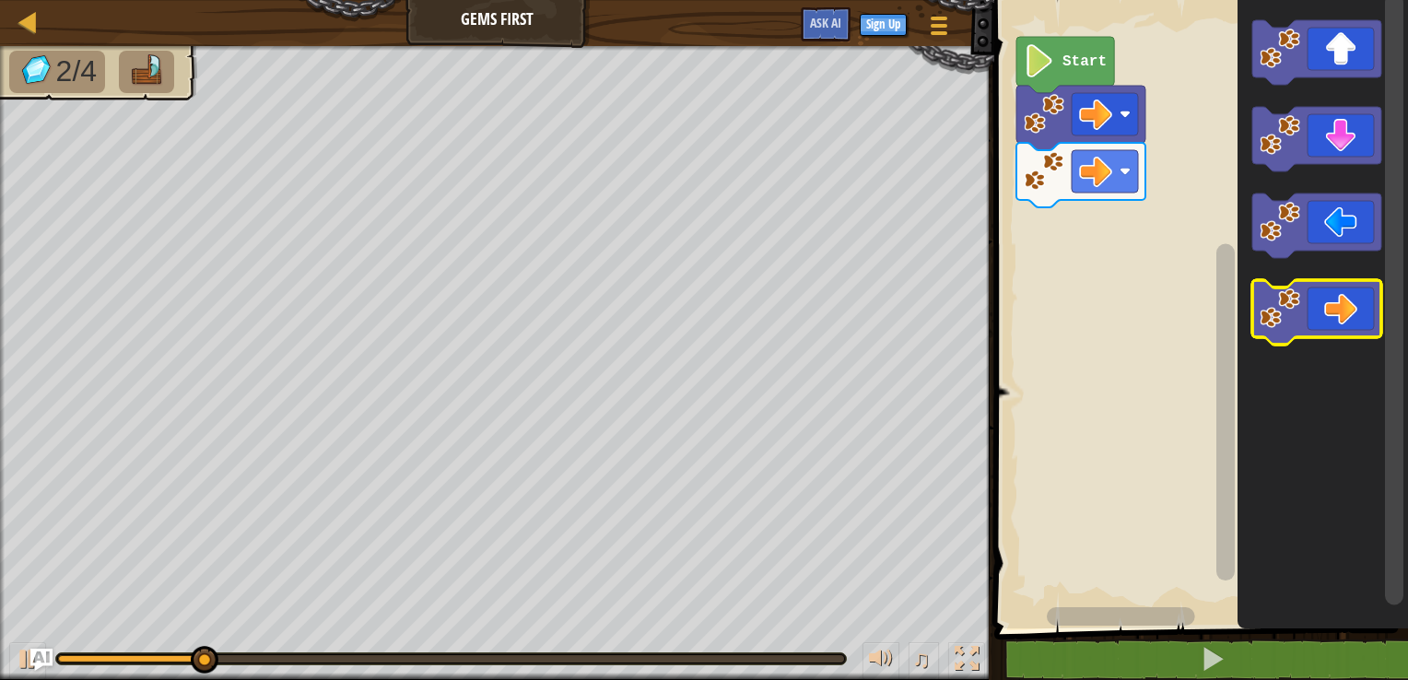
click at [1328, 315] on icon "Blockly Workspace" at bounding box center [1316, 312] width 129 height 64
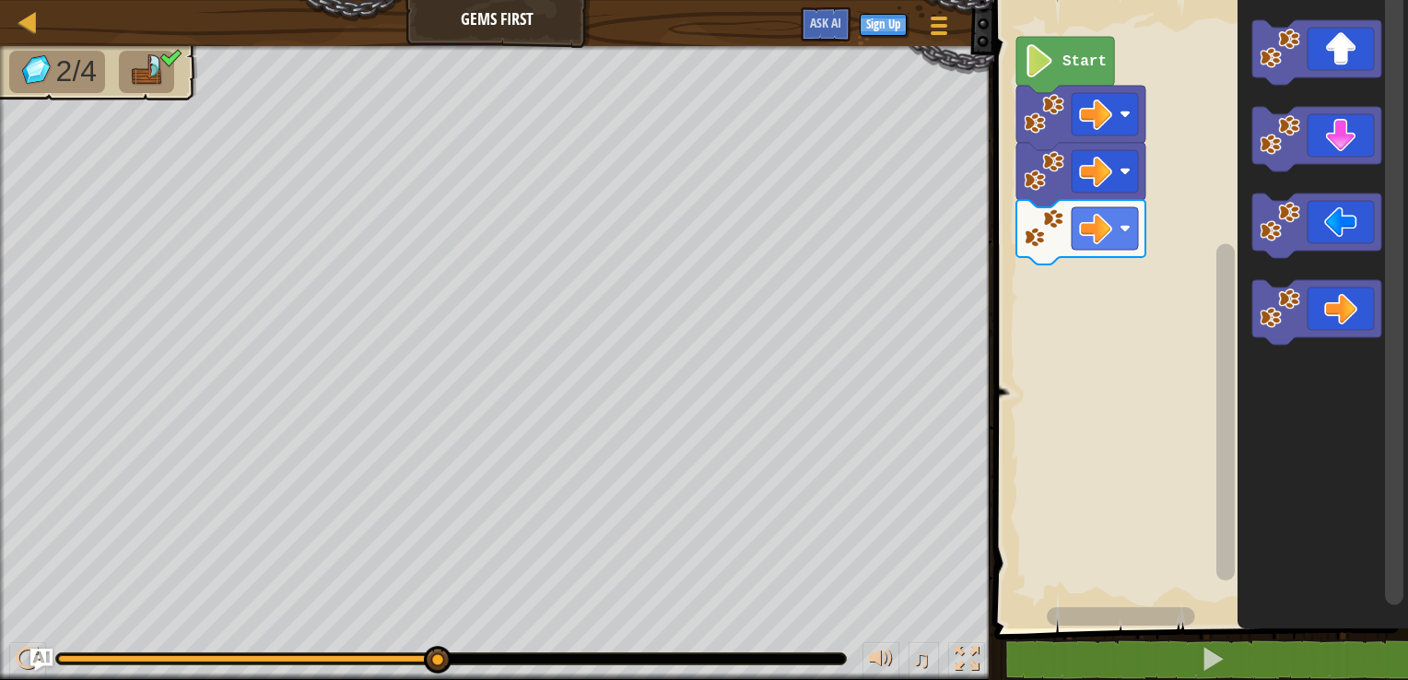
click at [476, 0] on div "Map Gems First Game Menu Sign Up Ask AI" at bounding box center [497, 23] width 994 height 46
click at [1318, 240] on icon "Blockly Workspace" at bounding box center [1316, 225] width 129 height 64
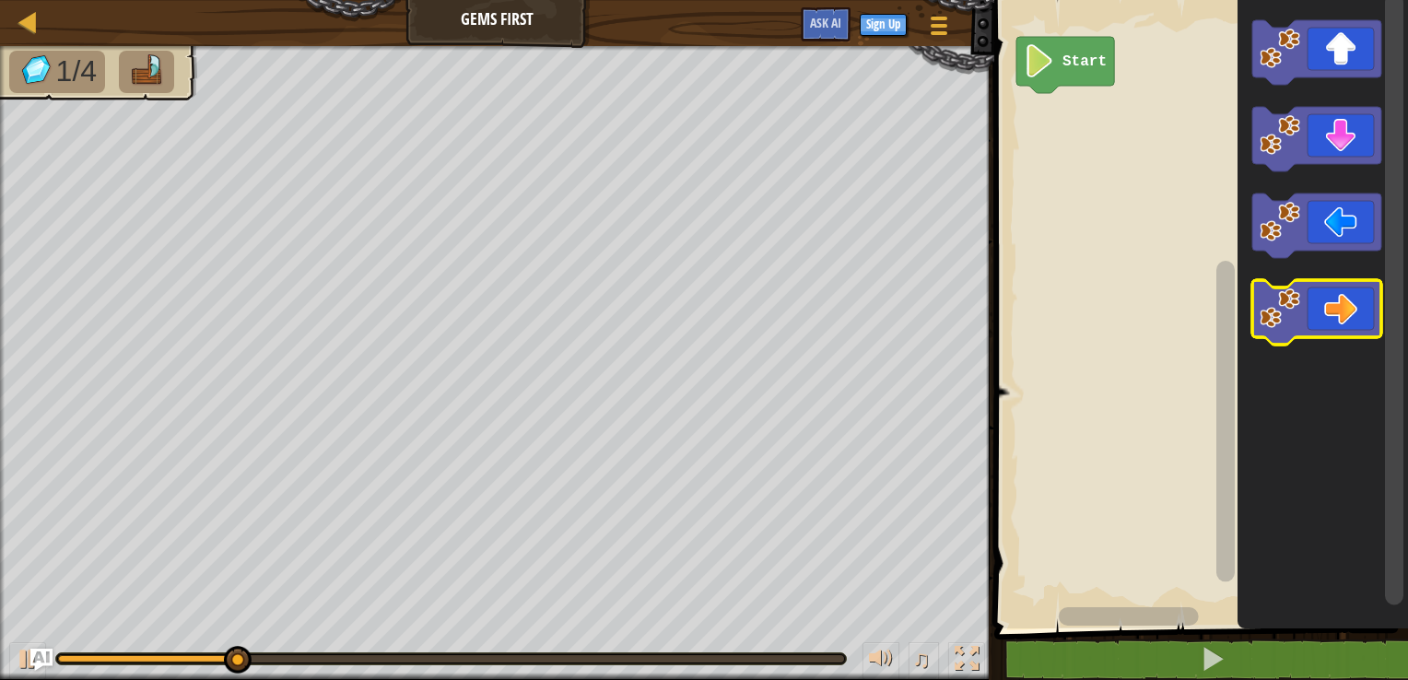
click at [1282, 323] on image "Blockly Workspace" at bounding box center [1279, 308] width 41 height 41
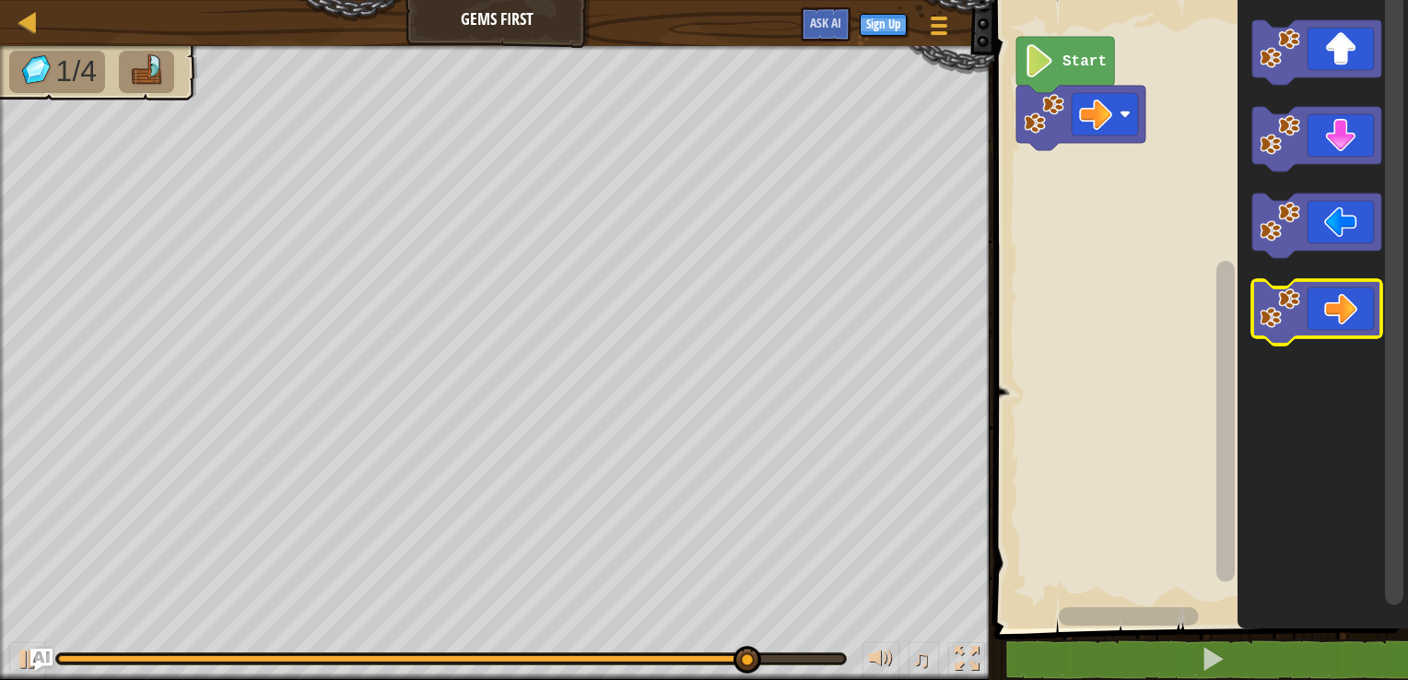
click at [1341, 300] on icon "Blockly Workspace" at bounding box center [1316, 312] width 129 height 64
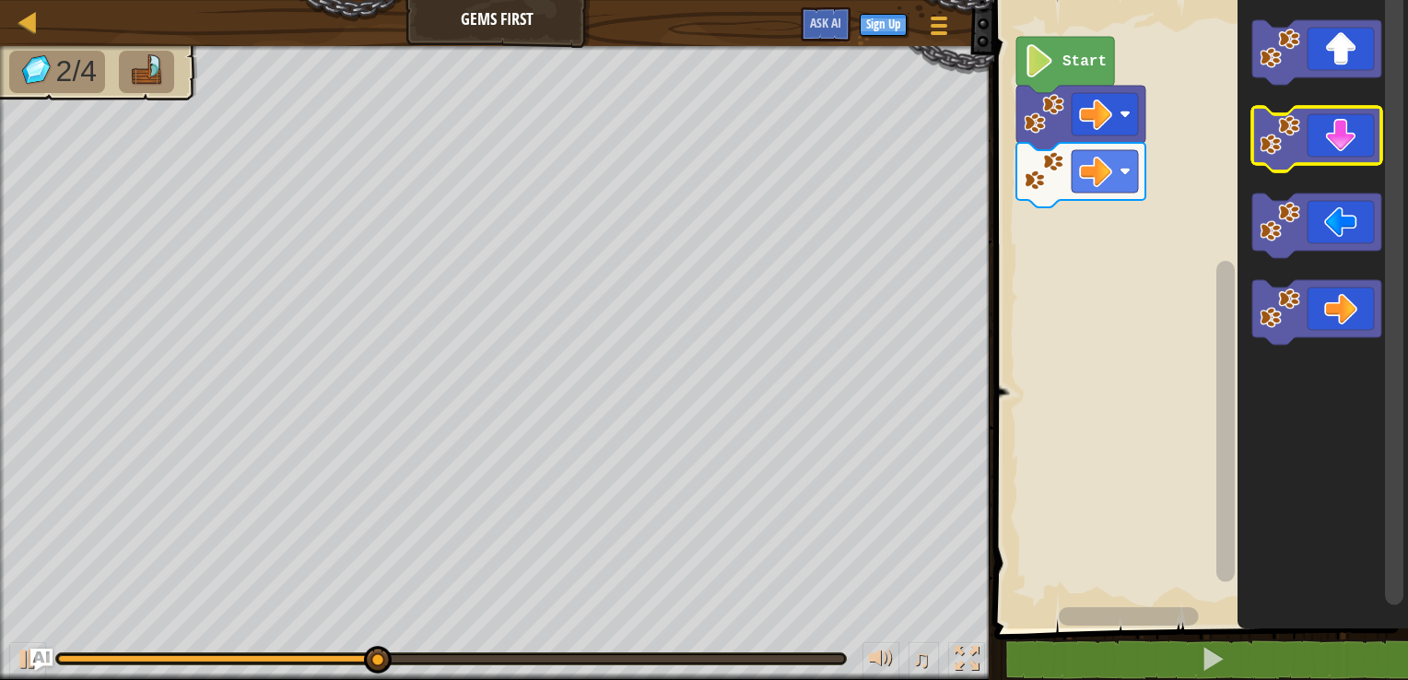
click at [1341, 146] on icon "Blockly Workspace" at bounding box center [1316, 139] width 129 height 64
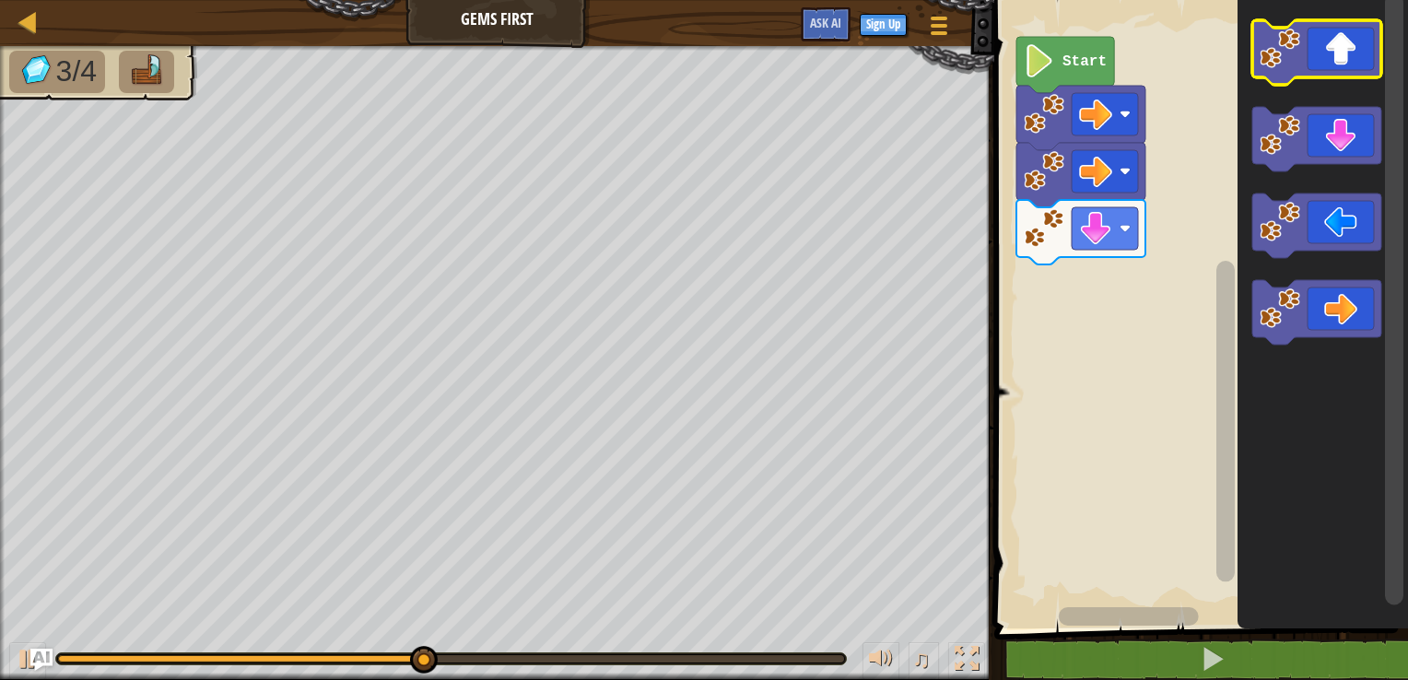
click at [1345, 46] on icon "Blockly Workspace" at bounding box center [1316, 52] width 129 height 64
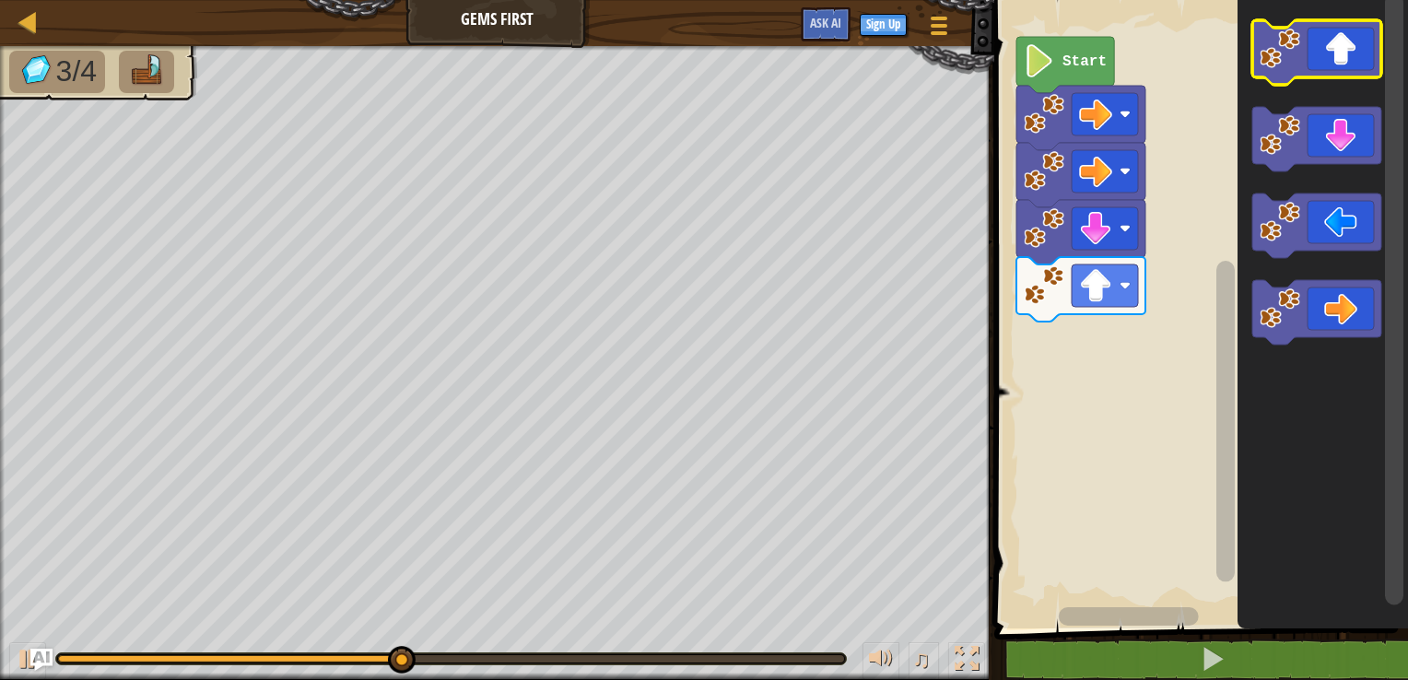
click at [1345, 46] on icon "Blockly Workspace" at bounding box center [1316, 52] width 129 height 64
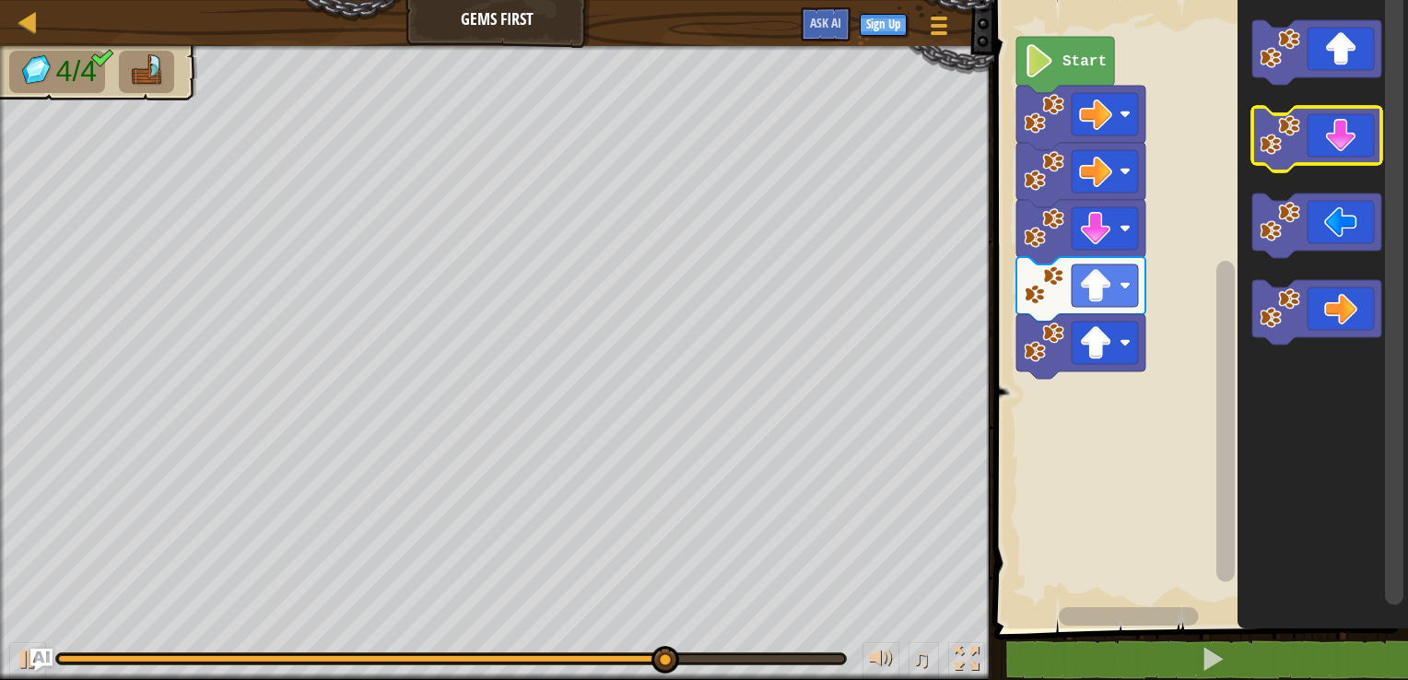
click at [1348, 137] on icon "Blockly Workspace" at bounding box center [1316, 139] width 129 height 64
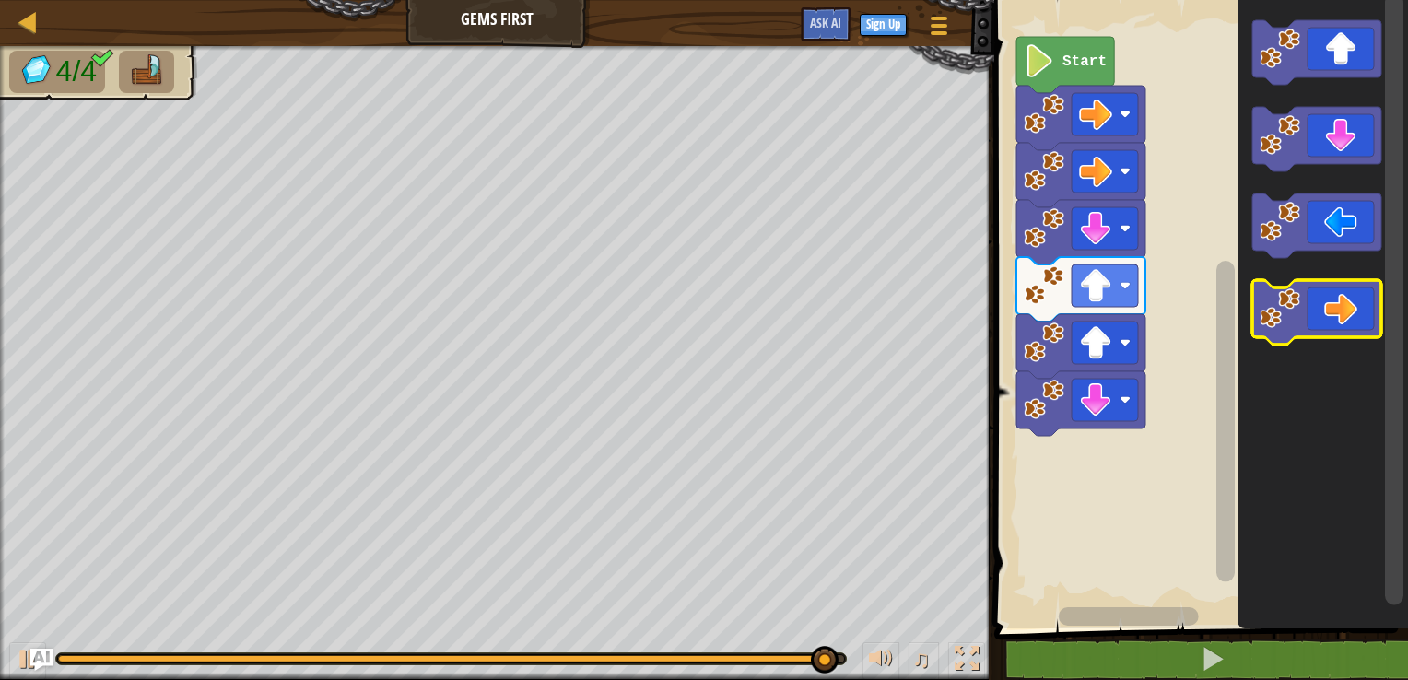
click at [1346, 298] on icon "Blockly Workspace" at bounding box center [1316, 312] width 129 height 64
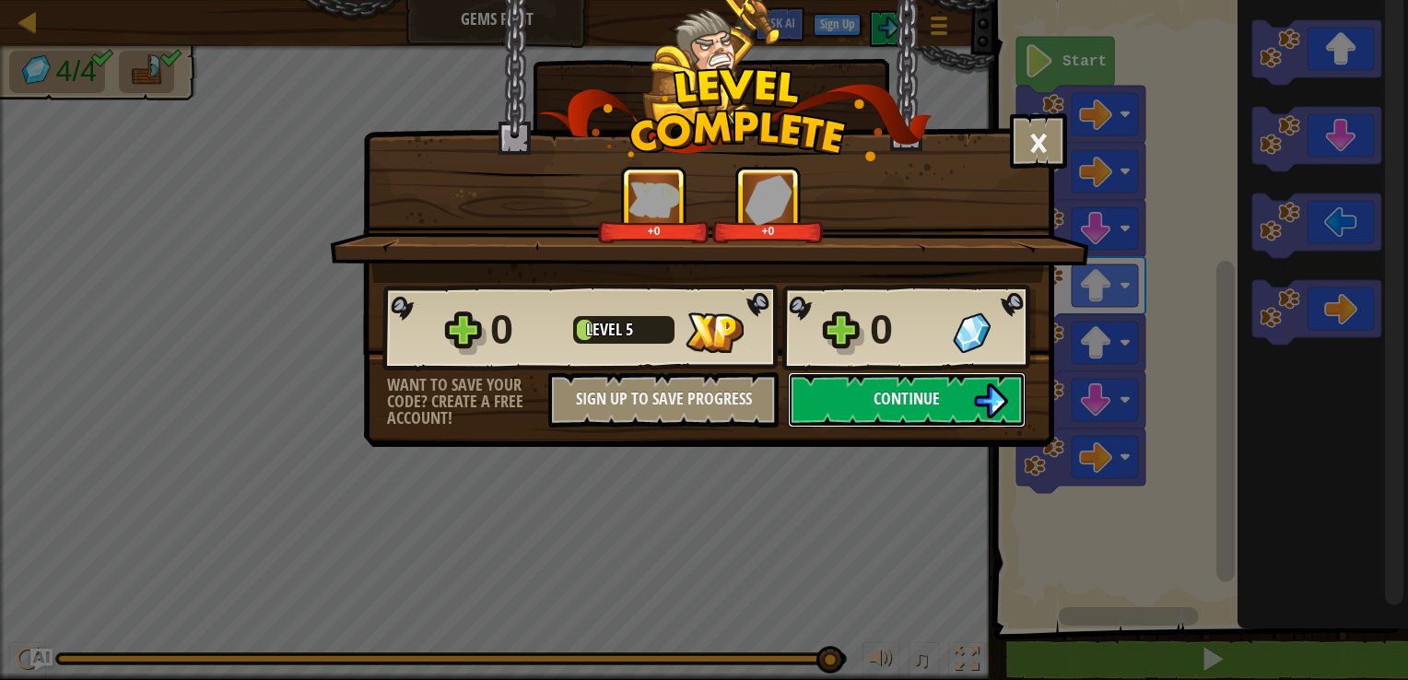
click at [978, 407] on img at bounding box center [990, 400] width 35 height 35
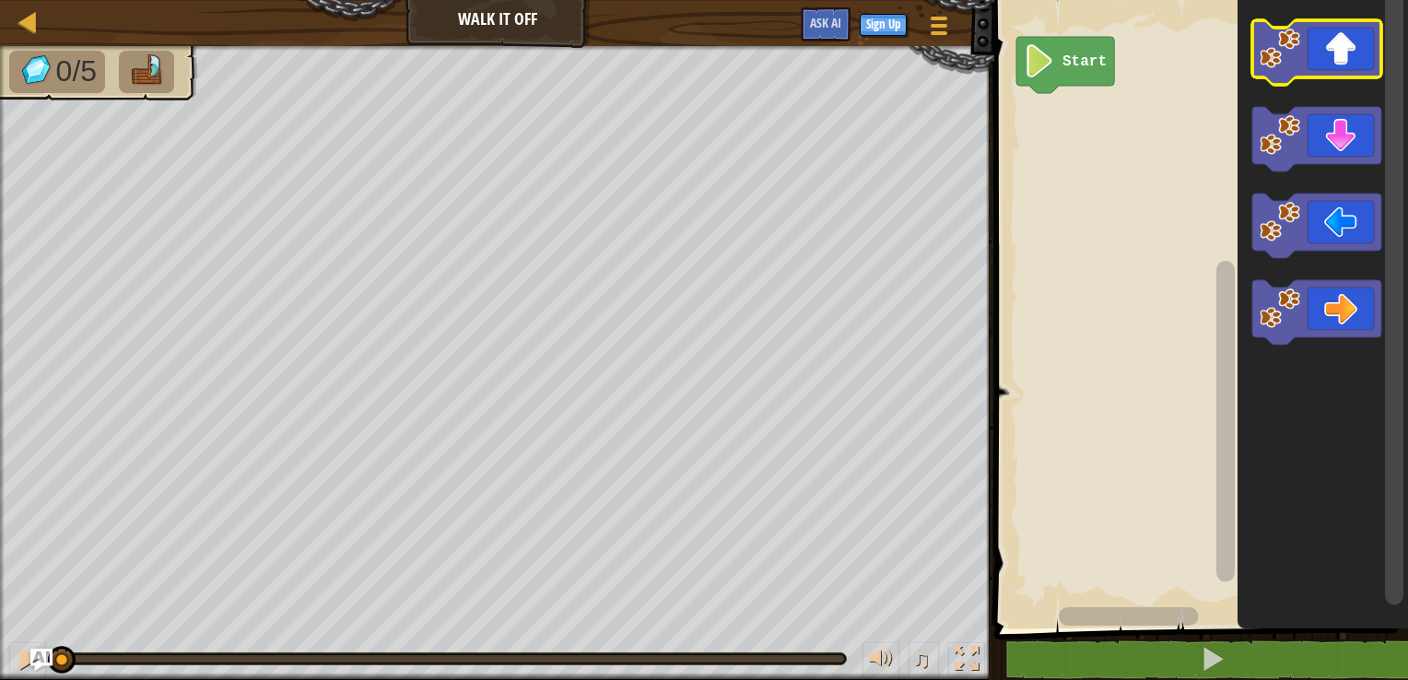
click at [1346, 68] on icon "Blockly Workspace" at bounding box center [1316, 52] width 129 height 64
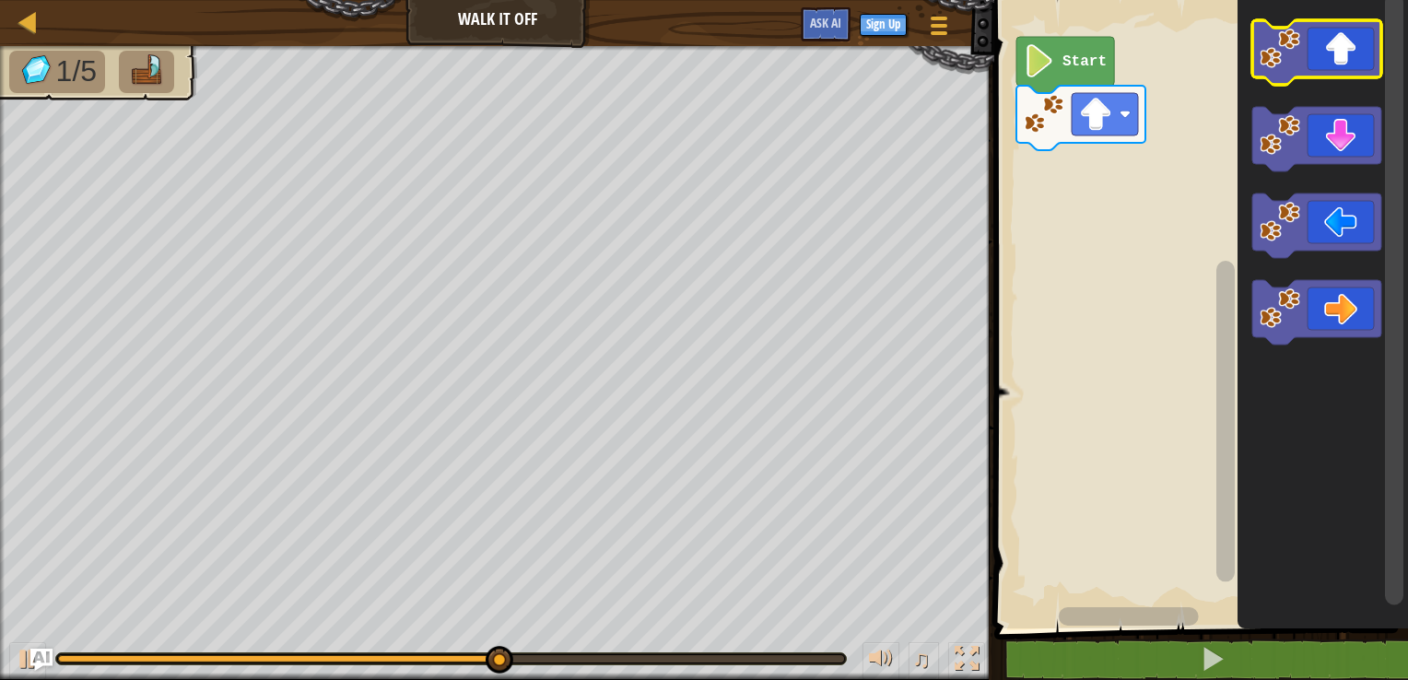
click at [1357, 62] on icon "Blockly Workspace" at bounding box center [1316, 52] width 129 height 64
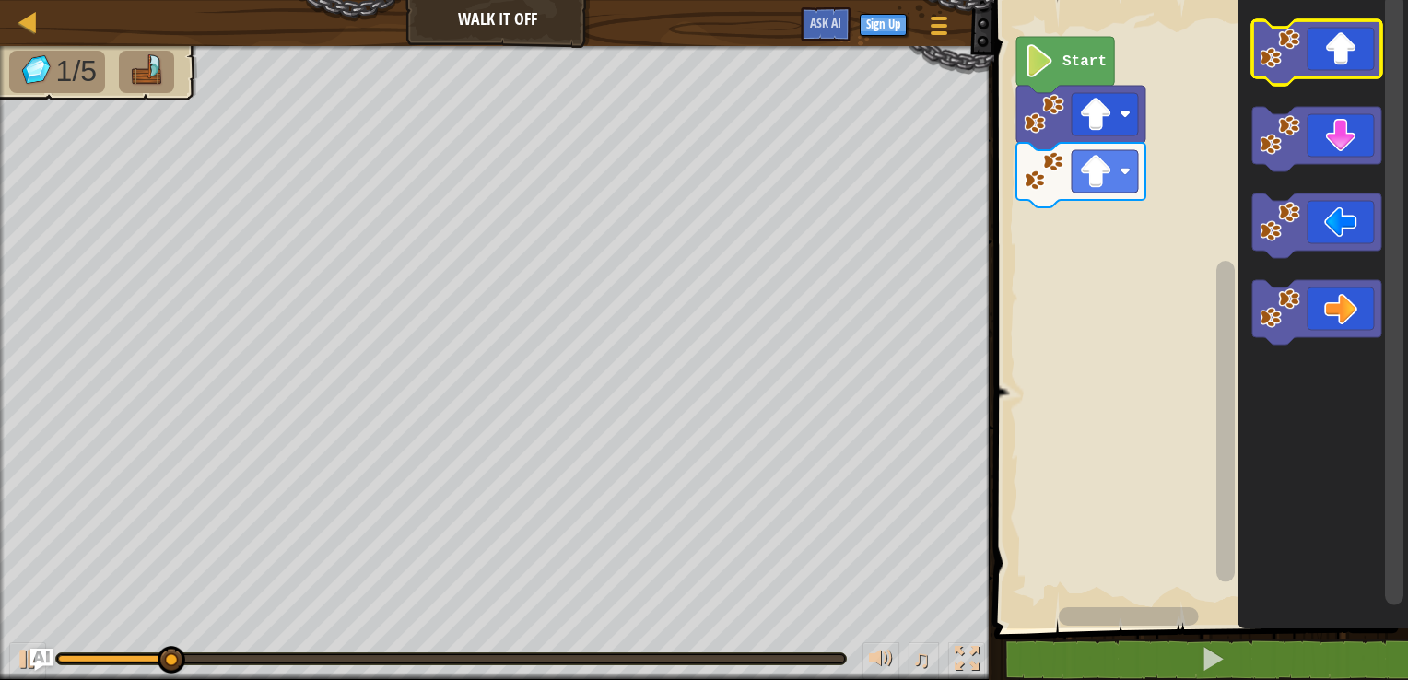
click at [1350, 57] on icon "Blockly Workspace" at bounding box center [1316, 52] width 129 height 64
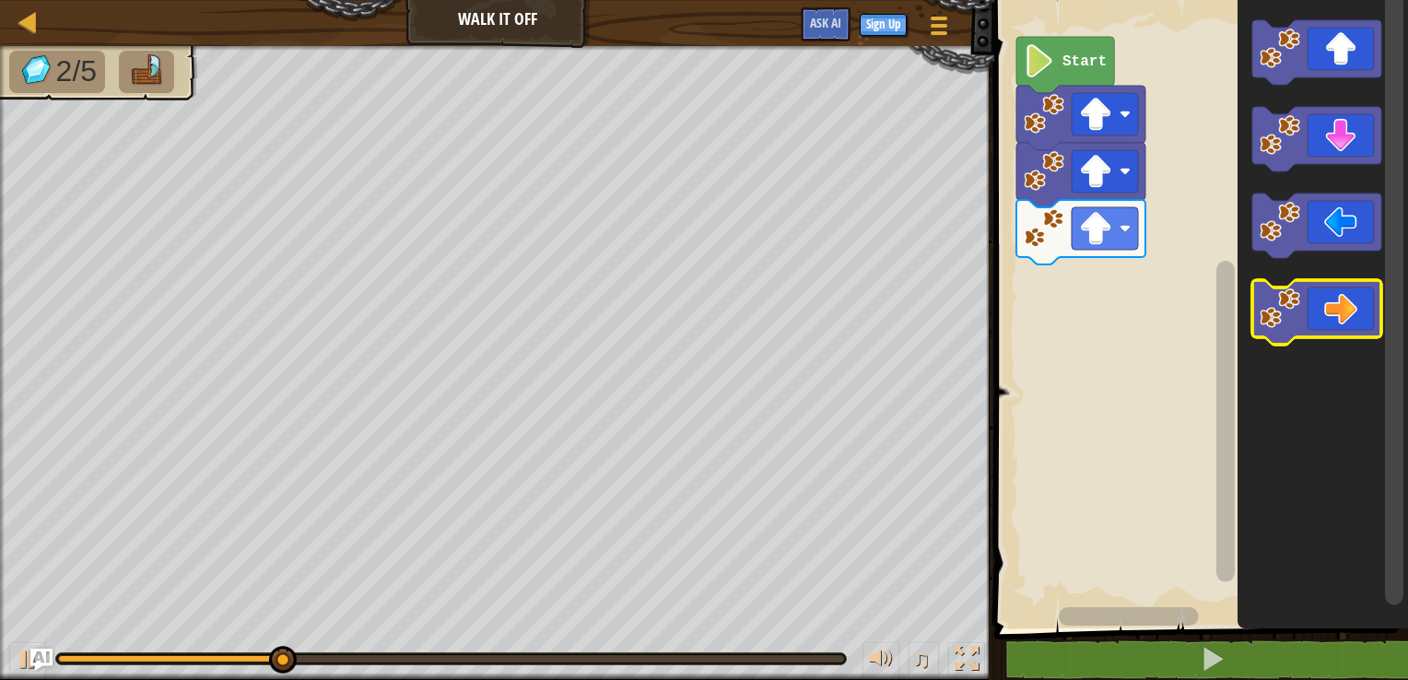
click at [1309, 311] on icon "Blockly Workspace" at bounding box center [1316, 312] width 129 height 64
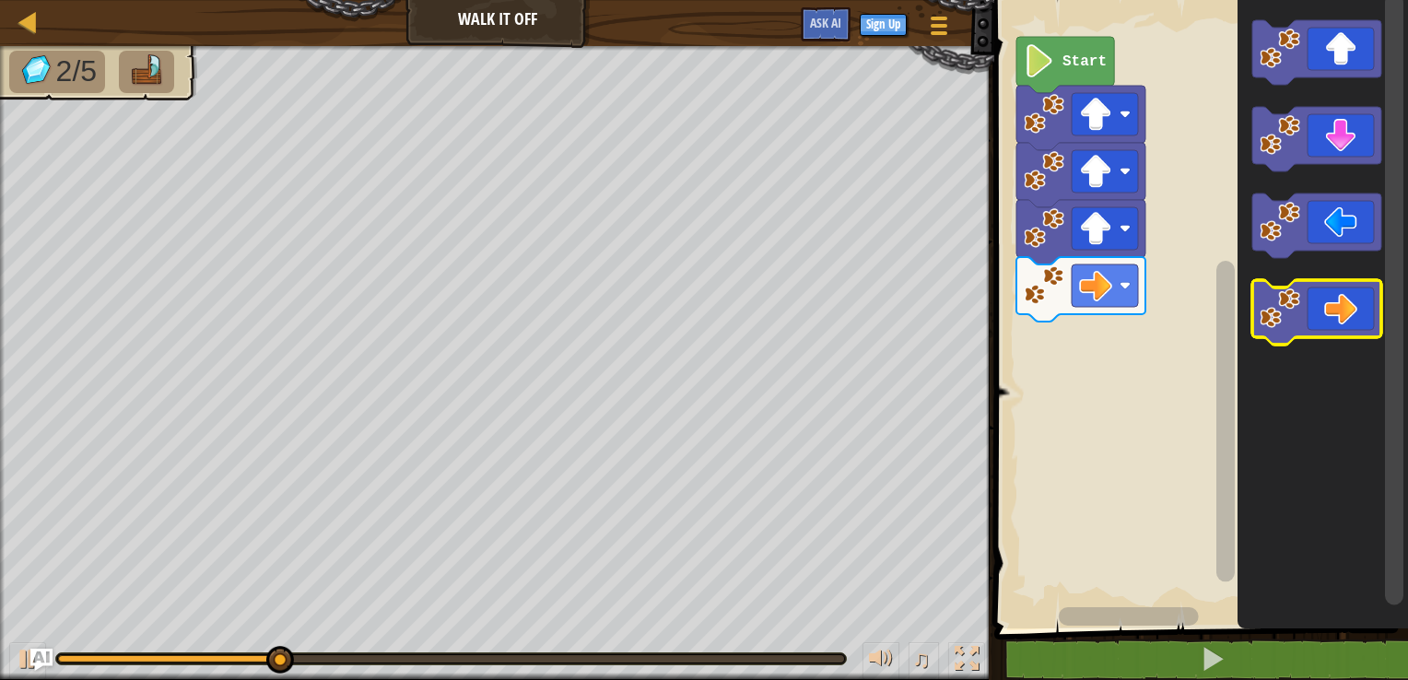
click at [1309, 310] on icon "Blockly Workspace" at bounding box center [1316, 312] width 129 height 64
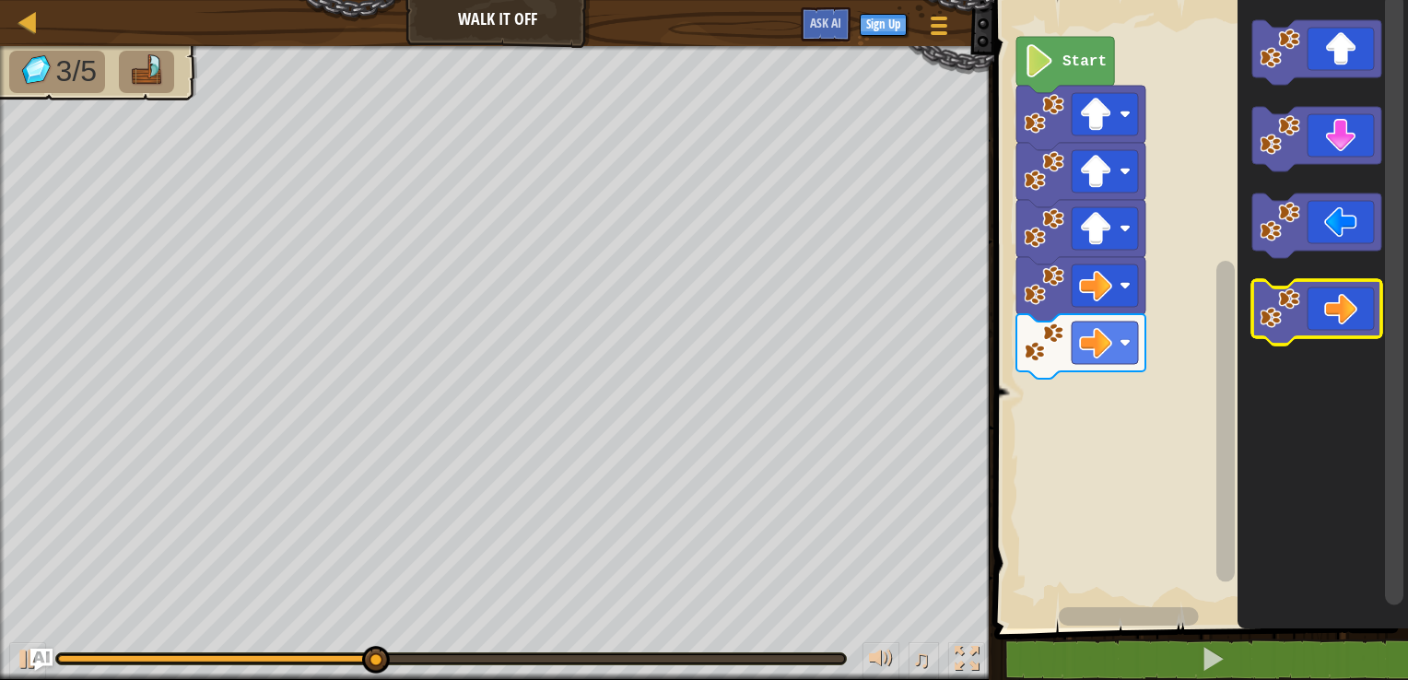
click at [1309, 309] on icon "Blockly Workspace" at bounding box center [1316, 312] width 129 height 64
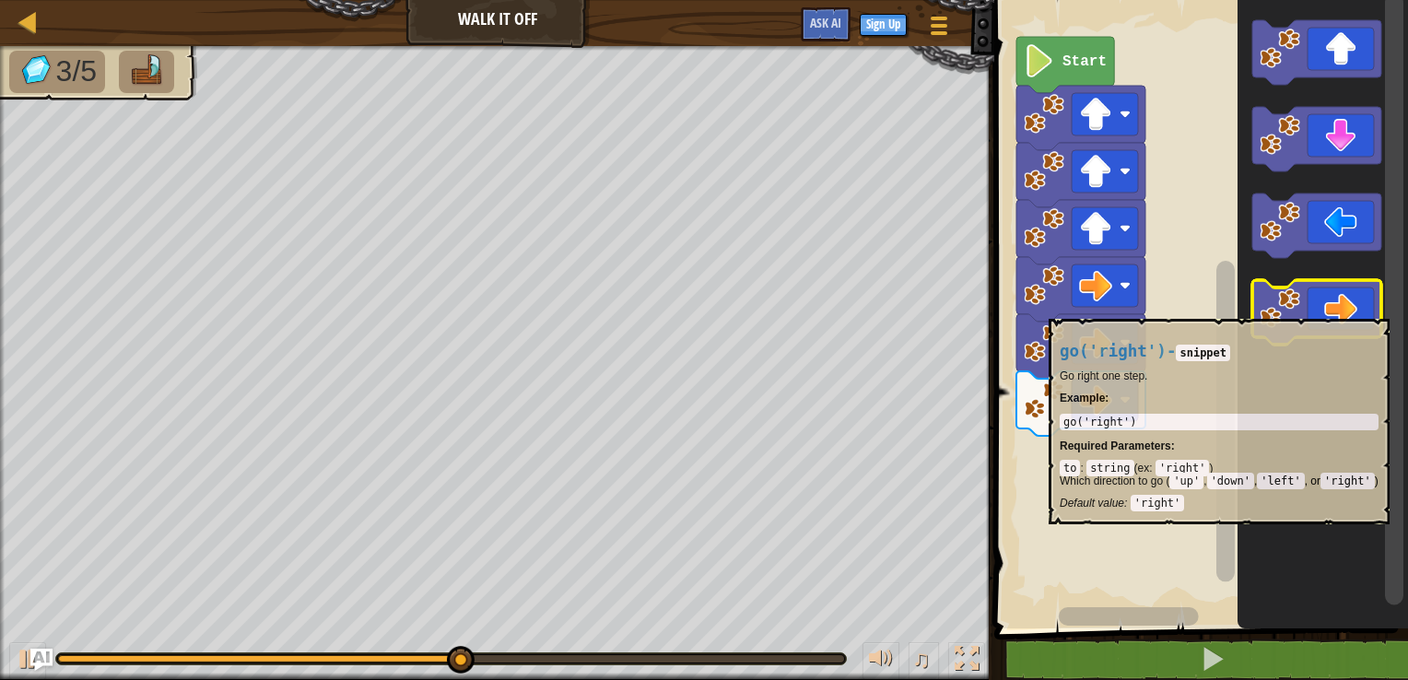
click at [1309, 309] on icon "Blockly Workspace" at bounding box center [1316, 312] width 129 height 64
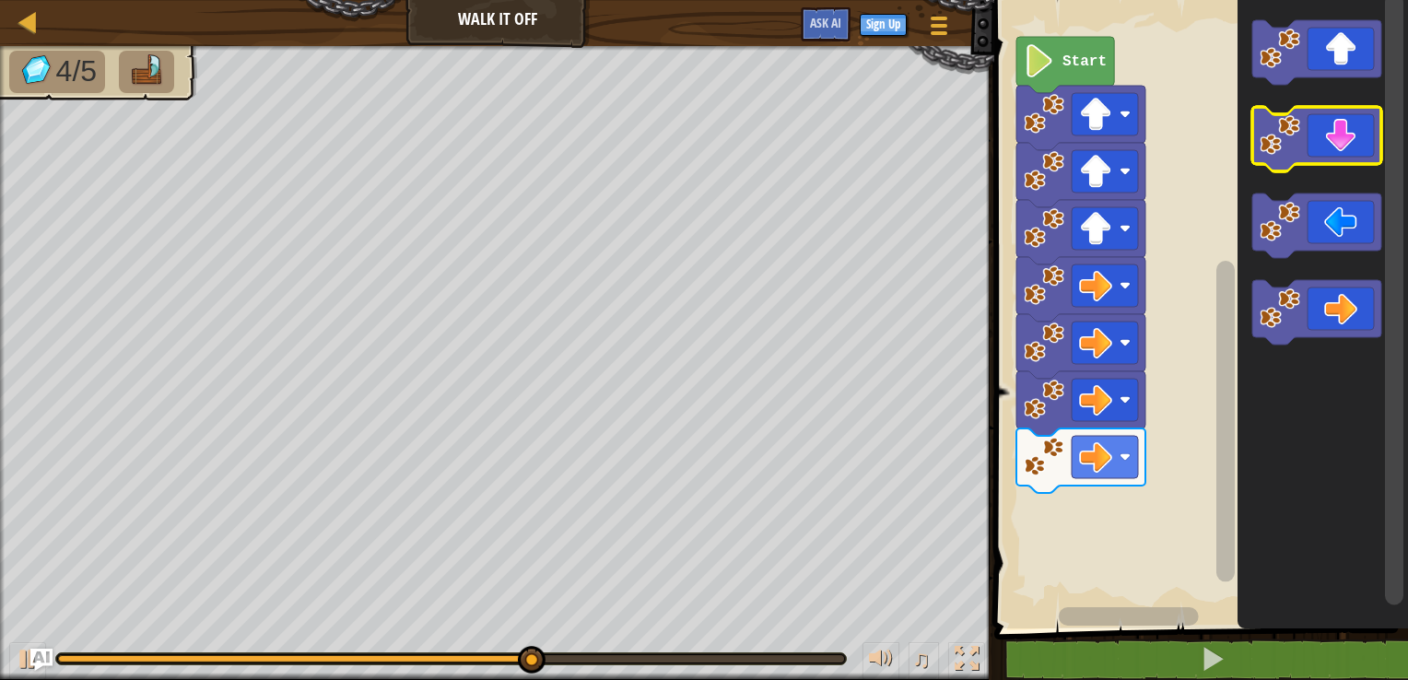
click at [1341, 131] on icon "Blockly Workspace" at bounding box center [1316, 139] width 129 height 64
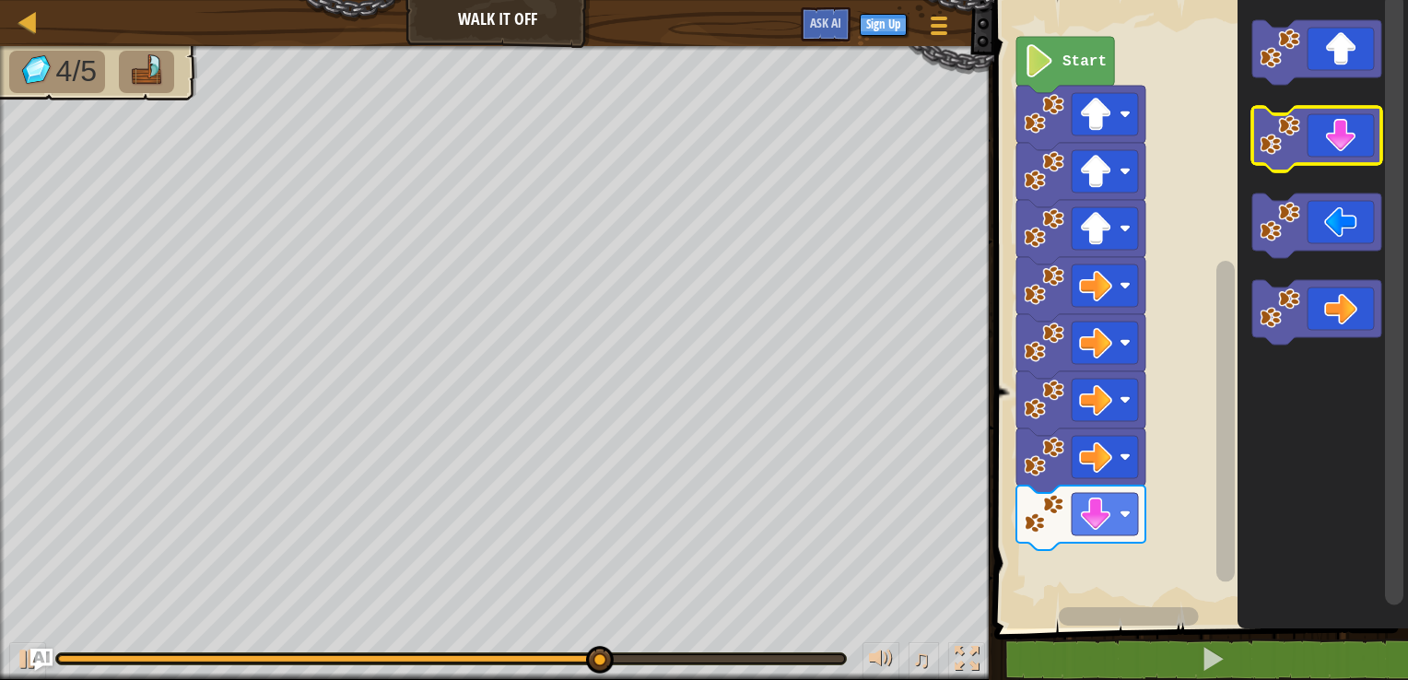
click at [1341, 133] on icon "Blockly Workspace" at bounding box center [1316, 139] width 129 height 64
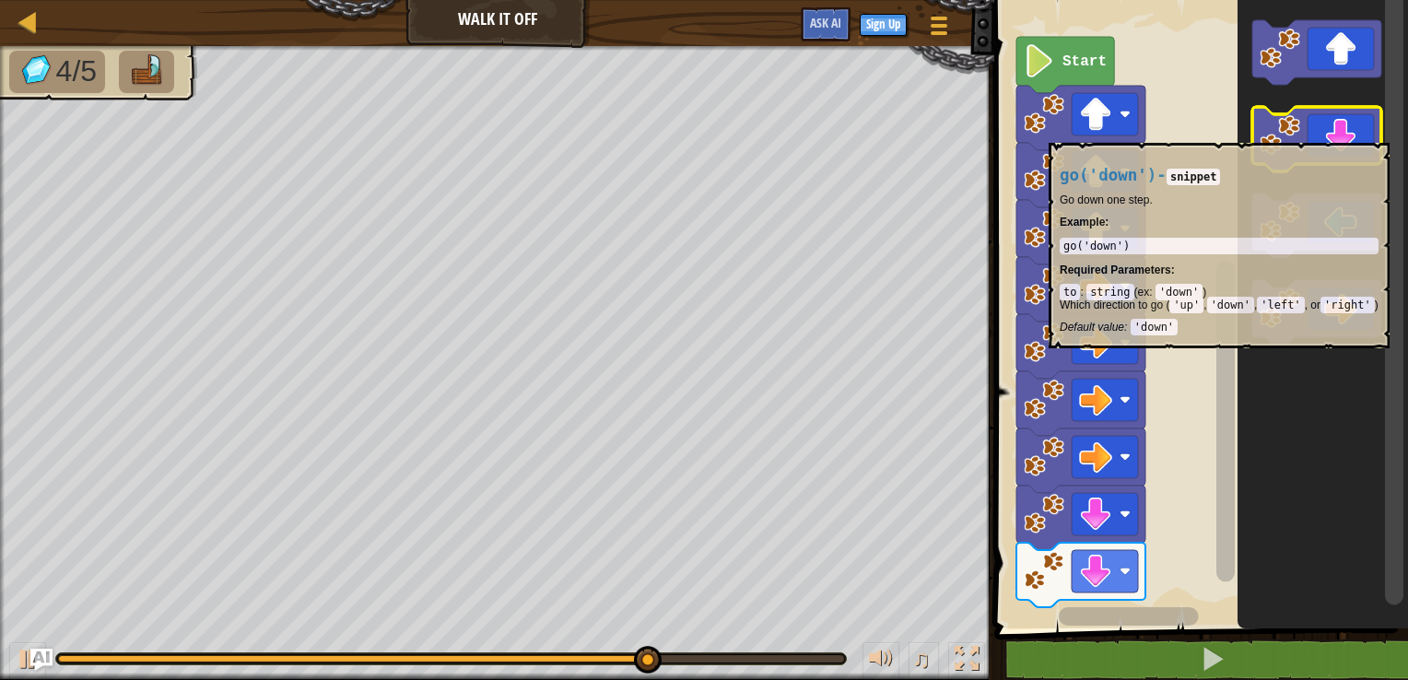
click at [1342, 134] on icon "Blockly Workspace" at bounding box center [1316, 139] width 129 height 64
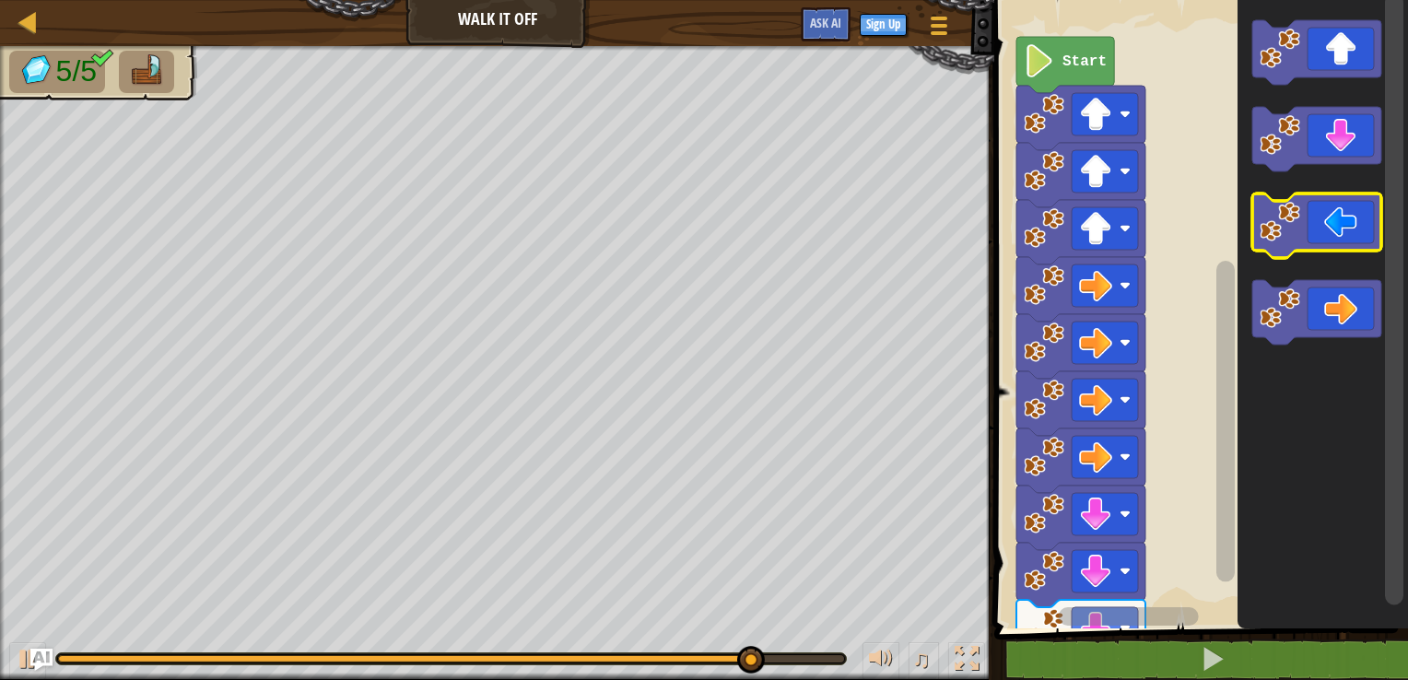
click at [1337, 216] on icon "Blockly Workspace" at bounding box center [1316, 225] width 129 height 64
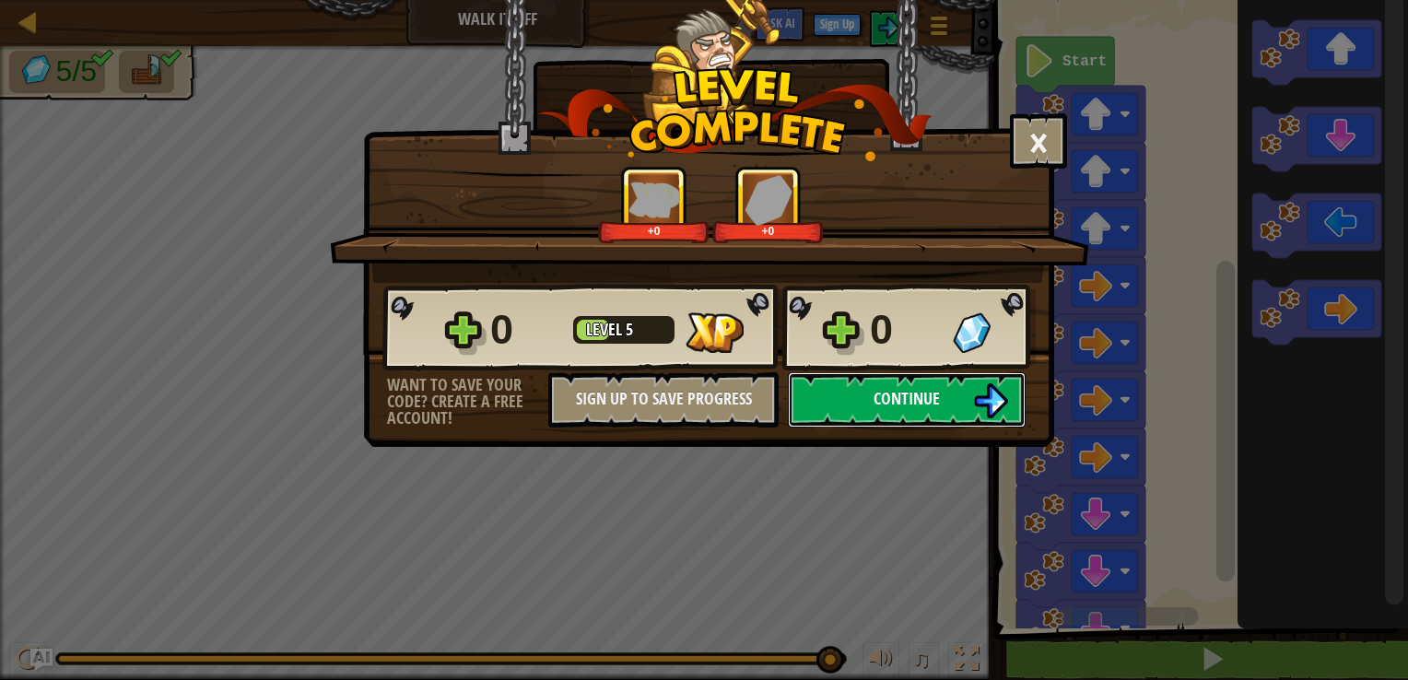
click at [987, 399] on img at bounding box center [990, 400] width 35 height 35
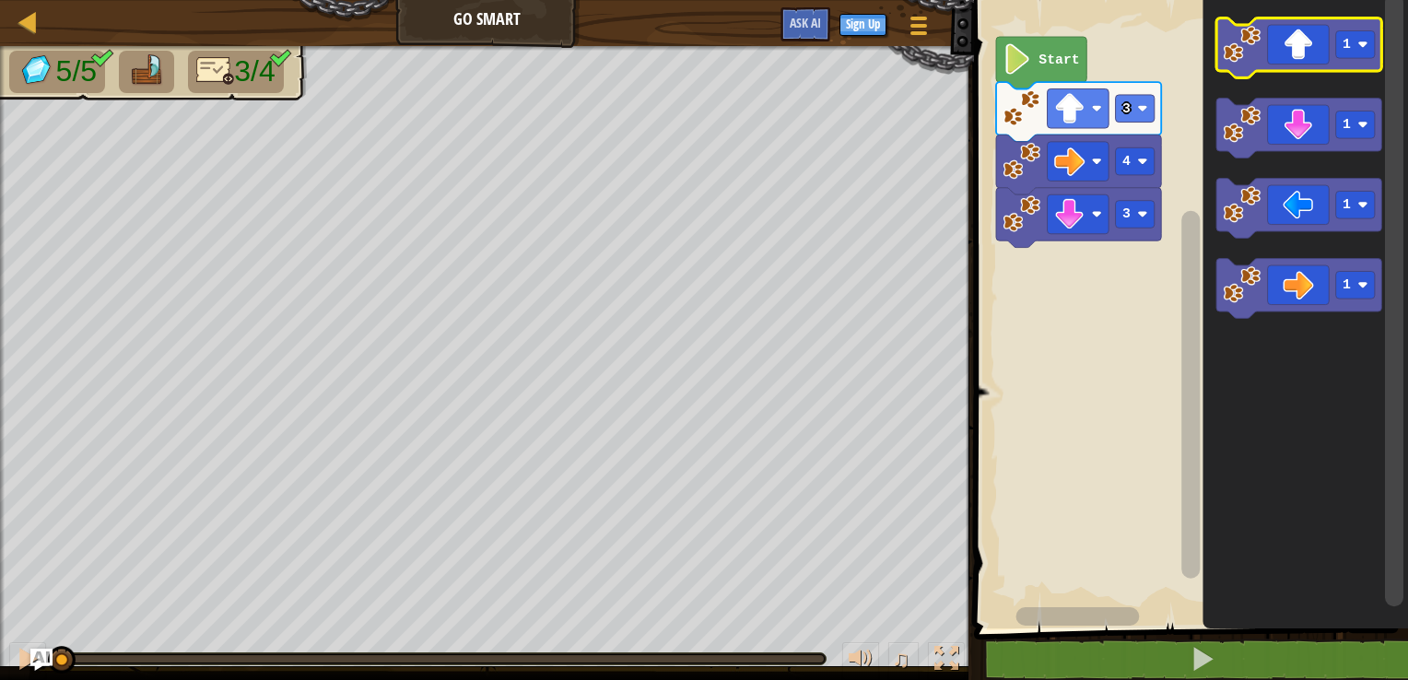
click at [1286, 54] on icon "Blockly Workspace" at bounding box center [1298, 48] width 165 height 60
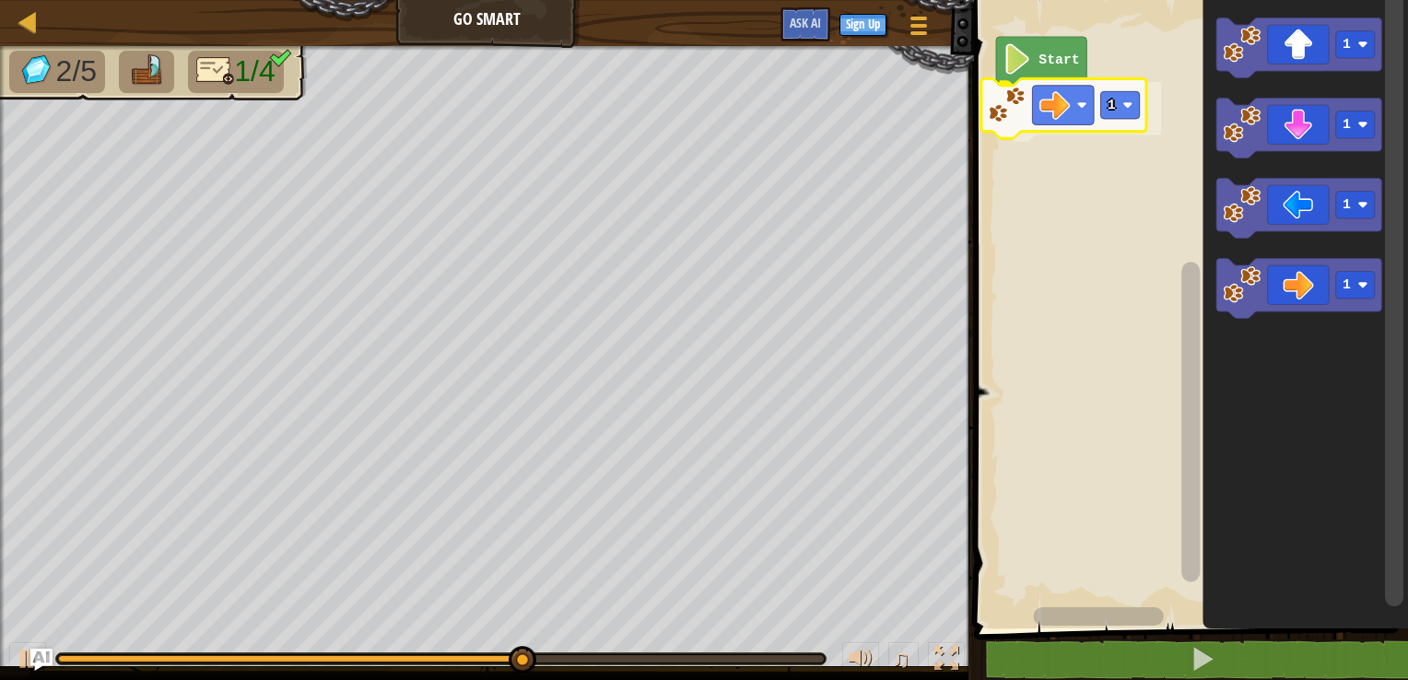
click at [1026, 99] on div "Start 1 1 1 1 1 1" at bounding box center [1187, 310] width 439 height 638
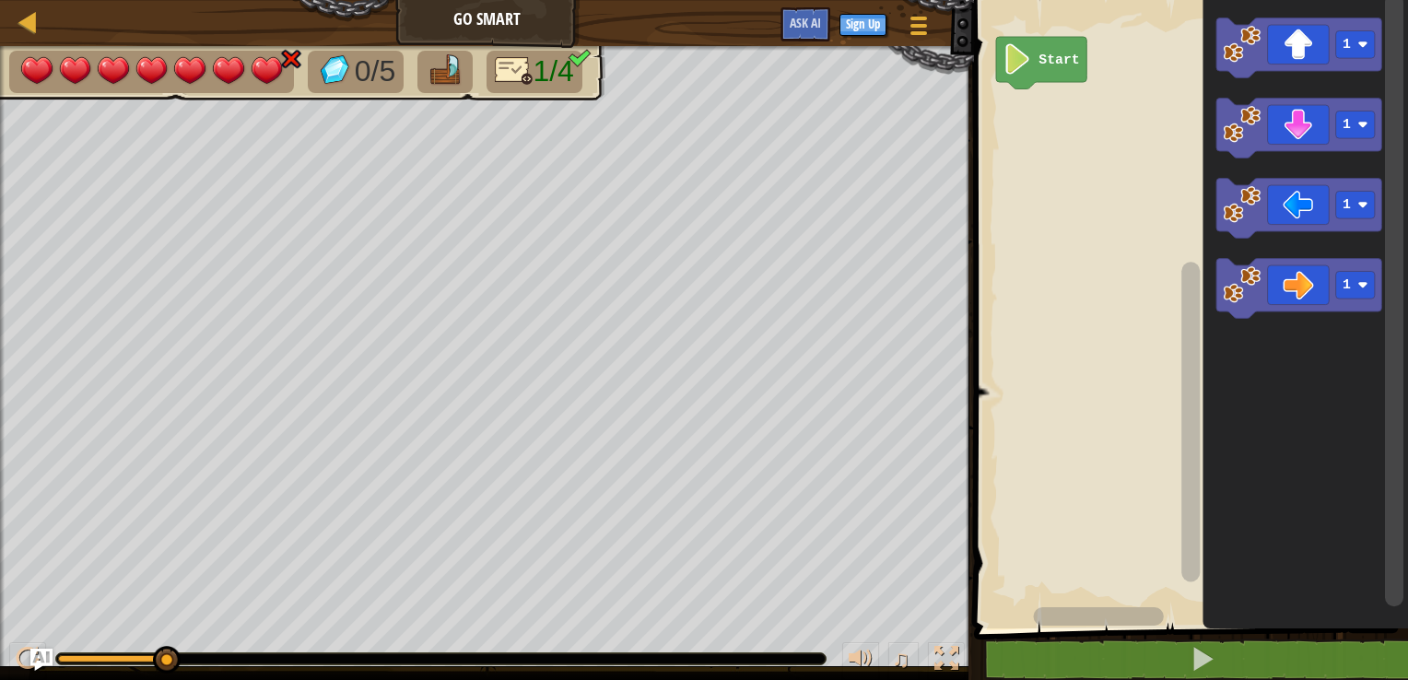
click at [287, 55] on img at bounding box center [291, 59] width 24 height 22
click at [138, 75] on img at bounding box center [152, 70] width 39 height 33
drag, startPoint x: 138, startPoint y: 75, endPoint x: 206, endPoint y: 76, distance: 68.2
click at [142, 76] on img at bounding box center [152, 70] width 39 height 33
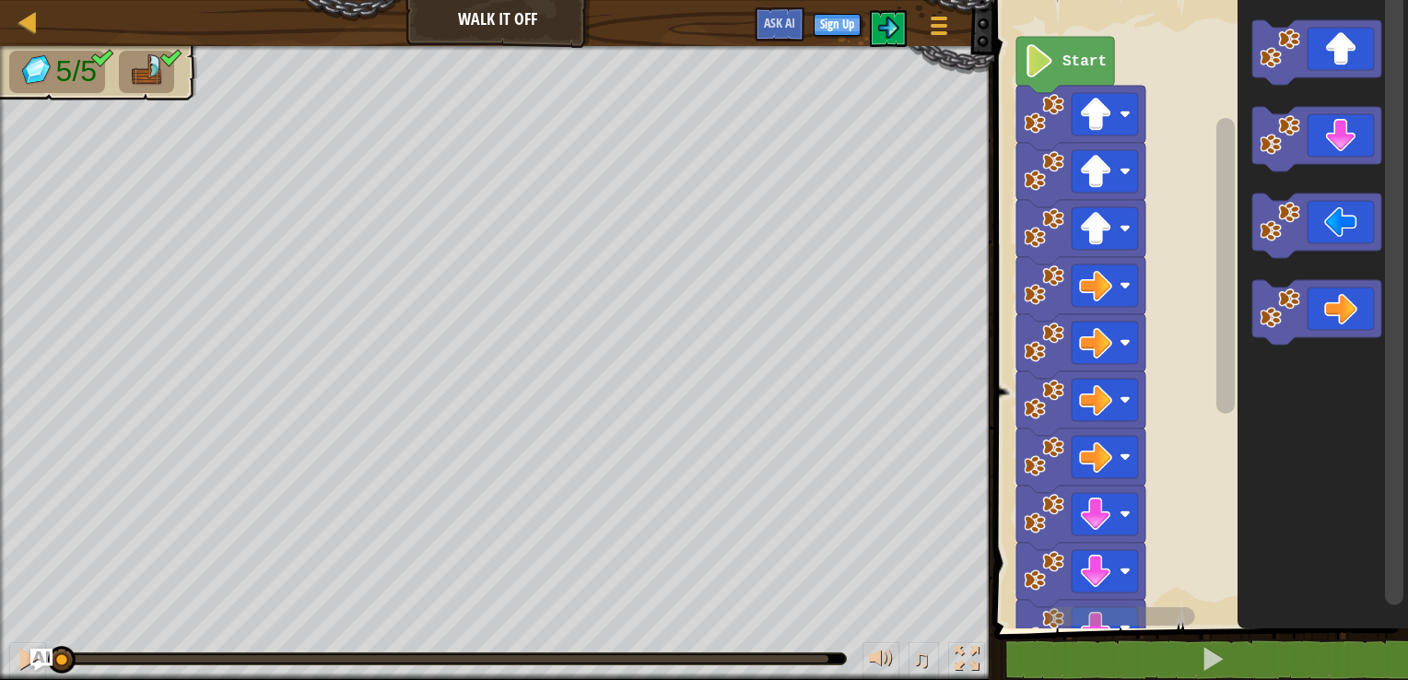
click at [1070, 54] on text "Start" at bounding box center [1084, 61] width 44 height 17
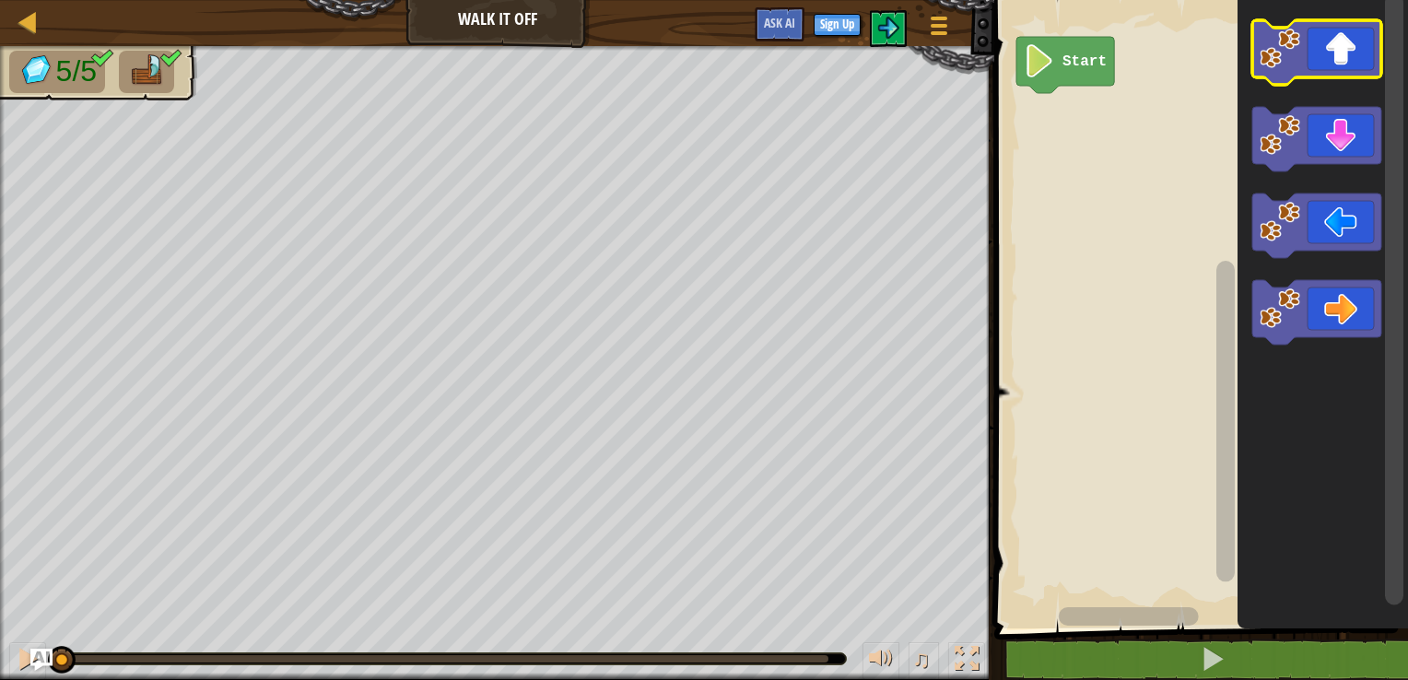
click at [1331, 53] on icon "Blockly Workspace" at bounding box center [1316, 52] width 129 height 64
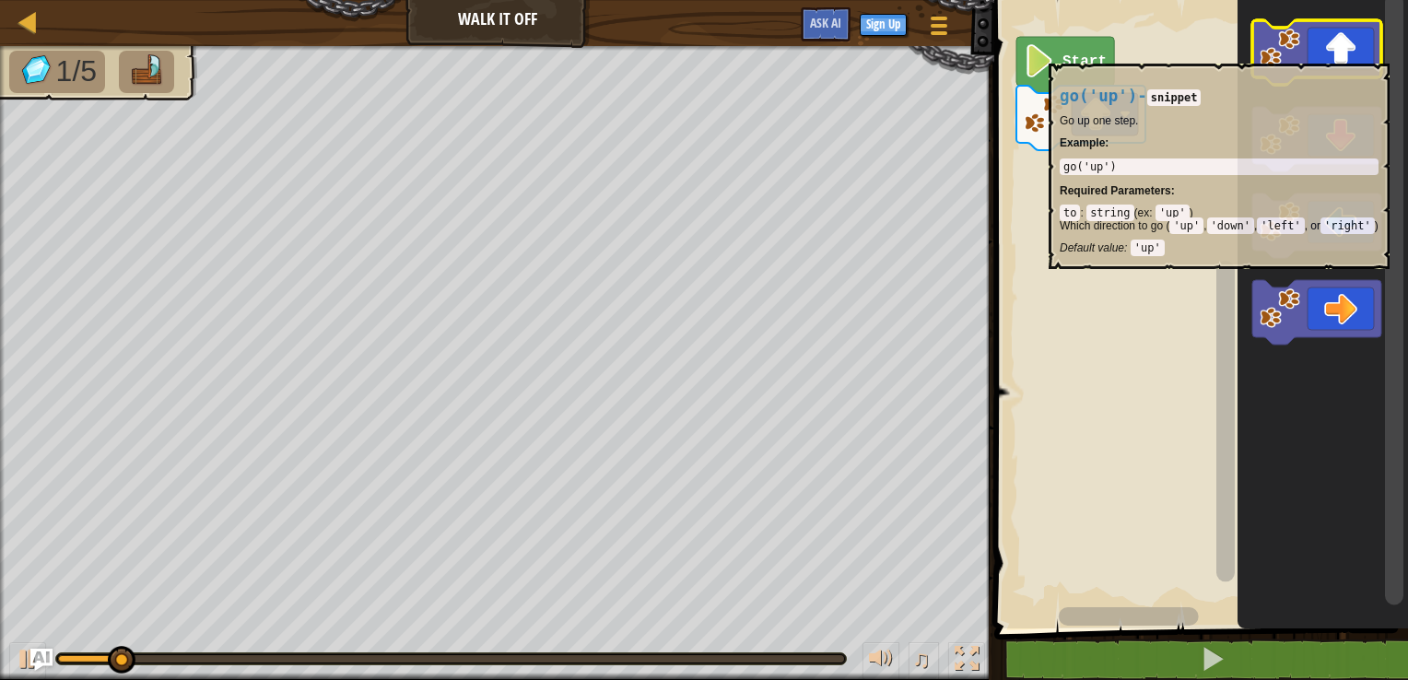
click at [1331, 53] on icon "Blockly Workspace" at bounding box center [1316, 52] width 129 height 64
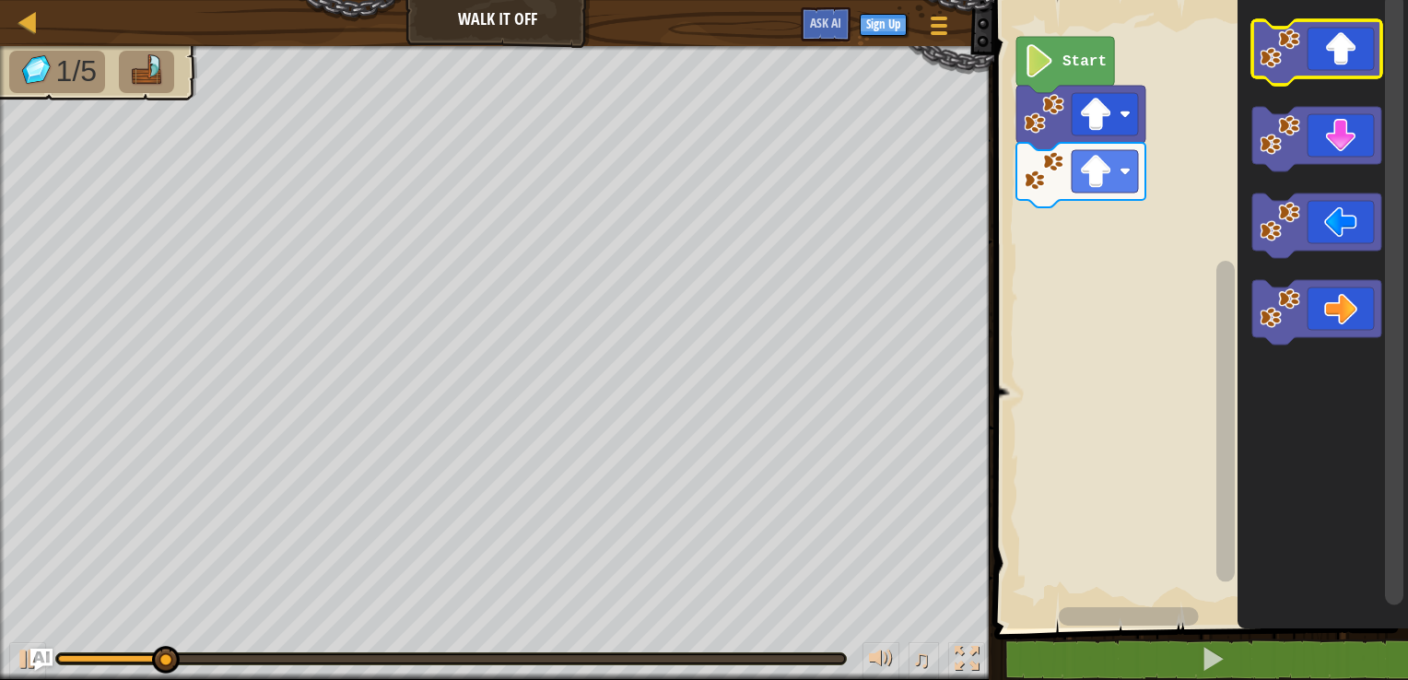
click at [1332, 53] on icon "Blockly Workspace" at bounding box center [1316, 52] width 129 height 64
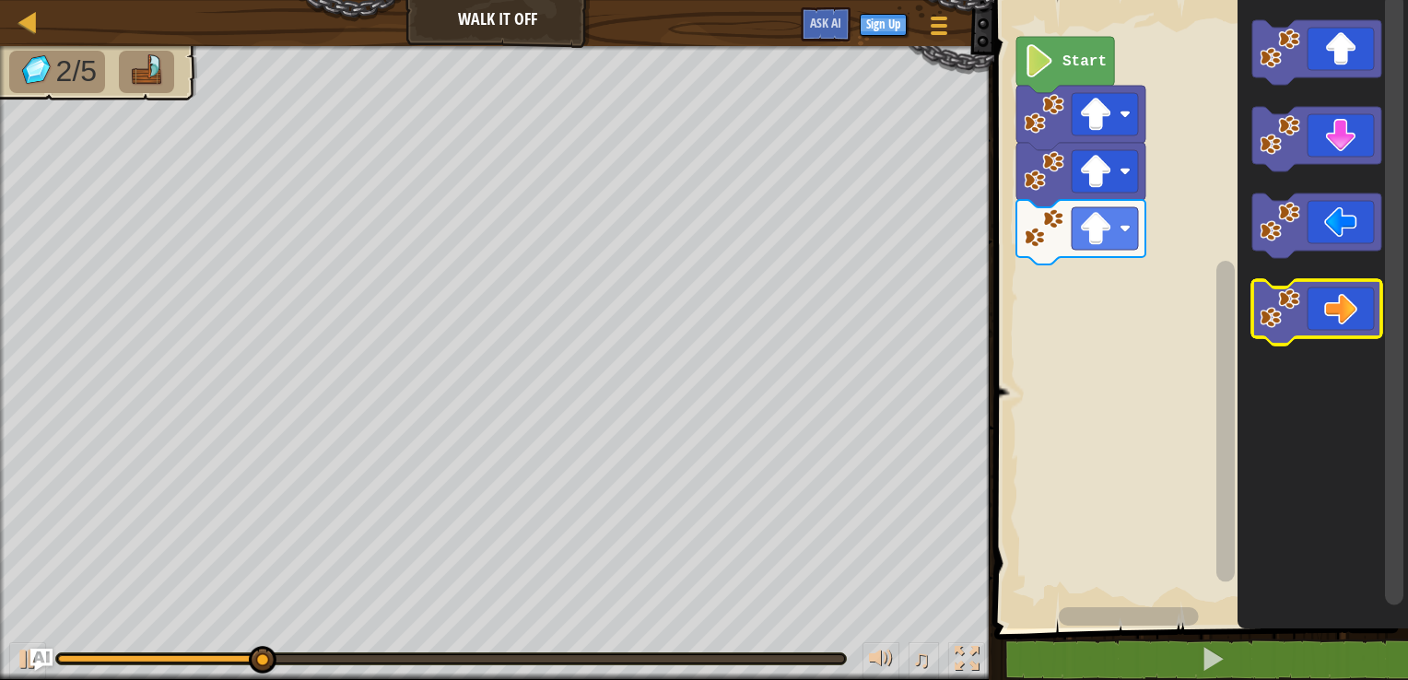
click at [1340, 311] on icon "Blockly Workspace" at bounding box center [1316, 312] width 129 height 64
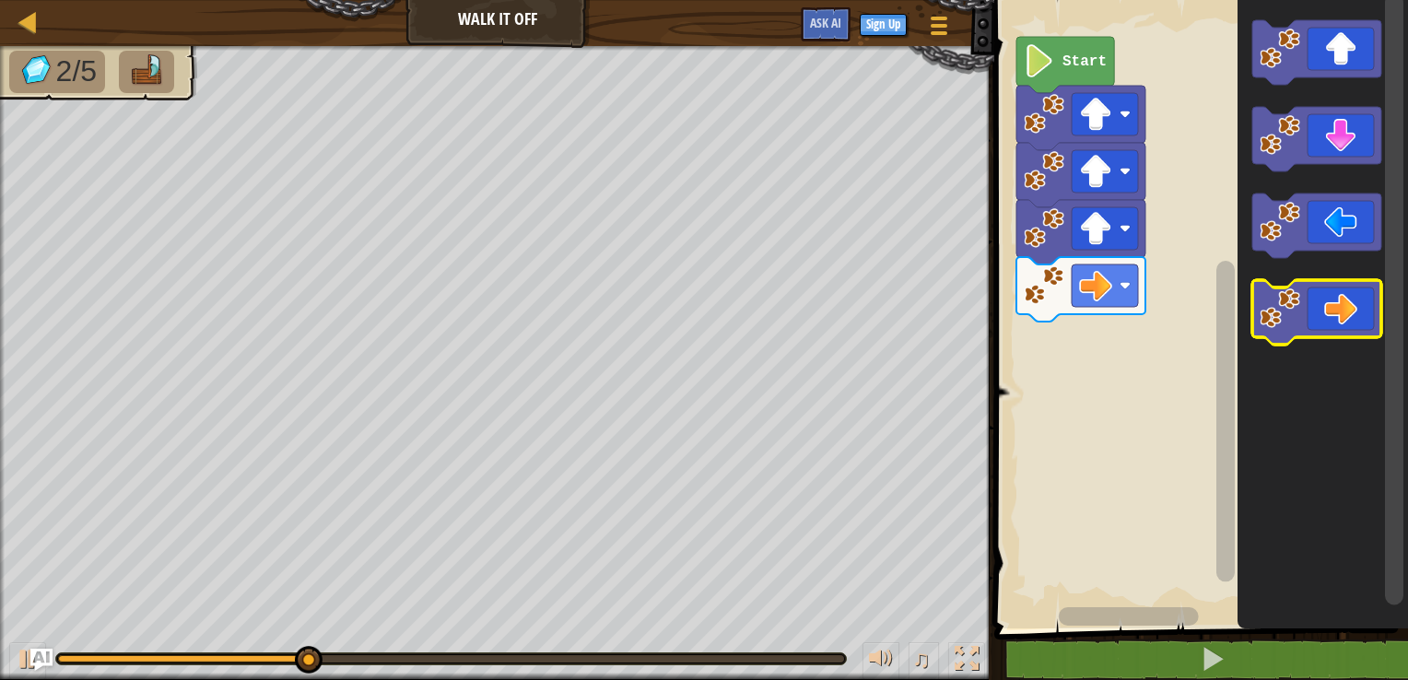
click at [1336, 304] on icon "Blockly Workspace" at bounding box center [1316, 312] width 129 height 64
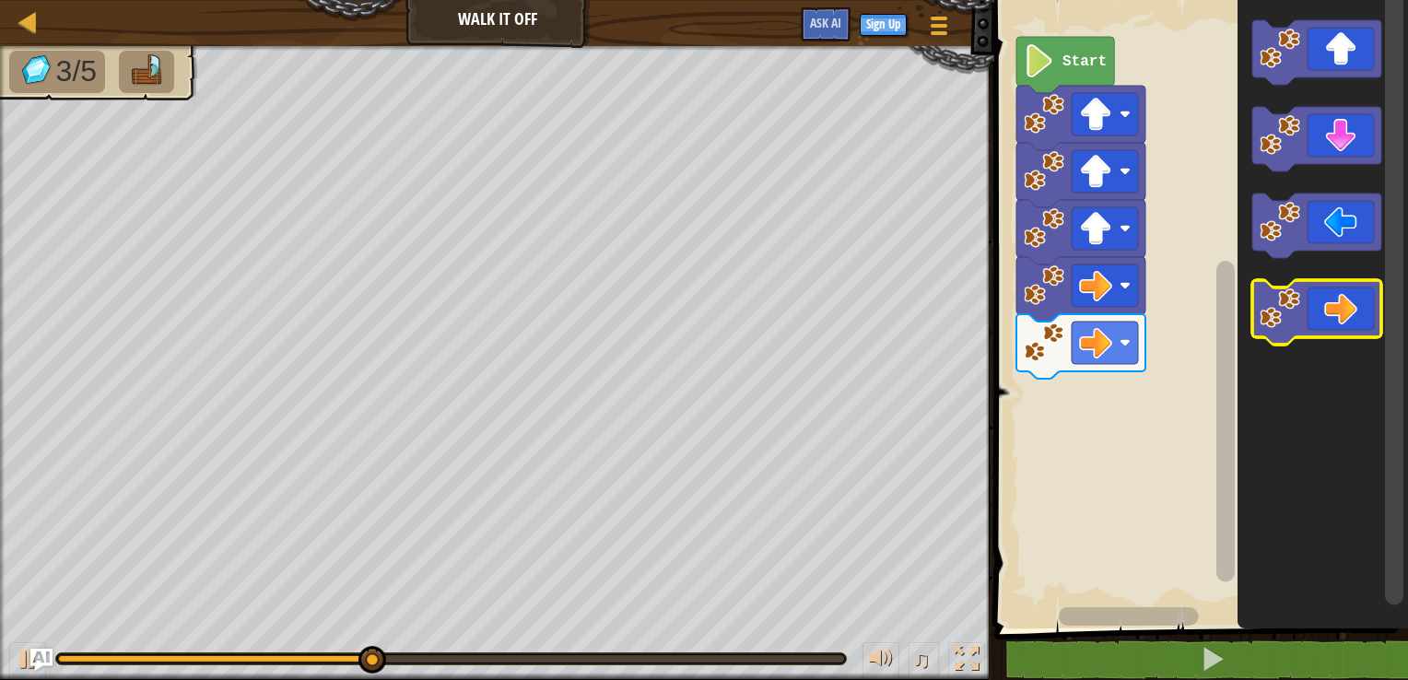
click at [1334, 300] on icon "Blockly Workspace" at bounding box center [1316, 312] width 129 height 64
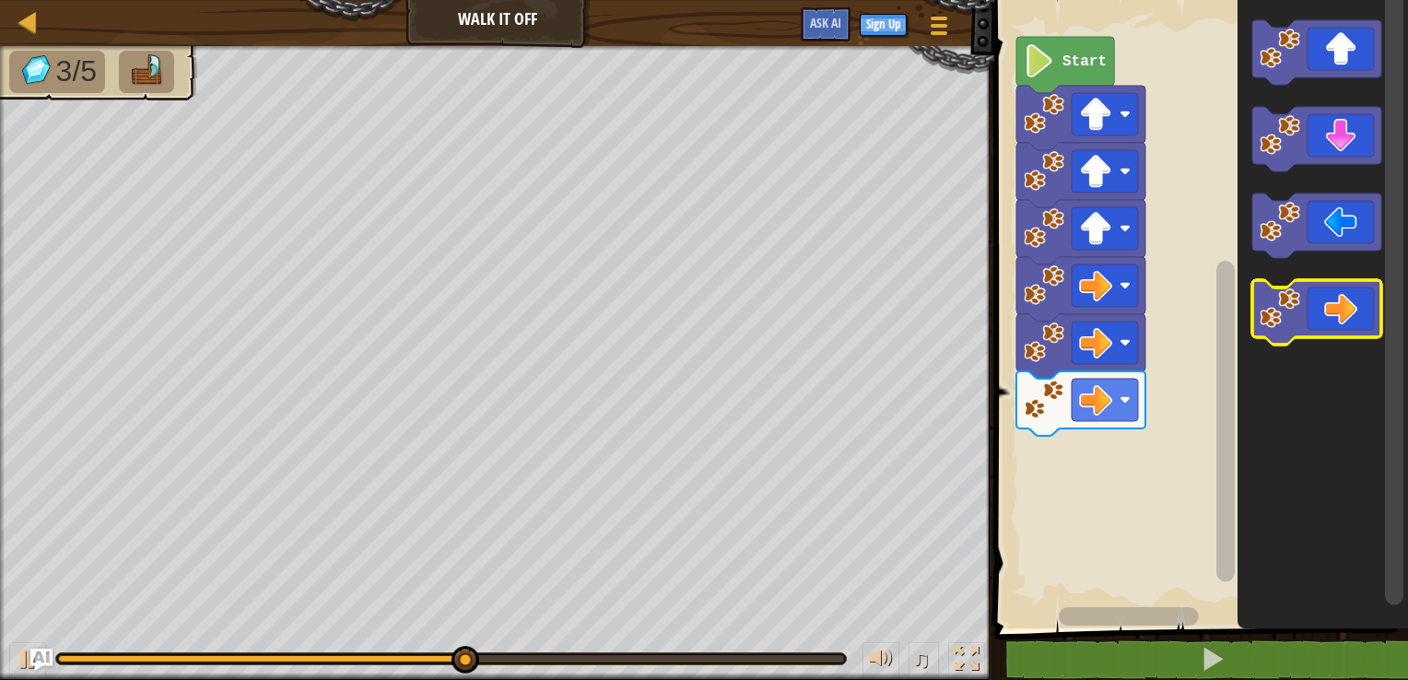
click at [1330, 299] on icon "Blockly Workspace" at bounding box center [1316, 312] width 129 height 64
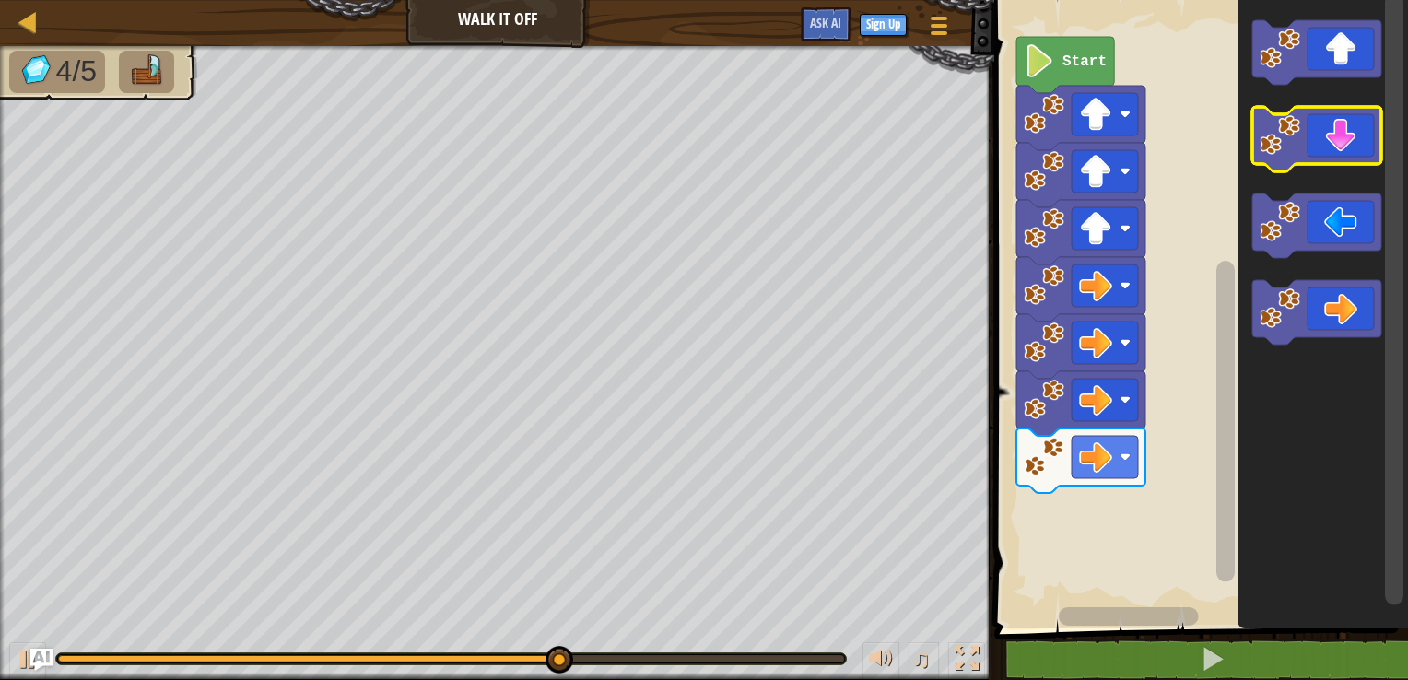
click at [1345, 126] on icon "Blockly Workspace" at bounding box center [1316, 139] width 129 height 64
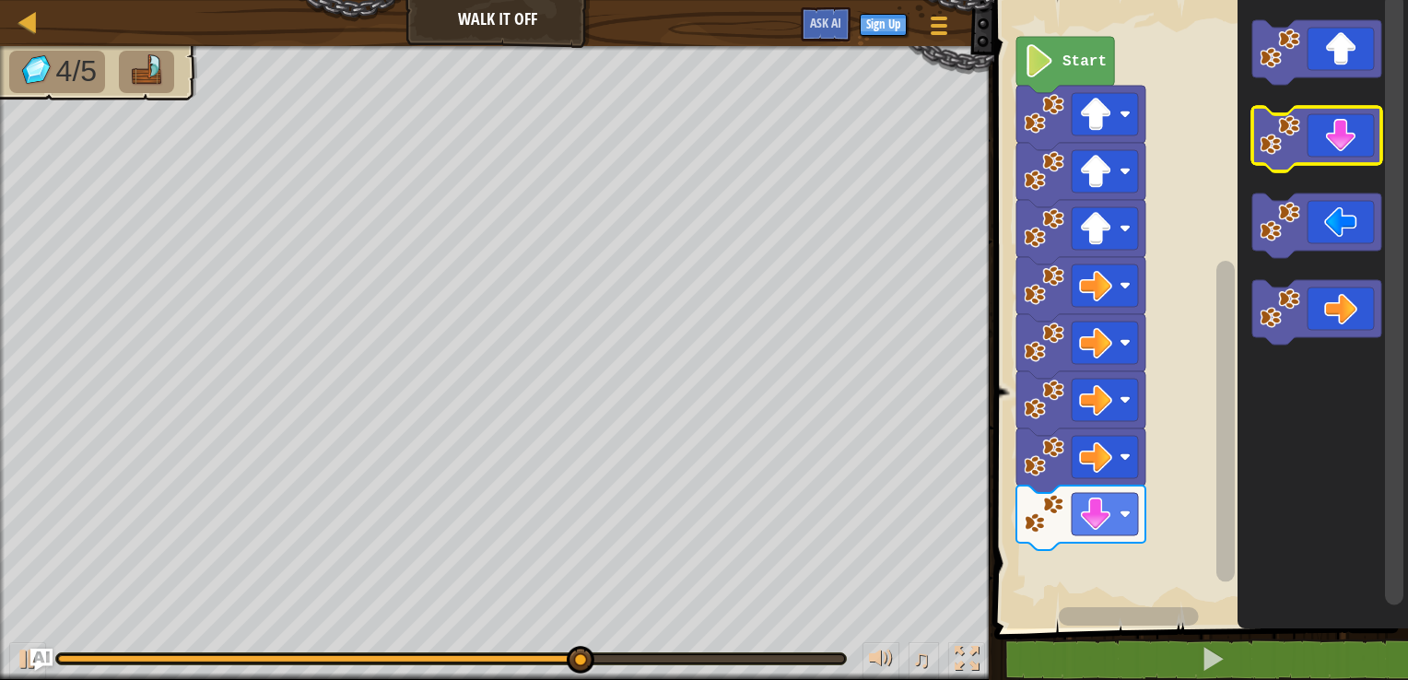
click at [1341, 124] on icon "Blockly Workspace" at bounding box center [1316, 139] width 129 height 64
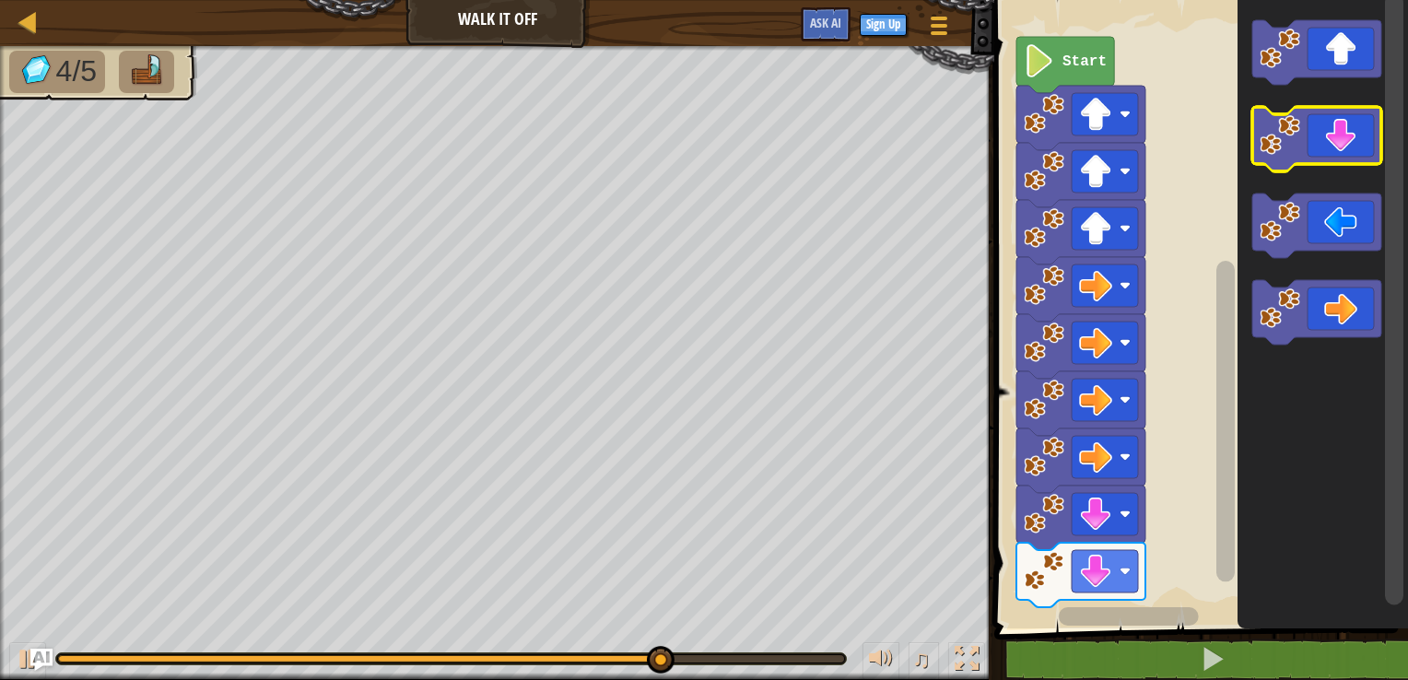
click at [1338, 130] on icon "Blockly Workspace" at bounding box center [1316, 139] width 129 height 64
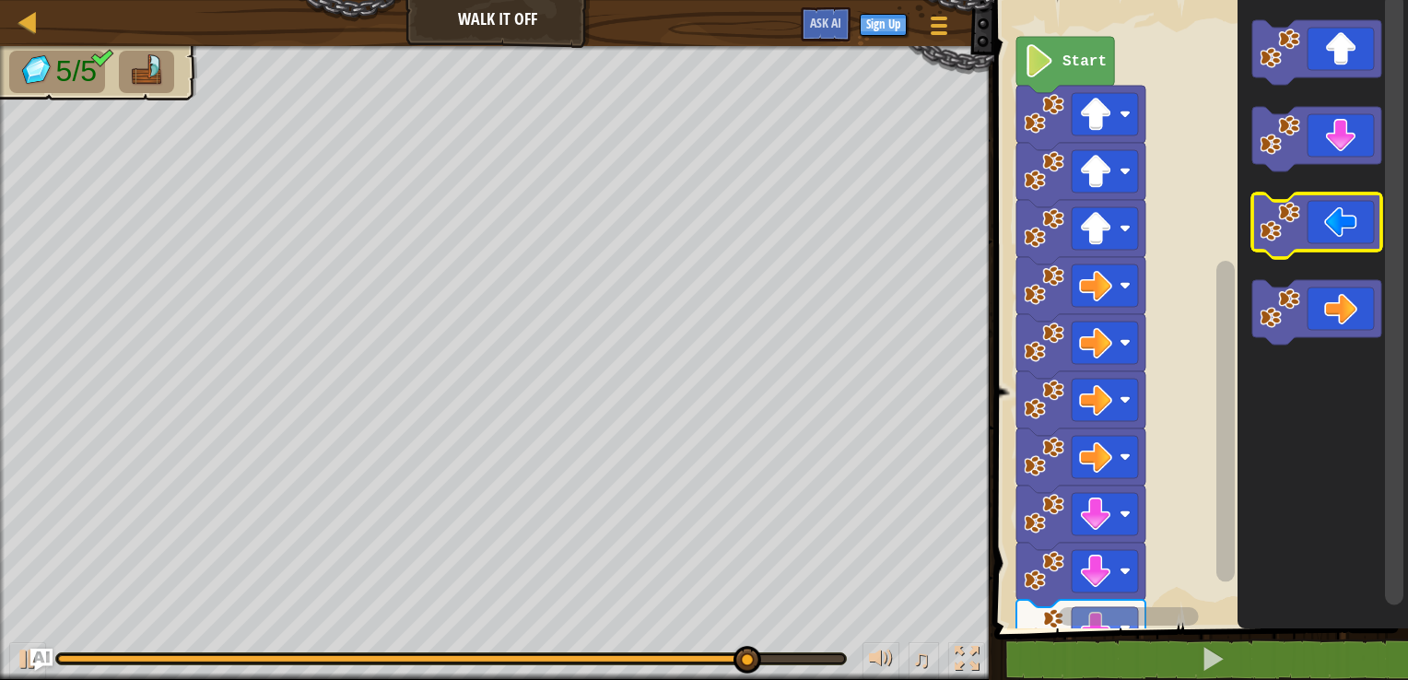
click at [1306, 209] on icon "Blockly Workspace" at bounding box center [1316, 225] width 129 height 64
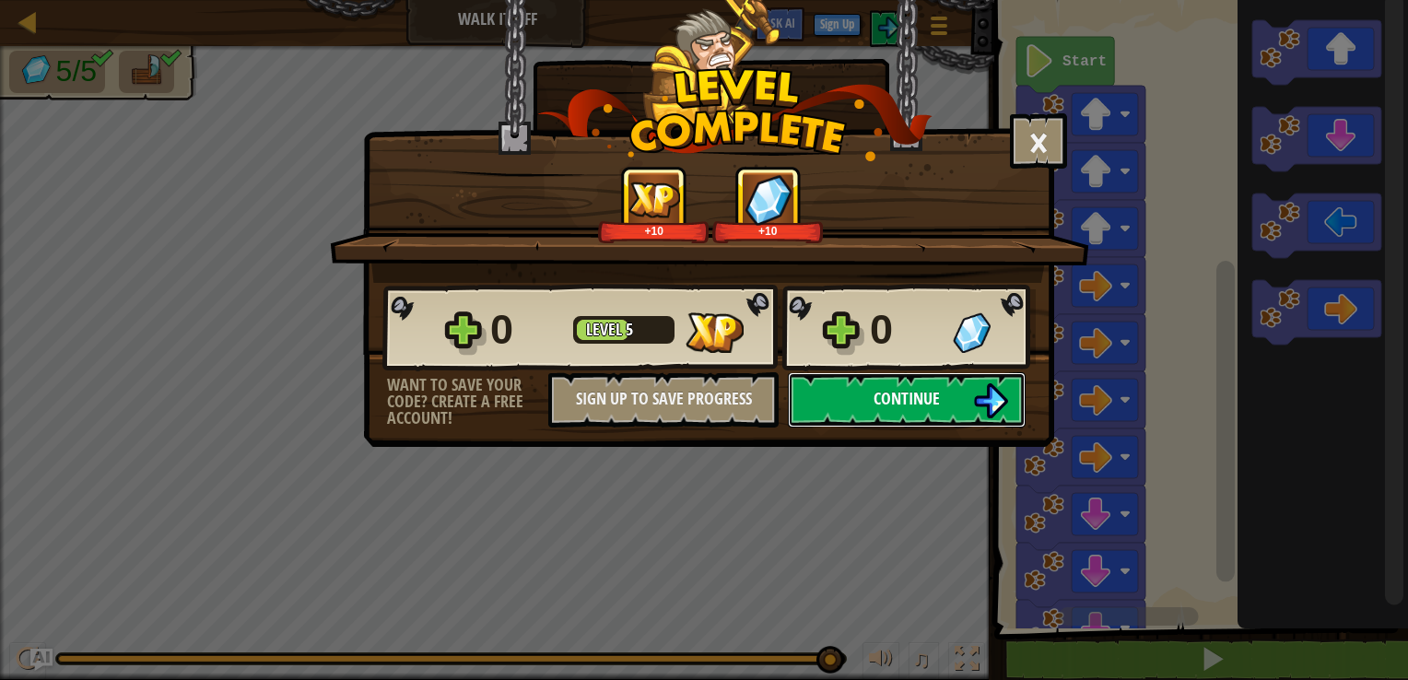
click at [848, 408] on button "Continue" at bounding box center [907, 399] width 238 height 55
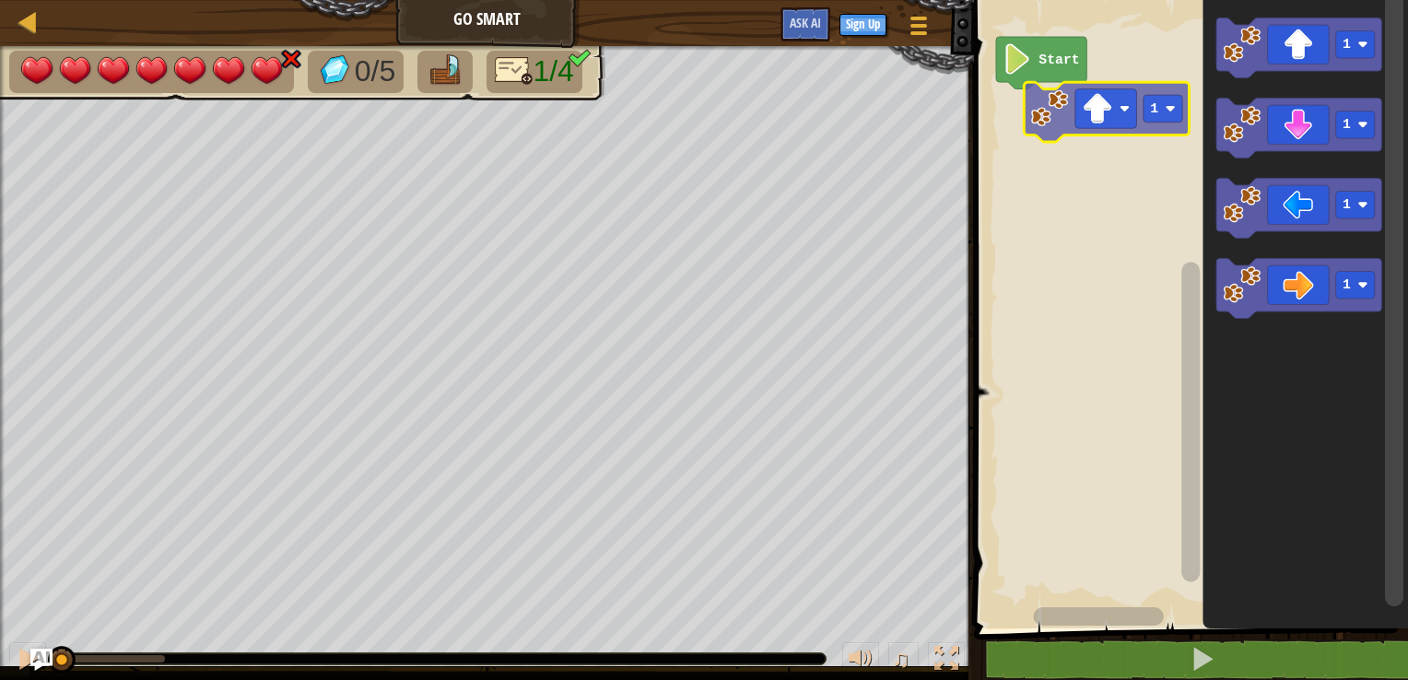
click at [1101, 120] on div "Start 1 1 1 1 1" at bounding box center [1187, 310] width 439 height 638
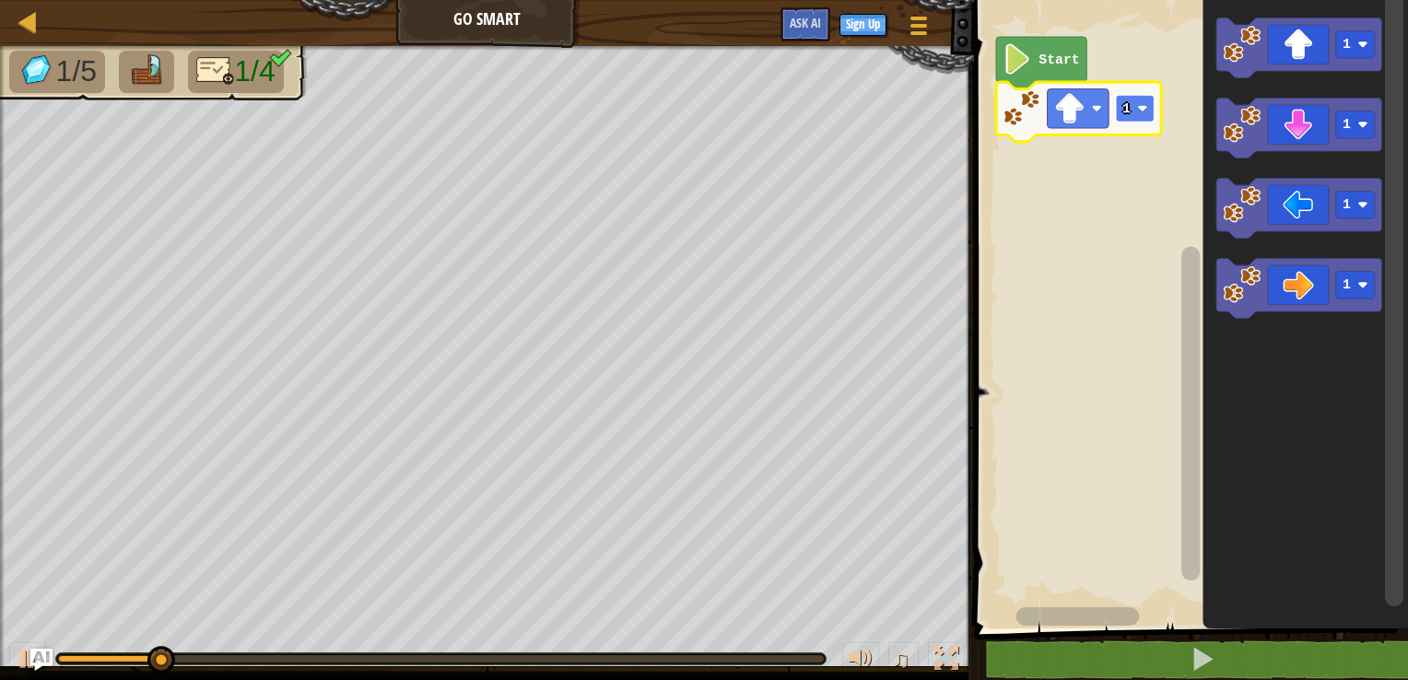
click at [1141, 110] on image "Blockly Workspace" at bounding box center [1143, 108] width 10 height 10
click at [1135, 123] on icon "Blockly Workspace" at bounding box center [1078, 112] width 165 height 60
click at [1136, 111] on rect "Blockly Workspace" at bounding box center [1135, 109] width 39 height 28
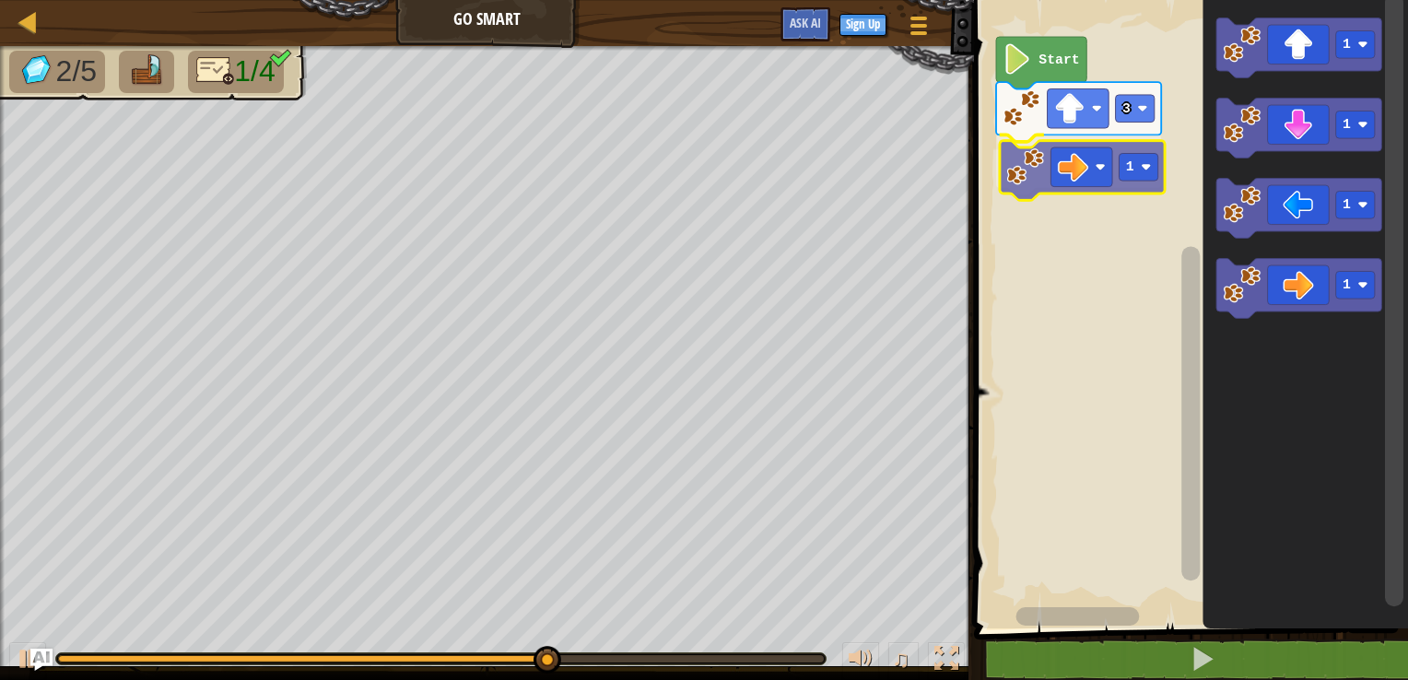
click at [1055, 174] on div "Start 3 1 1 1 1 1 1" at bounding box center [1187, 310] width 439 height 638
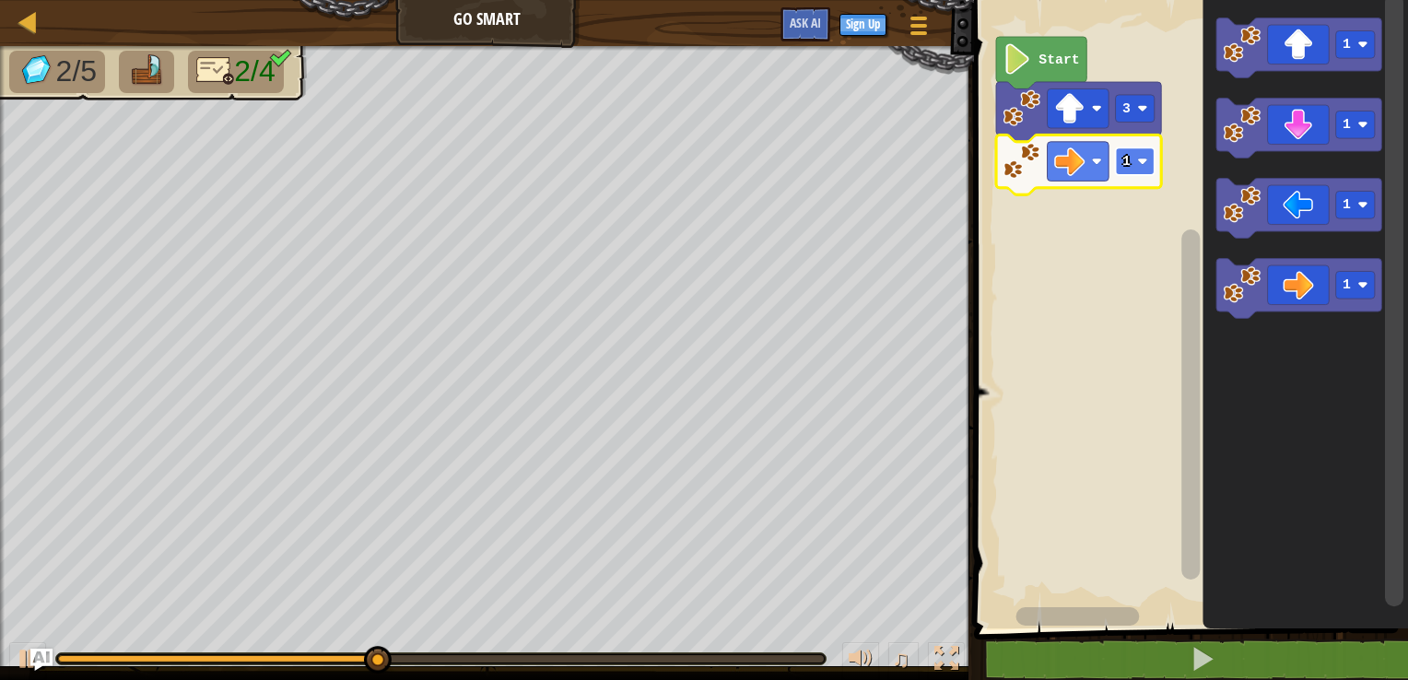
click at [1135, 148] on rect "Blockly Workspace" at bounding box center [1135, 161] width 39 height 28
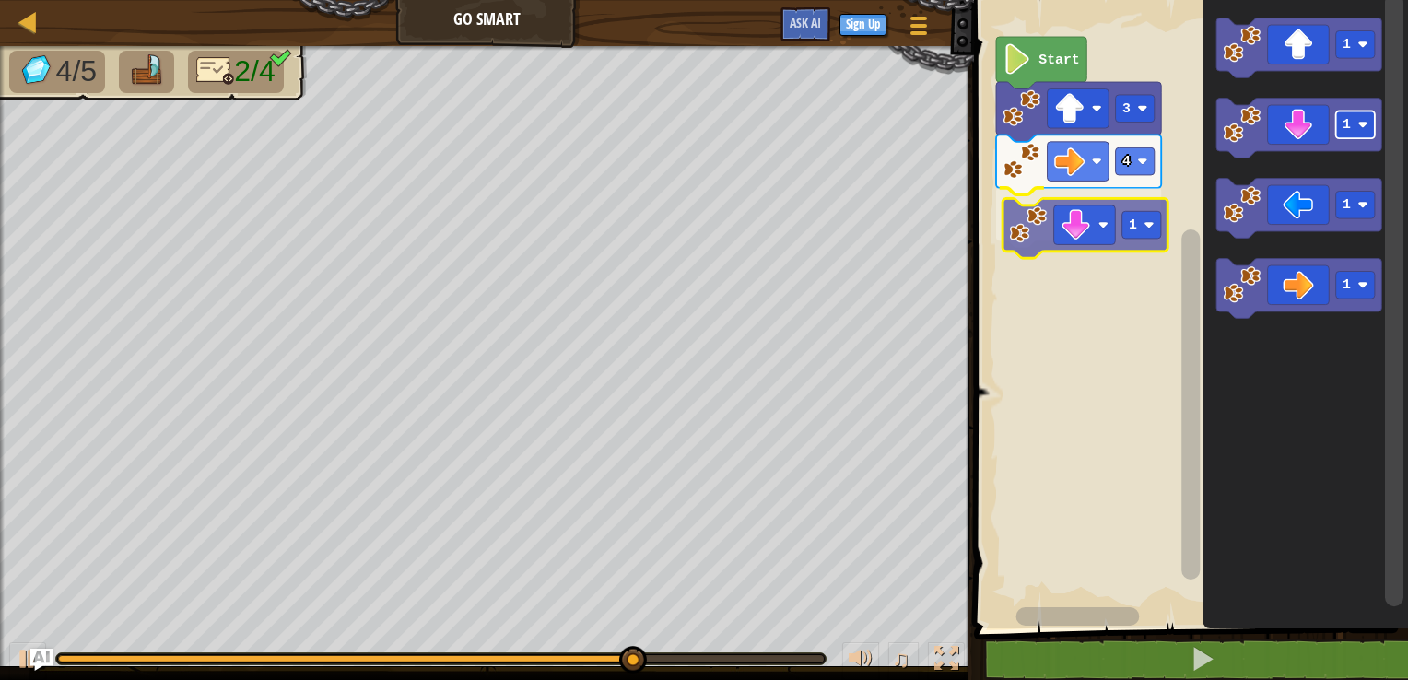
click at [1126, 207] on div "Start 3 4 1 1 1 1 1 1" at bounding box center [1187, 310] width 439 height 638
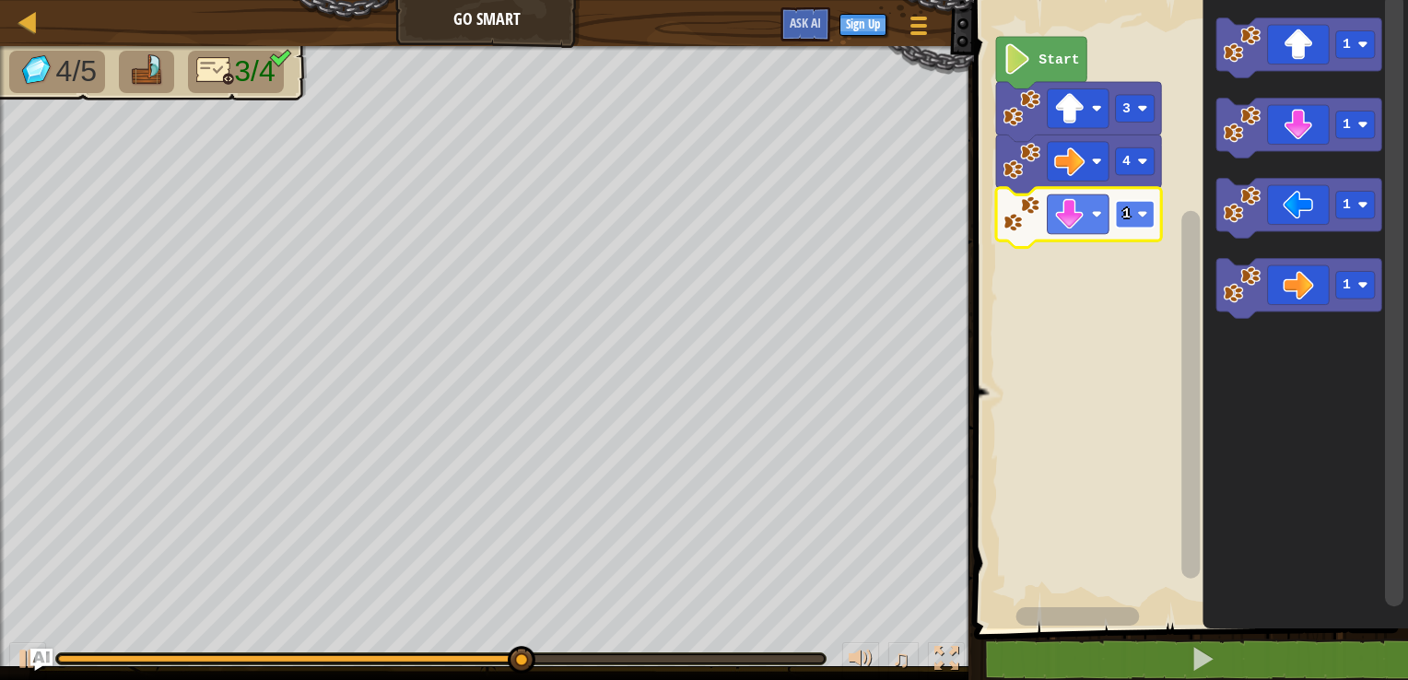
click at [1131, 211] on rect "Blockly Workspace" at bounding box center [1135, 215] width 39 height 28
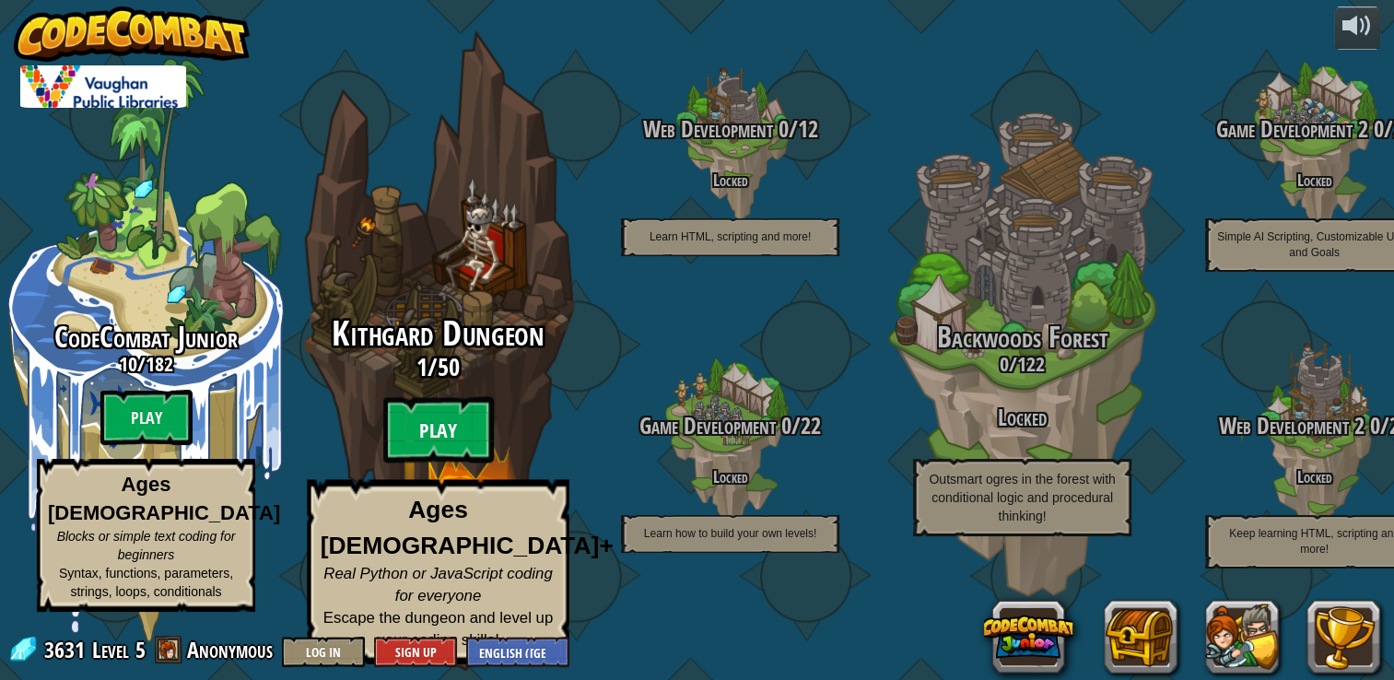
click at [436, 453] on btn "Play" at bounding box center [438, 430] width 111 height 66
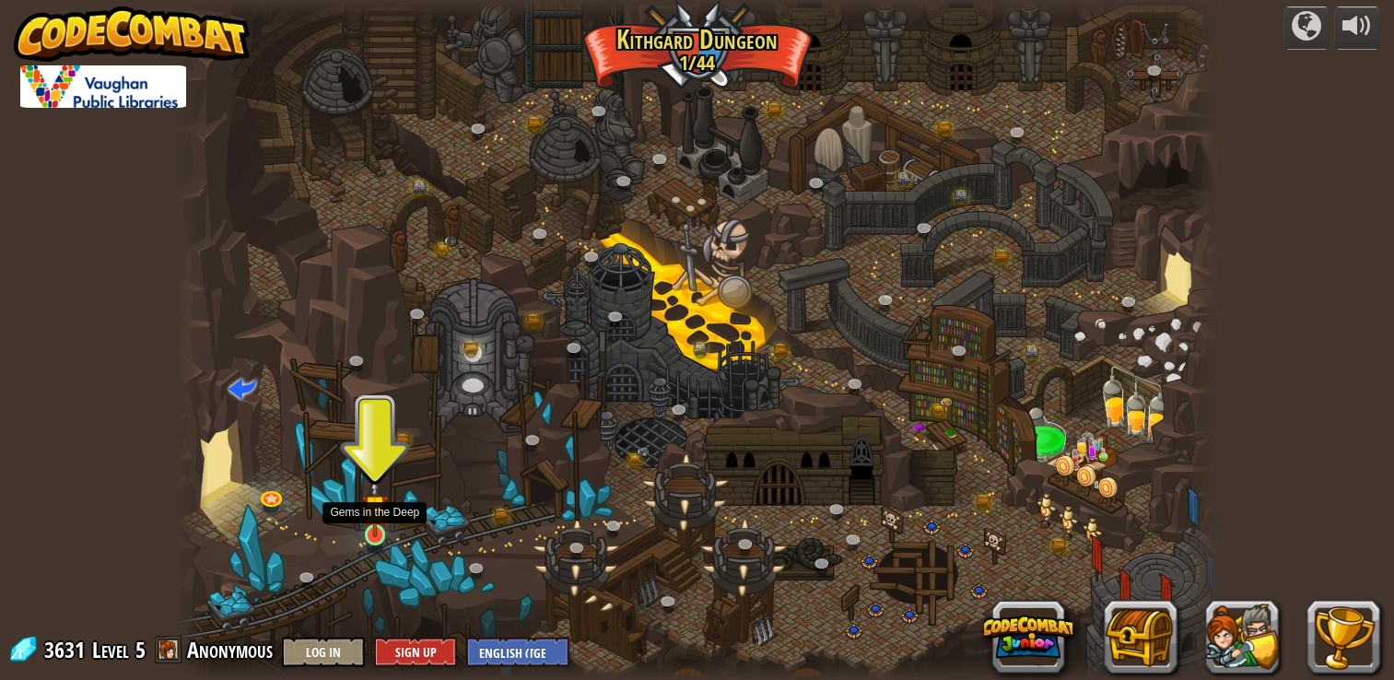
click at [369, 512] on img at bounding box center [375, 507] width 26 height 60
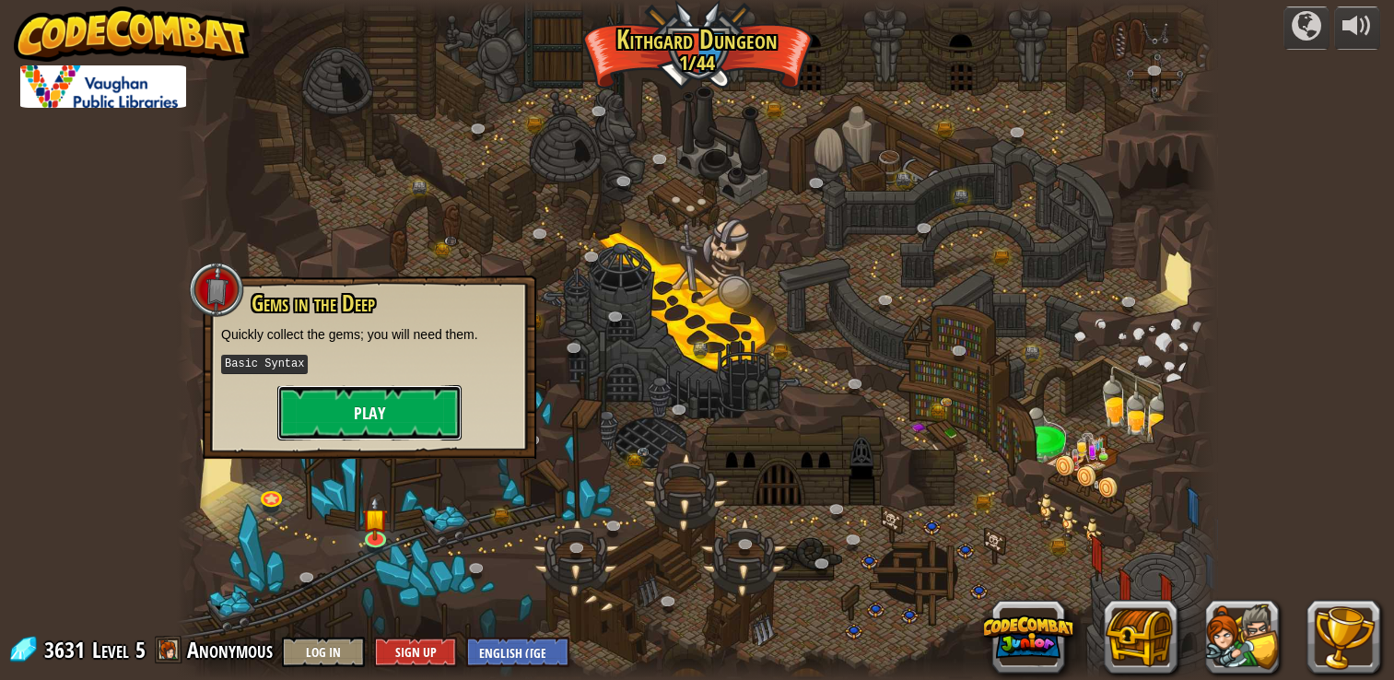
click at [396, 413] on button "Play" at bounding box center [369, 412] width 184 height 55
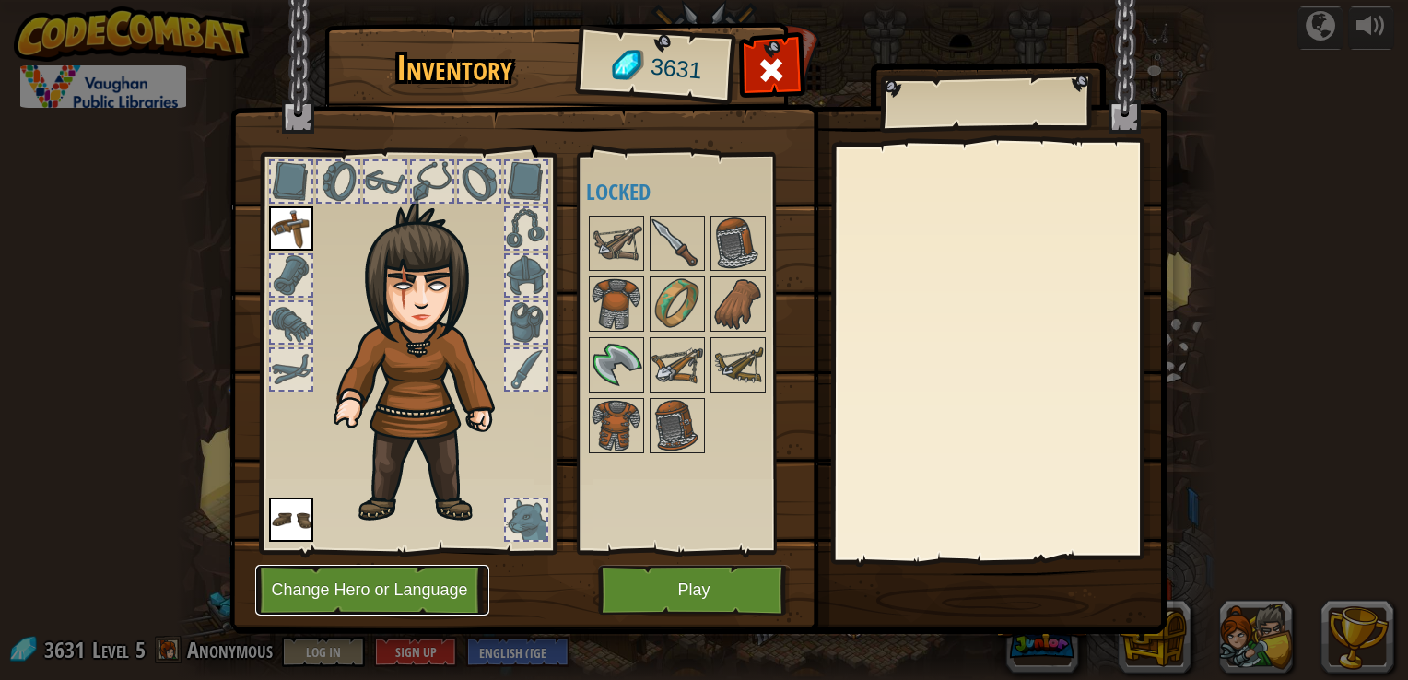
click at [443, 581] on button "Change Hero or Language" at bounding box center [372, 590] width 234 height 51
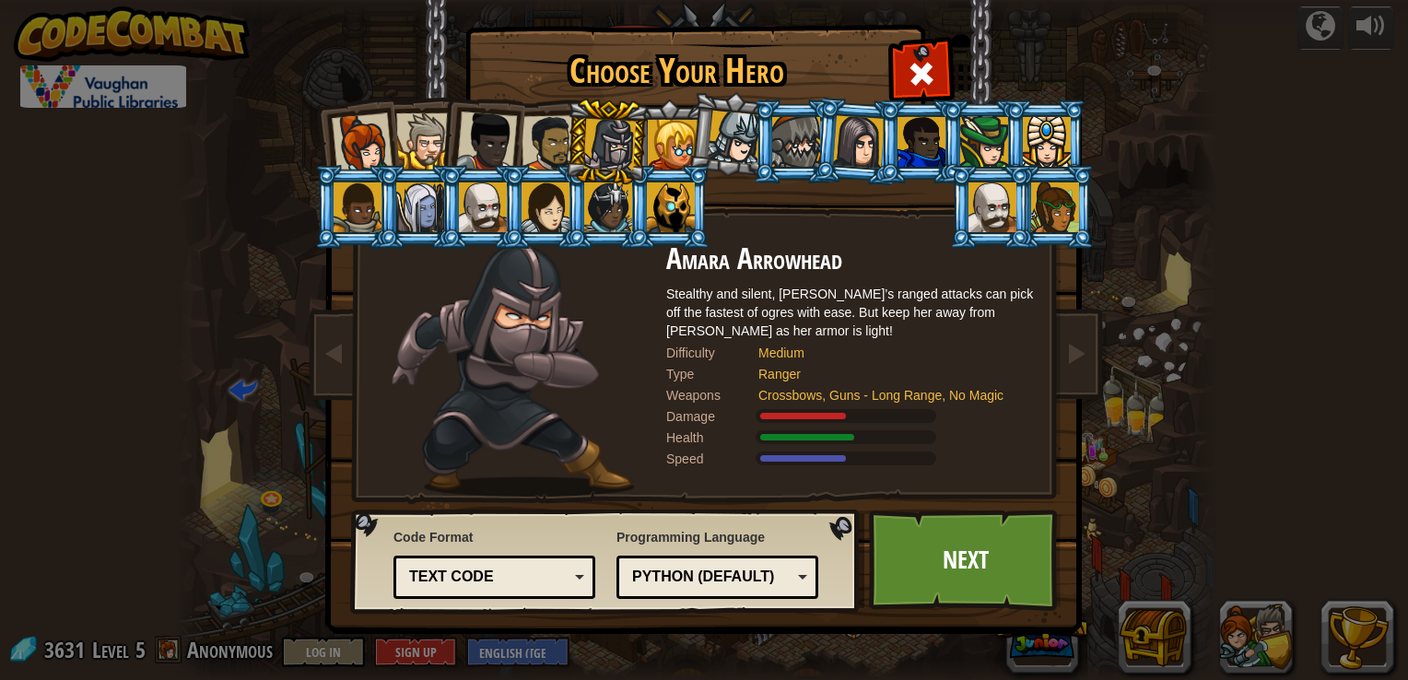
click at [667, 142] on div at bounding box center [673, 145] width 50 height 50
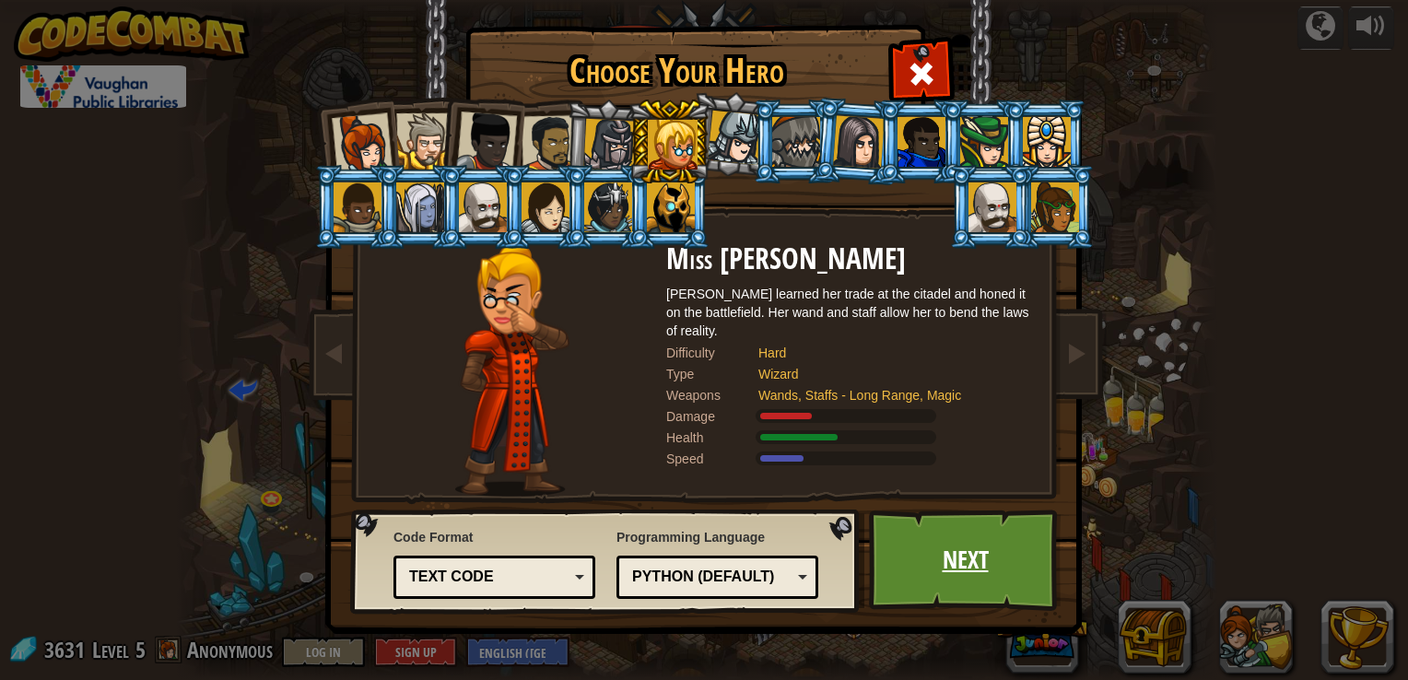
click at [958, 543] on link "Next" at bounding box center [965, 559] width 193 height 101
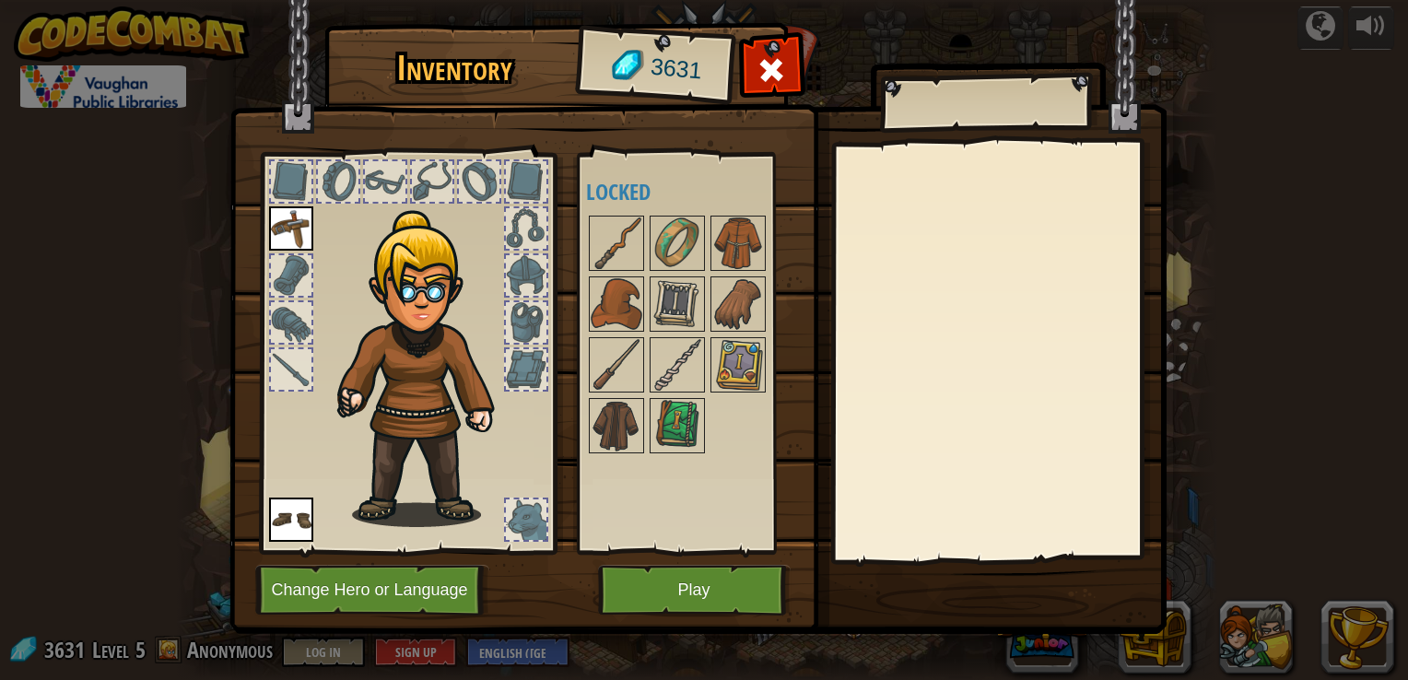
click at [298, 509] on img at bounding box center [291, 519] width 44 height 44
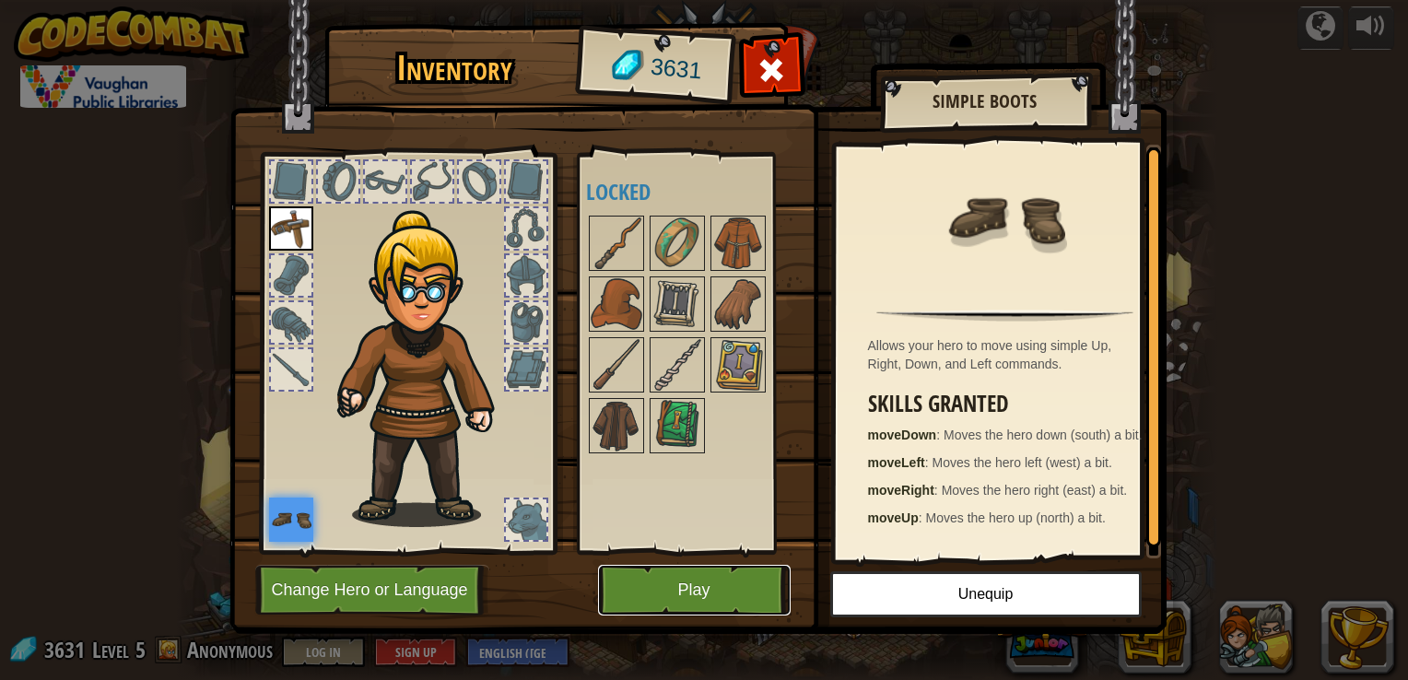
click at [663, 579] on button "Play" at bounding box center [694, 590] width 193 height 51
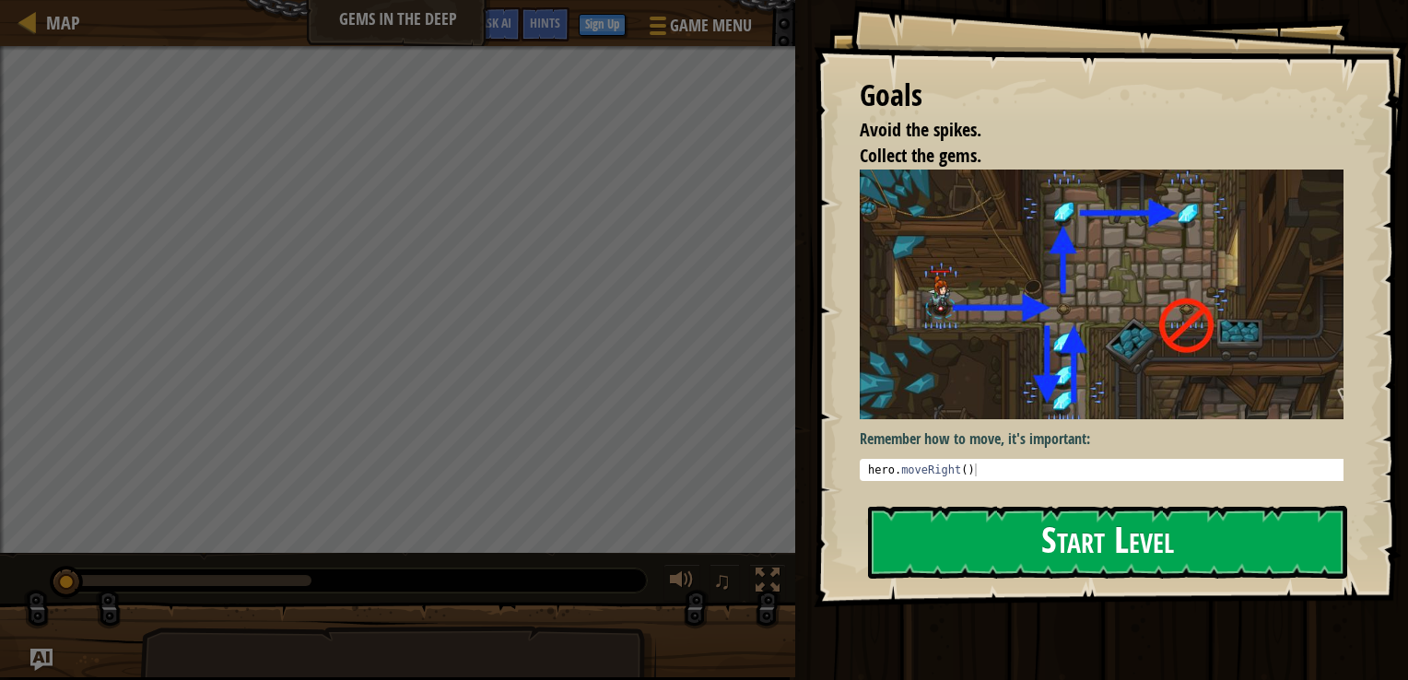
click at [1014, 522] on button "Start Level" at bounding box center [1107, 542] width 479 height 73
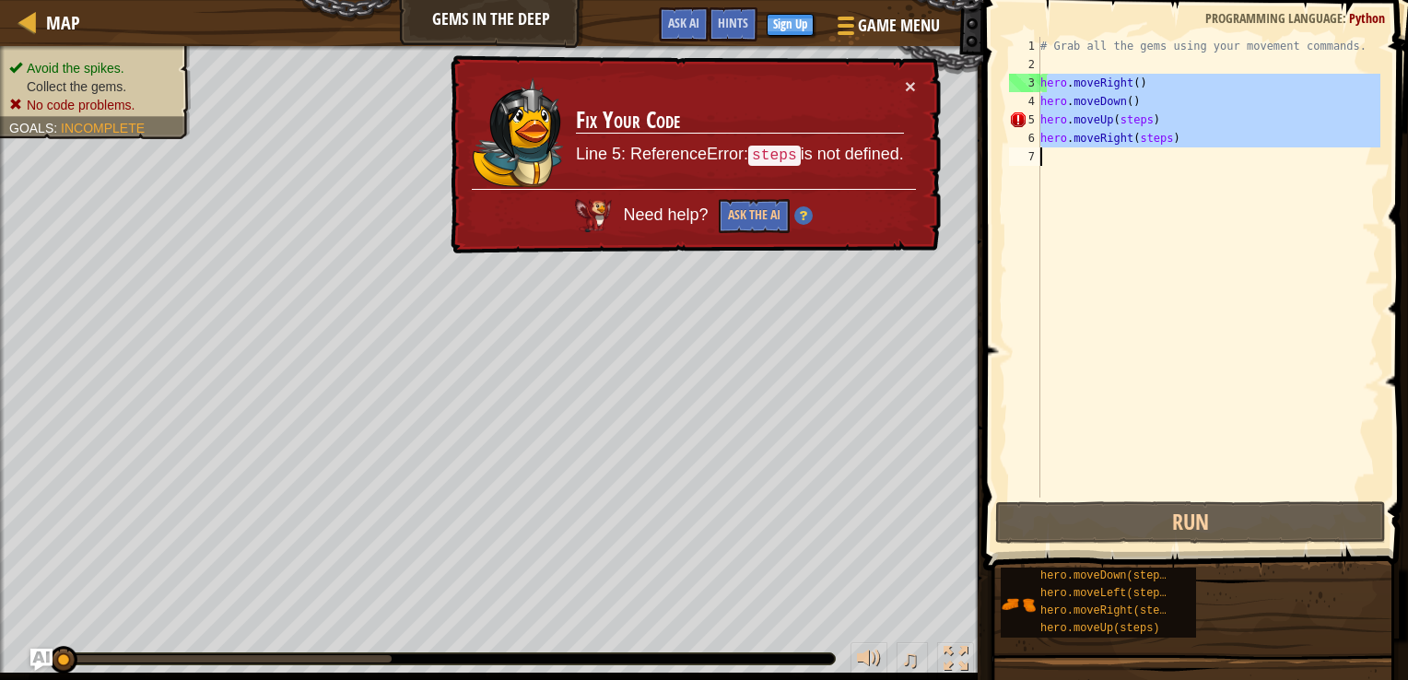
drag, startPoint x: 1047, startPoint y: 82, endPoint x: 1138, endPoint y: 241, distance: 183.6
click at [1138, 241] on div "# Grab all the gems using your movement commands. hero . moveRight ( ) hero . m…" at bounding box center [1208, 285] width 344 height 497
type textarea "h"
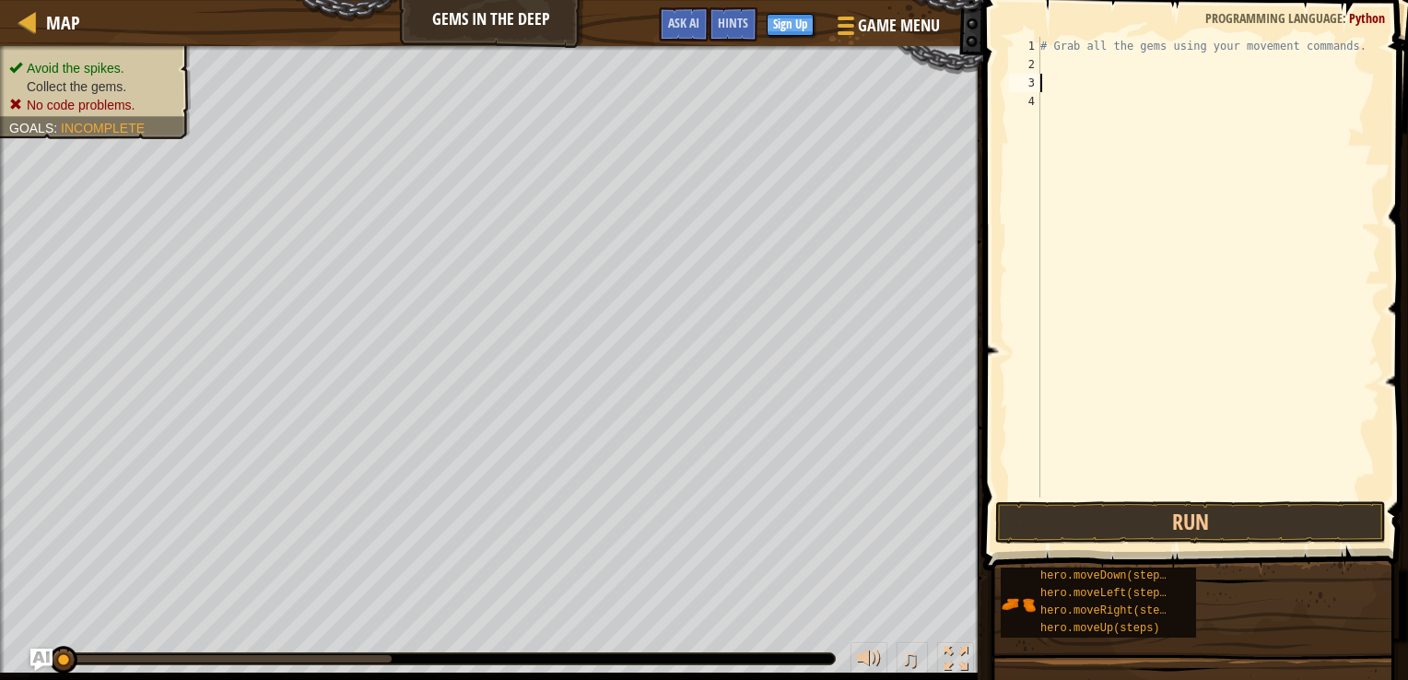
click at [1048, 64] on div "# Grab all the gems using your movement commands." at bounding box center [1208, 285] width 344 height 497
type textarea "~"
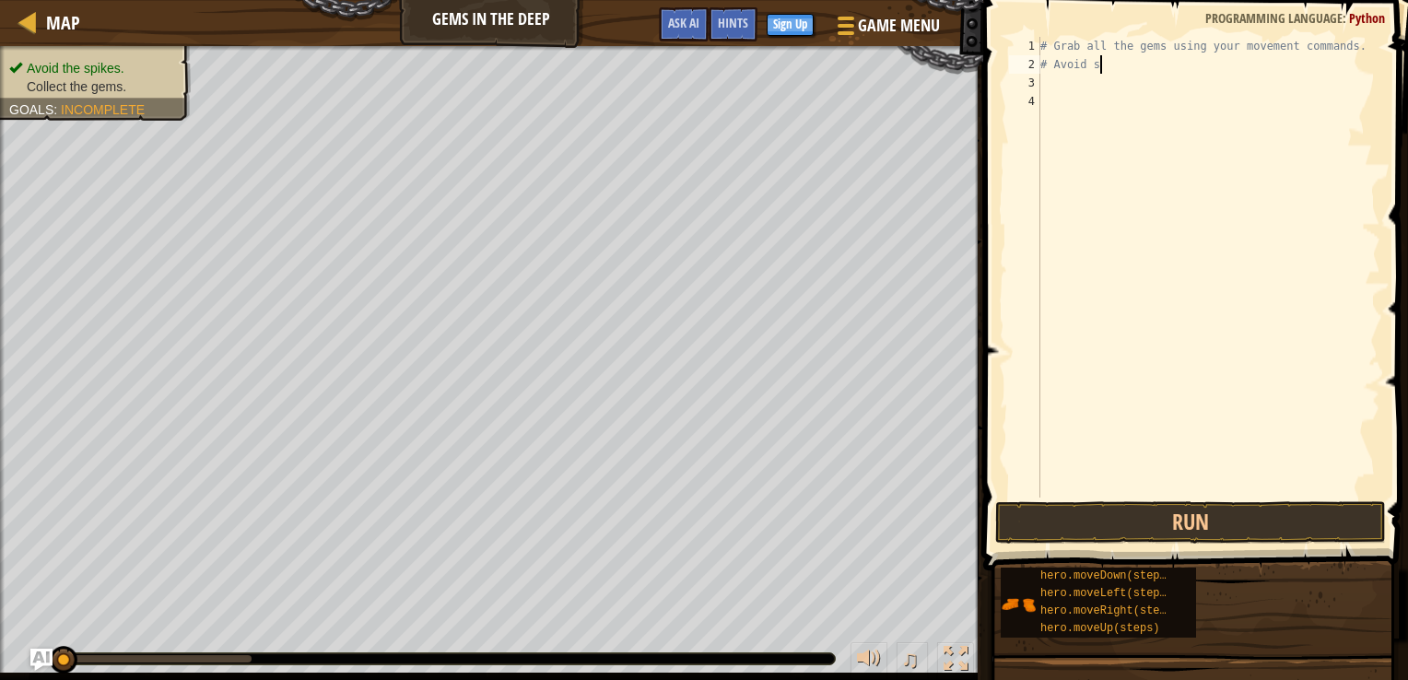
scroll to position [8, 4]
type textarea "# Avoid spikes"
click at [1047, 78] on div "# Grab all the gems using your movement commands. # Avoid spikes" at bounding box center [1208, 285] width 344 height 497
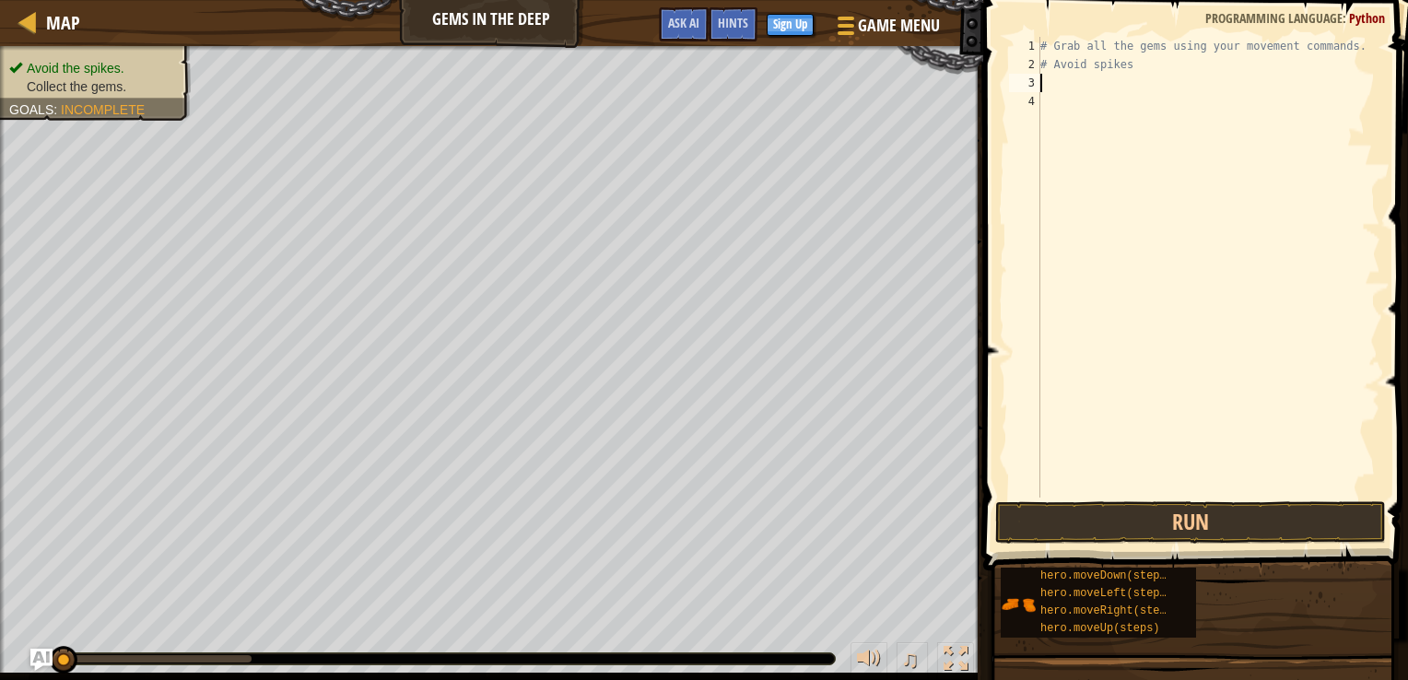
click at [1135, 65] on div "# Grab all the gems using your movement commands. # Avoid spikes" at bounding box center [1208, 285] width 344 height 497
type textarea "# Avoid spikes."
drag, startPoint x: 1035, startPoint y: 81, endPoint x: 1050, endPoint y: 82, distance: 15.7
click at [1036, 81] on div "3" at bounding box center [1024, 83] width 31 height 18
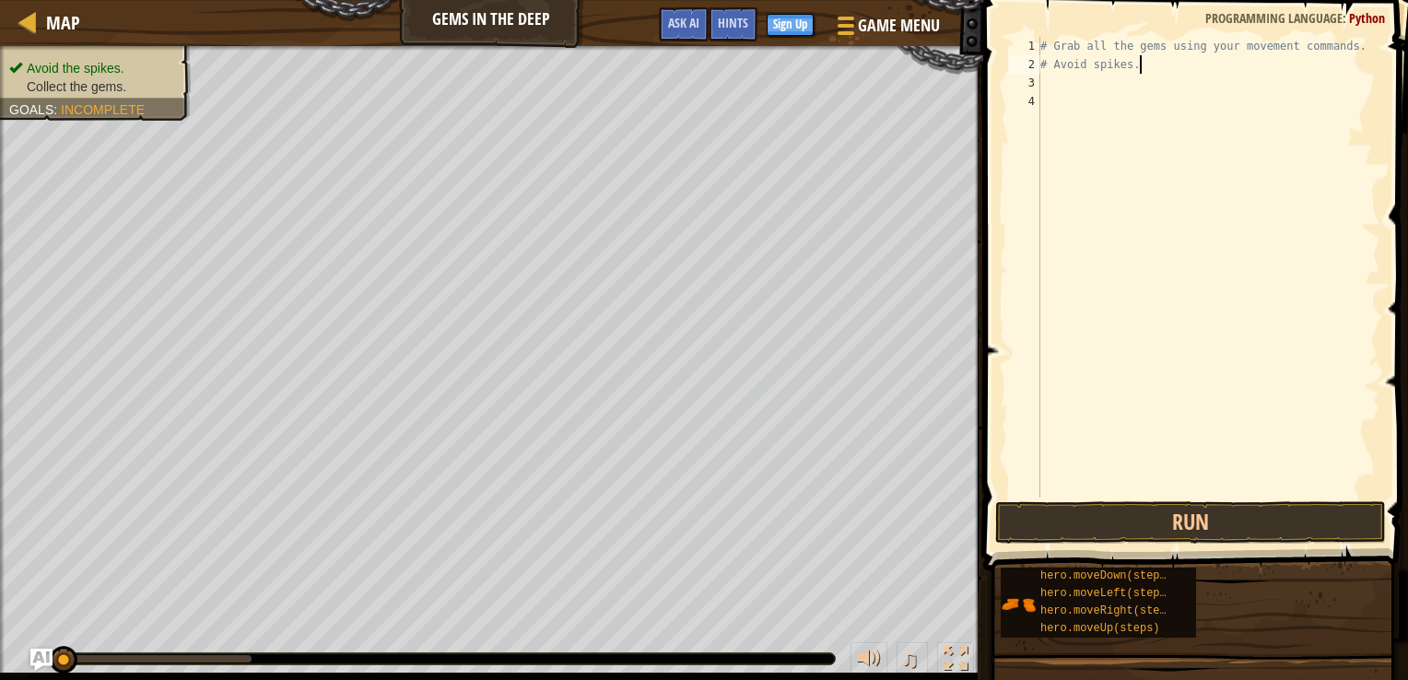
scroll to position [8, 0]
click at [1157, 85] on div "# Grab all the gems using your movement commands. # Avoid spikes. hero . moveRi…" at bounding box center [1208, 267] width 344 height 461
click at [1172, 85] on div "# Grab all the gems using your movement commands. # Avoid spikes. hero . moveRi…" at bounding box center [1208, 285] width 344 height 497
type textarea "hero.moveRight(3)"
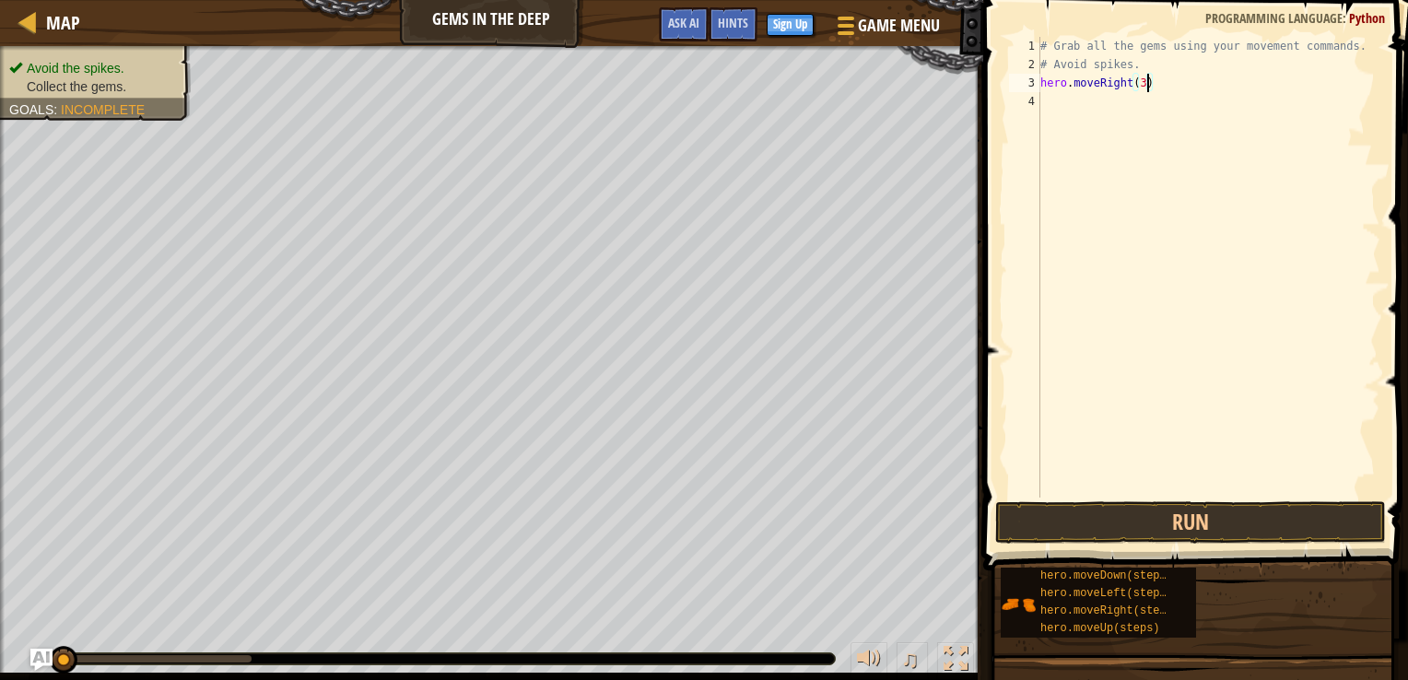
click at [1040, 100] on div "# Grab all the gems using your movement commands. # Avoid spikes. hero . moveRi…" at bounding box center [1208, 285] width 344 height 497
click at [1145, 79] on div "# Grab all the gems using your movement commands. # Avoid spikes. hero . moveRi…" at bounding box center [1208, 285] width 344 height 497
type textarea "hero.moveRight(3)"
click at [1046, 98] on div "# Grab all the gems using your movement commands. # Avoid spikes. hero . moveRi…" at bounding box center [1208, 285] width 344 height 497
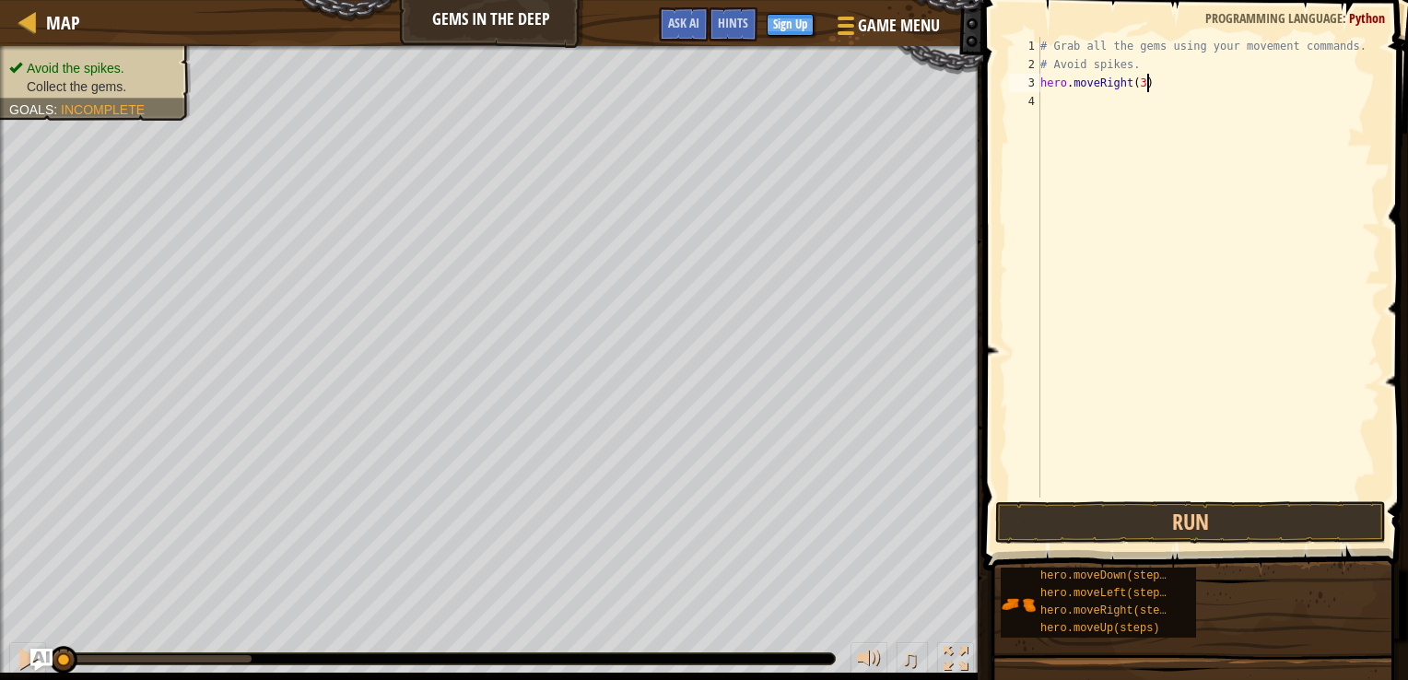
click at [1143, 83] on div "# Grab all the gems using your movement commands. # Avoid spikes. hero . moveRi…" at bounding box center [1208, 285] width 344 height 497
type textarea "hero.moveRight(1)"
click at [1038, 95] on div "4" at bounding box center [1024, 101] width 31 height 18
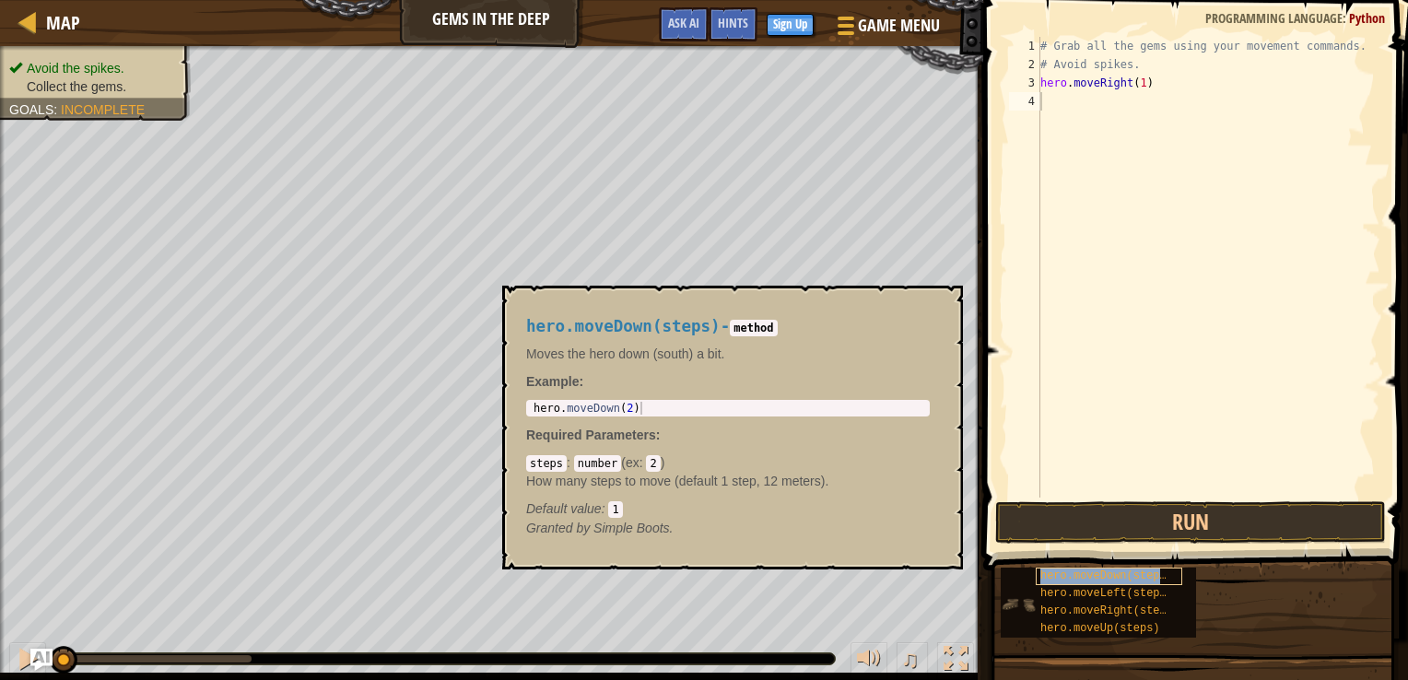
type textarea "hero.moveDown(steps)"
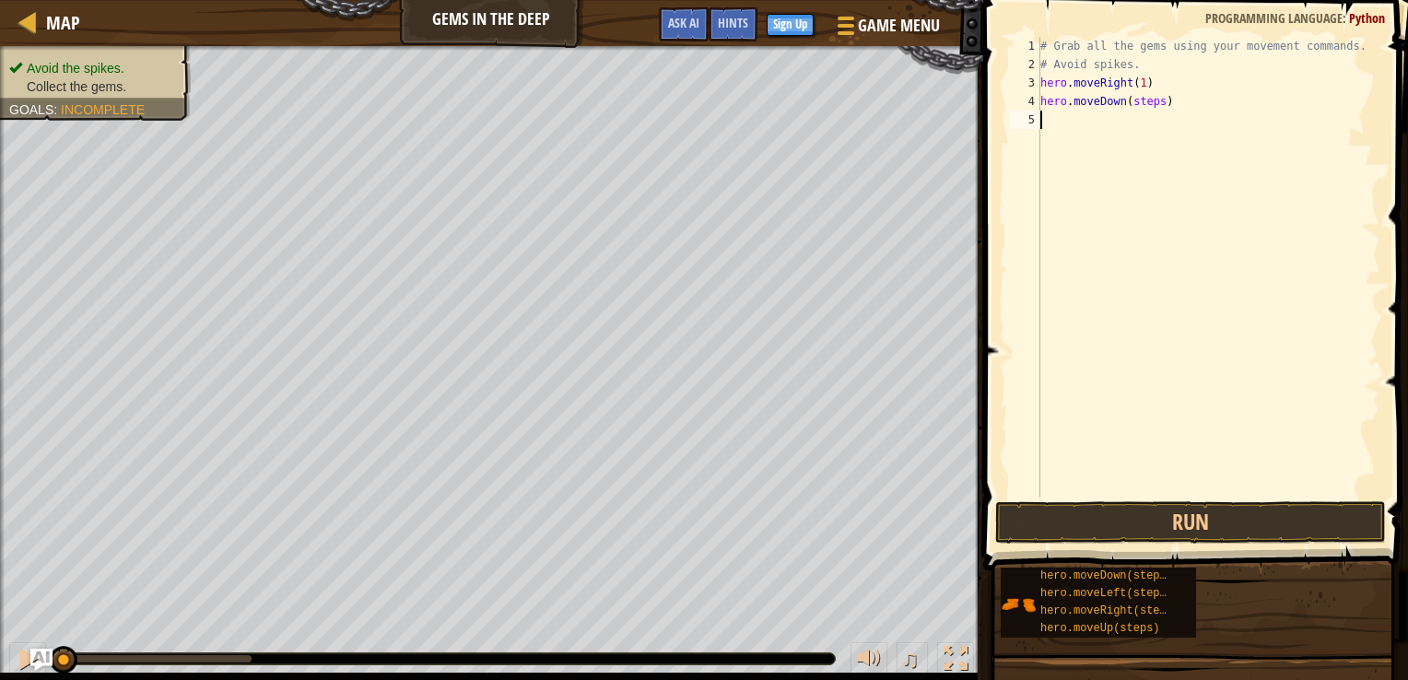
click at [1119, 277] on div "# Grab all the gems using your movement commands. # Avoid spikes. hero . moveRi…" at bounding box center [1208, 285] width 344 height 497
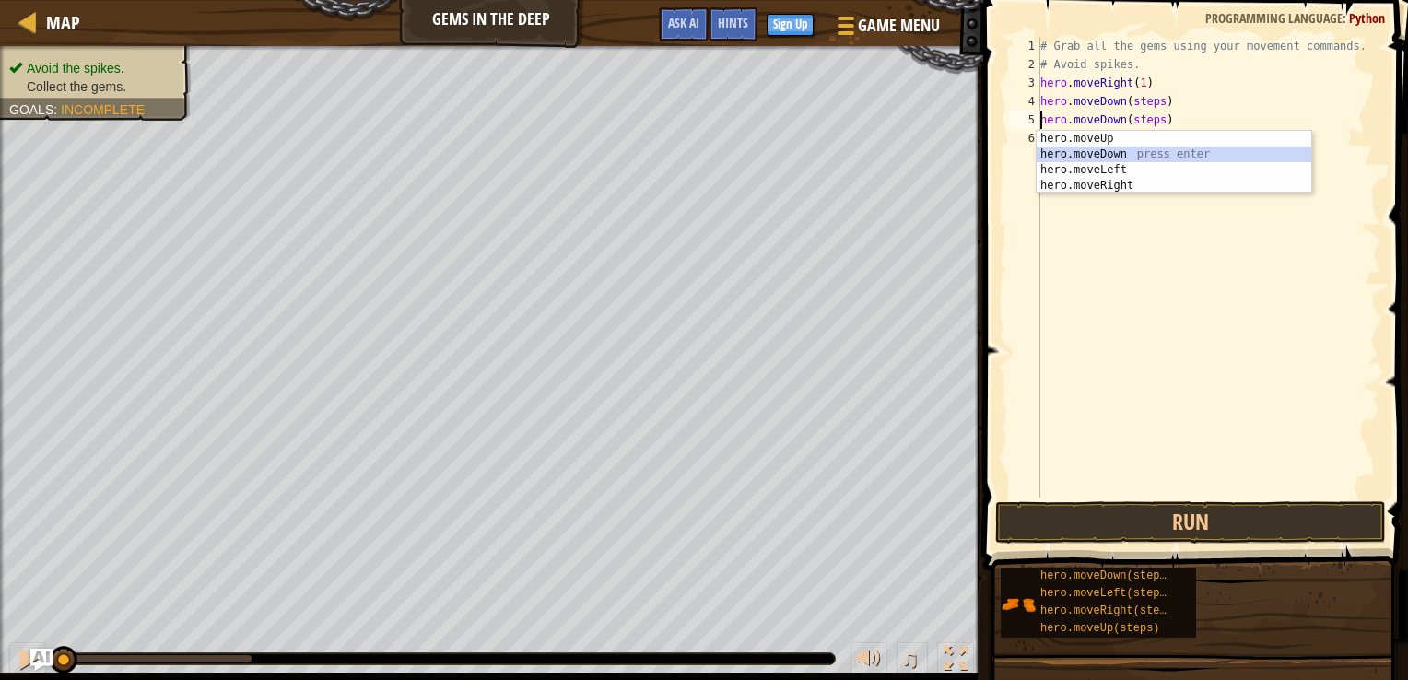
click at [1126, 148] on div "hero.moveUp press enter hero.moveDown press enter hero.moveLeft press enter her…" at bounding box center [1173, 178] width 275 height 94
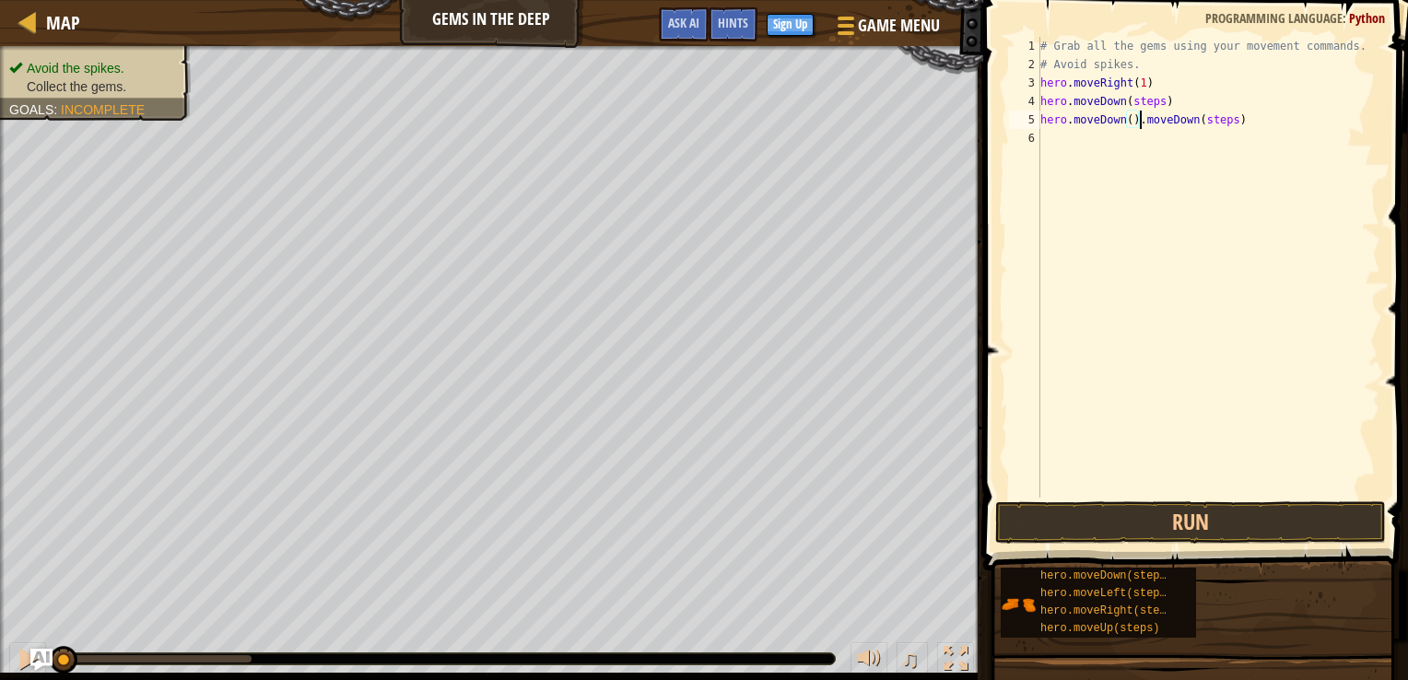
click at [1249, 128] on div "# Grab all the gems using your movement commands. # Avoid spikes. hero . moveRi…" at bounding box center [1208, 285] width 344 height 497
type textarea "h"
click at [1164, 101] on div "# Grab all the gems using your movement commands. # Avoid spikes. hero . moveRi…" at bounding box center [1208, 285] width 344 height 497
type textarea "hero.moveDown(1)"
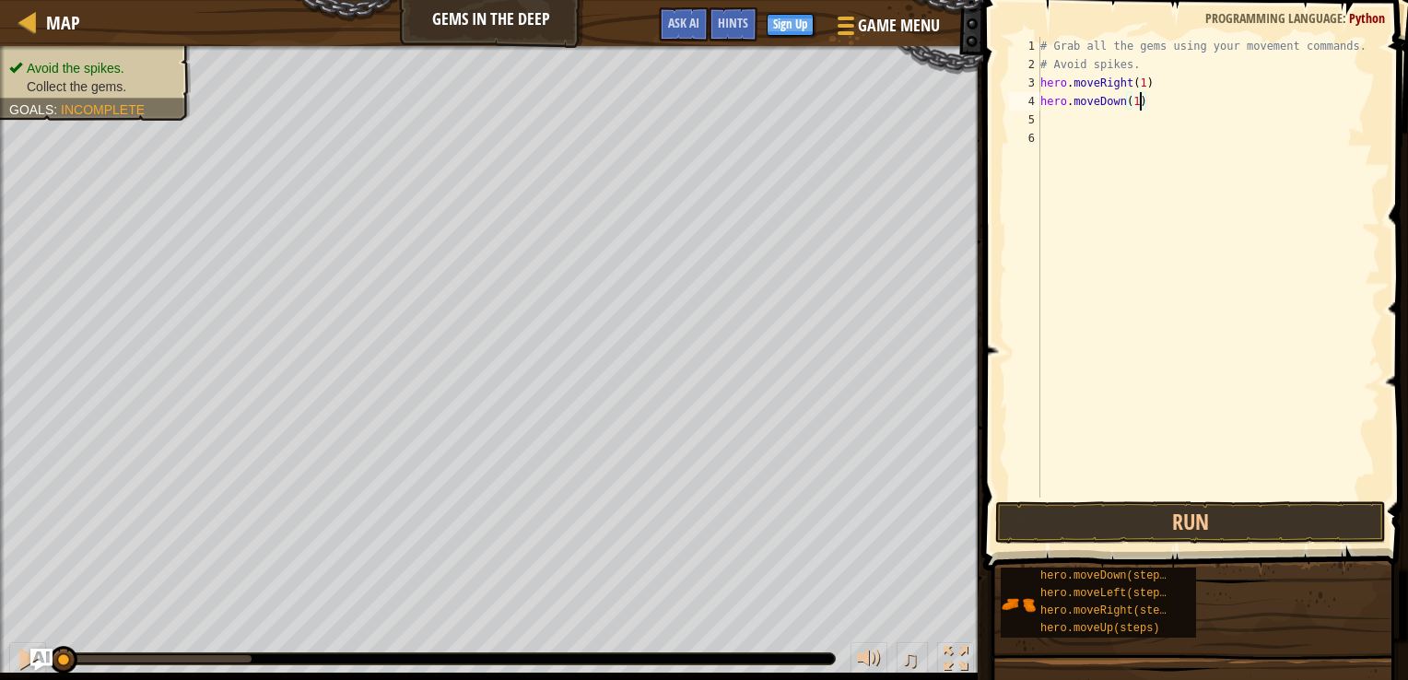
click at [1039, 120] on div "5" at bounding box center [1024, 120] width 31 height 18
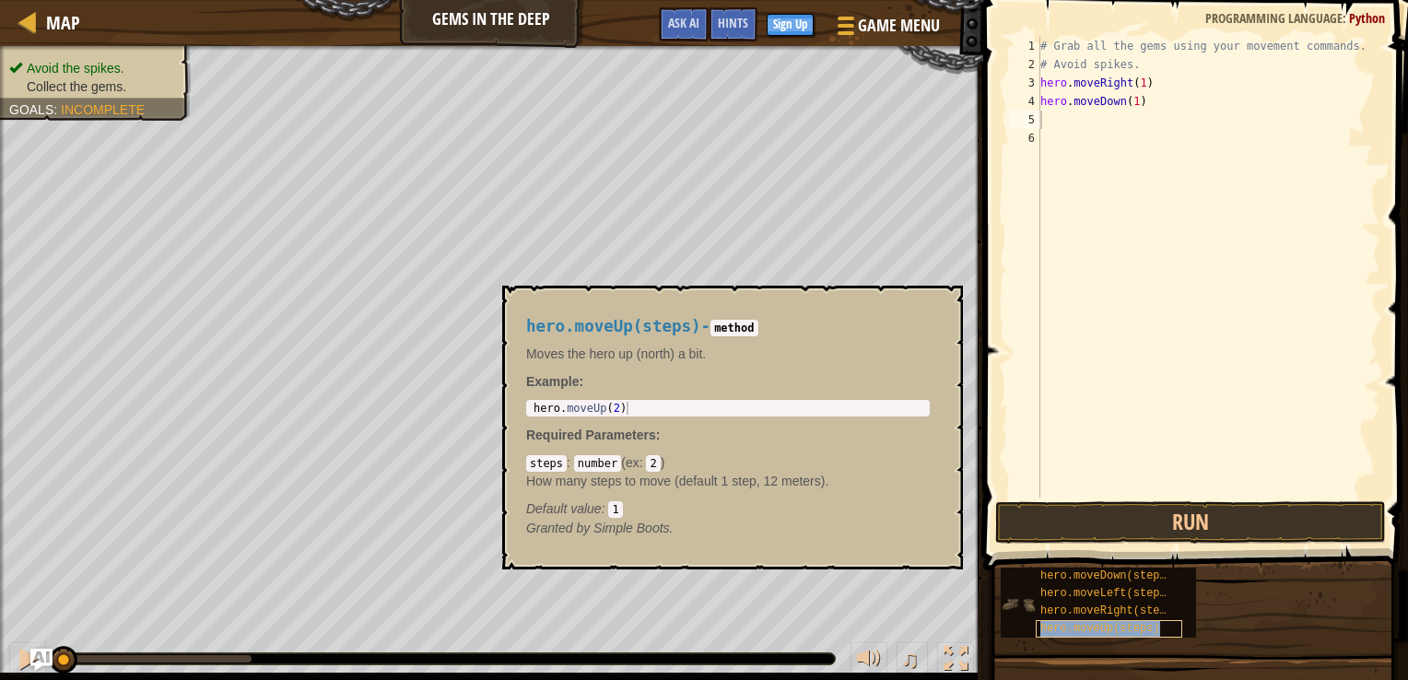
type textarea "hero.moveUp(steps)"
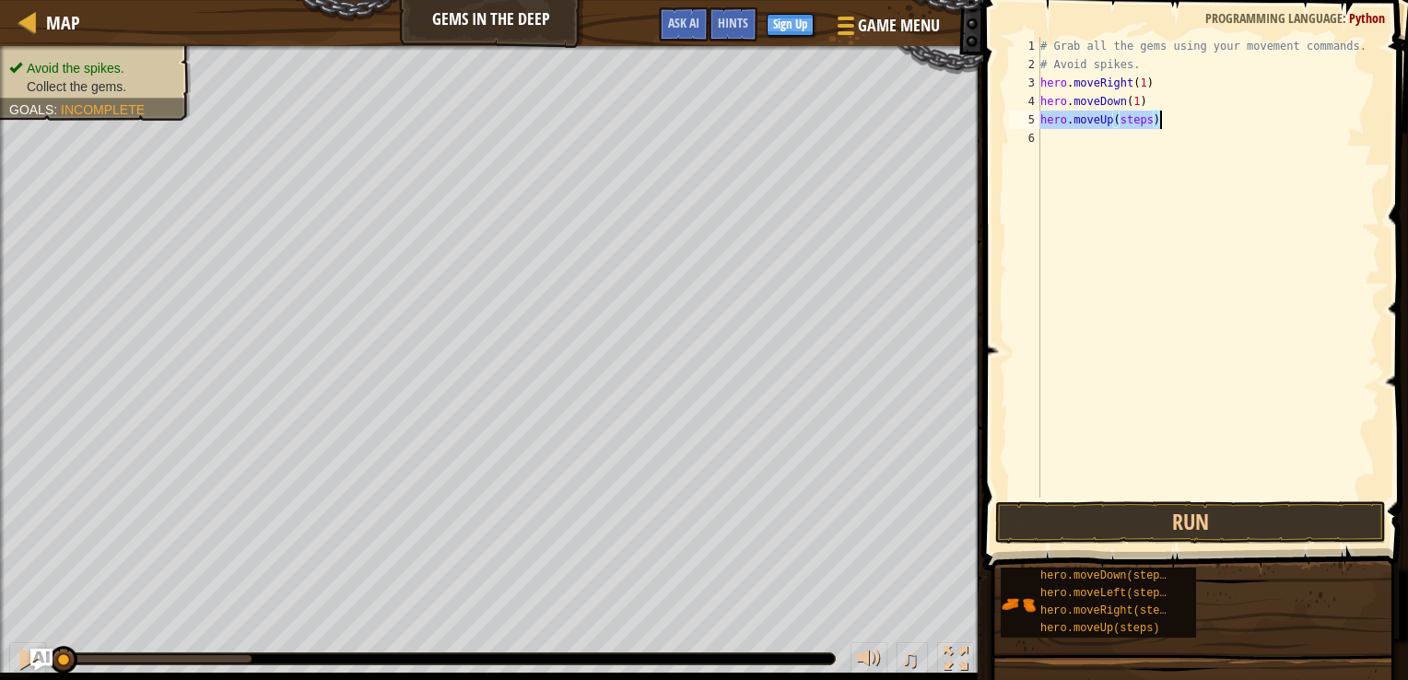
click at [1167, 165] on div "# Grab all the gems using your movement commands. # Avoid spikes. hero . moveRi…" at bounding box center [1208, 285] width 344 height 497
click at [1152, 120] on div "# Grab all the gems using your movement commands. # Avoid spikes. hero . moveRi…" at bounding box center [1208, 285] width 344 height 497
type textarea "hero.moveUp(2)"
click at [1043, 140] on div "# Grab all the gems using your movement commands. # Avoid spikes. hero . moveRi…" at bounding box center [1208, 285] width 344 height 497
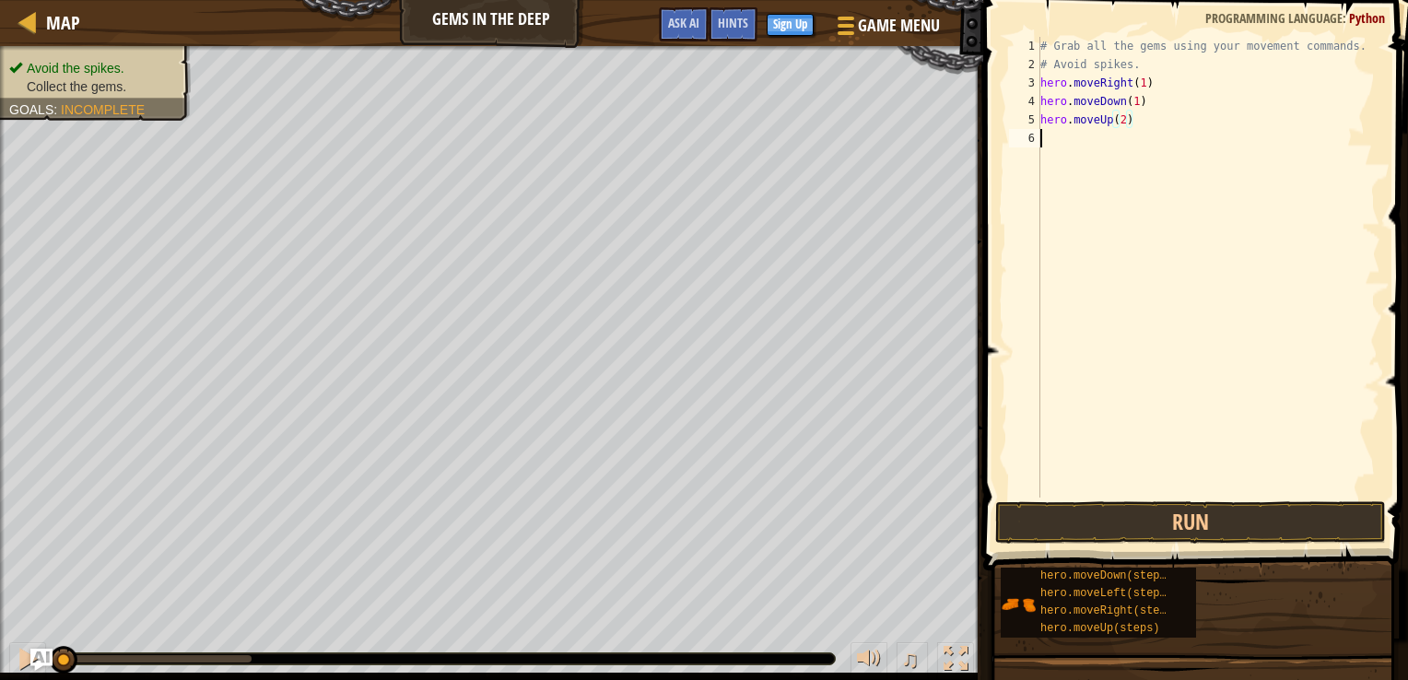
scroll to position [8, 0]
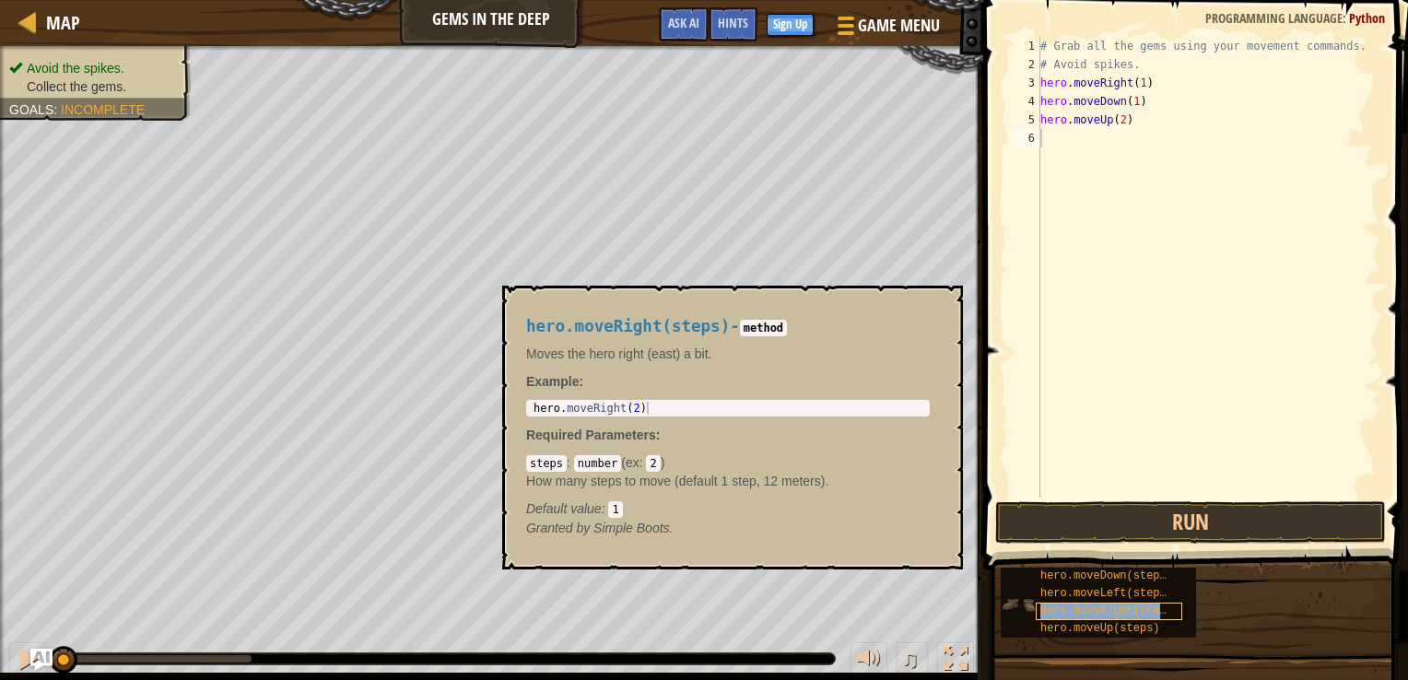
type textarea "hero.moveRight(steps)"
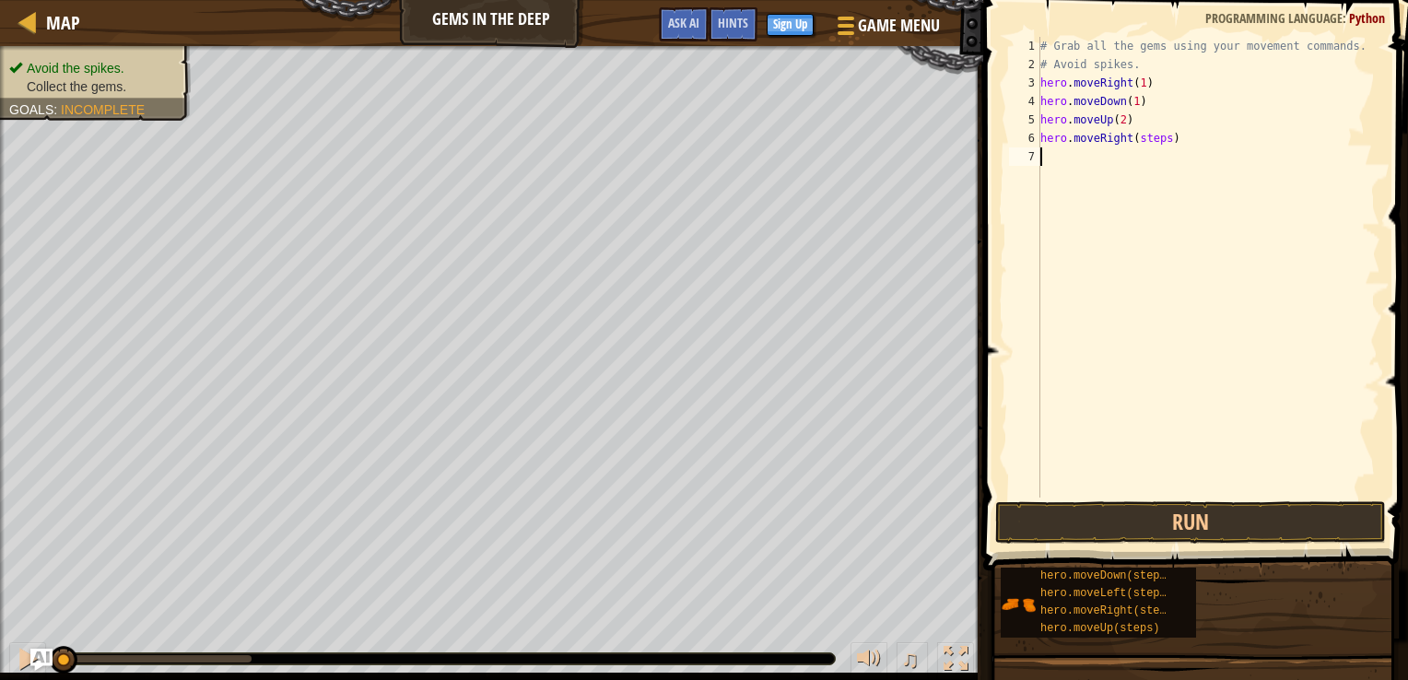
click at [1165, 283] on div "# Grab all the gems using your movement commands. # Avoid spikes. hero . moveRi…" at bounding box center [1208, 285] width 344 height 497
click at [1172, 135] on div "# Grab all the gems using your movement commands. # Avoid spikes. hero . moveRi…" at bounding box center [1208, 285] width 344 height 497
type textarea "hero.moveRight(1)"
click at [1272, 514] on button "Run" at bounding box center [1190, 522] width 391 height 42
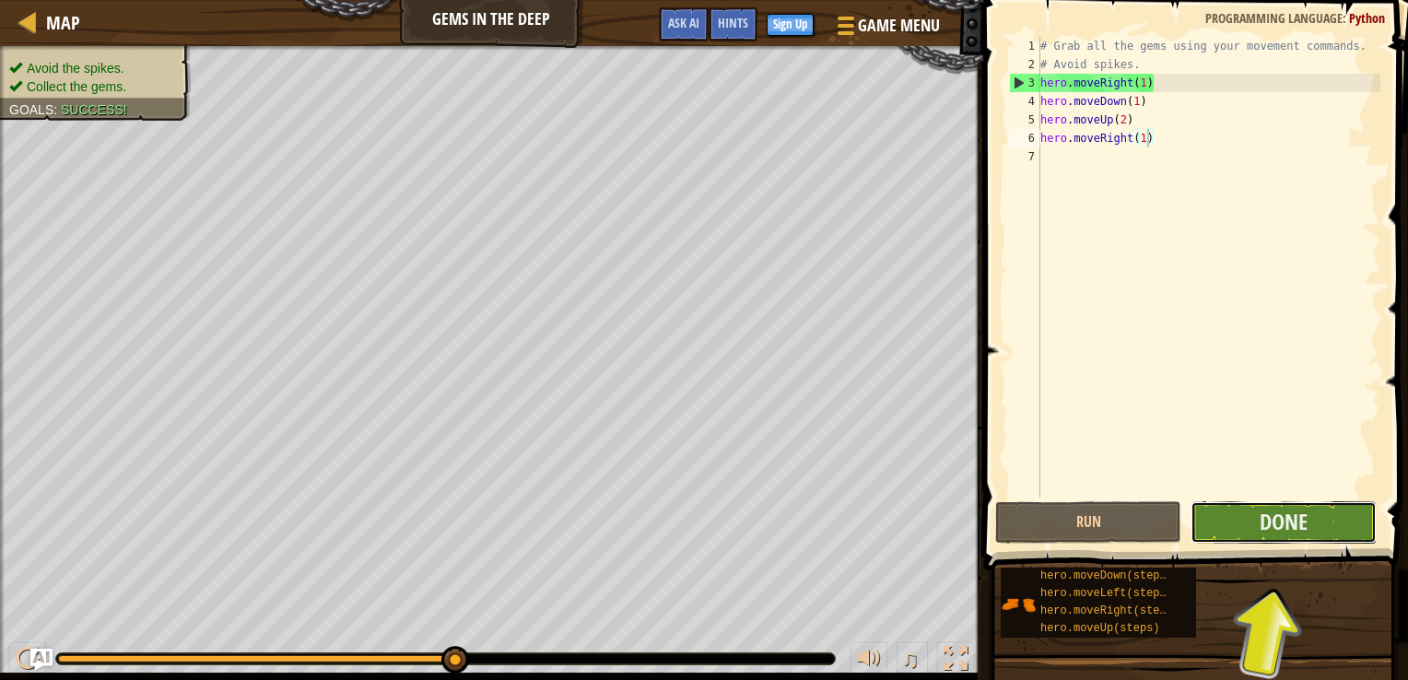
click at [1246, 516] on button "Done" at bounding box center [1283, 522] width 186 height 42
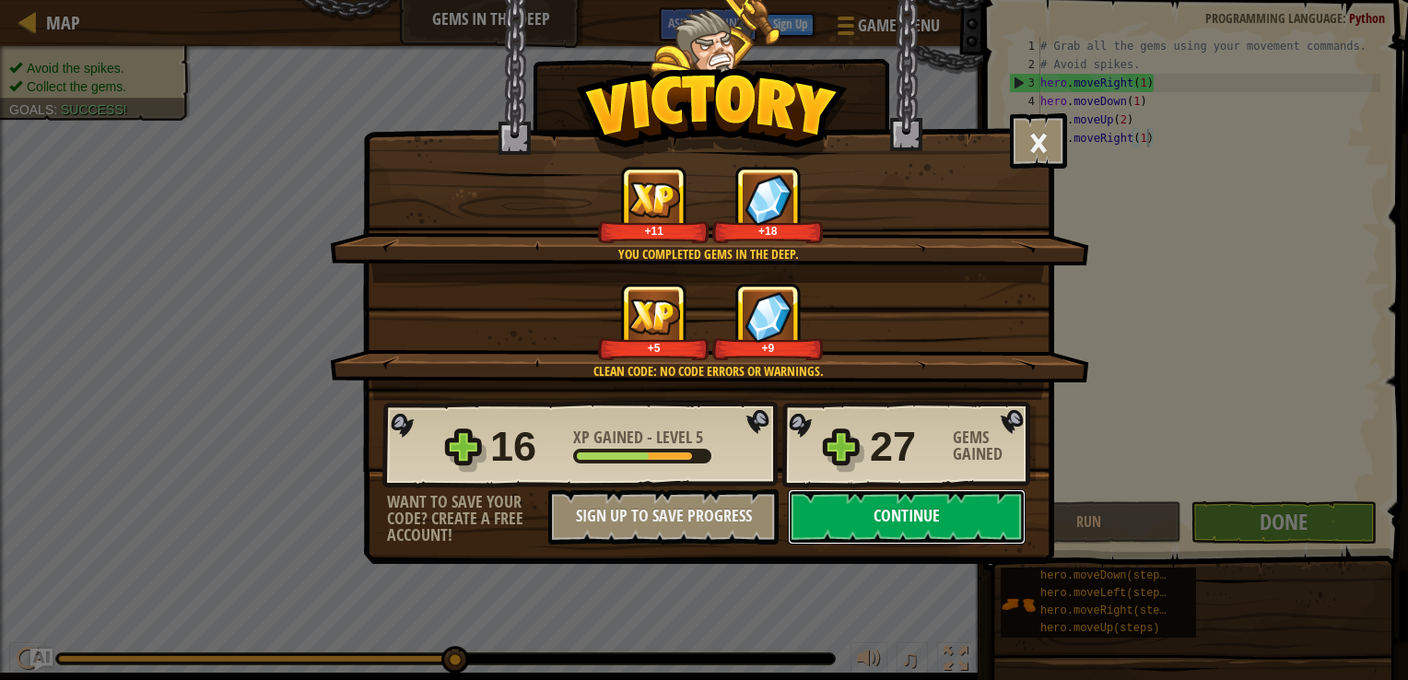
click at [930, 514] on button "Continue" at bounding box center [907, 516] width 238 height 55
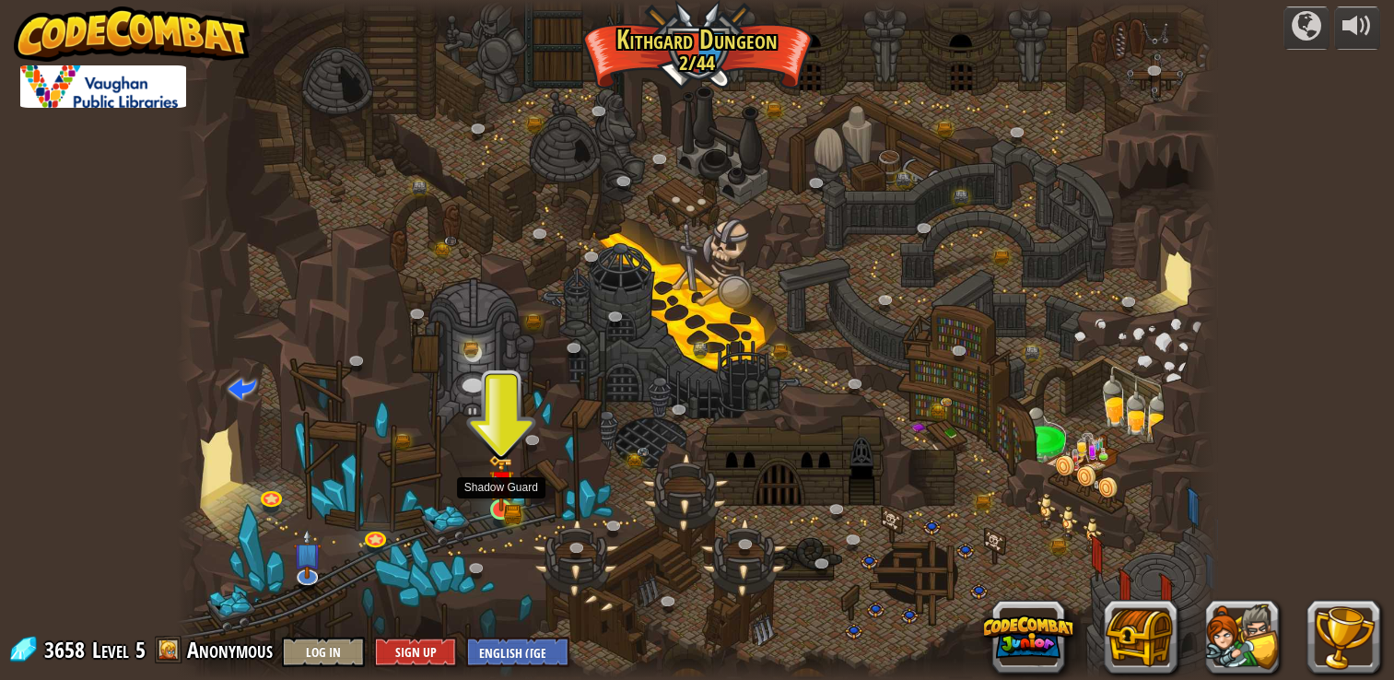
click at [494, 499] on img at bounding box center [501, 482] width 26 height 57
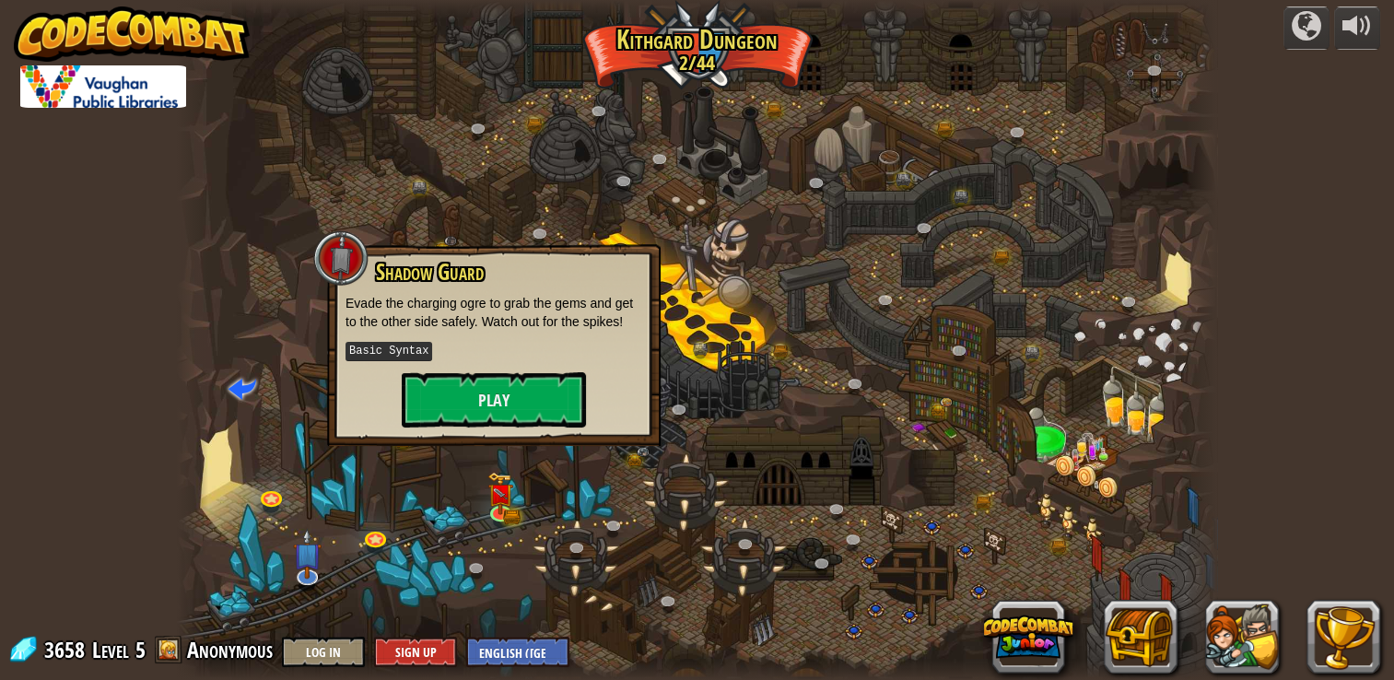
click at [501, 349] on p "Basic Syntax" at bounding box center [493, 351] width 297 height 23
click at [505, 389] on button "Play" at bounding box center [494, 399] width 184 height 55
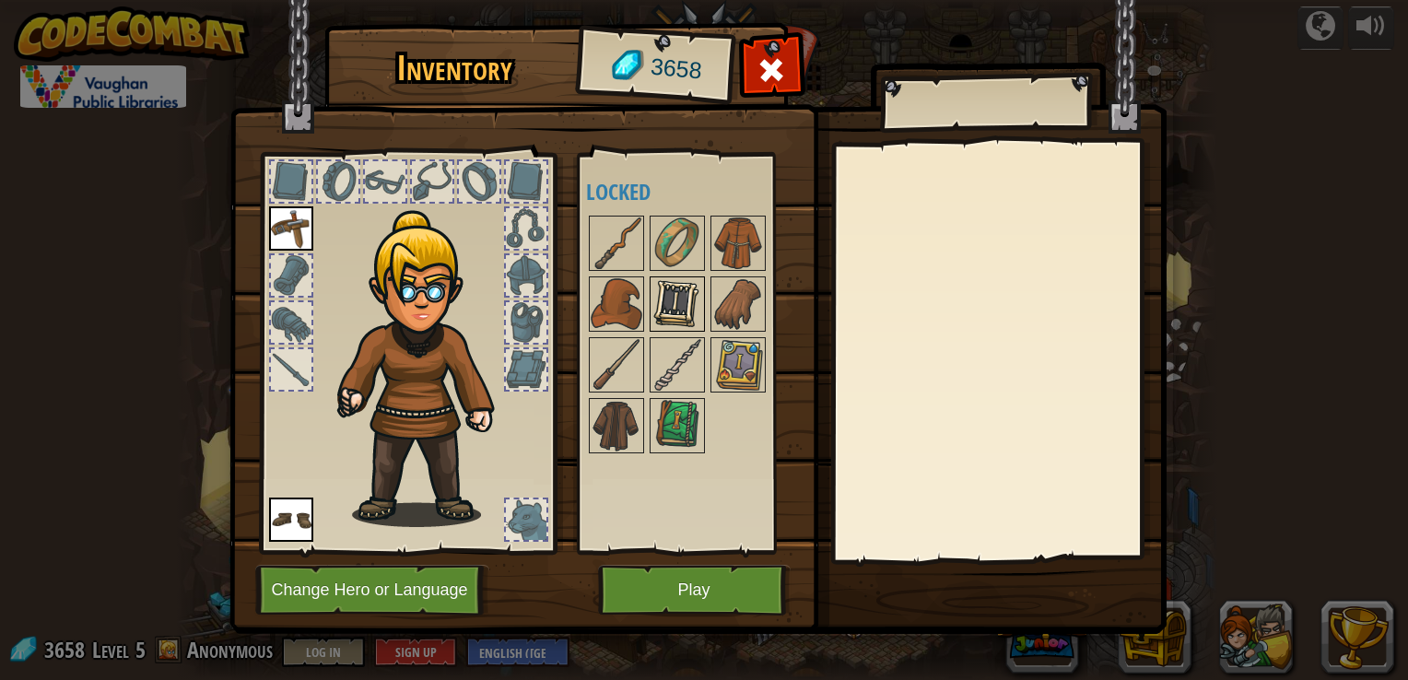
click at [654, 306] on img at bounding box center [677, 304] width 52 height 52
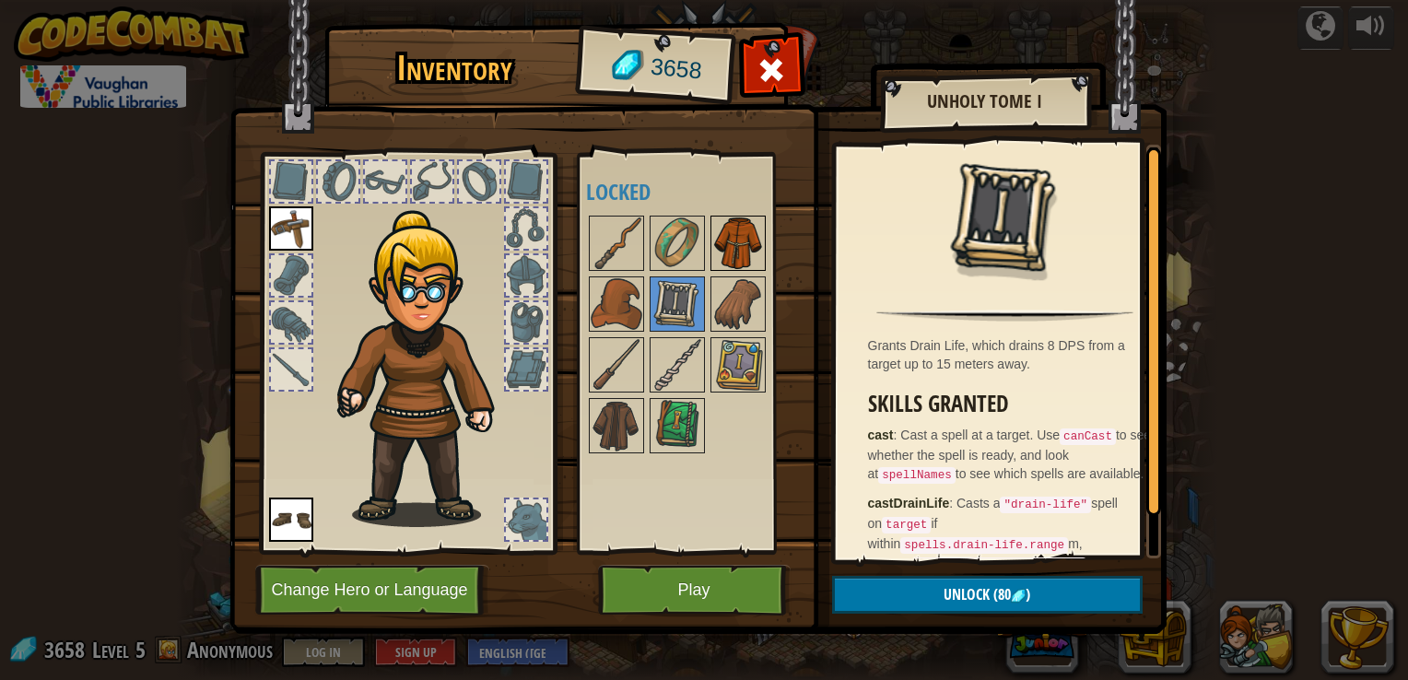
click at [726, 241] on img at bounding box center [738, 243] width 52 height 52
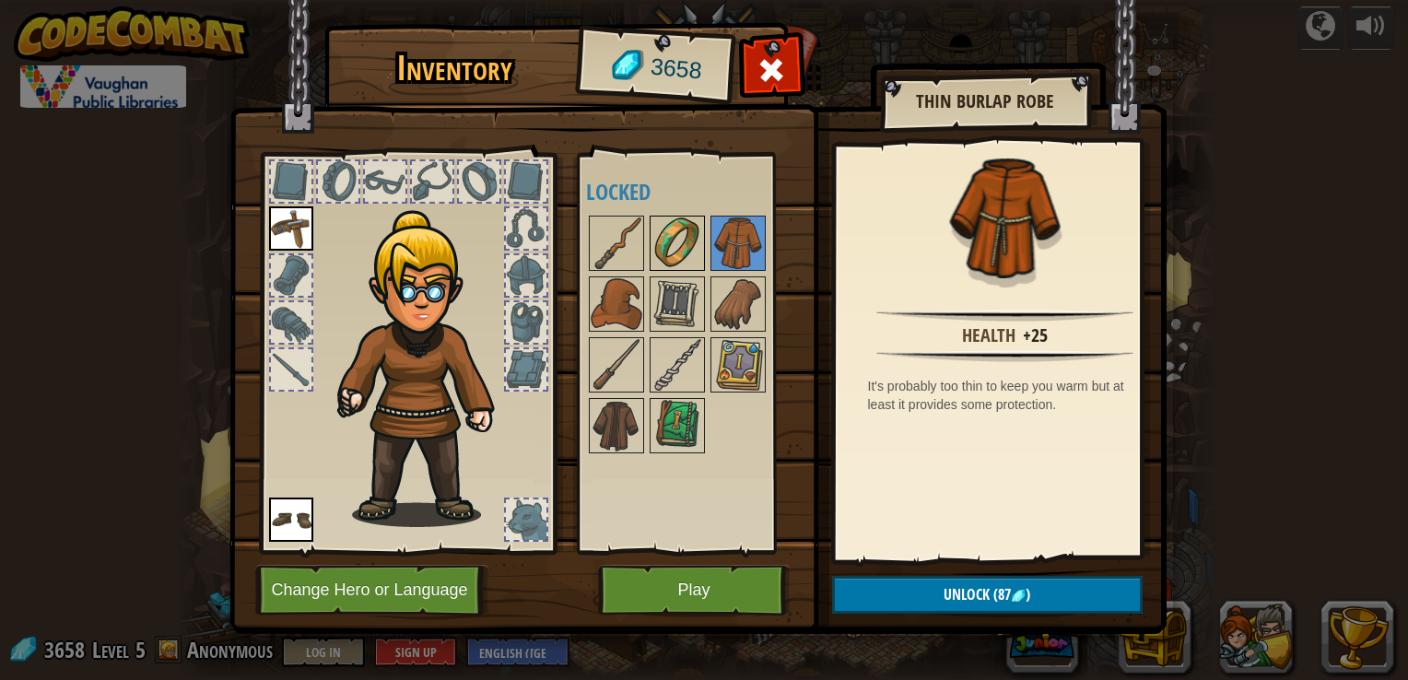
click at [675, 241] on img at bounding box center [677, 243] width 52 height 52
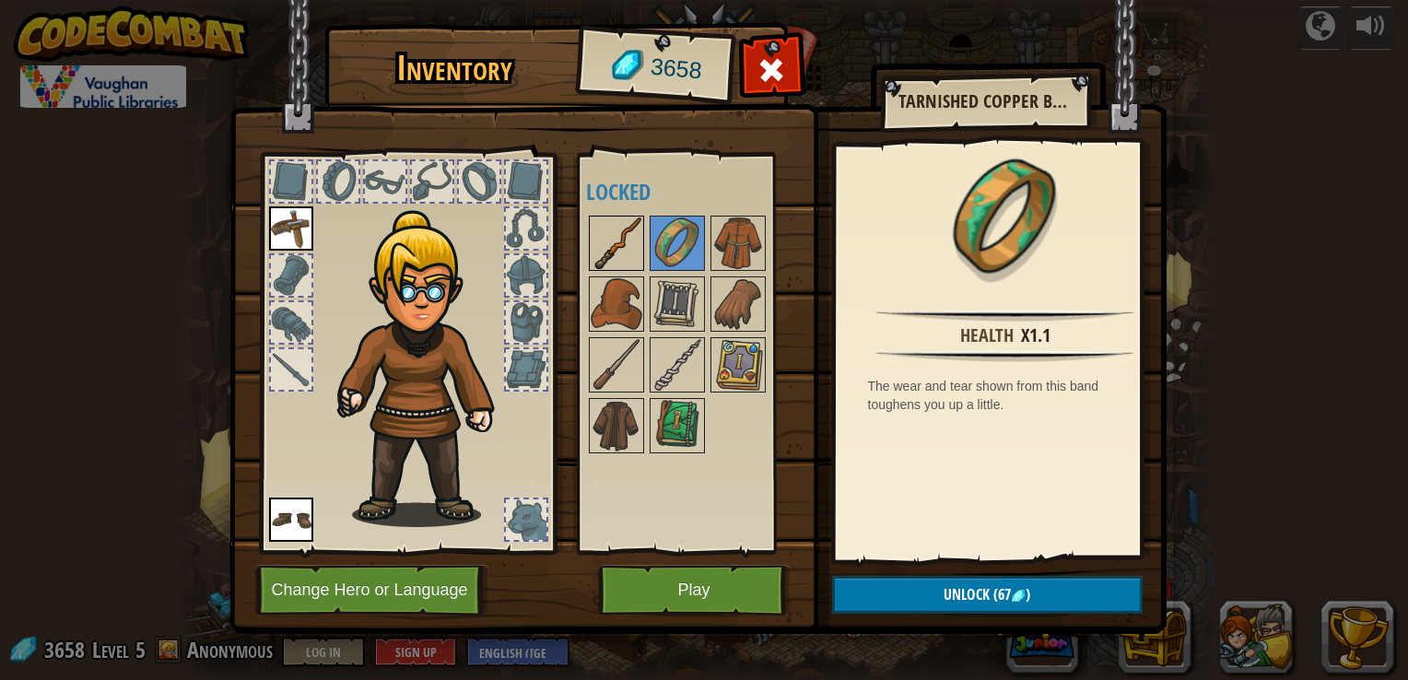
click at [616, 239] on img at bounding box center [617, 243] width 52 height 52
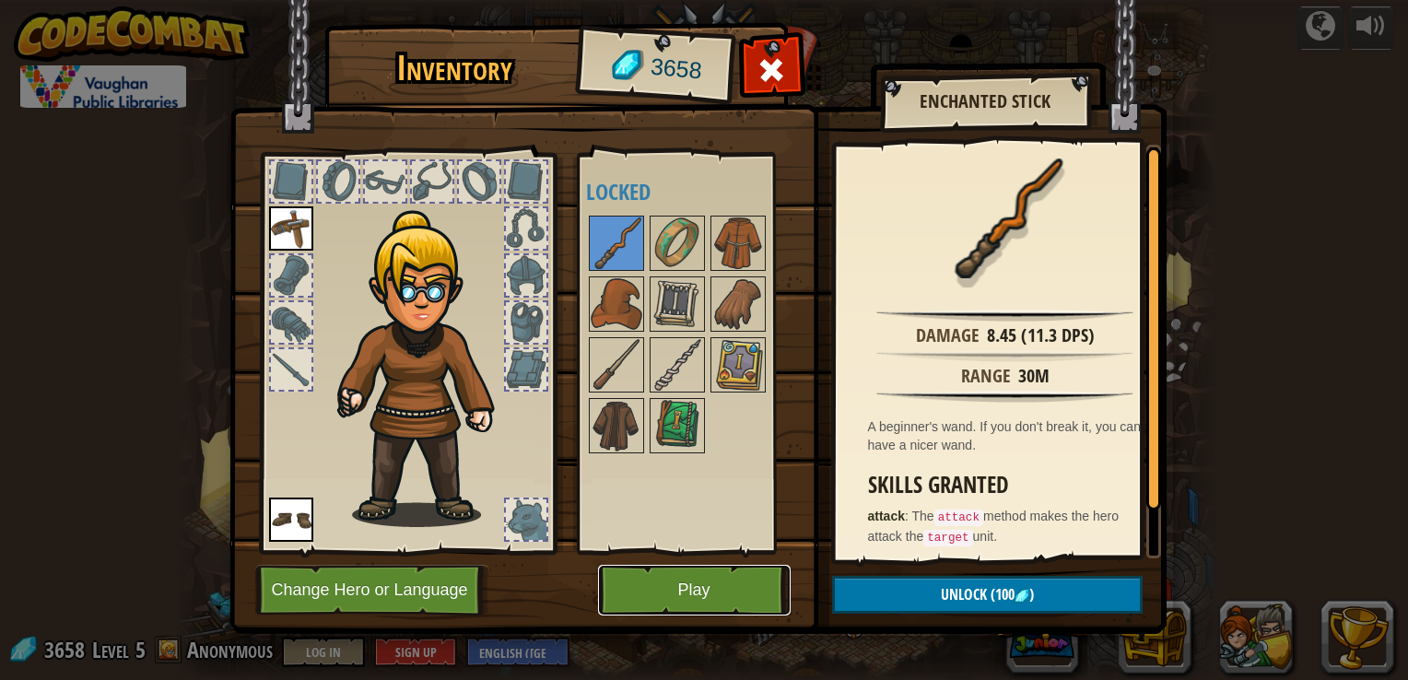
click at [701, 595] on button "Play" at bounding box center [694, 590] width 193 height 51
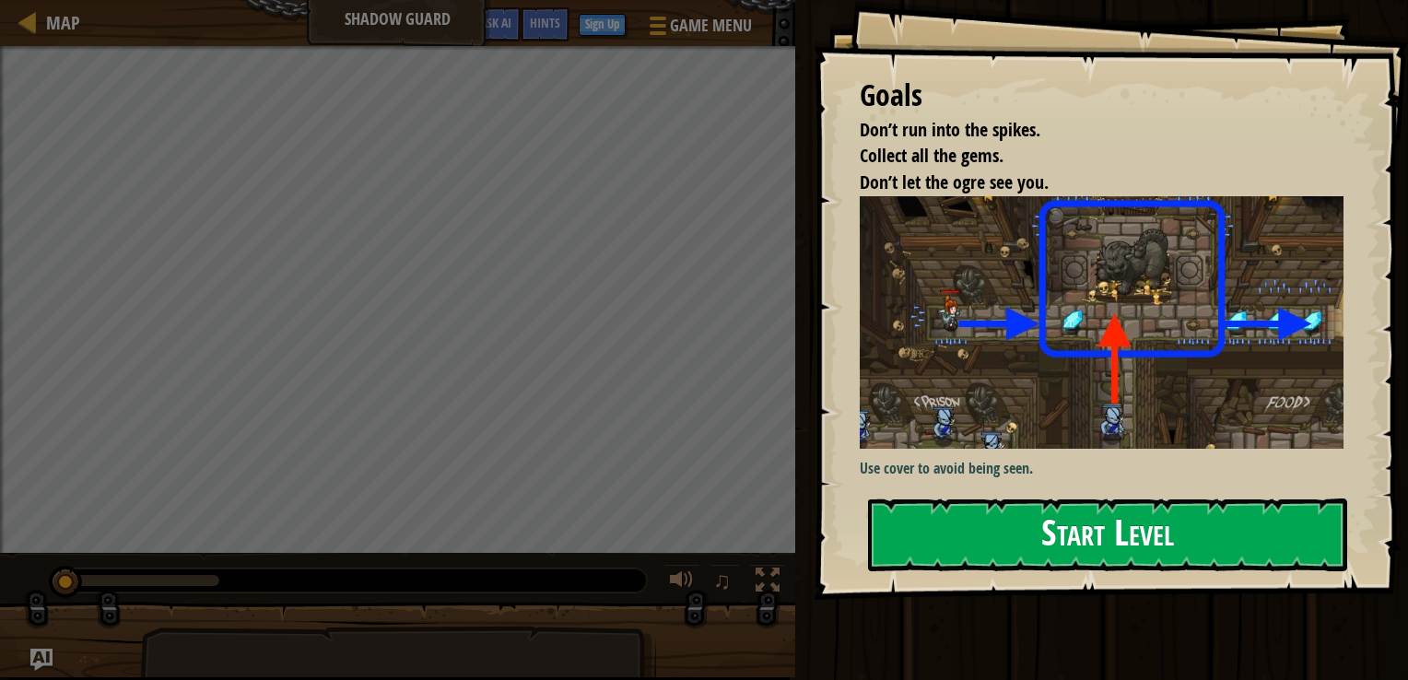
click at [990, 521] on button "Start Level" at bounding box center [1107, 534] width 479 height 73
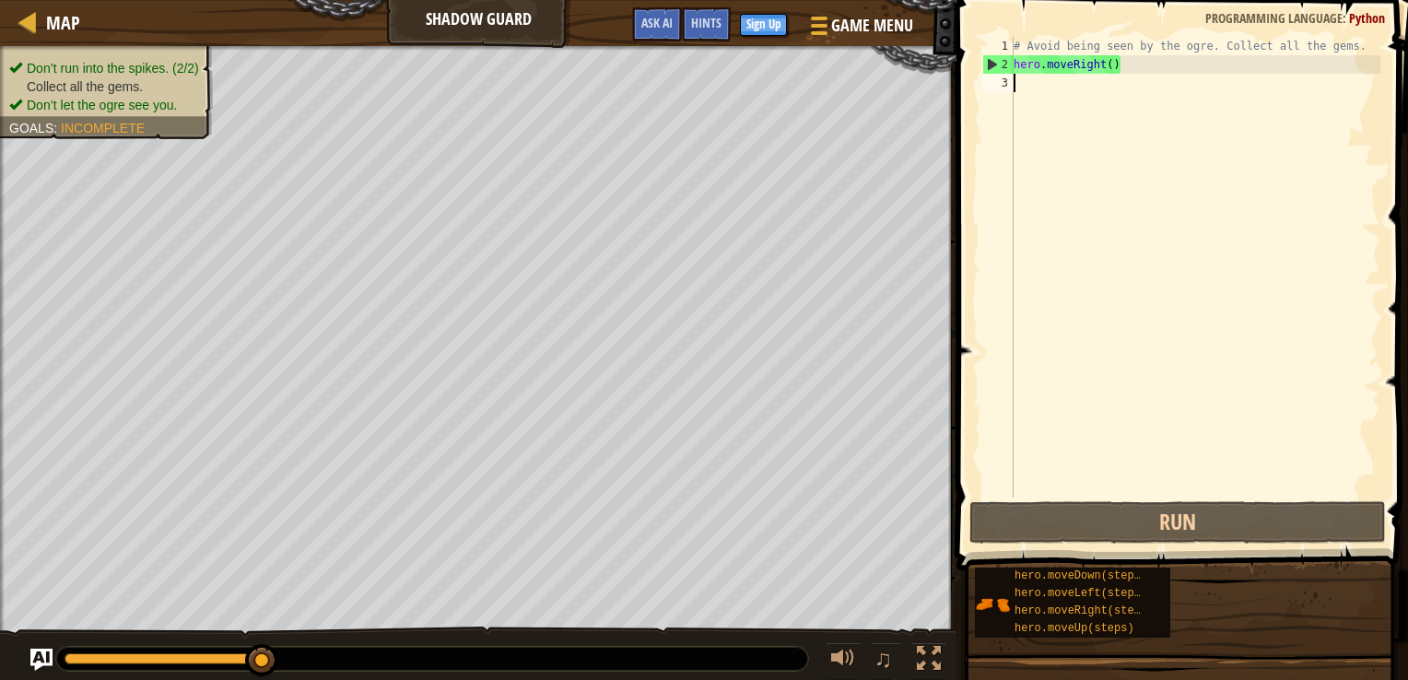
click at [1111, 68] on div "# Avoid being seen by the ogre. Collect all the gems. hero . moveRight ( )" at bounding box center [1195, 285] width 370 height 497
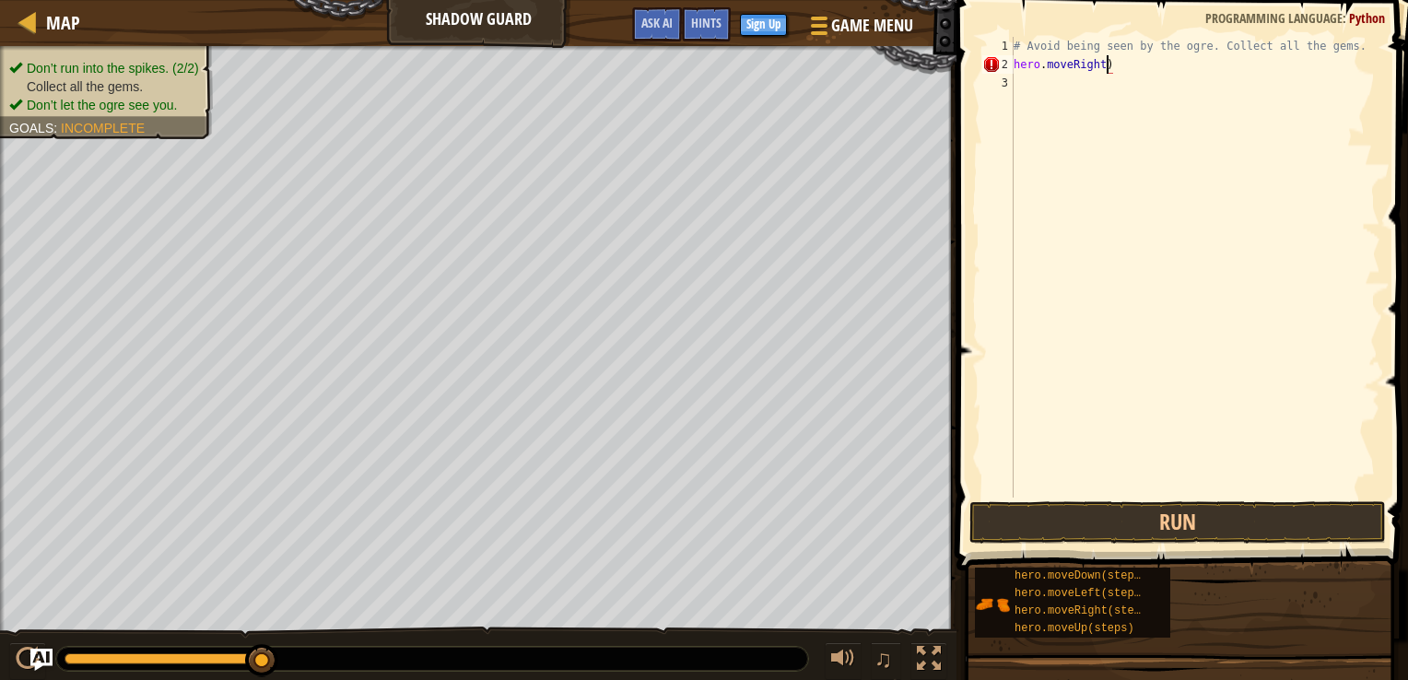
type textarea "hero.moveRight()"
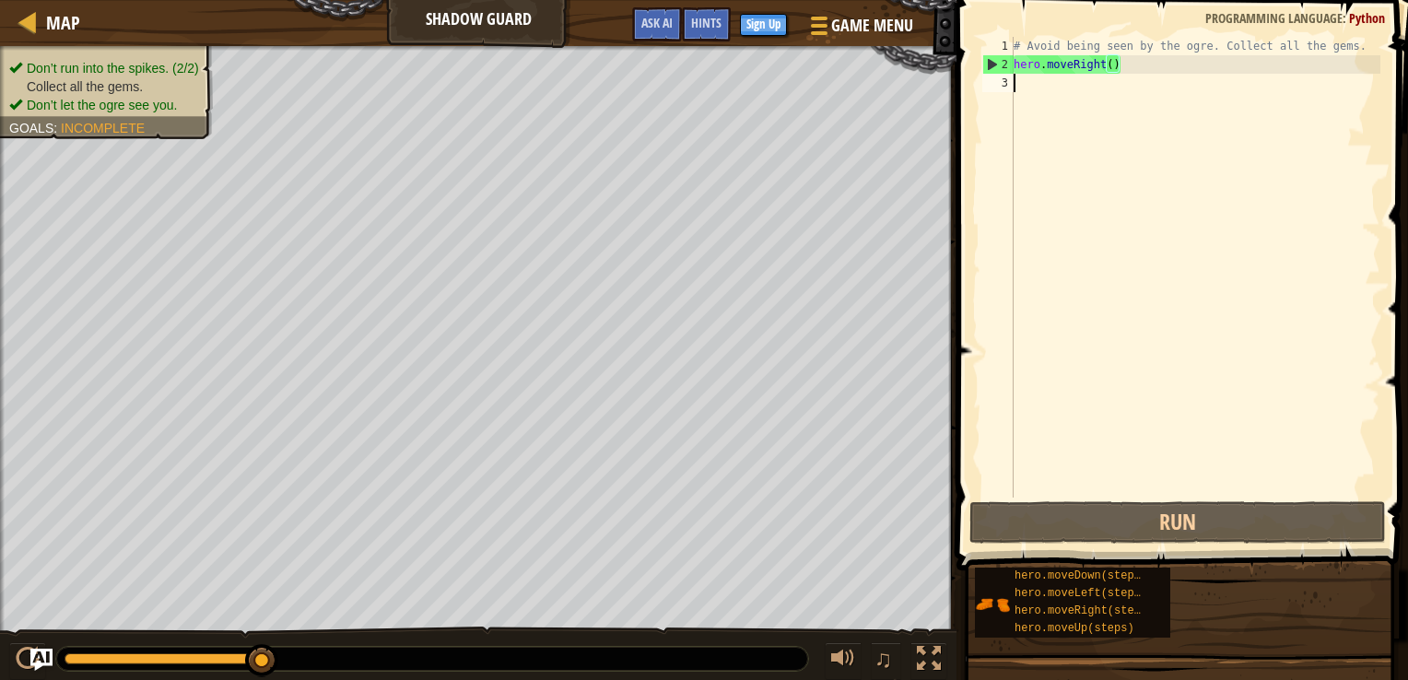
click at [1021, 84] on div "# Avoid being seen by the ogre. Collect all the gems. hero . moveRight ( )" at bounding box center [1195, 285] width 370 height 497
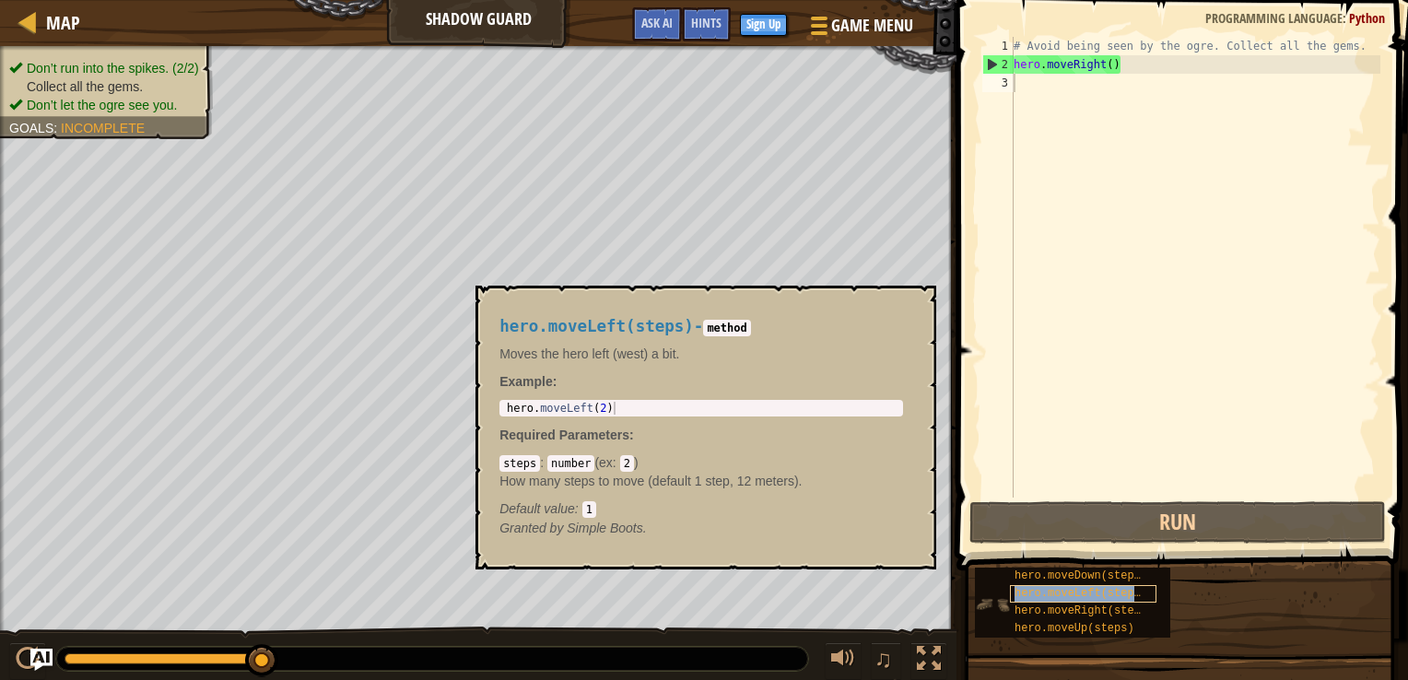
type textarea "hero.moveLeft(steps)"
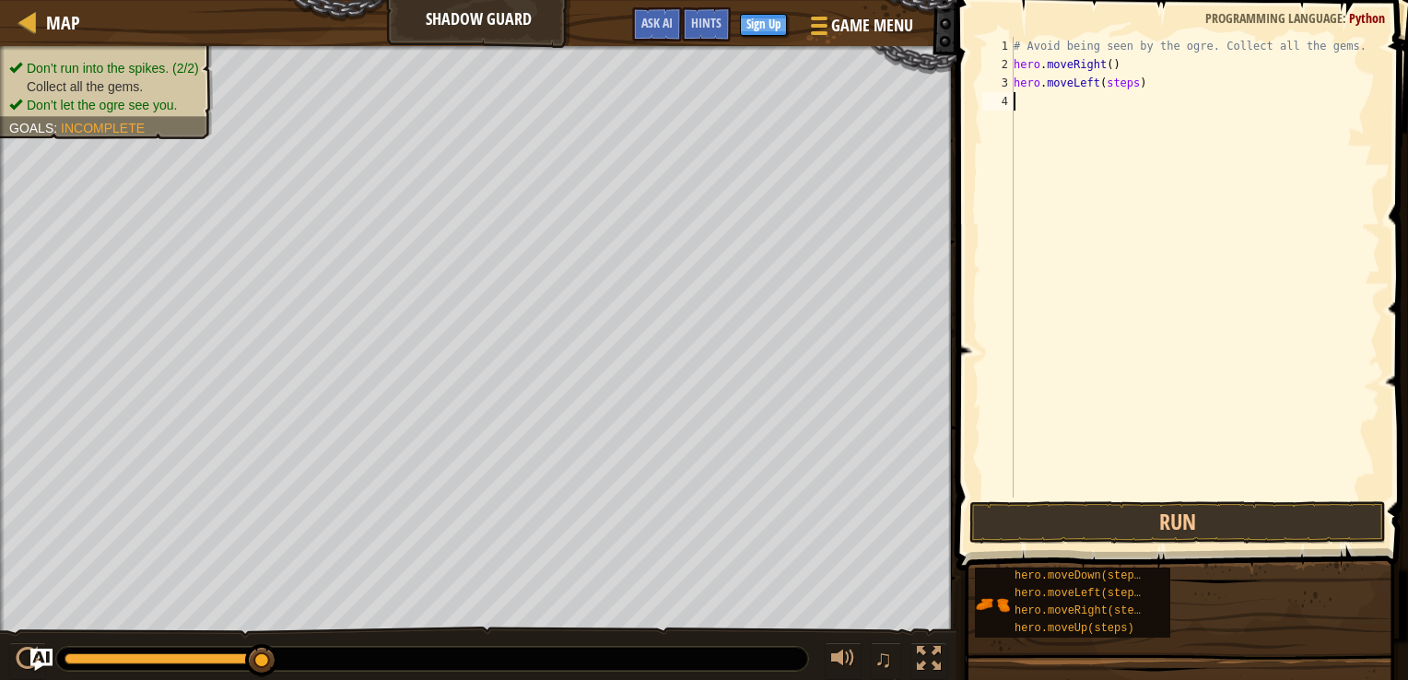
click at [1124, 191] on div "# Avoid being seen by the ogre. Collect all the gems. hero . moveRight ( ) hero…" at bounding box center [1195, 285] width 370 height 497
click at [1137, 81] on div "# Avoid being seen by the ogre. Collect all the gems. hero . moveRight ( ) hero…" at bounding box center [1195, 285] width 370 height 497
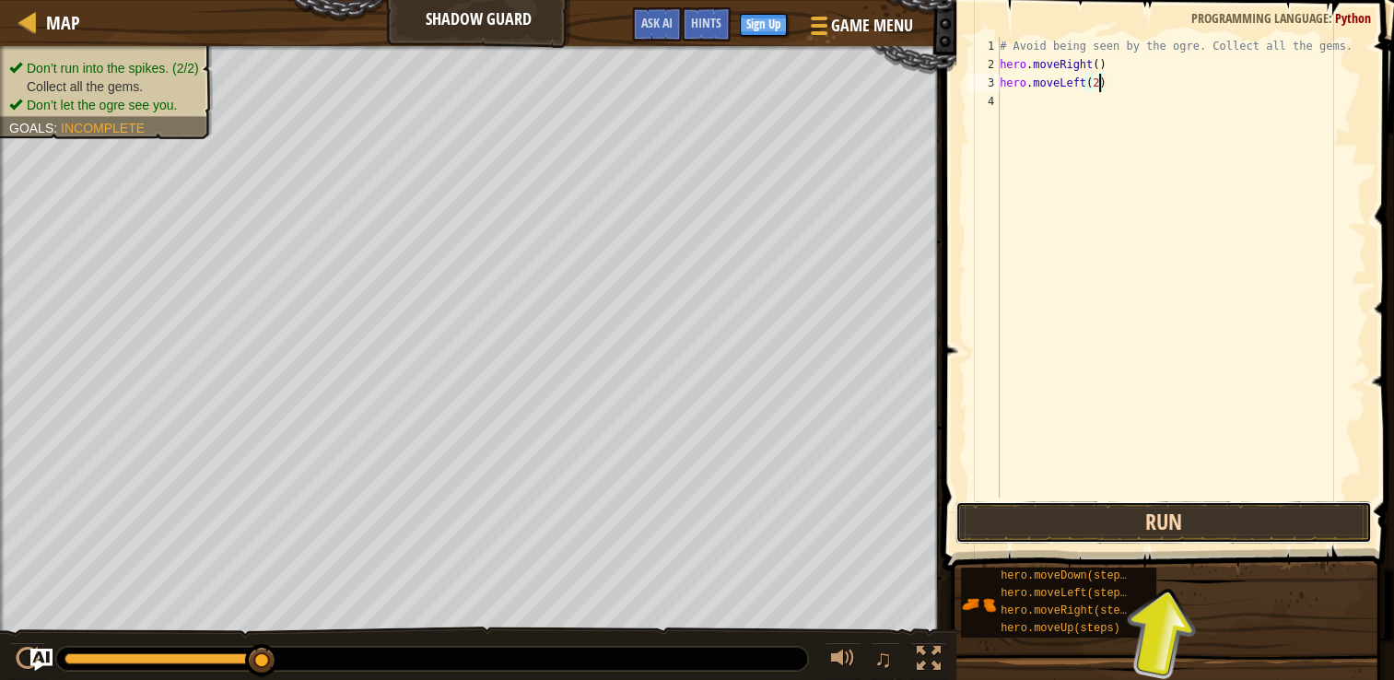
click at [1128, 520] on button "Run" at bounding box center [1163, 522] width 416 height 42
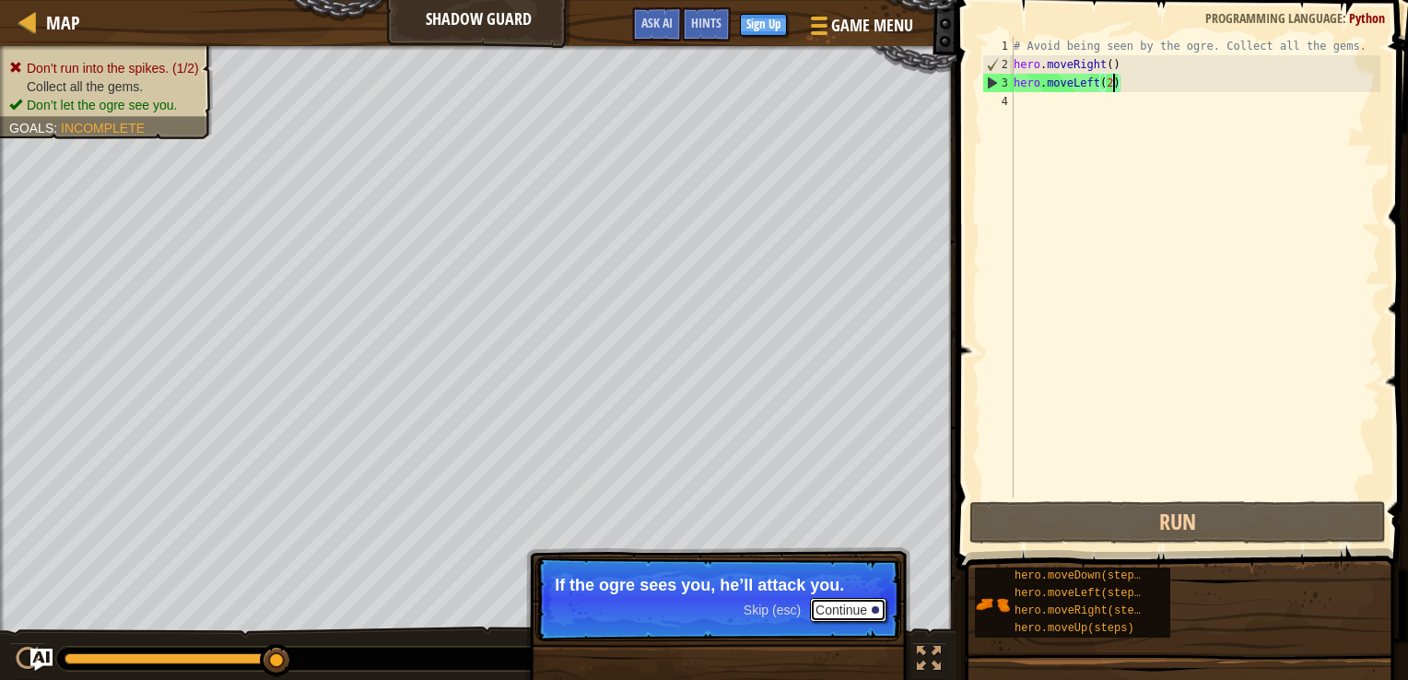
click at [869, 605] on button "Continue" at bounding box center [848, 610] width 76 height 24
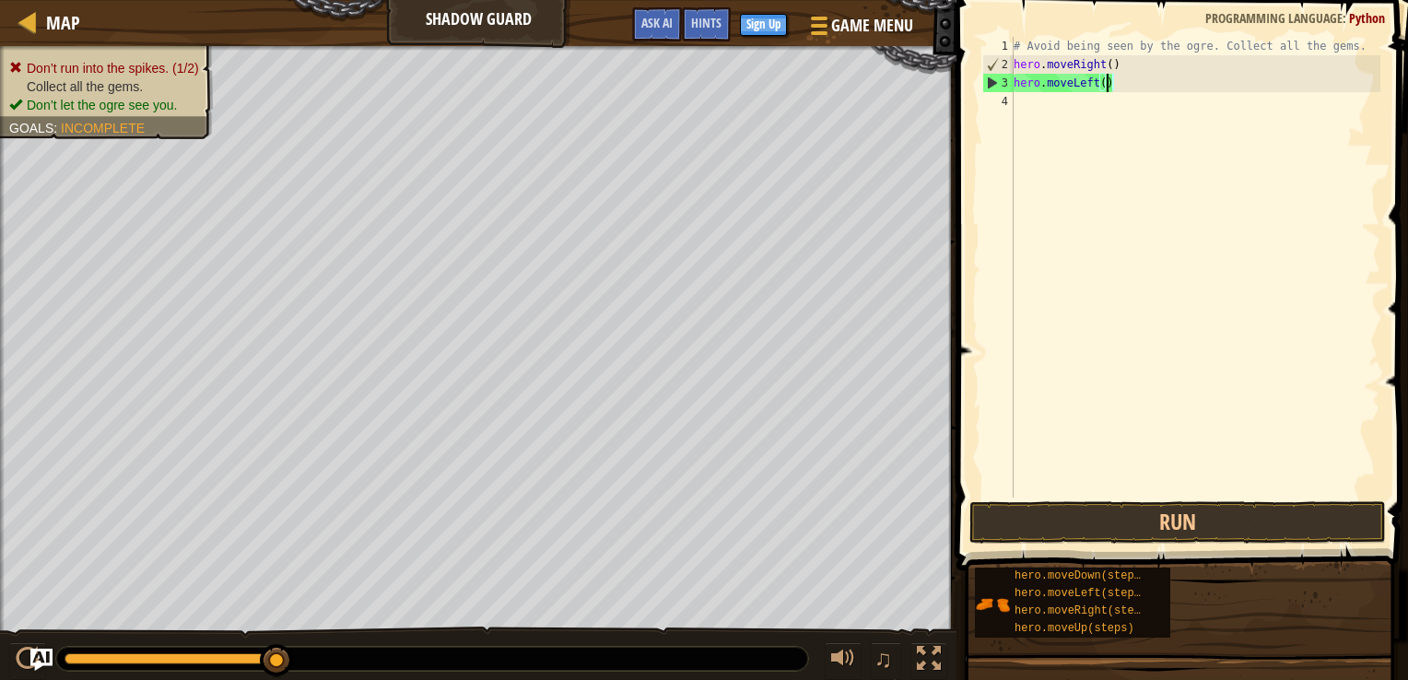
scroll to position [8, 6]
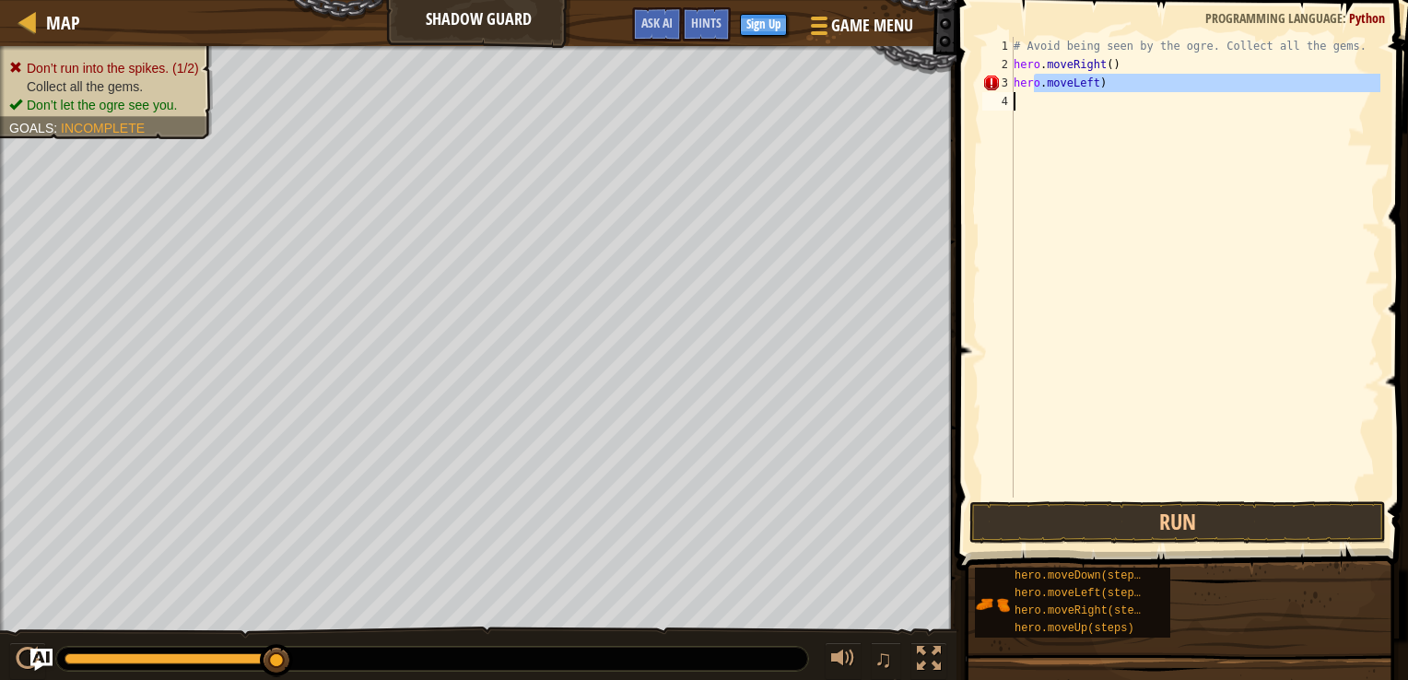
drag, startPoint x: 1031, startPoint y: 87, endPoint x: 1098, endPoint y: 160, distance: 99.8
click at [1000, 182] on div "hero.moveLeft) 1 2 3 4 # Avoid being seen by the ogre. Collect all the gems. he…" at bounding box center [1179, 267] width 402 height 461
type textarea "her"
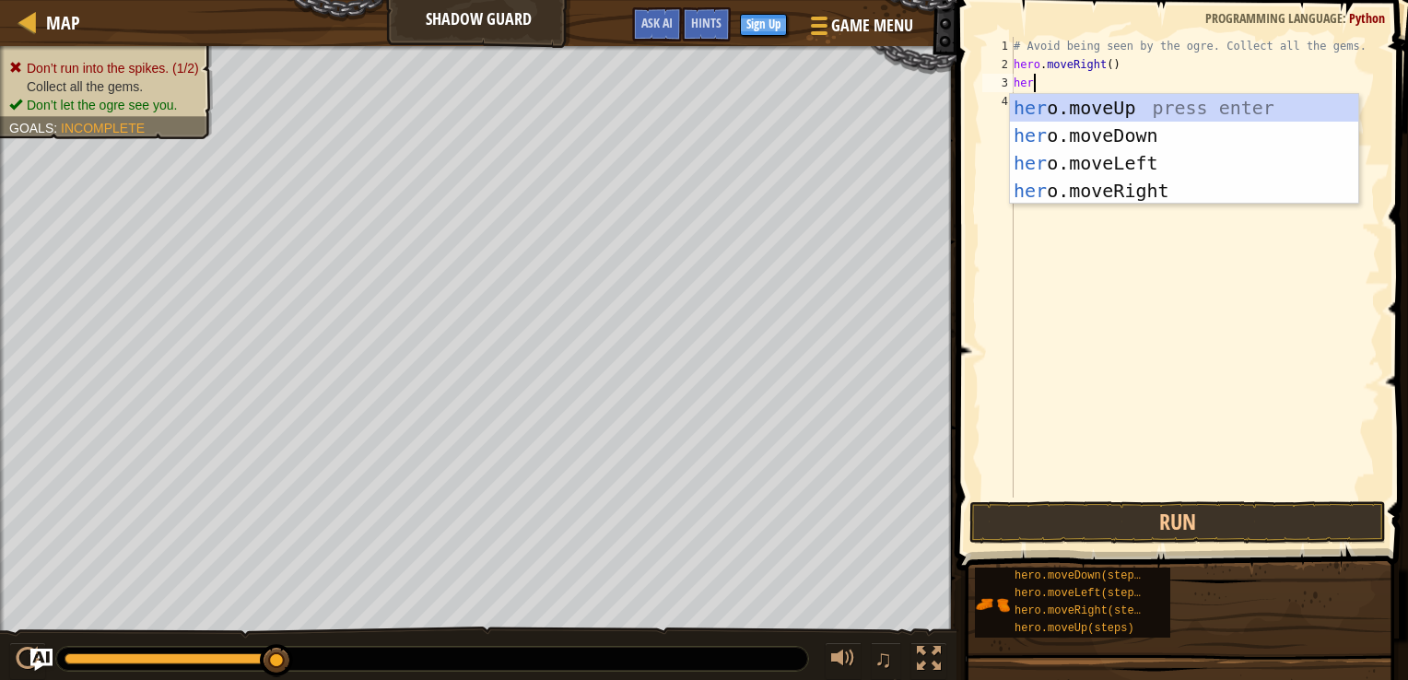
scroll to position [8, 0]
click at [1160, 187] on div "her o.moveUp press enter her o.moveDown press enter her o.moveLeft press enter …" at bounding box center [1184, 177] width 348 height 166
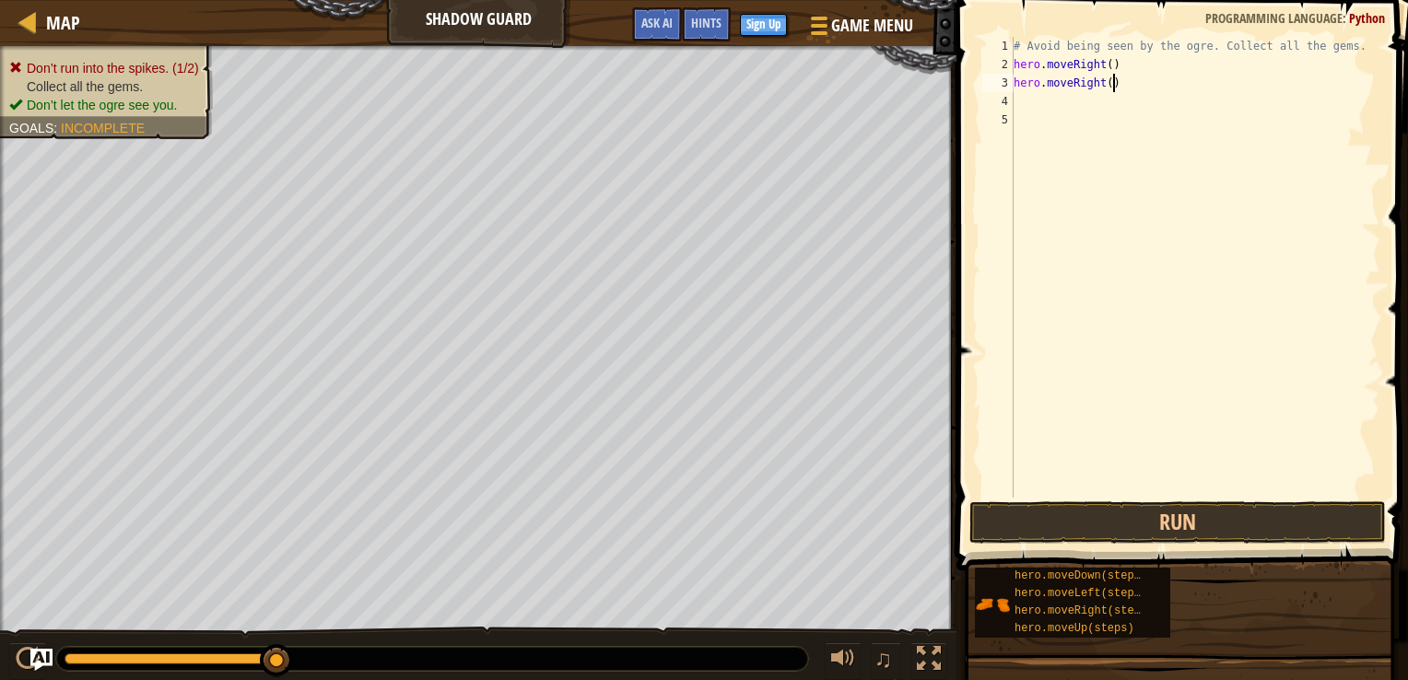
click at [1110, 81] on div "# Avoid being seen by the ogre. Collect all the gems. hero . moveRight ( ) hero…" at bounding box center [1195, 285] width 370 height 497
type textarea "hero.moveRight(3)"
click at [1130, 473] on div "# Avoid being seen by the ogre. Collect all the gems. hero . moveRight ( ) hero…" at bounding box center [1195, 285] width 370 height 497
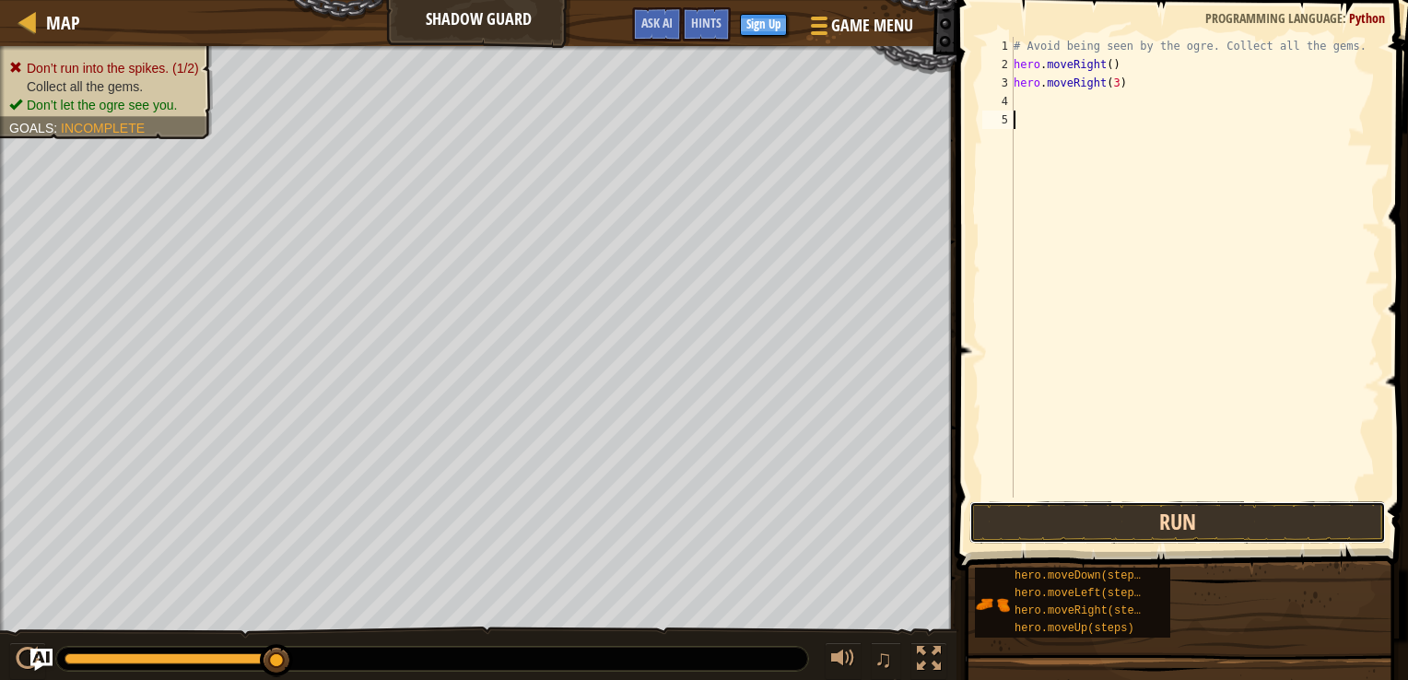
drag, startPoint x: 1128, startPoint y: 503, endPoint x: 1134, endPoint y: 530, distance: 27.5
click at [1127, 503] on button "Run" at bounding box center [1177, 522] width 416 height 42
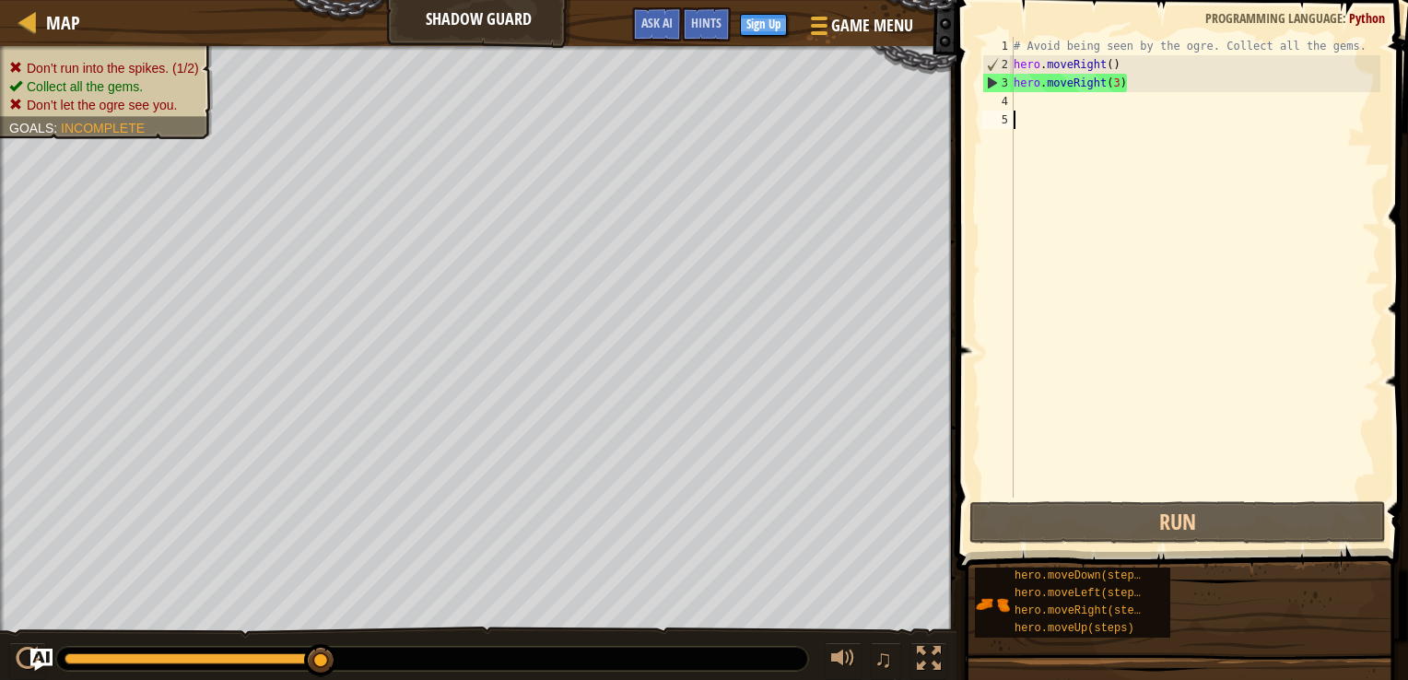
click at [1136, 122] on div "# Avoid being seen by the ogre. Collect all the gems. hero . moveRight ( ) hero…" at bounding box center [1195, 285] width 370 height 497
drag, startPoint x: 1076, startPoint y: 83, endPoint x: 1076, endPoint y: 107, distance: 24.0
click at [1076, 107] on div "# Avoid being seen by the ogre. Collect all the gems. hero . moveRight ( ) hero…" at bounding box center [1195, 285] width 370 height 497
type textarea "hero.moveRight(3)"
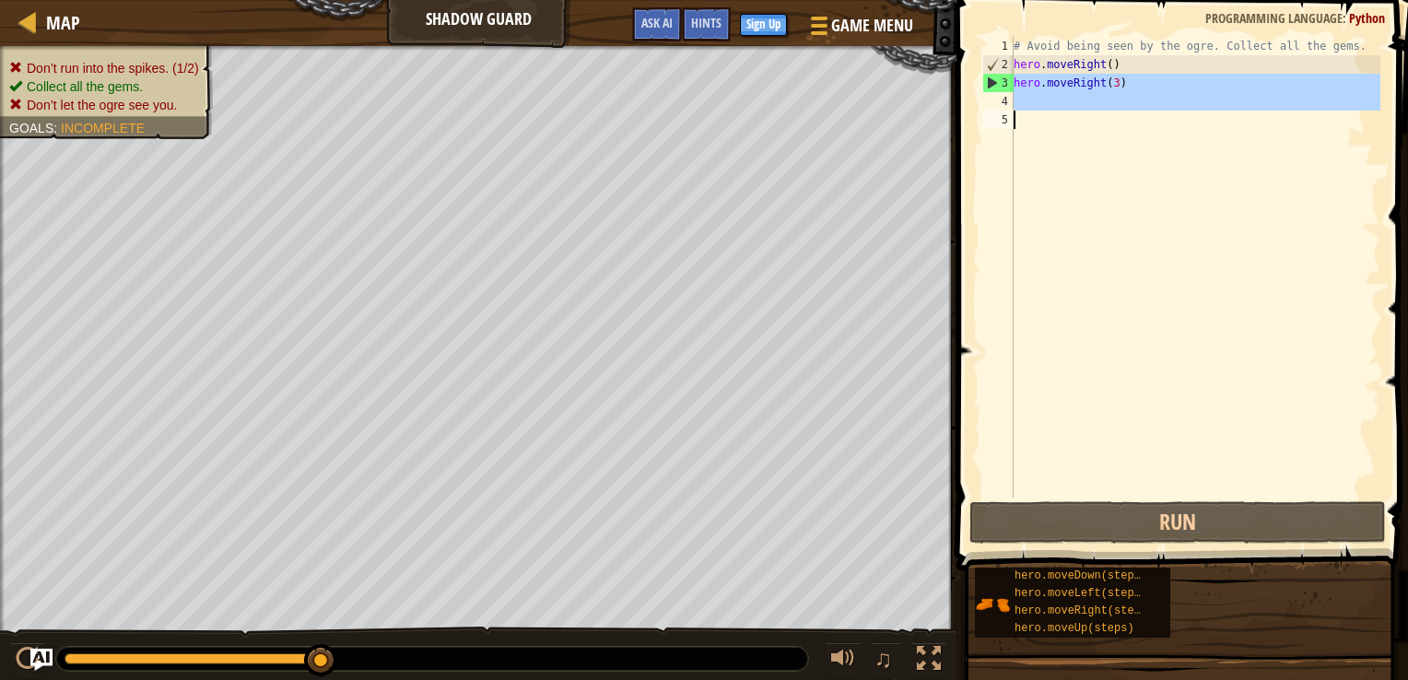
drag, startPoint x: 1014, startPoint y: 86, endPoint x: 1013, endPoint y: 124, distance: 38.7
click at [1013, 124] on div "hero.moveRight(3) 1 2 3 4 5 # Avoid being seen by the ogre. Collect all the gem…" at bounding box center [1179, 267] width 402 height 461
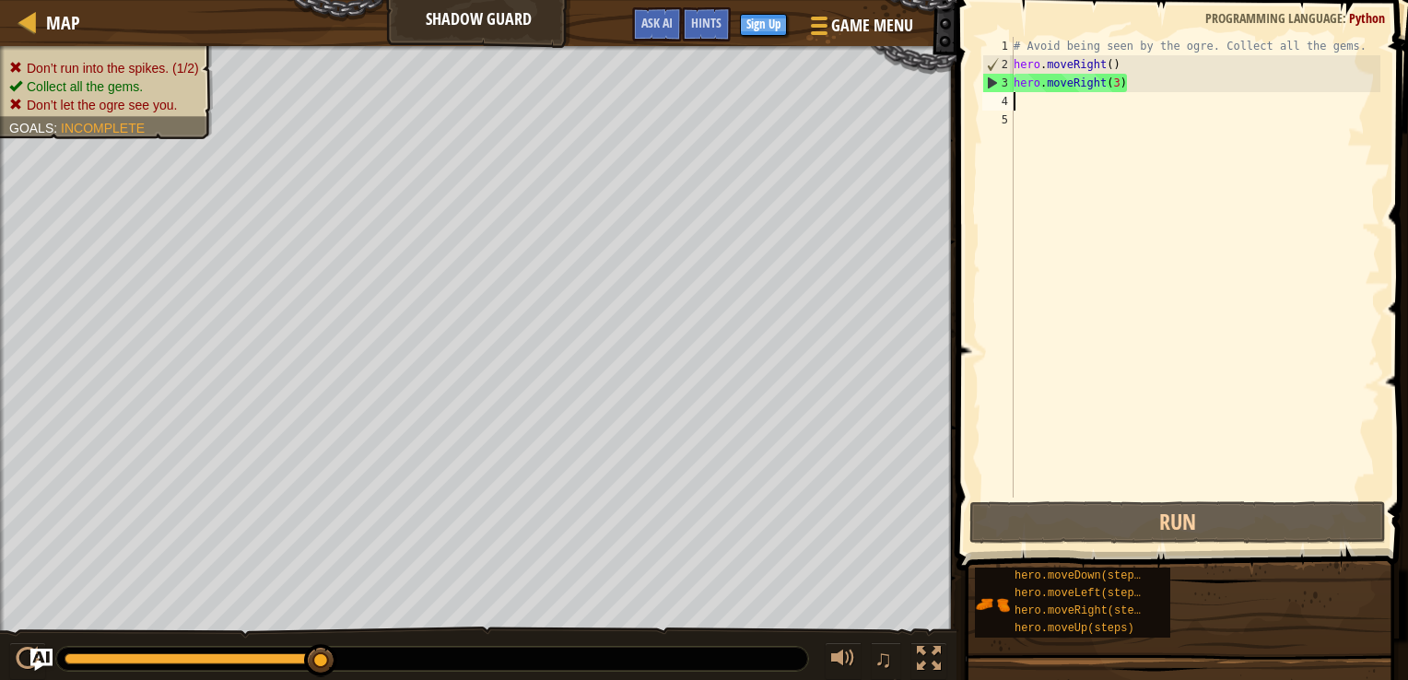
click at [1021, 98] on div "# Avoid being seen by the ogre. Collect all the gems. hero . moveRight ( ) hero…" at bounding box center [1195, 285] width 370 height 497
click at [1130, 76] on div "# Avoid being seen by the ogre. Collect all the gems. hero . moveRight ( ) hero…" at bounding box center [1195, 285] width 370 height 497
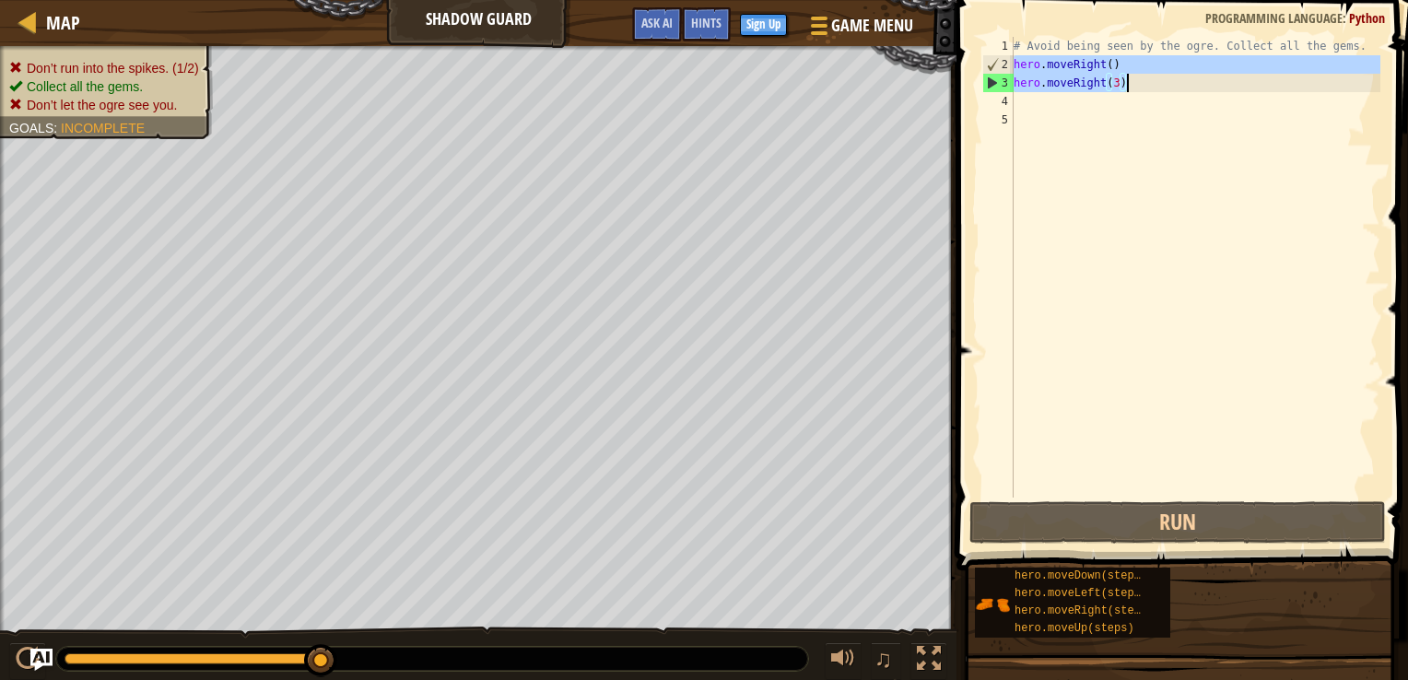
drag, startPoint x: 1016, startPoint y: 66, endPoint x: 1128, endPoint y: 90, distance: 114.0
click at [1128, 90] on div "# Avoid being seen by the ogre. Collect all the gems. hero . moveRight ( ) hero…" at bounding box center [1195, 285] width 370 height 497
type textarea "hero.moveRight() hero.moveRight(3)"
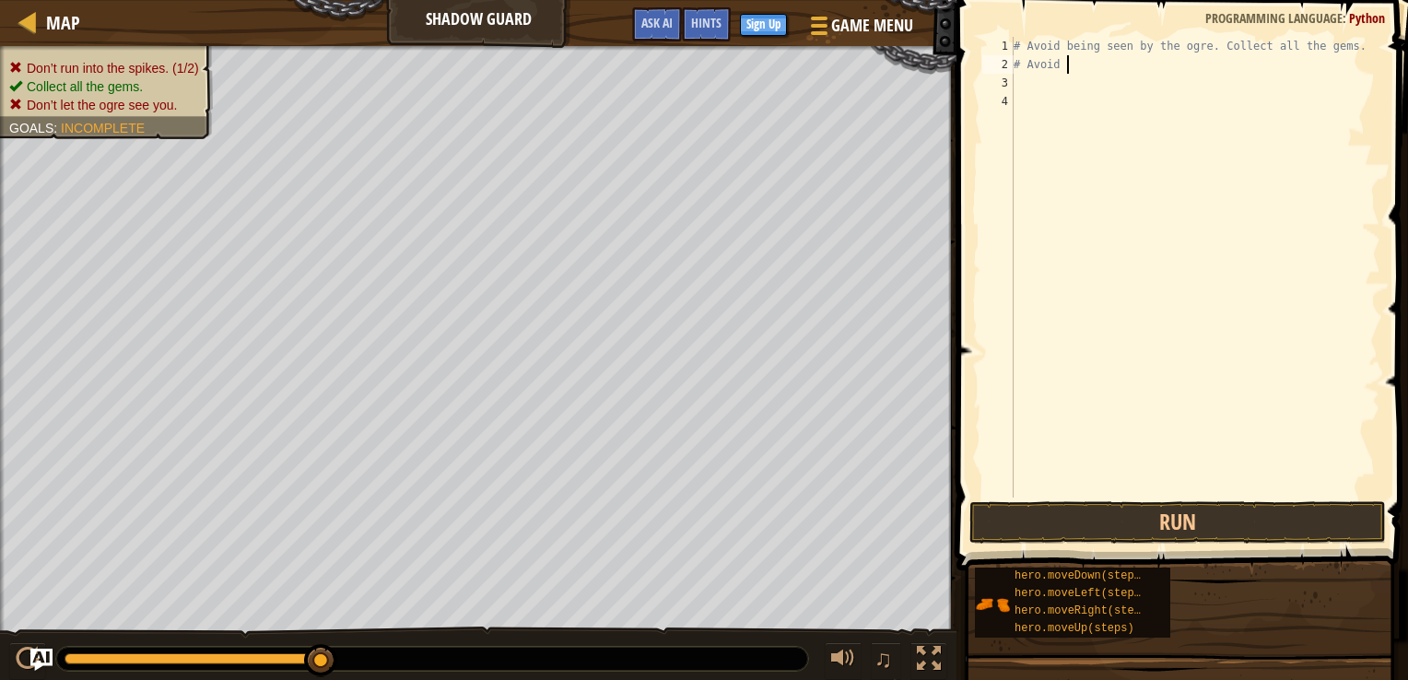
scroll to position [8, 3]
click at [1061, 70] on div "# Avoid being seen by the ogre. Collect all the gems. # Avoid" at bounding box center [1195, 285] width 370 height 497
type textarea "# Avoid spikes"
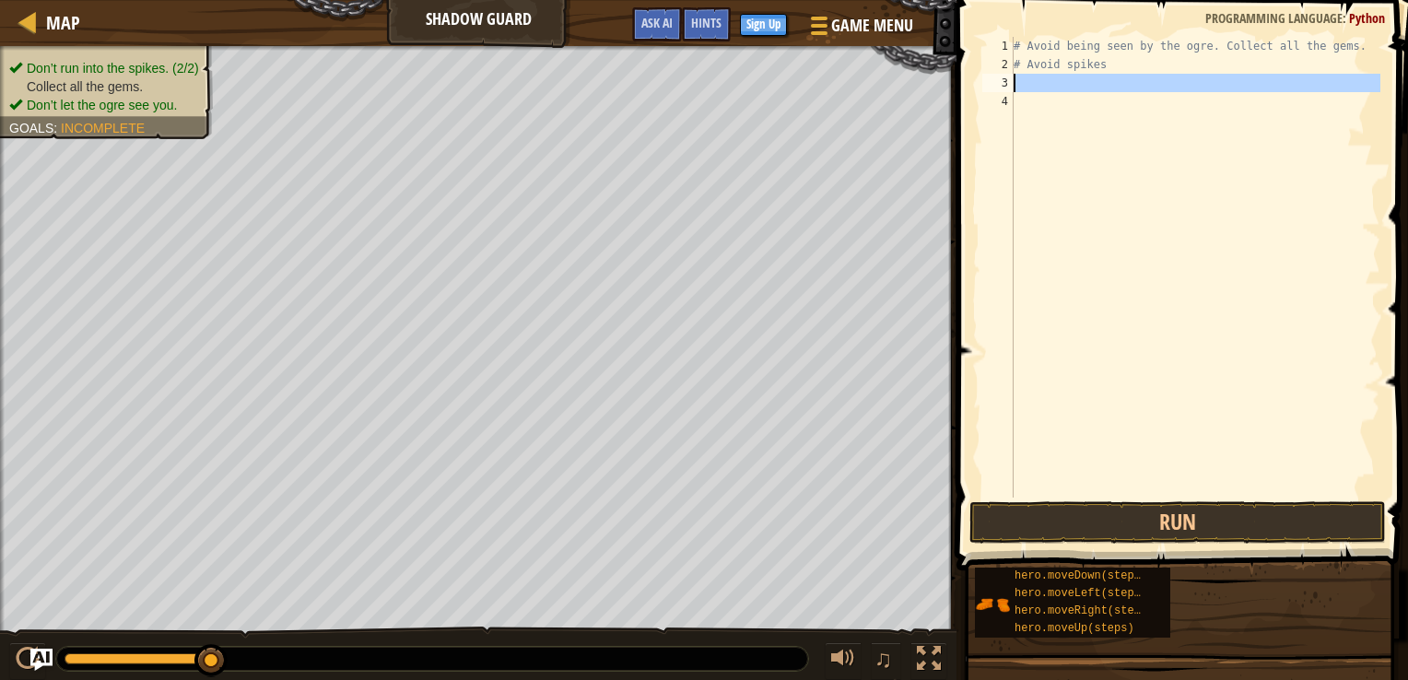
click at [1012, 78] on div "3" at bounding box center [997, 83] width 31 height 18
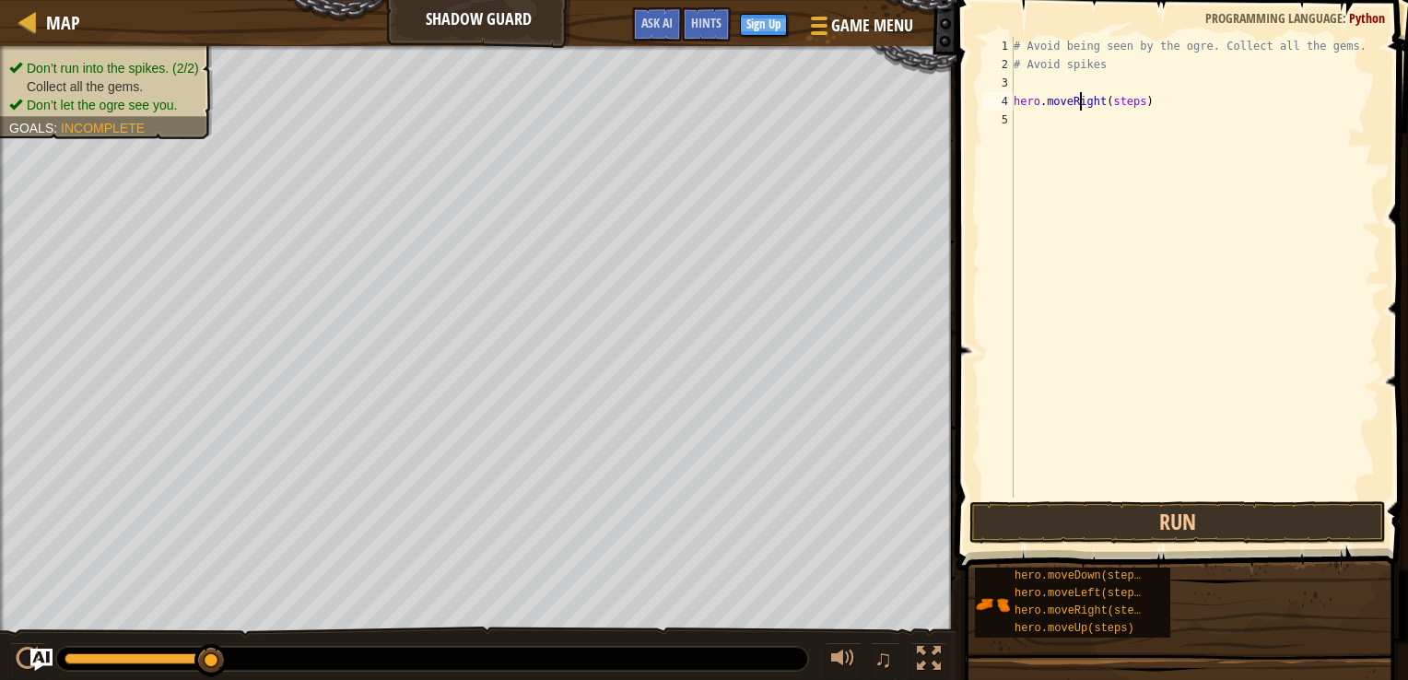
drag, startPoint x: 1078, startPoint y: 105, endPoint x: 1079, endPoint y: 91, distance: 13.8
click at [1079, 91] on div "# Avoid being seen by the ogre. Collect all the gems. # Avoid spikes hero . mov…" at bounding box center [1195, 285] width 370 height 497
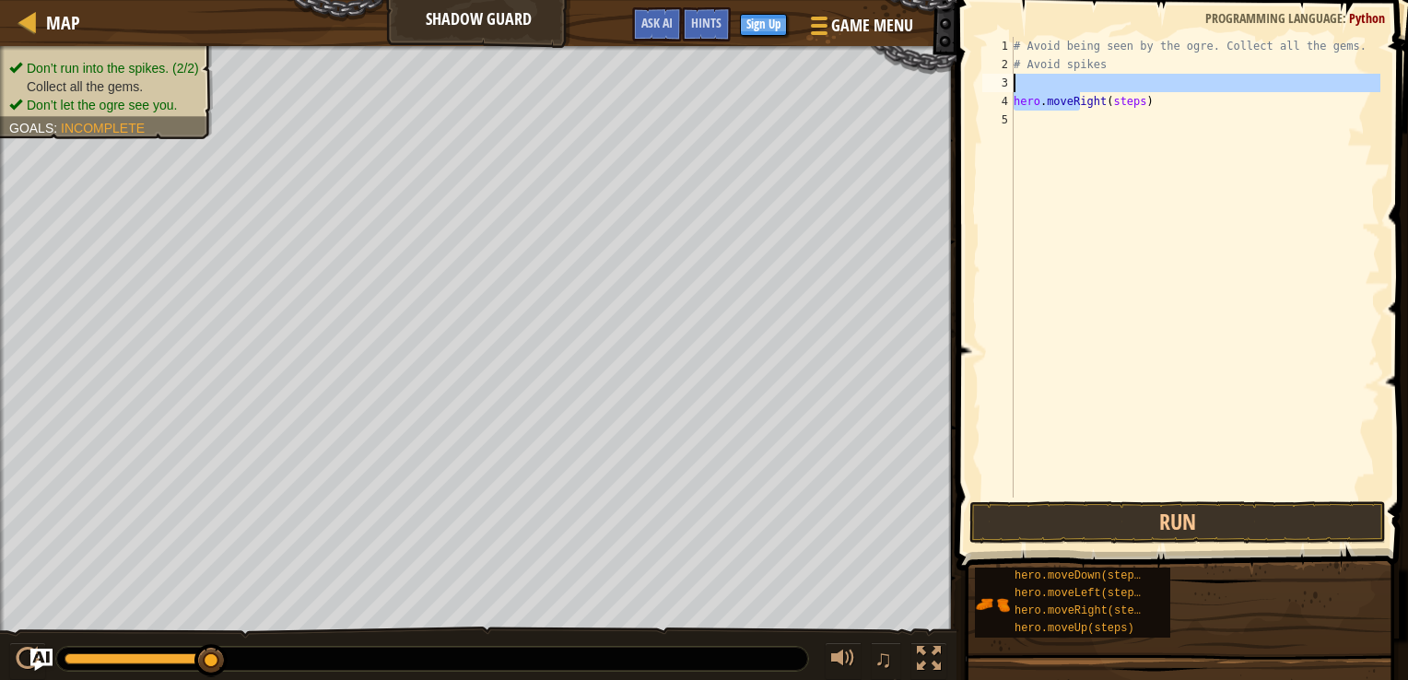
click at [1099, 101] on div "# Avoid being seen by the ogre. Collect all the gems. # Avoid spikes hero . mov…" at bounding box center [1195, 285] width 370 height 497
type textarea "hero.moveRight(steps)"
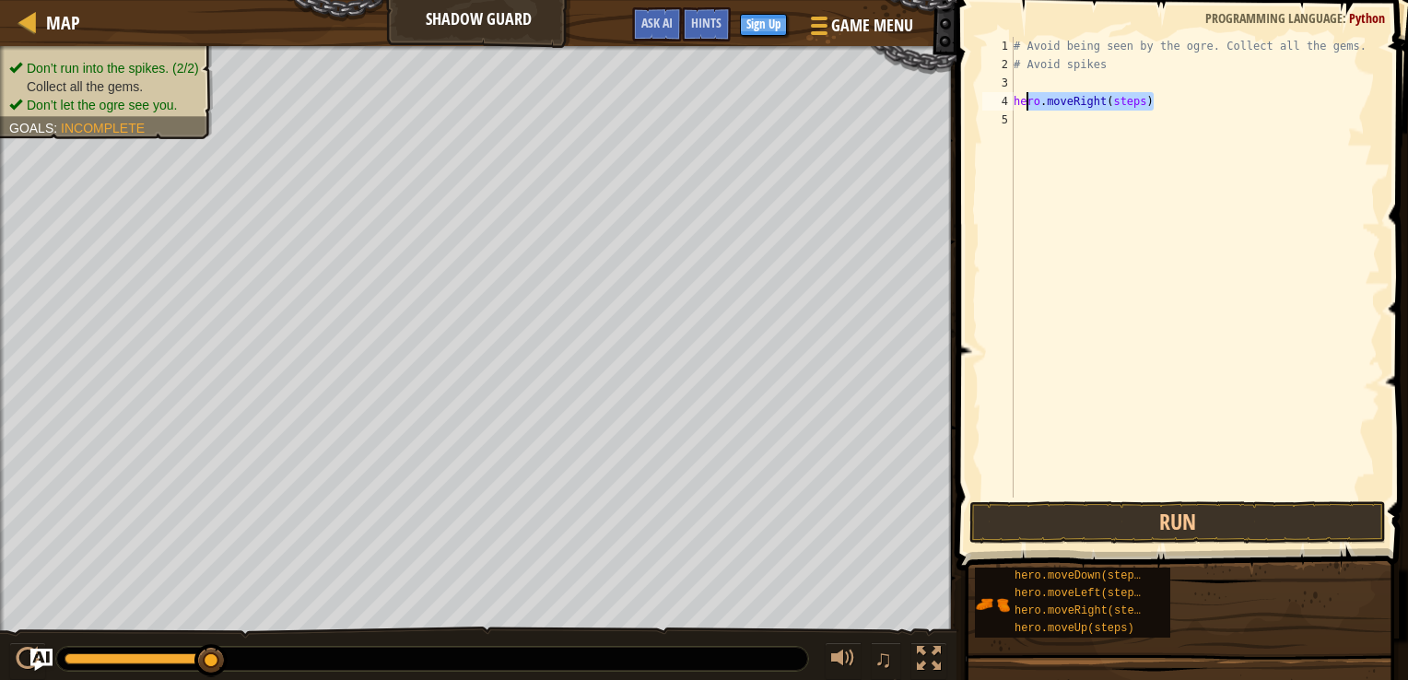
drag, startPoint x: 1126, startPoint y: 109, endPoint x: 1020, endPoint y: 109, distance: 105.9
click at [1020, 109] on div "# Avoid being seen by the ogre. Collect all the gems. # Avoid spikes hero . mov…" at bounding box center [1195, 285] width 370 height 497
drag, startPoint x: 1034, startPoint y: 191, endPoint x: 1043, endPoint y: 143, distance: 48.8
click at [1035, 190] on div "# Avoid being seen by the ogre. Collect all the gems. # Avoid spikes hero . mov…" at bounding box center [1195, 285] width 370 height 497
drag, startPoint x: 1013, startPoint y: 105, endPoint x: 1165, endPoint y: 104, distance: 152.0
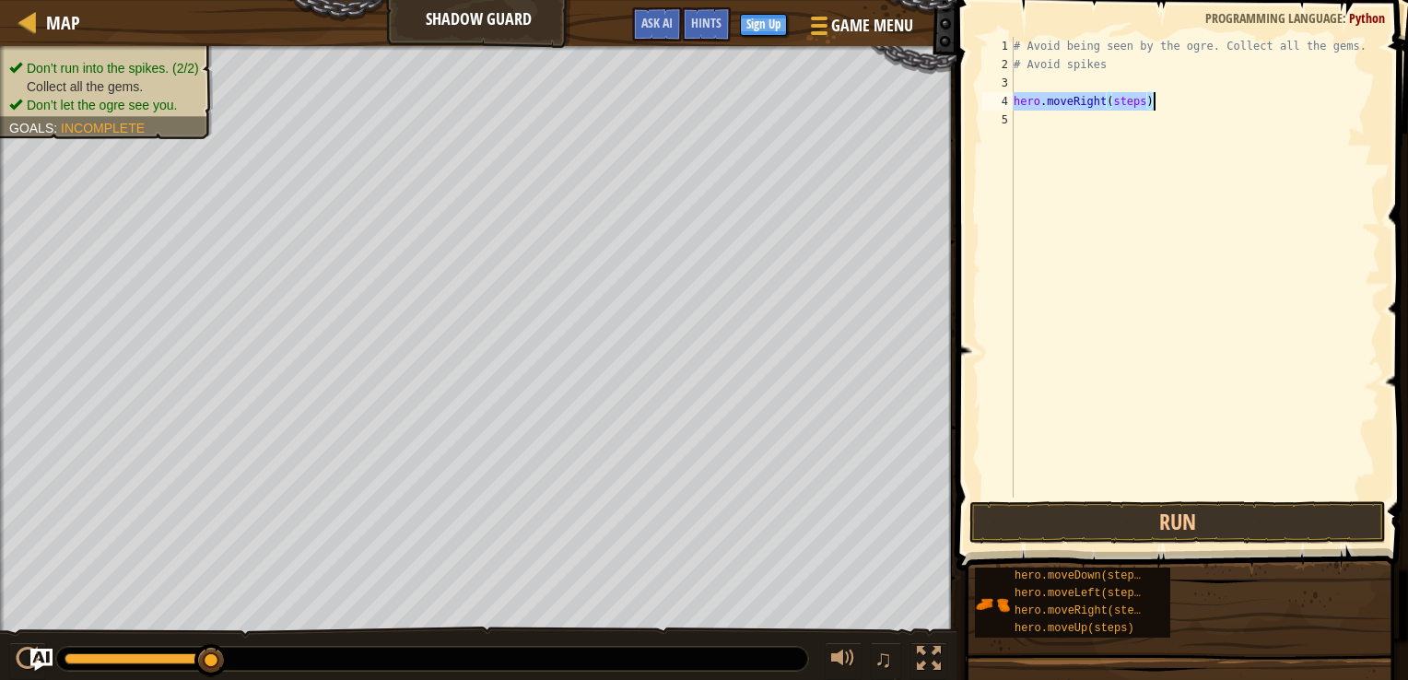
click at [1165, 104] on div "# Avoid being seen by the ogre. Collect all the gems. # Avoid spikes hero . mov…" at bounding box center [1195, 285] width 370 height 497
type textarea "hero.moveRight(steps)"
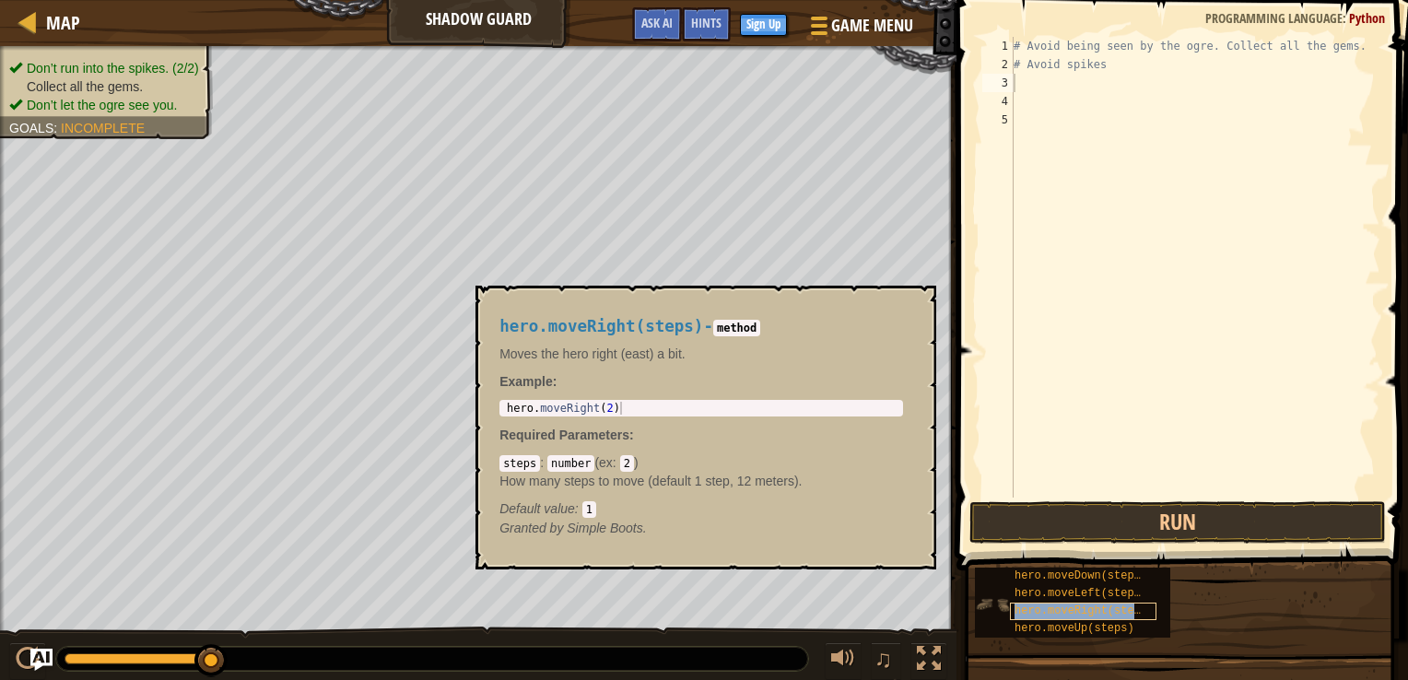
type textarea "hero.moveRight(steps)"
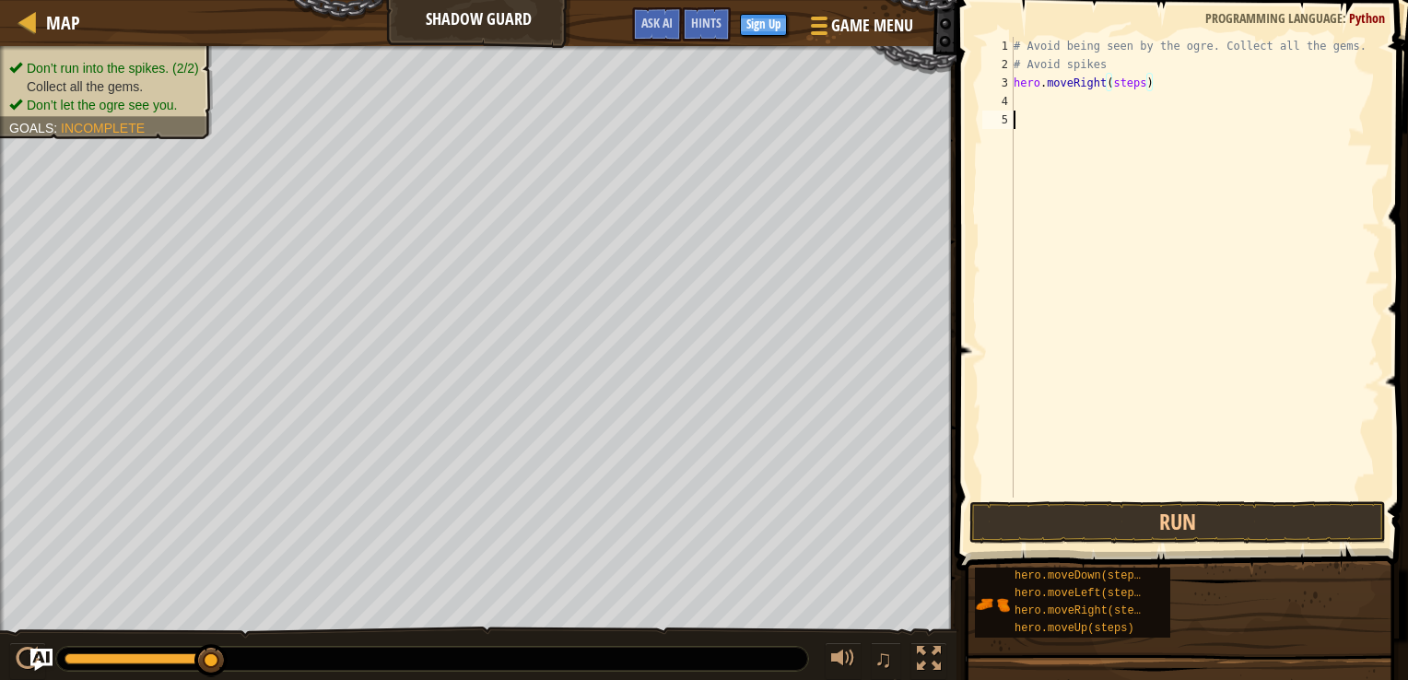
click at [1097, 195] on div "# Avoid being seen by the ogre. Collect all the gems. # Avoid spikes hero . mov…" at bounding box center [1195, 285] width 370 height 497
click at [1143, 84] on div "# Avoid being seen by the ogre. Collect all the gems. # Avoid spikes hero . mov…" at bounding box center [1195, 285] width 370 height 497
click at [1144, 84] on div "# Avoid being seen by the ogre. Collect all the gems. # Avoid spikes hero . mov…" at bounding box center [1195, 285] width 370 height 497
click at [1113, 99] on div "# Avoid being seen by the ogre. Collect all the gems. # Avoid spikes hero . mov…" at bounding box center [1195, 267] width 370 height 461
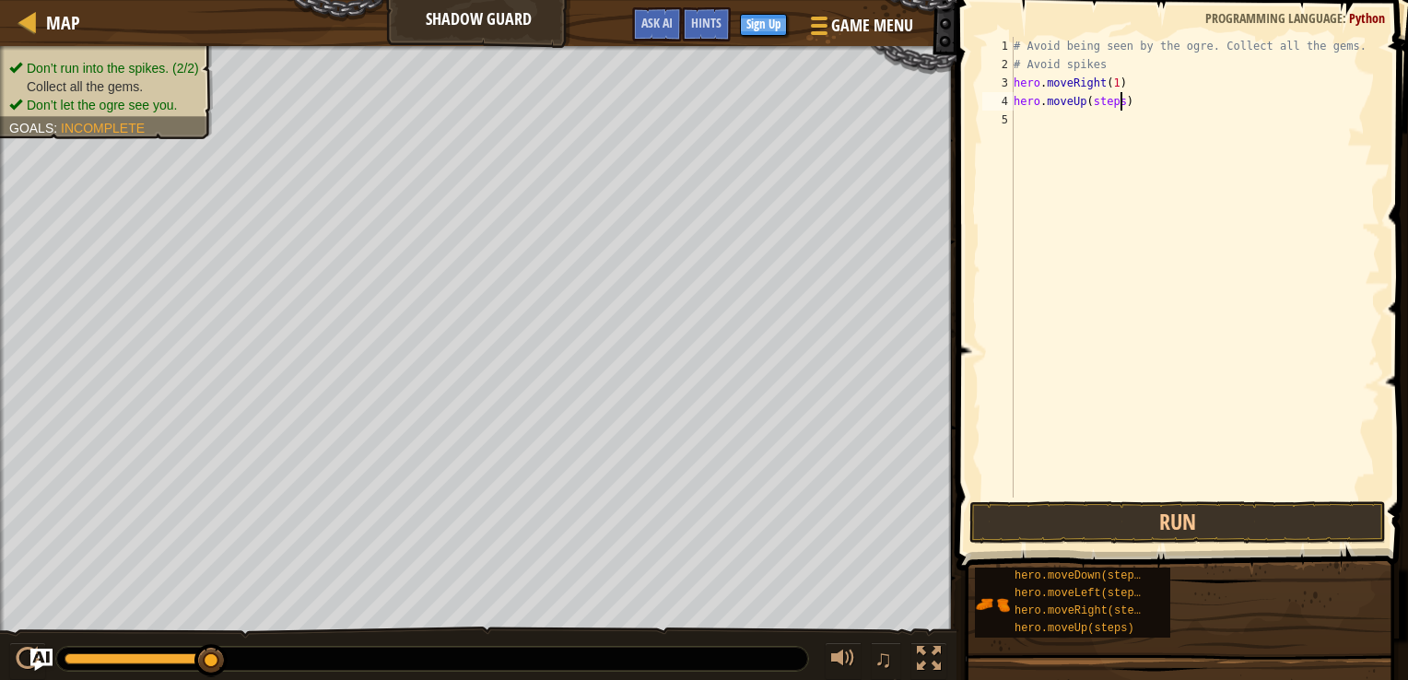
click at [1120, 99] on div "# Avoid being seen by the ogre. Collect all the gems. # Avoid spikes hero . mov…" at bounding box center [1195, 285] width 370 height 497
click at [1125, 103] on div "# Avoid being seen by the ogre. Collect all the gems. # Avoid spikes hero . mov…" at bounding box center [1195, 285] width 370 height 497
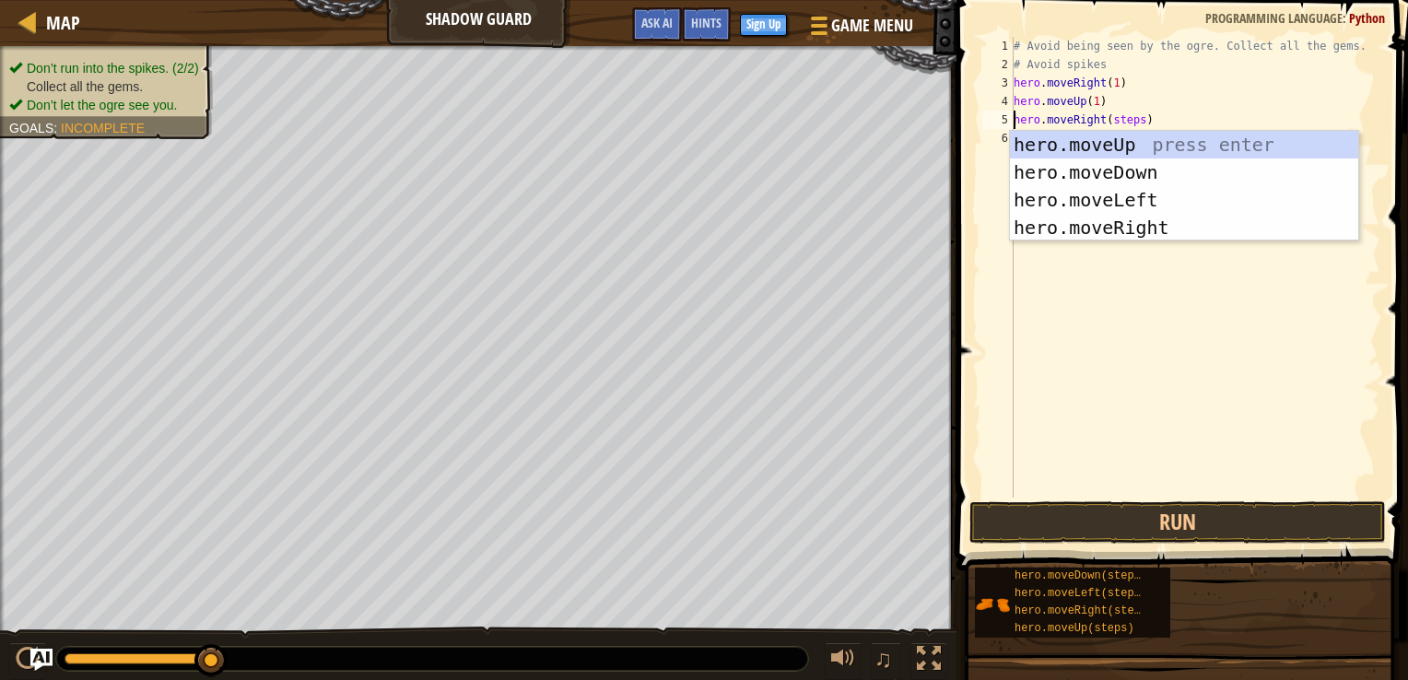
click at [1223, 106] on div "# Avoid being seen by the ogre. Collect all the gems. # Avoid spikes hero . mov…" at bounding box center [1195, 285] width 370 height 497
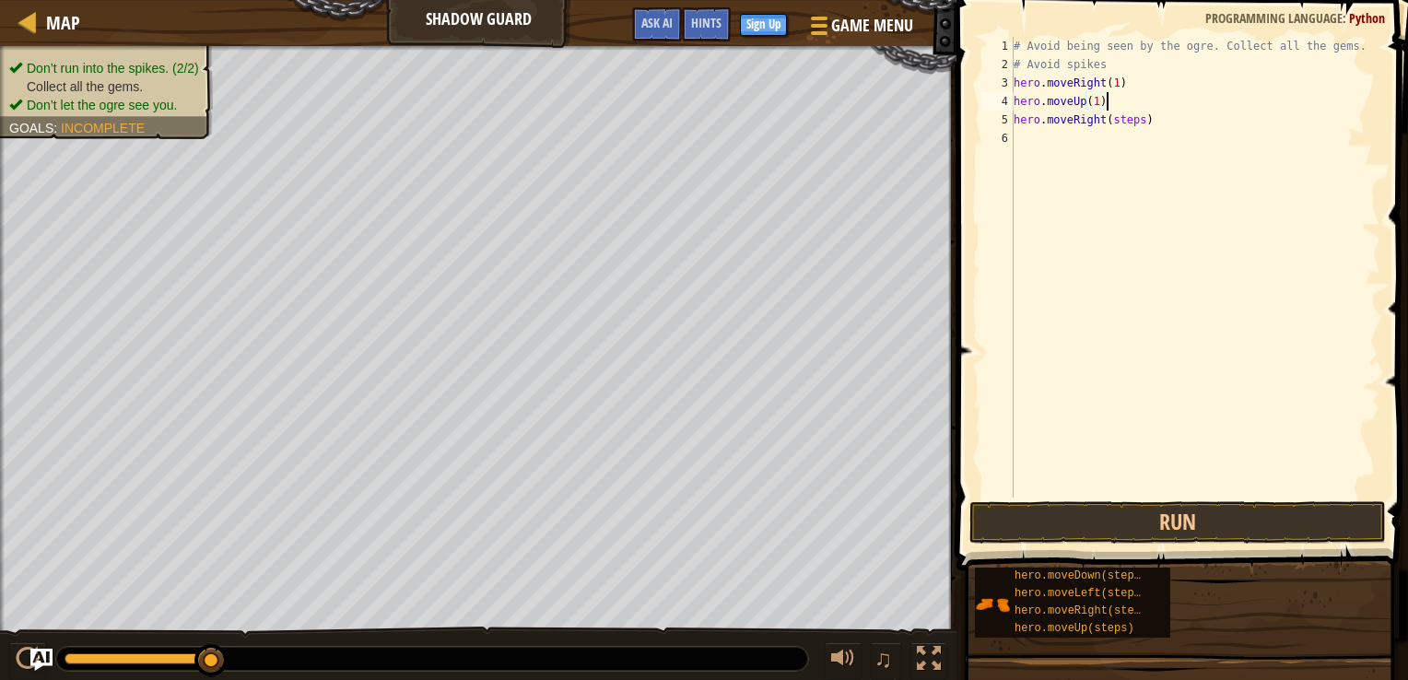
click at [1145, 121] on div "# Avoid being seen by the ogre. Collect all the gems. # Avoid spikes hero . mov…" at bounding box center [1195, 285] width 370 height 497
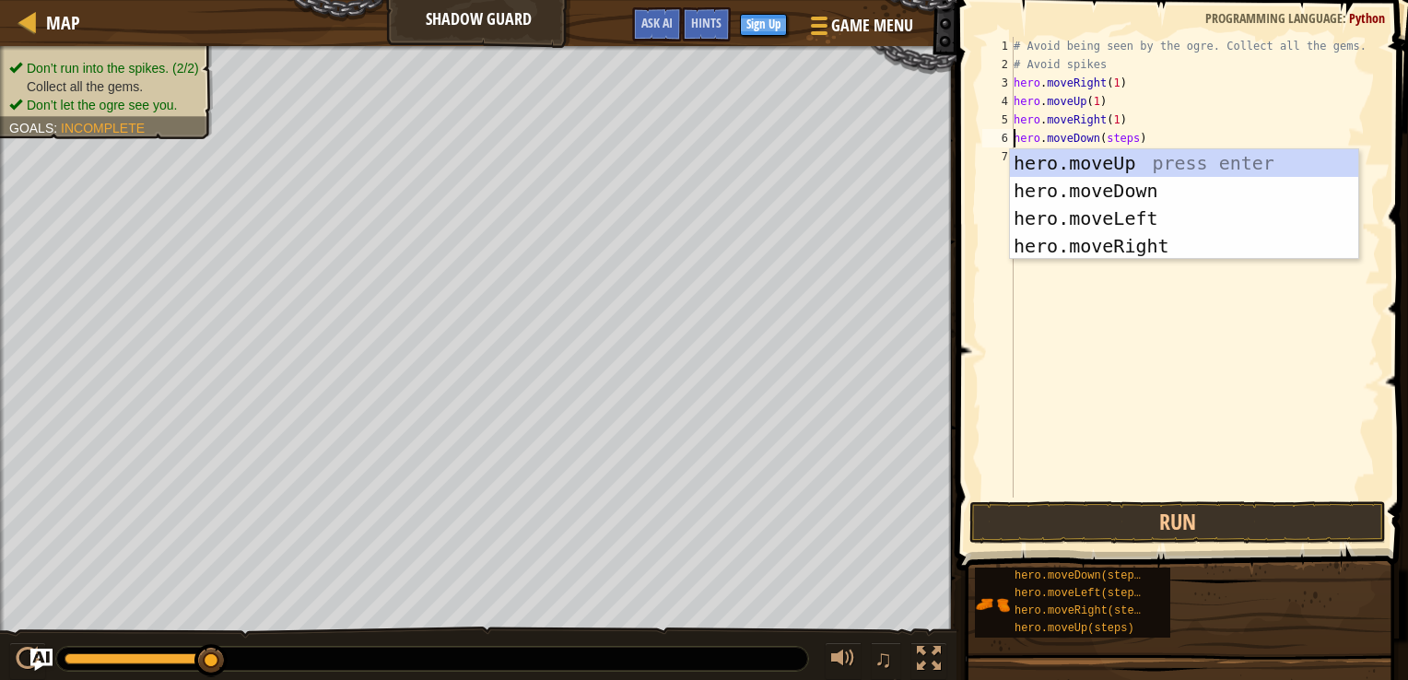
click at [1162, 133] on div "# Avoid being seen by the ogre. Collect all the gems. # Avoid spikes hero . mov…" at bounding box center [1195, 285] width 370 height 497
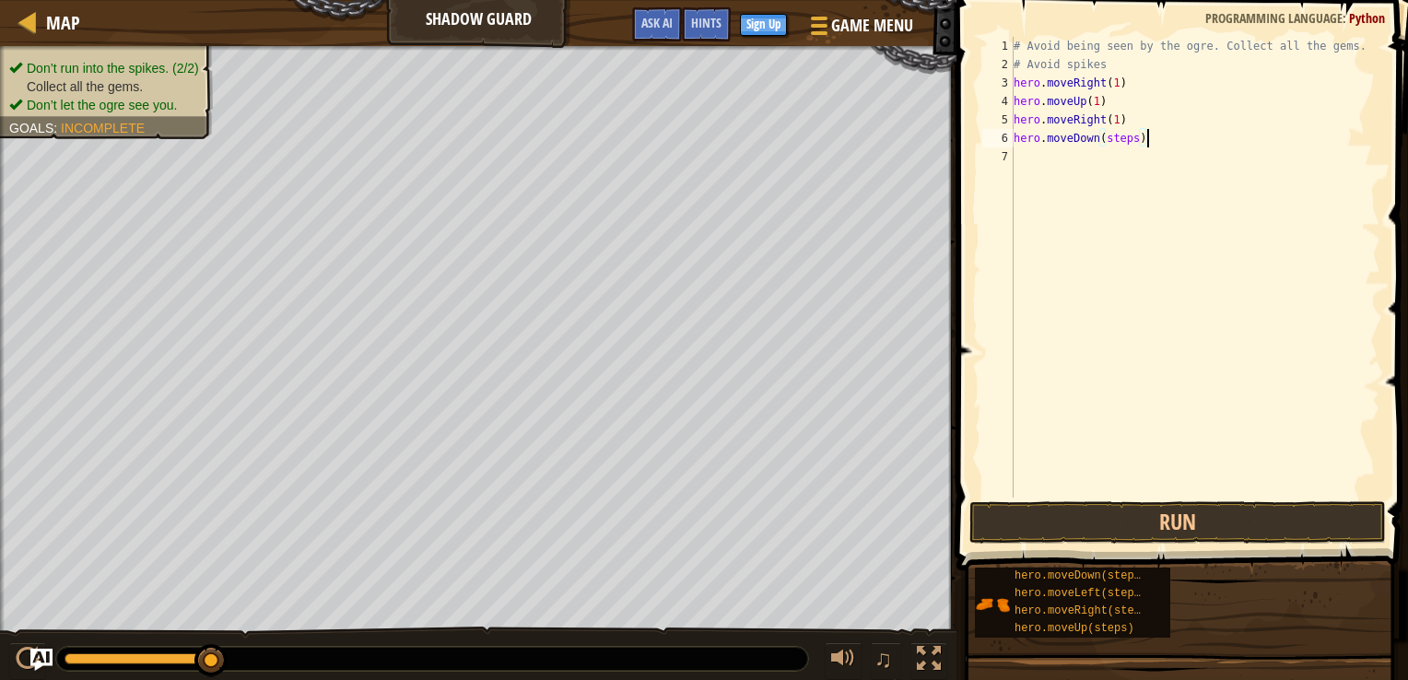
click at [1134, 136] on div "# Avoid being seen by the ogre. Collect all the gems. # Avoid spikes hero . mov…" at bounding box center [1195, 285] width 370 height 497
click at [1138, 136] on div "# Avoid being seen by the ogre. Collect all the gems. # Avoid spikes hero . mov…" at bounding box center [1195, 285] width 370 height 497
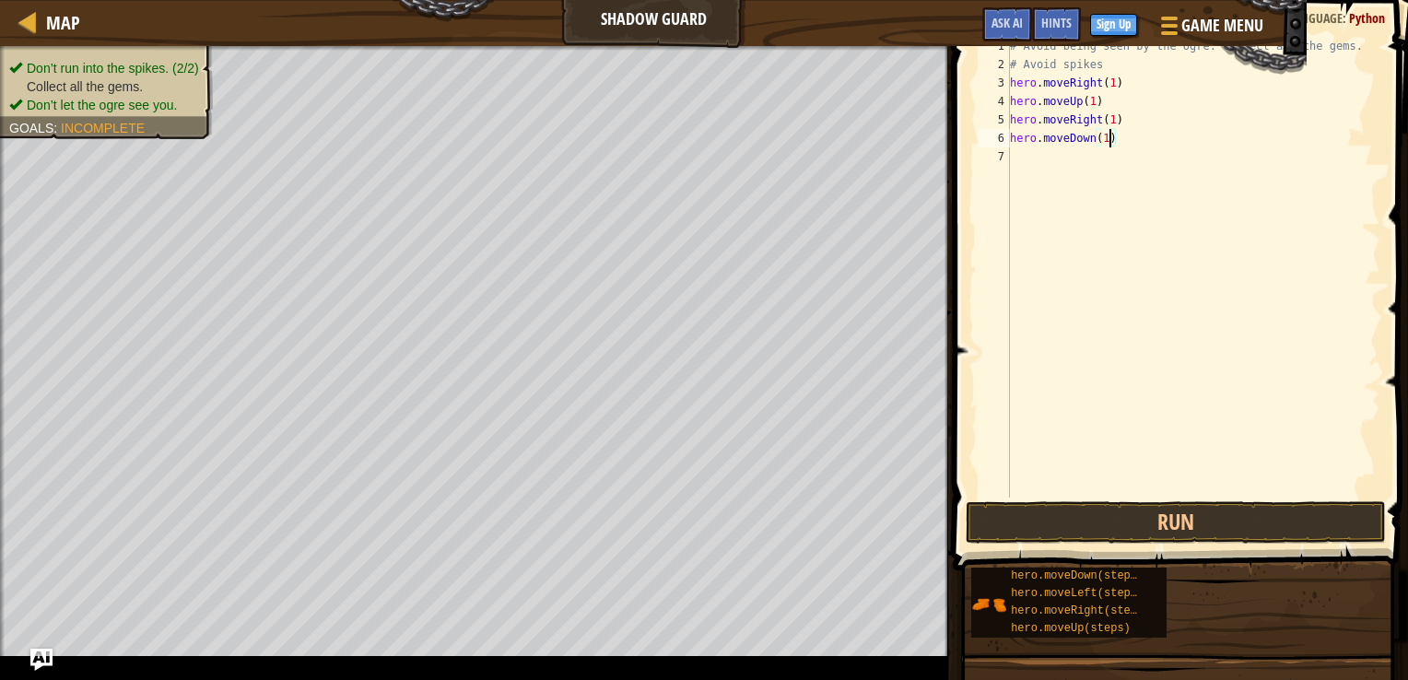
scroll to position [9, 7]
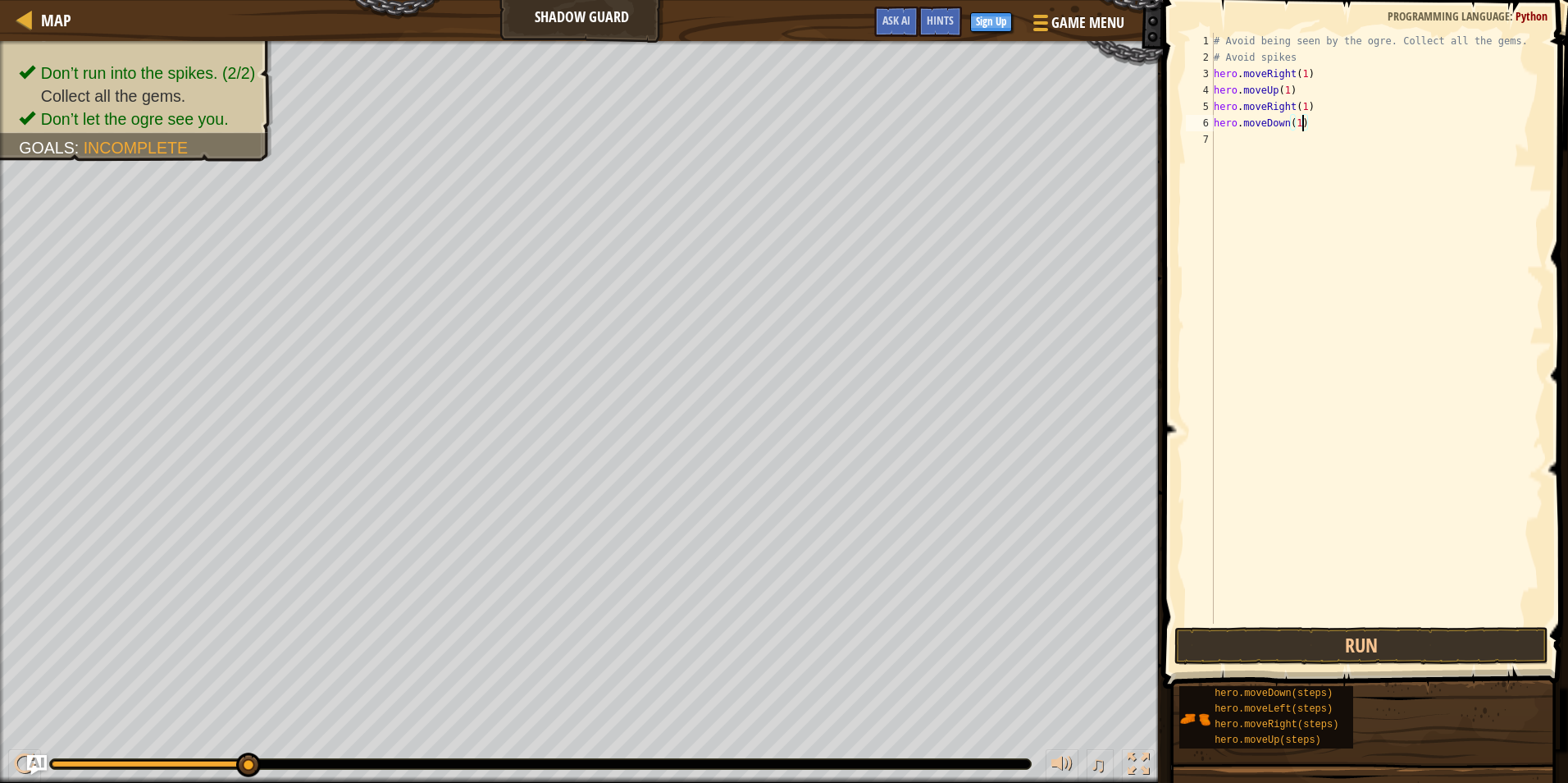
type textarea "hero.moveDown(1)"
click at [1253, 605] on div "hero.moveDown(steps) hero.moveLeft(steps) hero.moveRight(steps) hero.moveUp(ste…" at bounding box center [1368, 717] width 378 height 64
